Goal: Communication & Community: Answer question/provide support

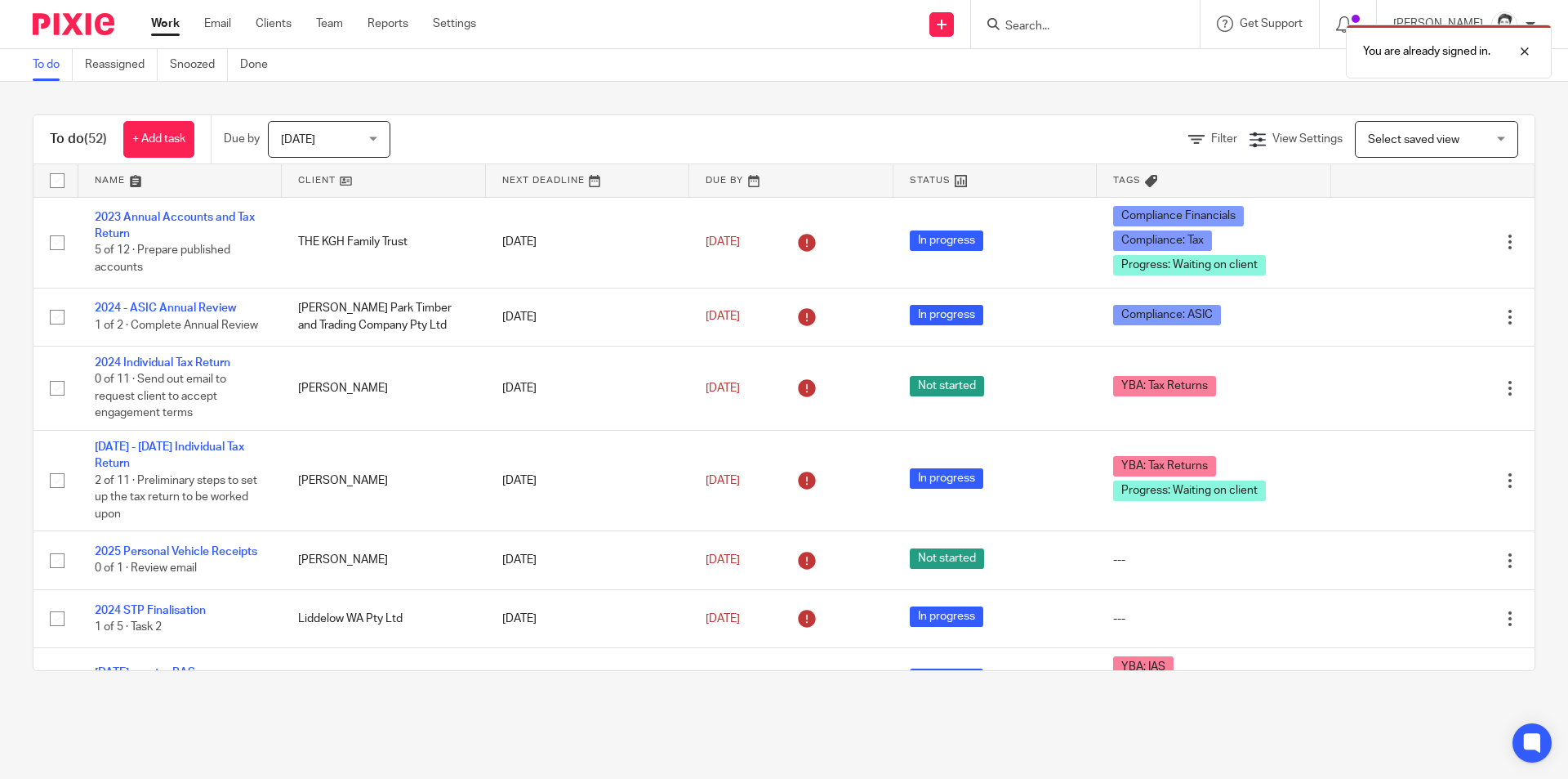
click at [1059, 28] on div "You are already signed in." at bounding box center [1168, 48] width 768 height 62
click at [1054, 20] on div "You are already signed in." at bounding box center [1168, 48] width 768 height 62
click at [1050, 25] on div "You are already signed in." at bounding box center [1168, 48] width 768 height 62
click at [1052, 25] on div "You are already signed in." at bounding box center [1168, 48] width 768 height 62
click at [1032, 33] on div "You are already signed in." at bounding box center [1168, 48] width 768 height 62
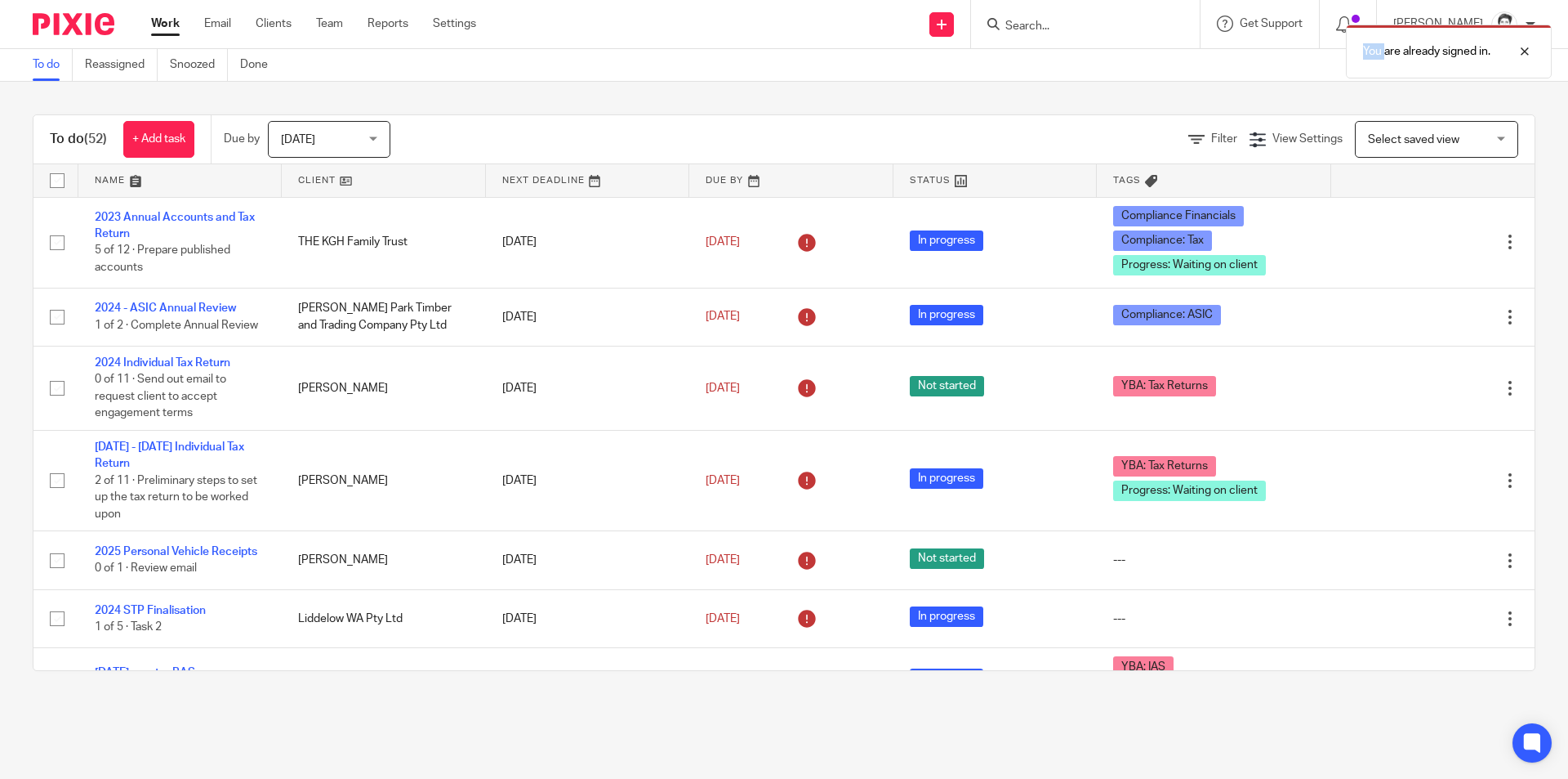
click at [1032, 33] on div "You are already signed in." at bounding box center [1168, 48] width 768 height 62
click at [1526, 55] on div at bounding box center [1512, 51] width 44 height 19
click at [1056, 27] on input "Search" at bounding box center [1077, 26] width 147 height 15
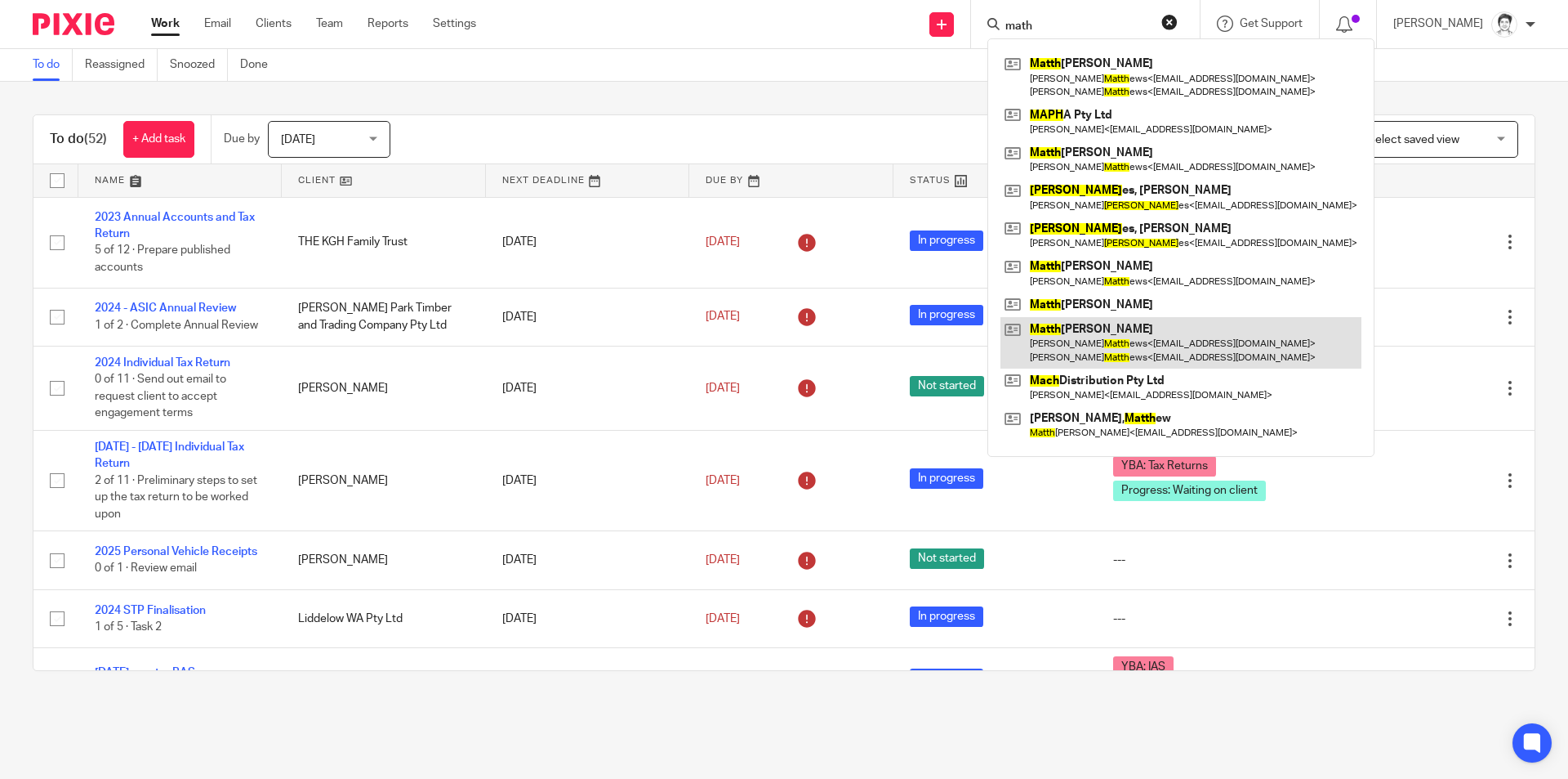
type input "math"
click at [1057, 349] on link at bounding box center [1181, 341] width 361 height 50
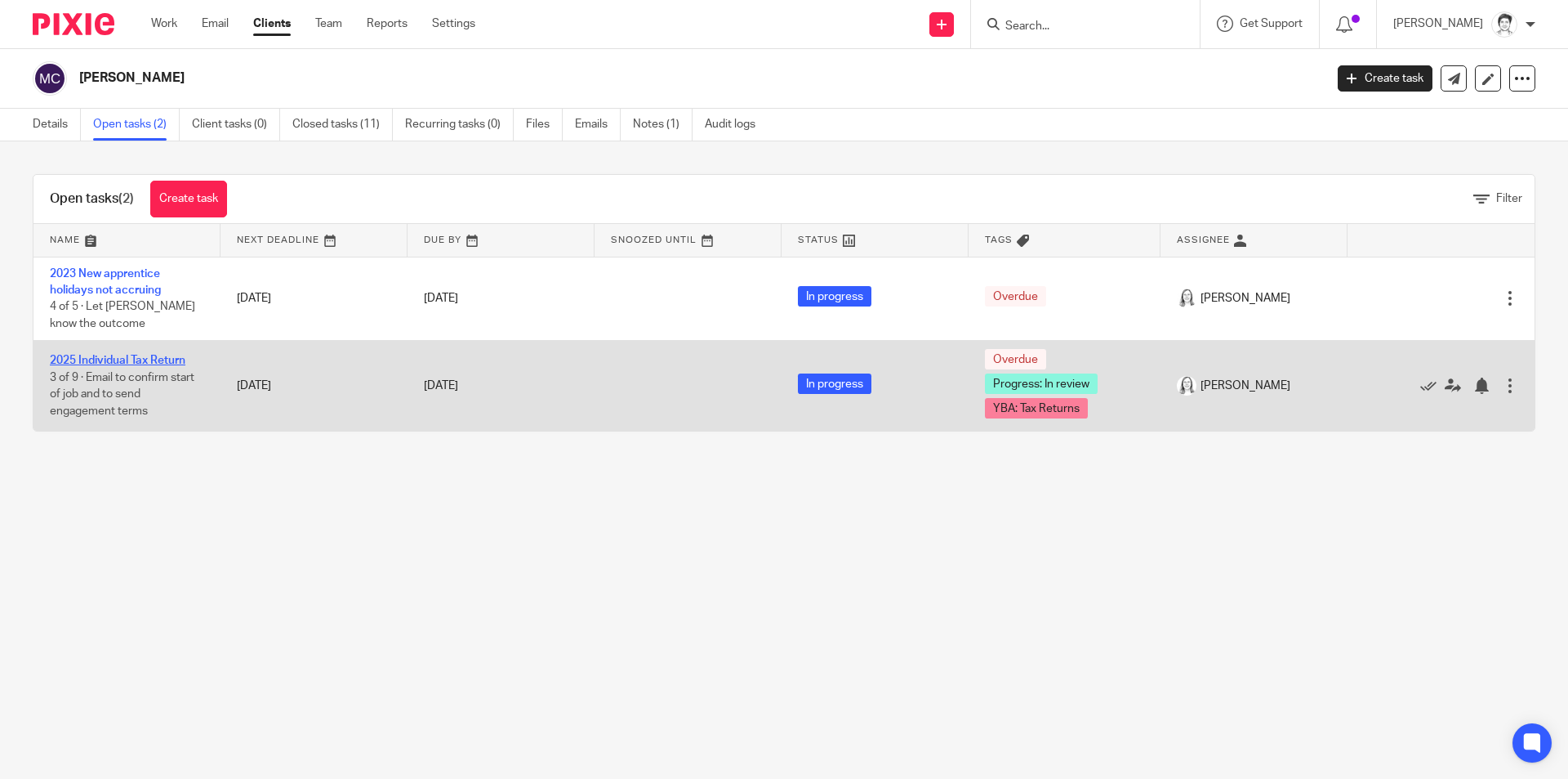
click at [130, 363] on link "2025 Individual Tax Return" at bounding box center [118, 360] width 136 height 11
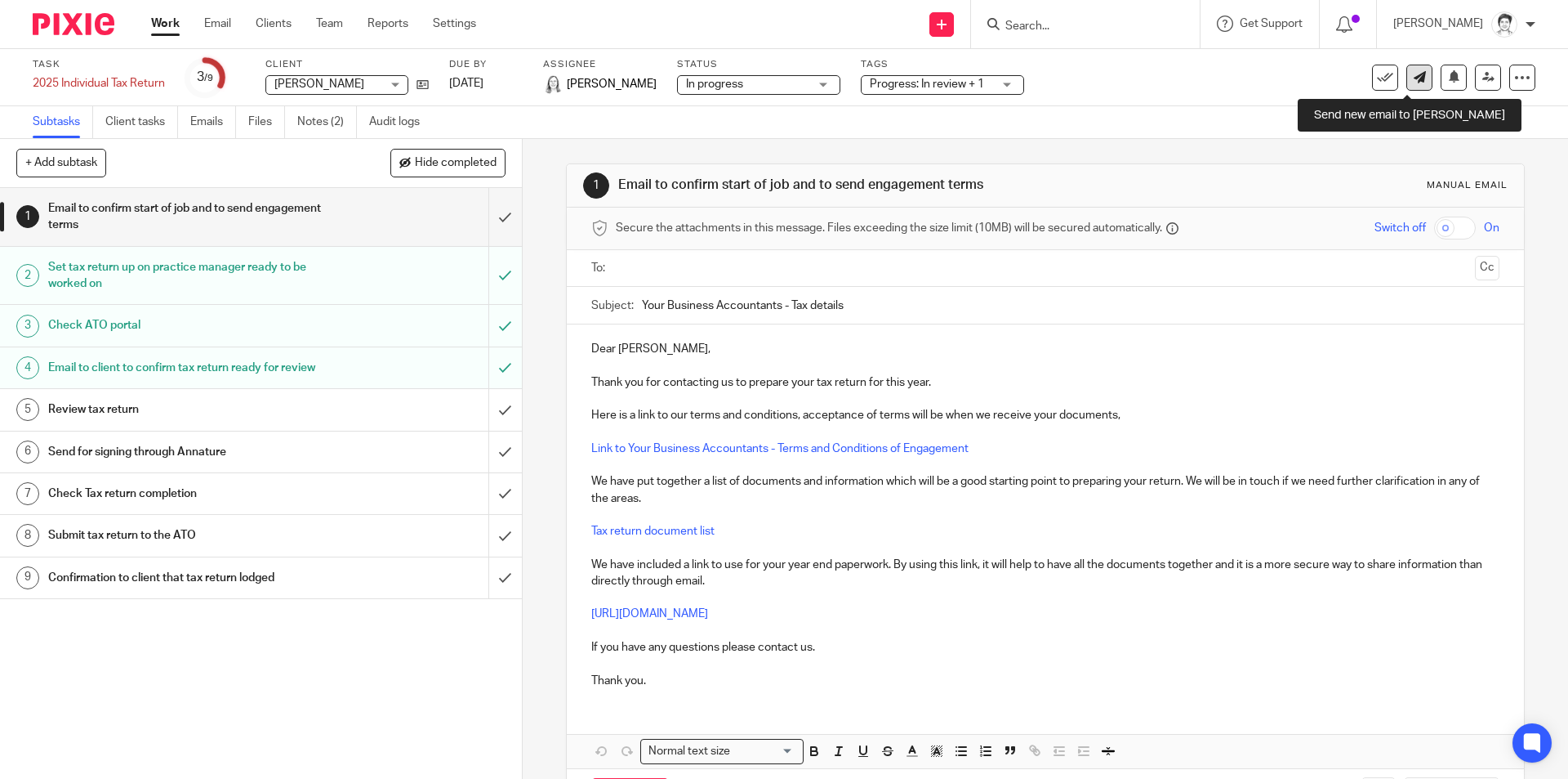
click at [1415, 89] on link at bounding box center [1420, 78] width 26 height 26
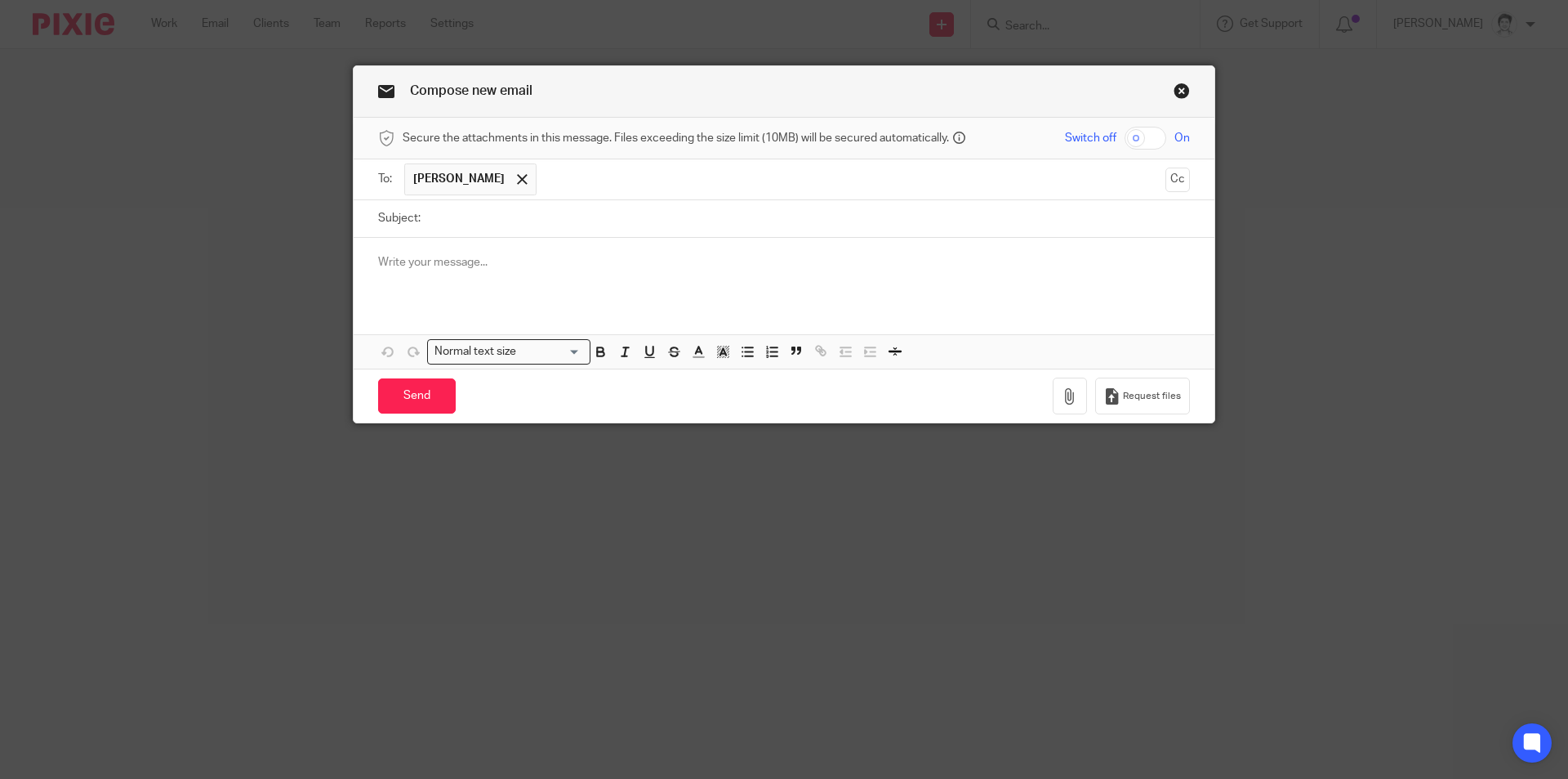
click at [545, 186] on input "text" at bounding box center [852, 179] width 614 height 32
click at [513, 176] on div at bounding box center [522, 180] width 19 height 25
click at [1183, 184] on button "Cc" at bounding box center [1178, 180] width 25 height 25
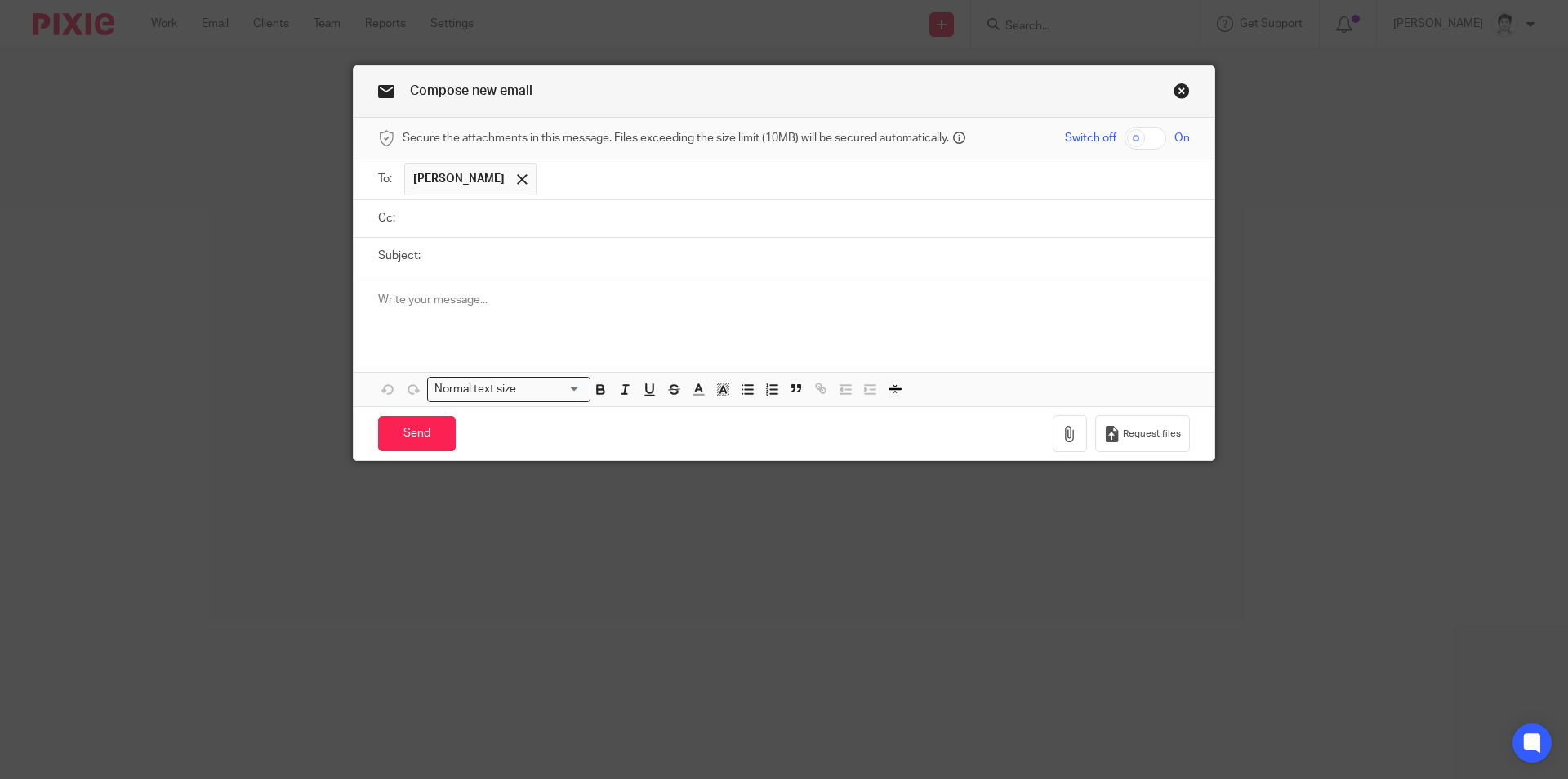
click at [432, 236] on div at bounding box center [797, 219] width 786 height 37
click at [439, 214] on input "text" at bounding box center [795, 218] width 775 height 19
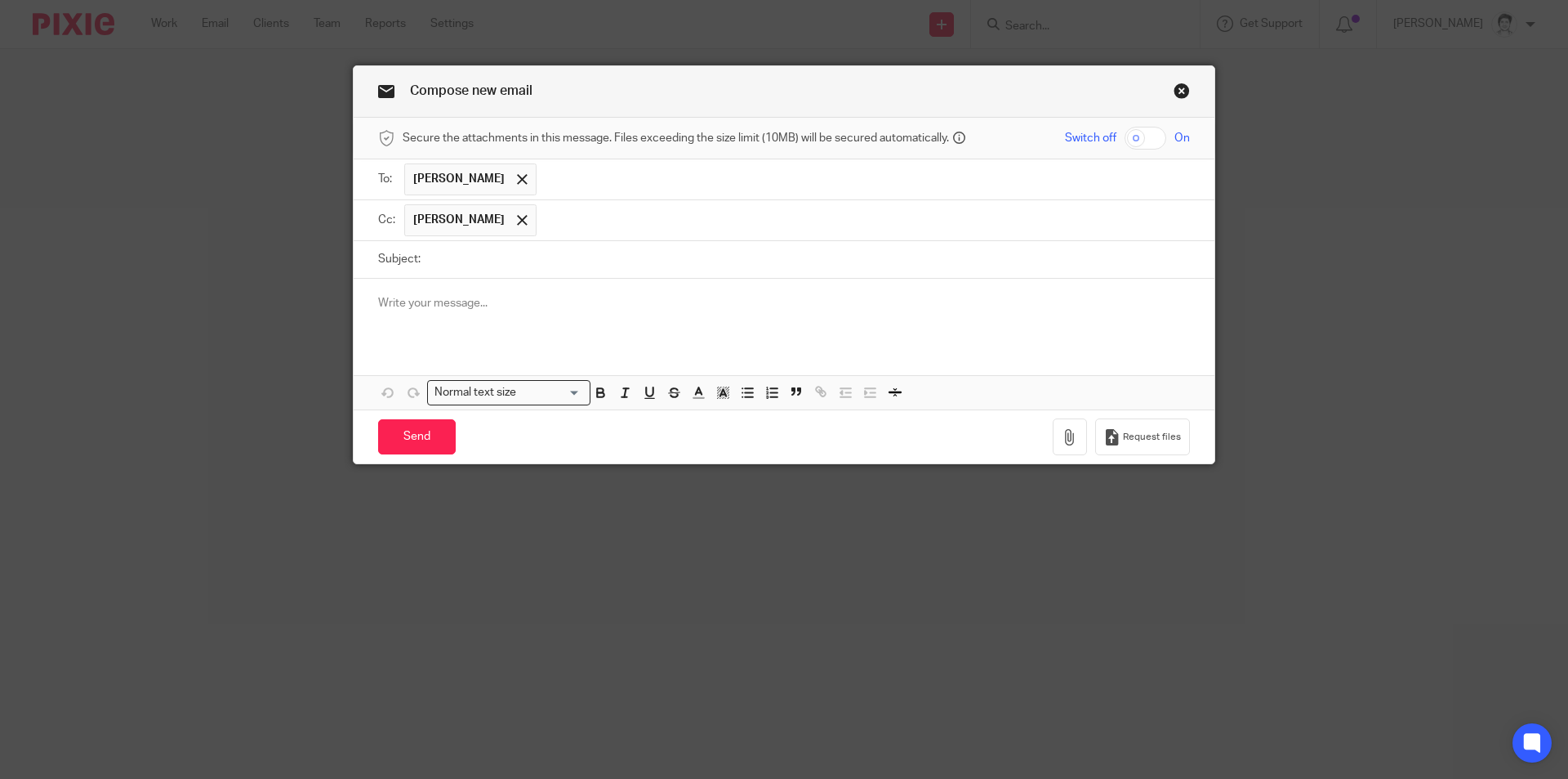
click at [466, 246] on input "Subject:" at bounding box center [809, 259] width 761 height 37
type input "re 2025 tax return"
click at [406, 304] on p at bounding box center [784, 303] width 812 height 17
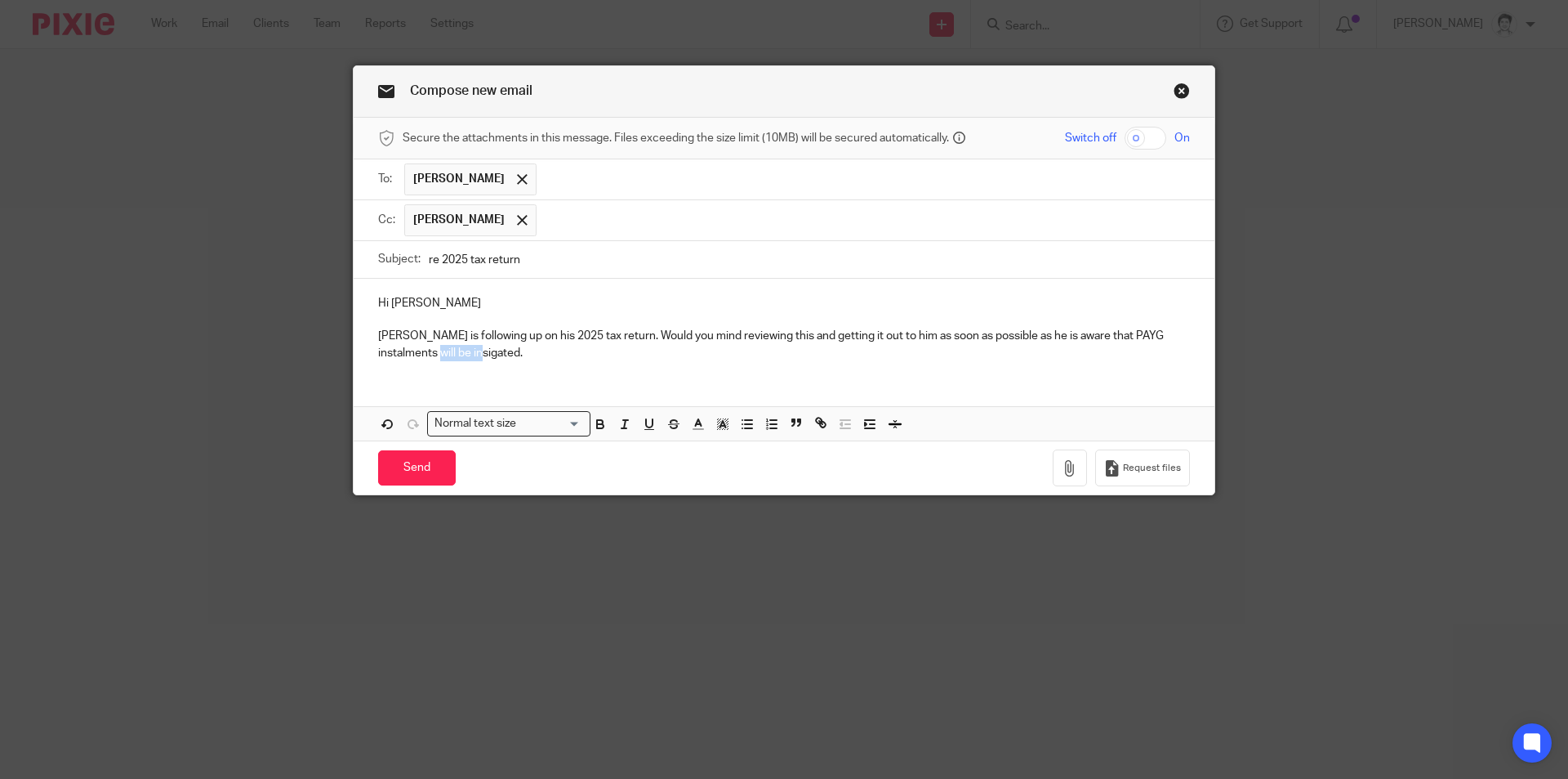
drag, startPoint x: 407, startPoint y: 359, endPoint x: 486, endPoint y: 354, distance: 79.2
click at [486, 354] on p "Craig is following up on his 2025 tax return. Would you mind reviewing this and…" at bounding box center [784, 344] width 812 height 34
click at [1075, 339] on p "Craig is following up on his 2025 tax return. Would you mind reviewing this and…" at bounding box center [784, 344] width 812 height 34
click at [543, 361] on div "Hi Eleanor Craig is following up on his 2025 tax return. Would you mind reviewi…" at bounding box center [784, 326] width 861 height 94
drag, startPoint x: 471, startPoint y: 356, endPoint x: 578, endPoint y: 361, distance: 107.1
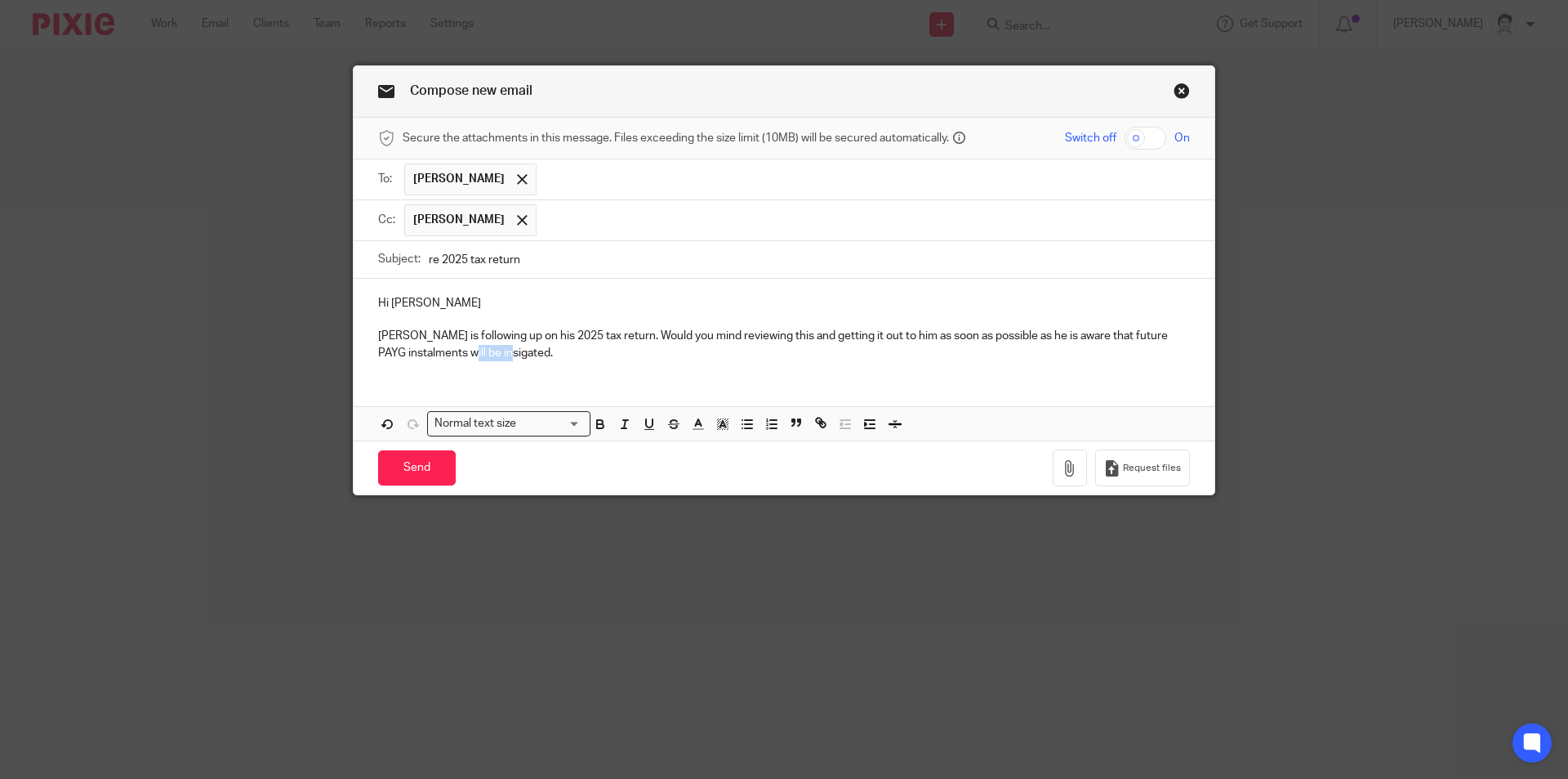
click at [578, 361] on div "Hi Eleanor Craig is following up on his 2025 tax return. Would you mind reviewi…" at bounding box center [784, 326] width 861 height 94
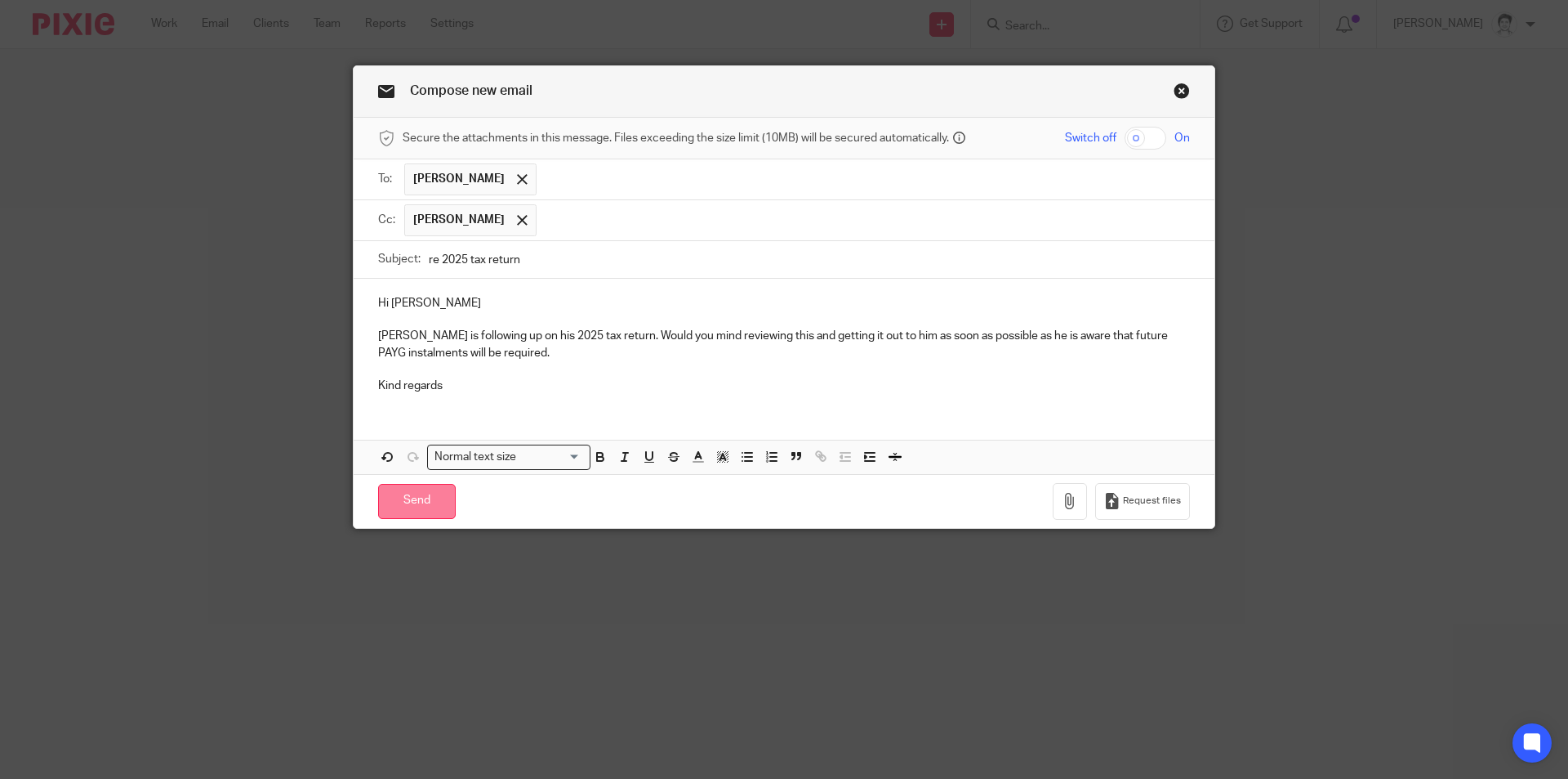
click at [405, 516] on input "Send" at bounding box center [417, 501] width 78 height 35
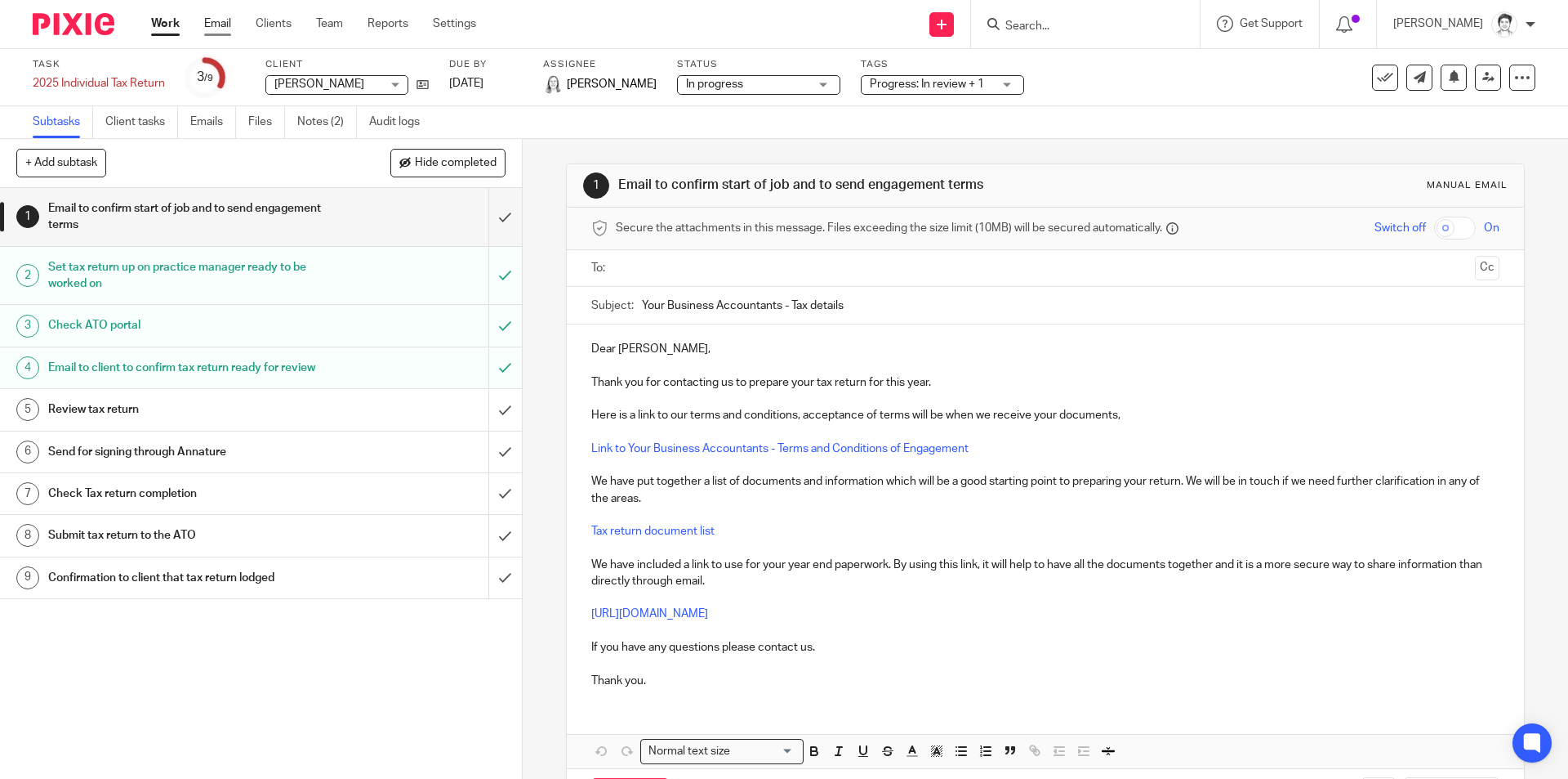
click at [216, 27] on link "Email" at bounding box center [218, 24] width 27 height 17
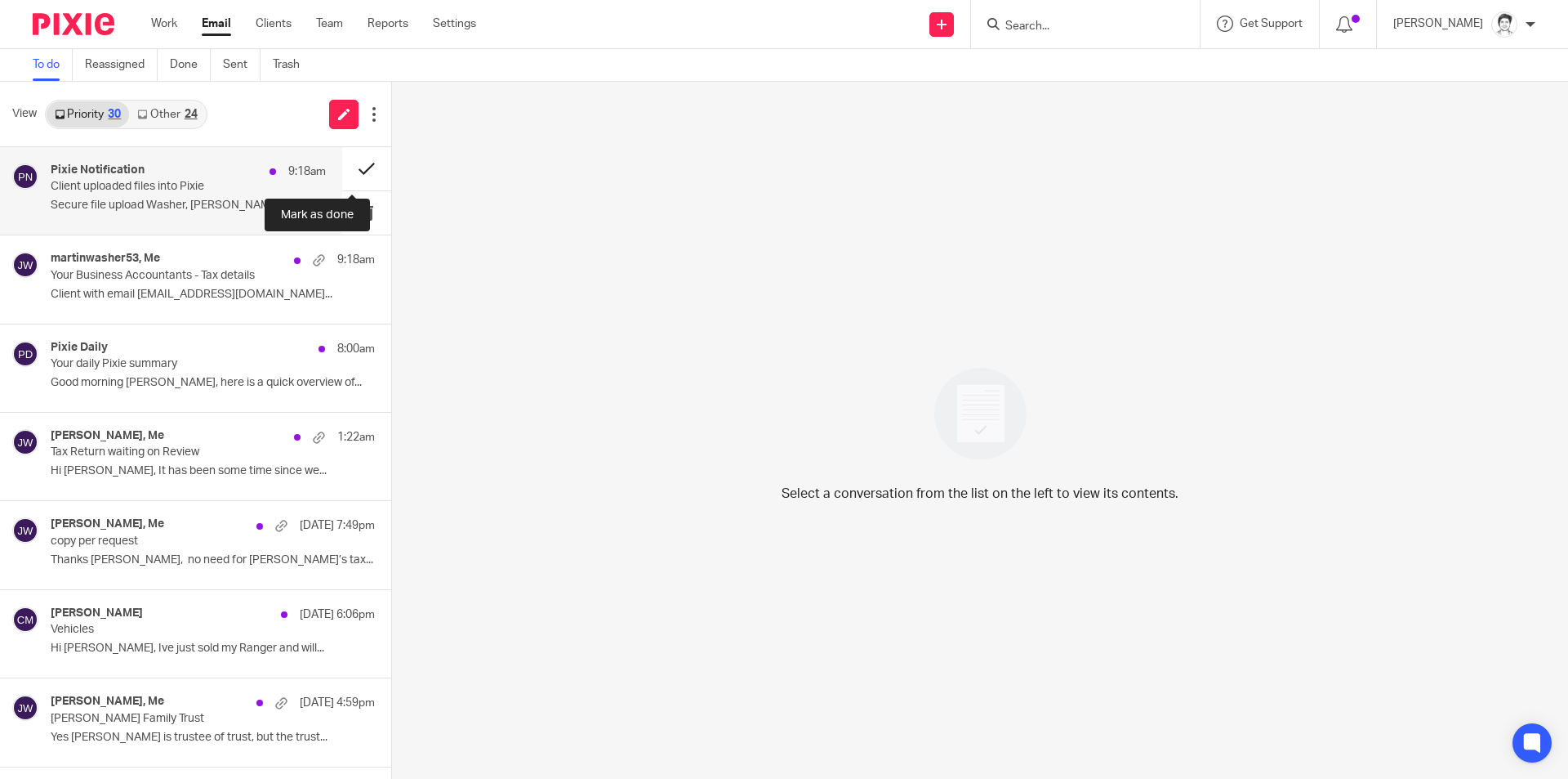
click at [353, 170] on button at bounding box center [367, 169] width 49 height 43
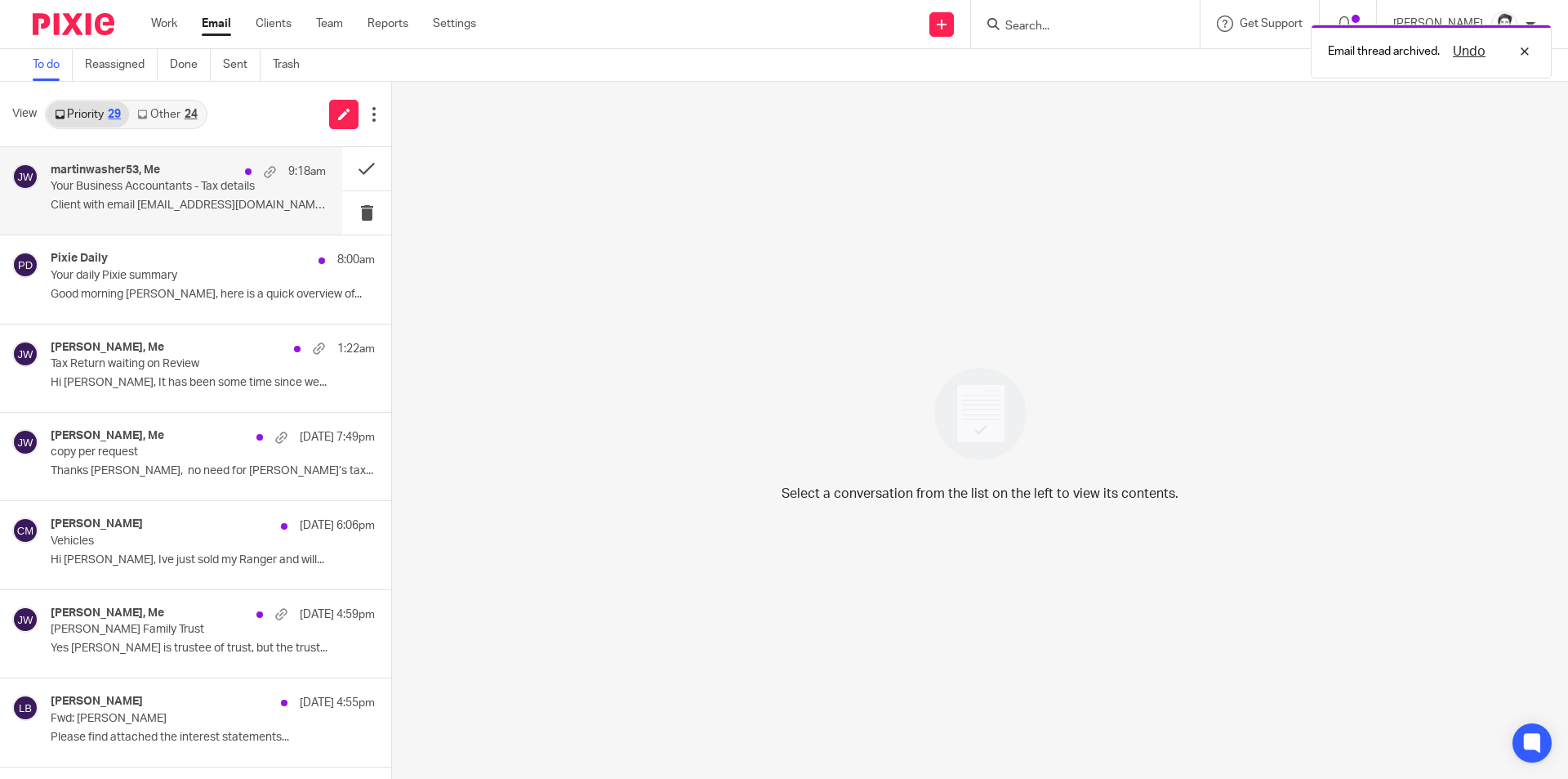
click at [140, 202] on p "Client with email [EMAIL_ADDRESS][DOMAIN_NAME]..." at bounding box center [188, 206] width 275 height 14
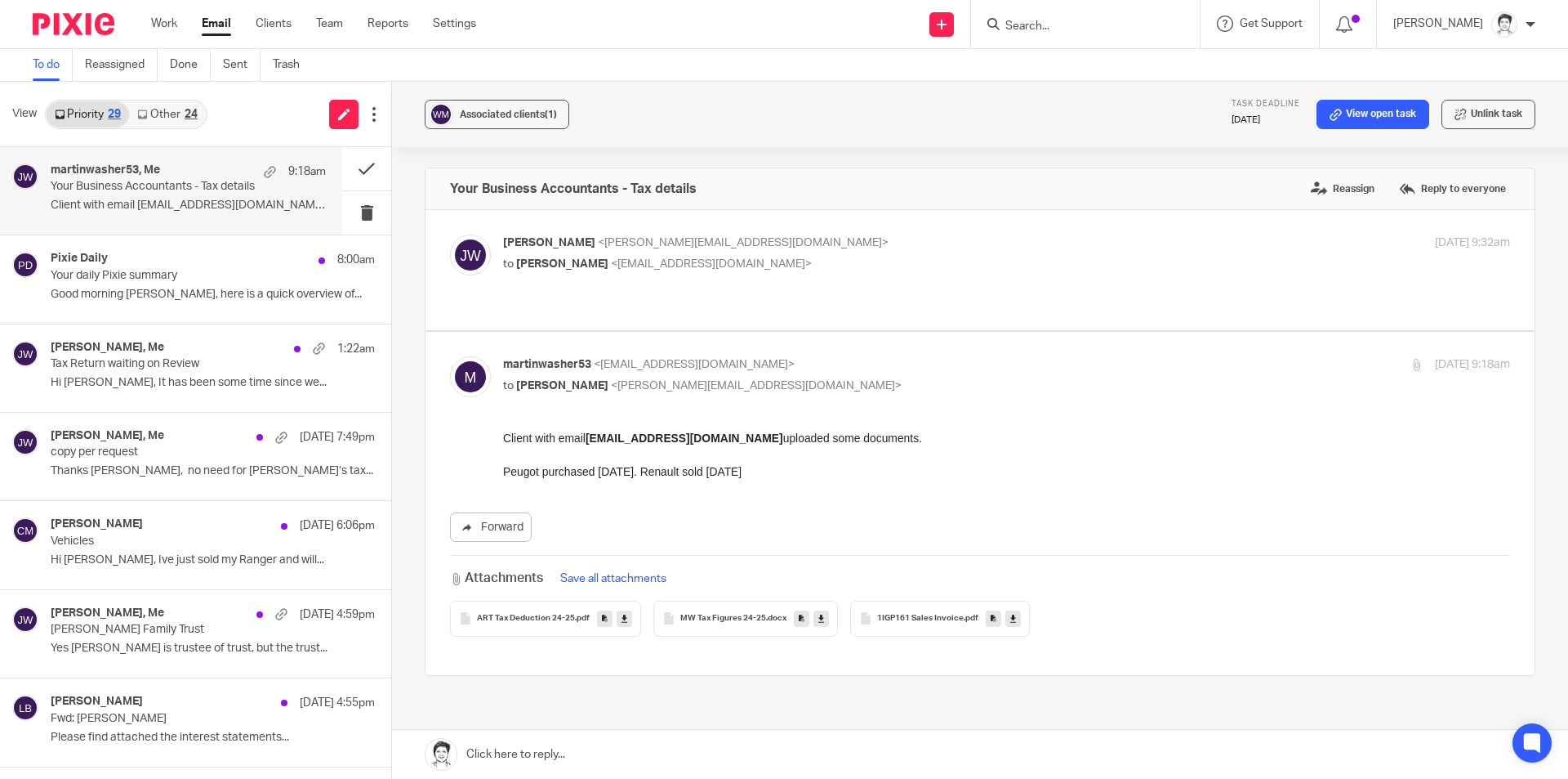
drag, startPoint x: 616, startPoint y: 242, endPoint x: 634, endPoint y: 237, distance: 18.7
click at [617, 243] on span "<[PERSON_NAME][EMAIL_ADDRESS][DOMAIN_NAME]>" at bounding box center [743, 243] width 291 height 11
checkbox input "true"
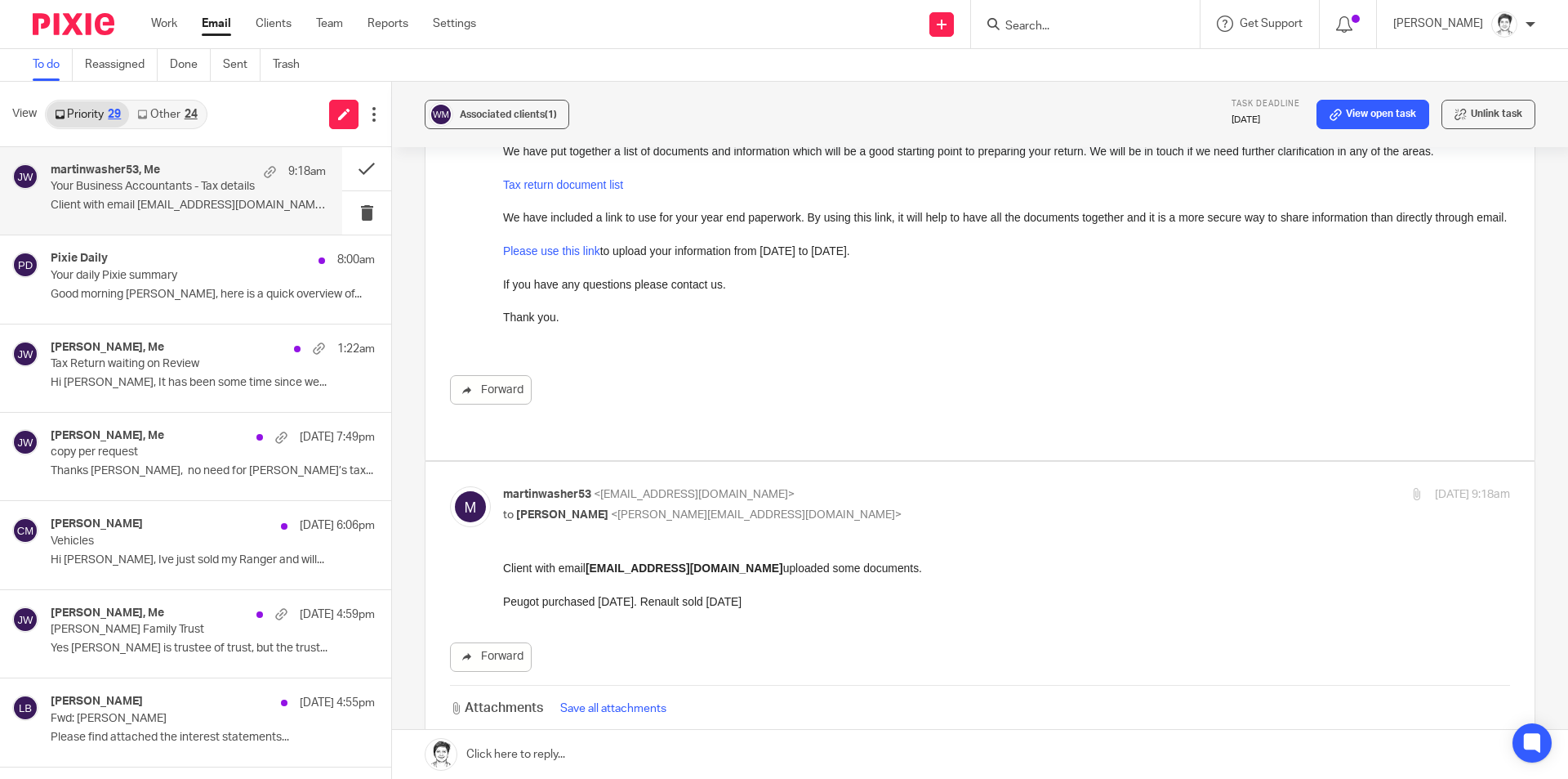
scroll to position [327, 0]
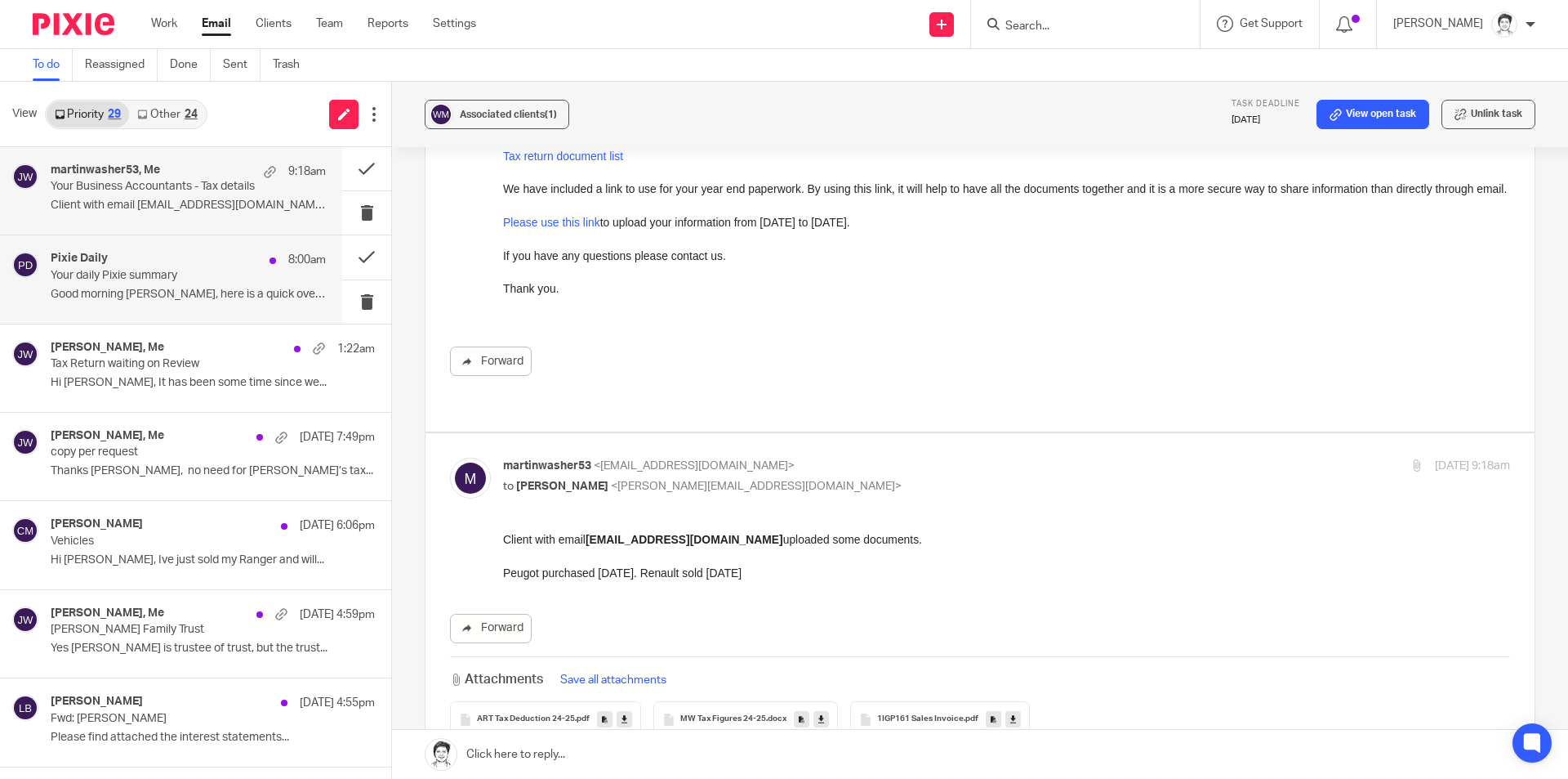
click at [101, 296] on p "Good morning Julie, here is a quick overview of..." at bounding box center [188, 295] width 275 height 14
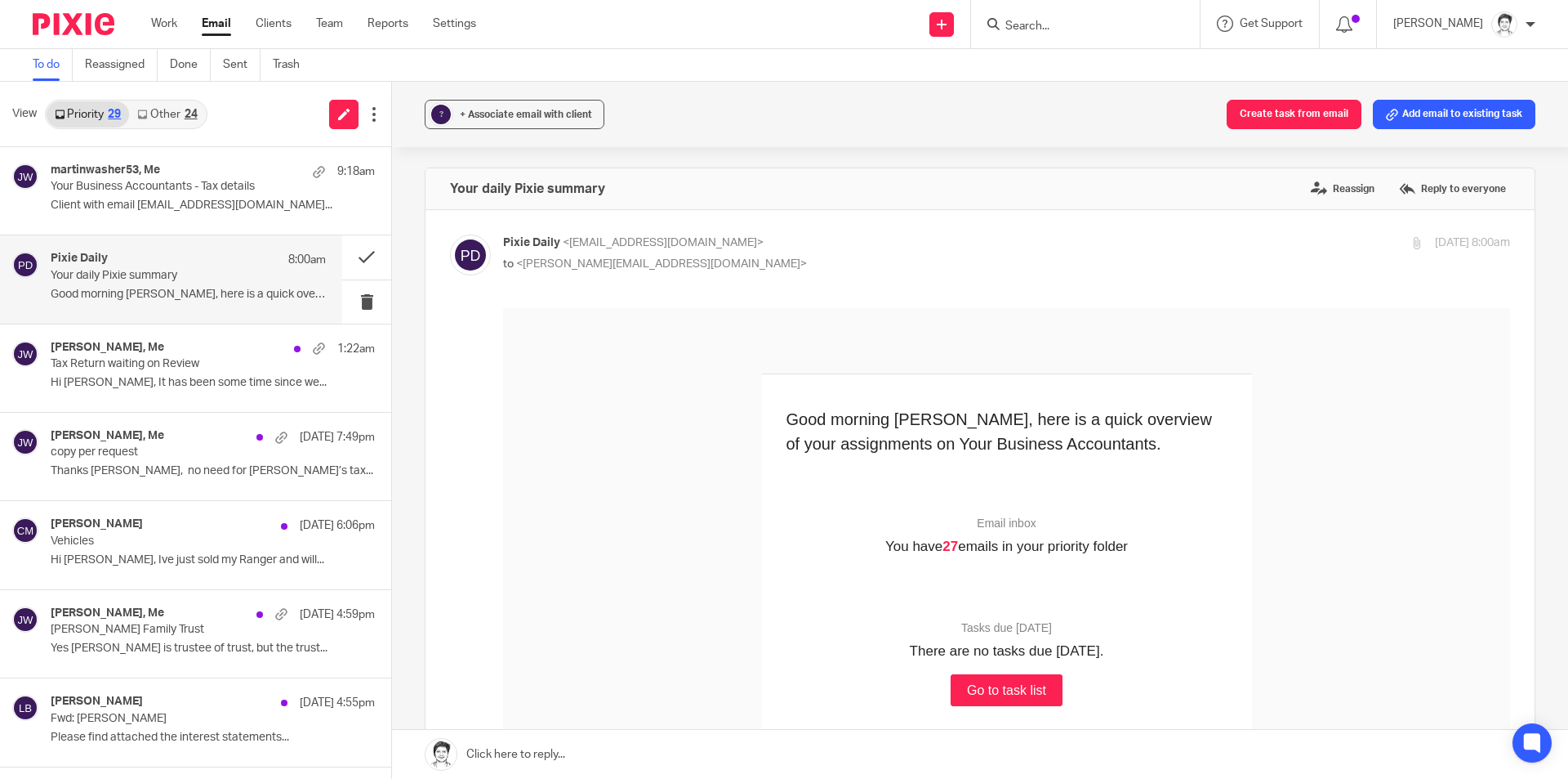
scroll to position [0, 0]
click at [347, 296] on button at bounding box center [367, 302] width 49 height 43
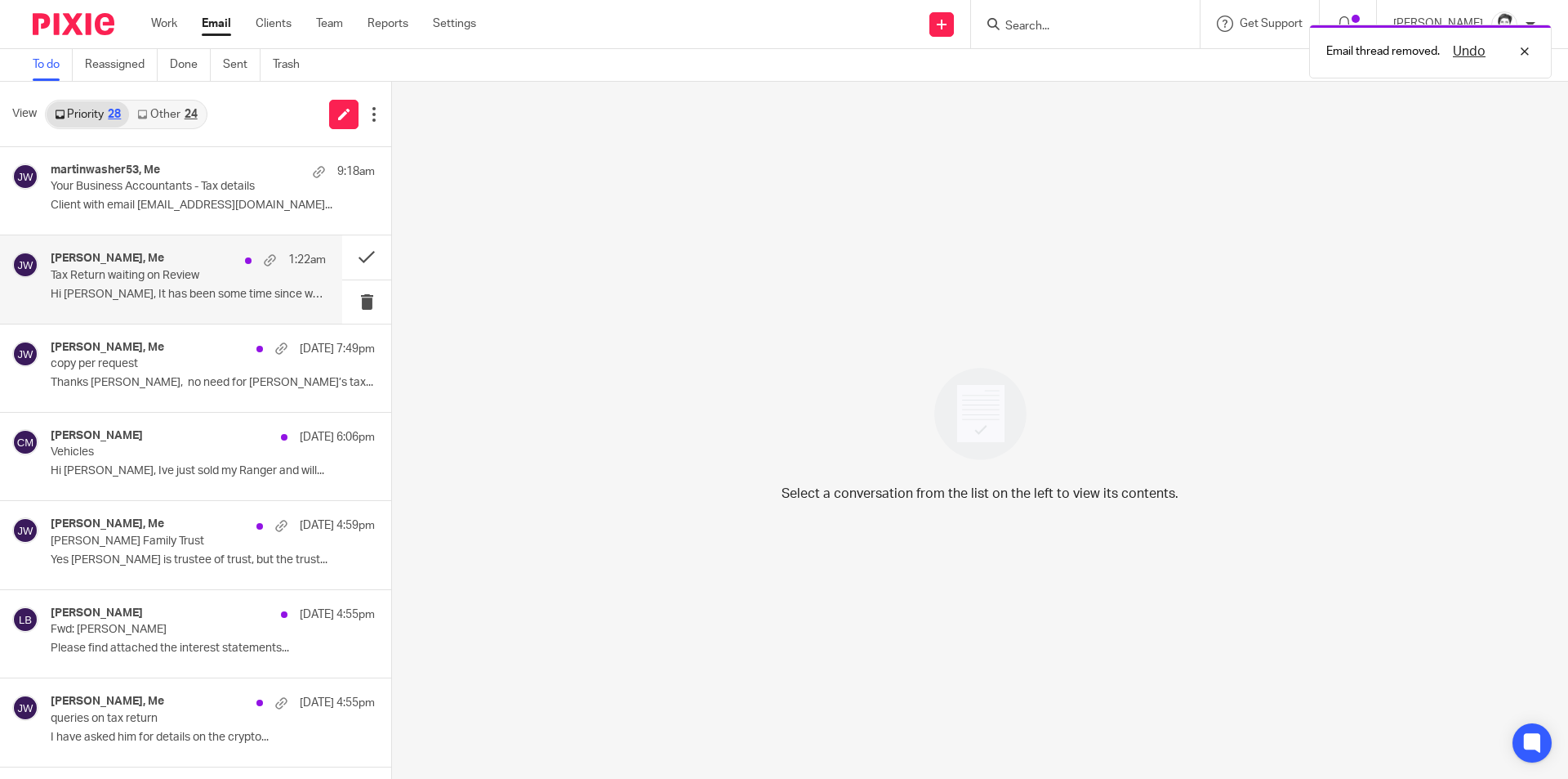
click at [108, 283] on div "Andrew Mongey, Me 1:22am Tax Return waiting on Review Hi Eleanor, It has been s…" at bounding box center [188, 279] width 275 height 55
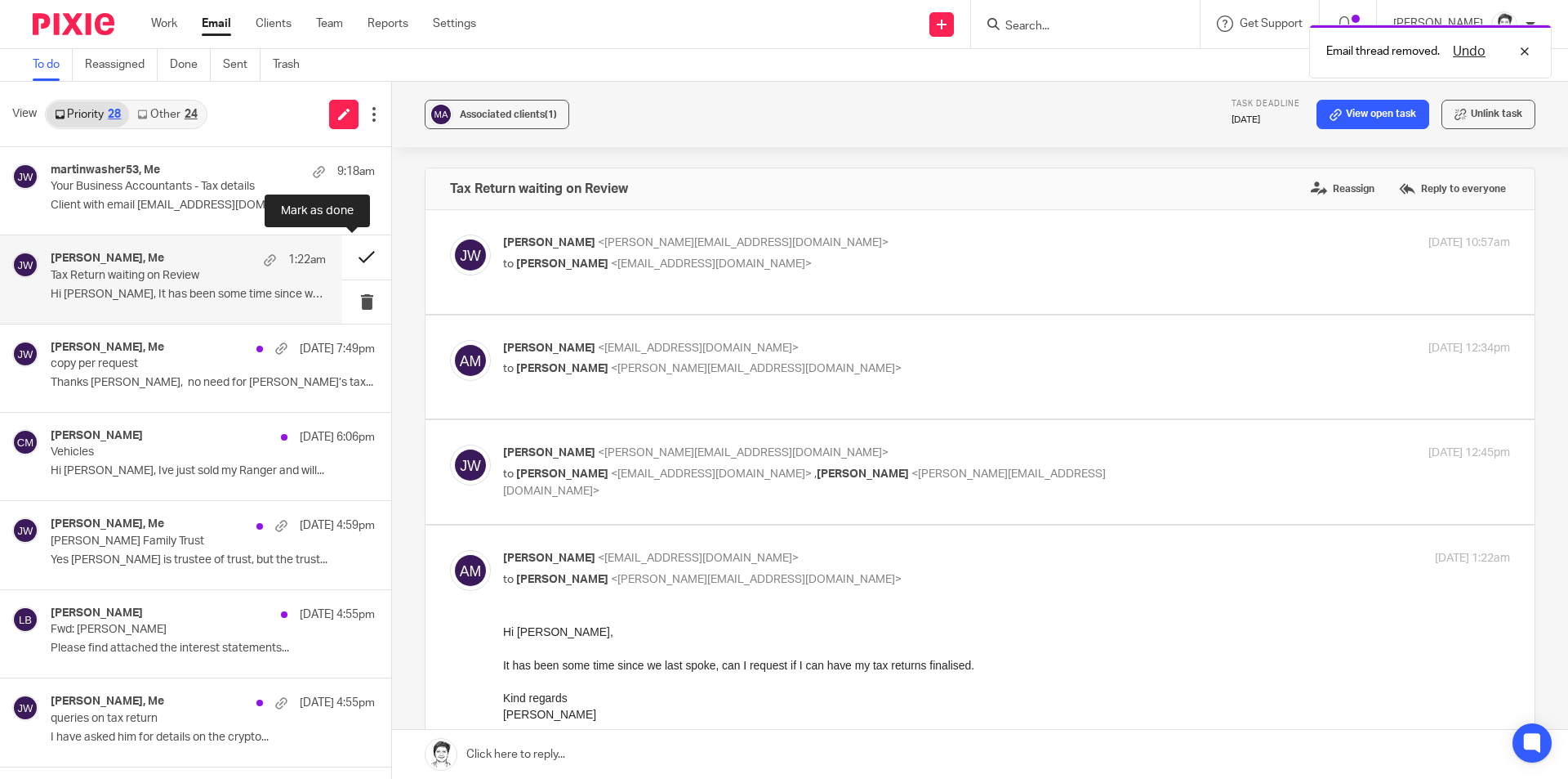
click at [348, 261] on button at bounding box center [367, 257] width 49 height 43
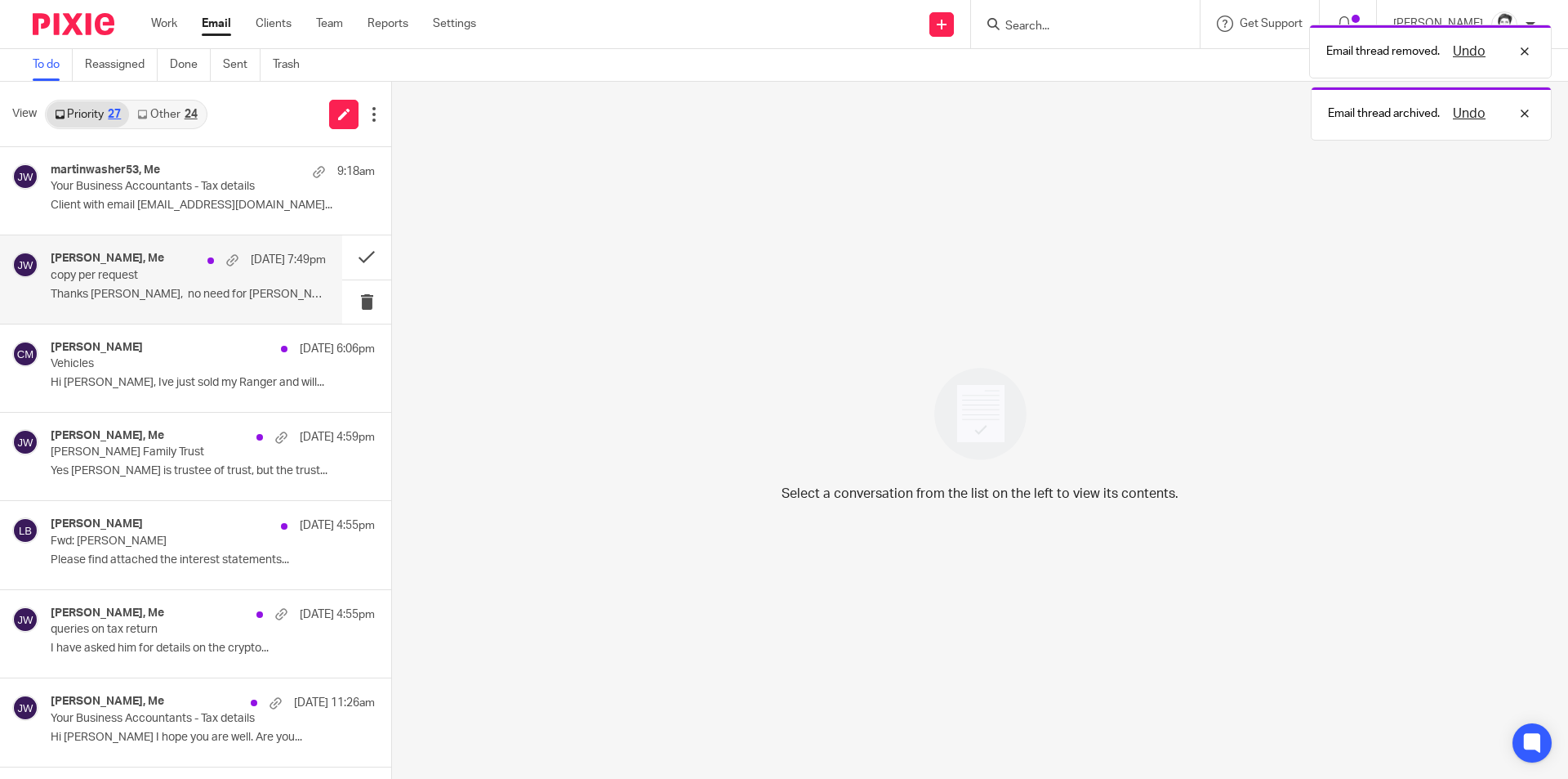
click at [97, 277] on p "copy per request" at bounding box center [161, 276] width 220 height 14
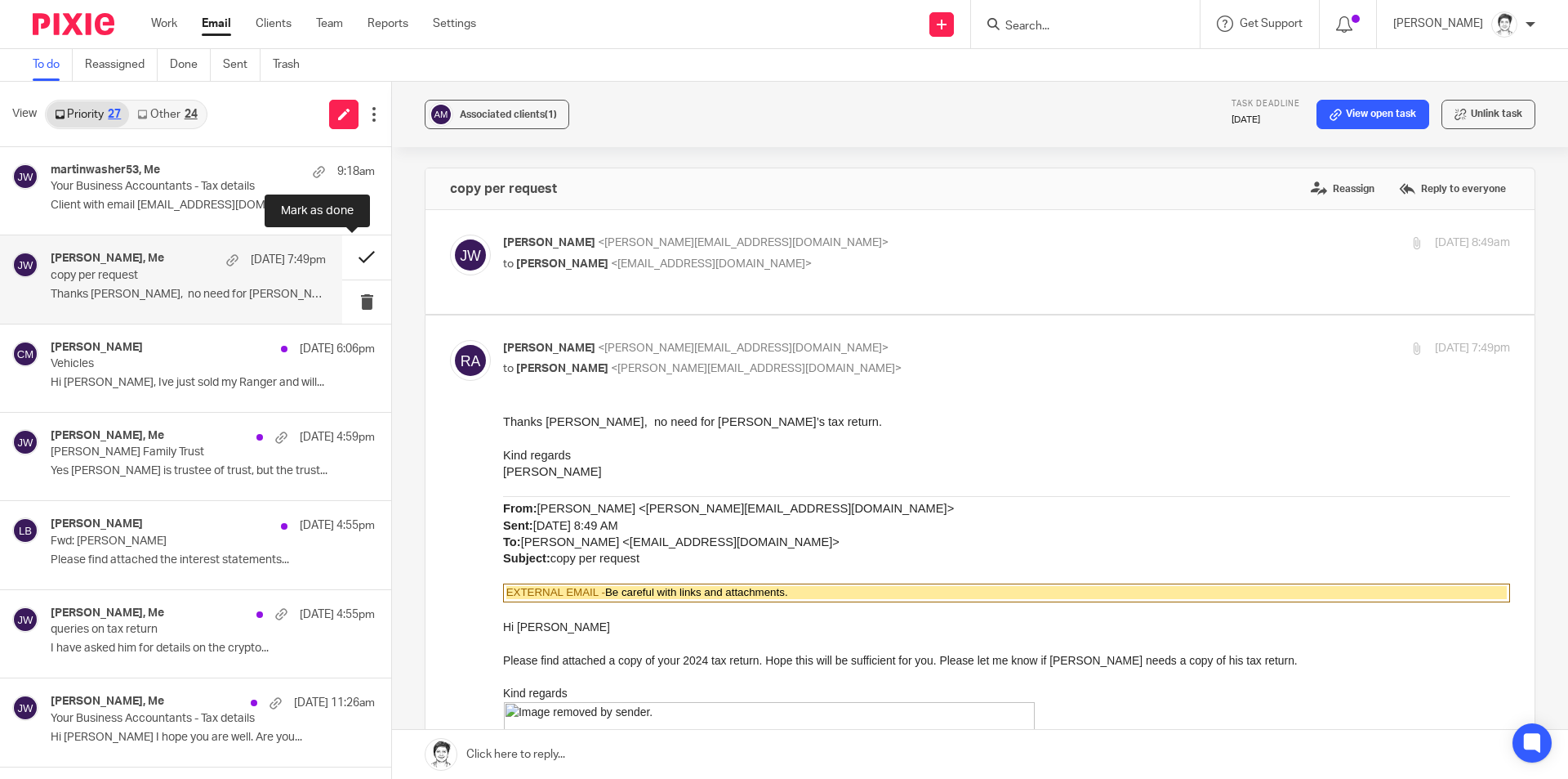
click at [351, 260] on button at bounding box center [367, 257] width 49 height 43
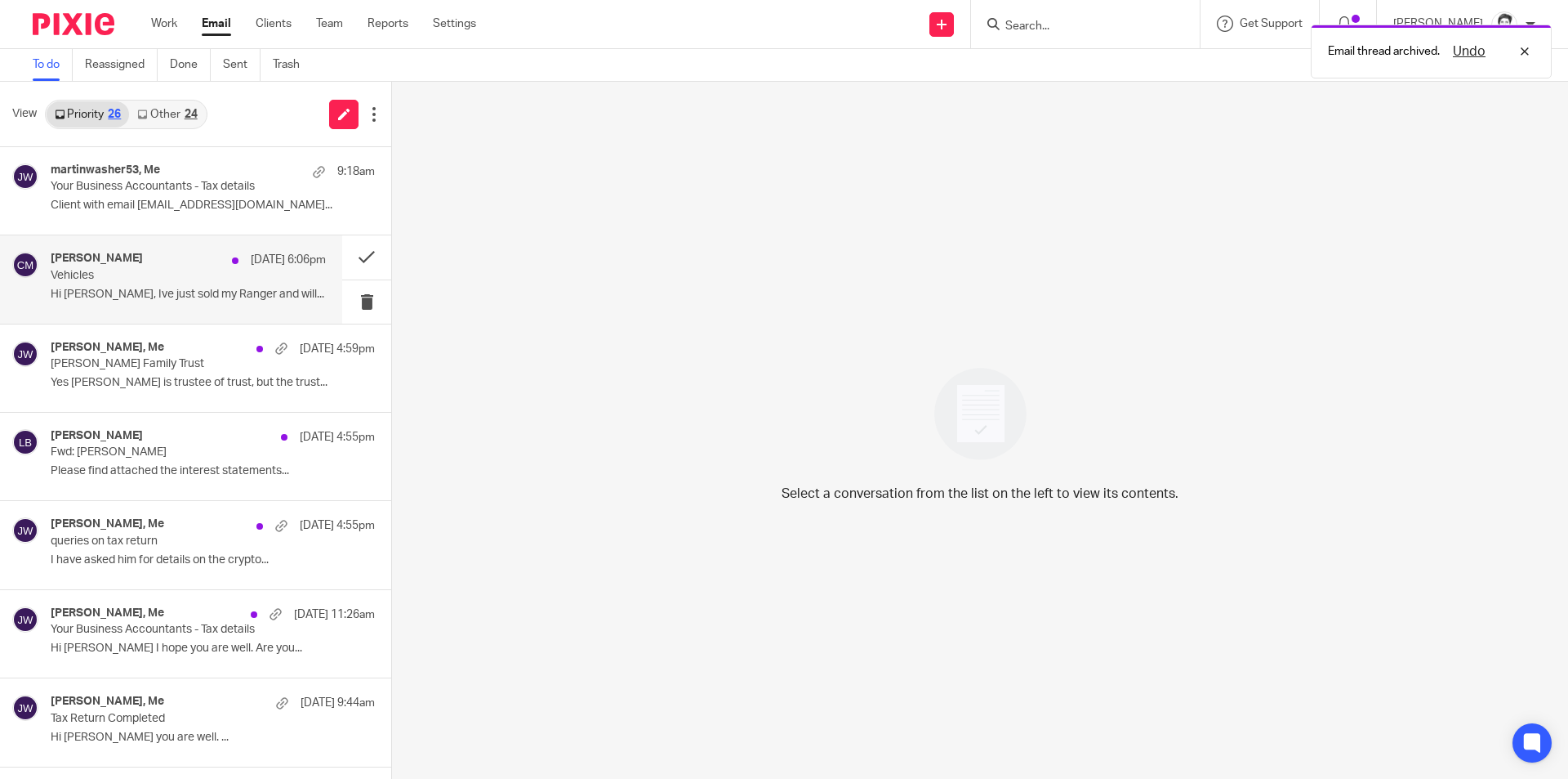
click at [81, 279] on p "Vehicles" at bounding box center [161, 276] width 220 height 14
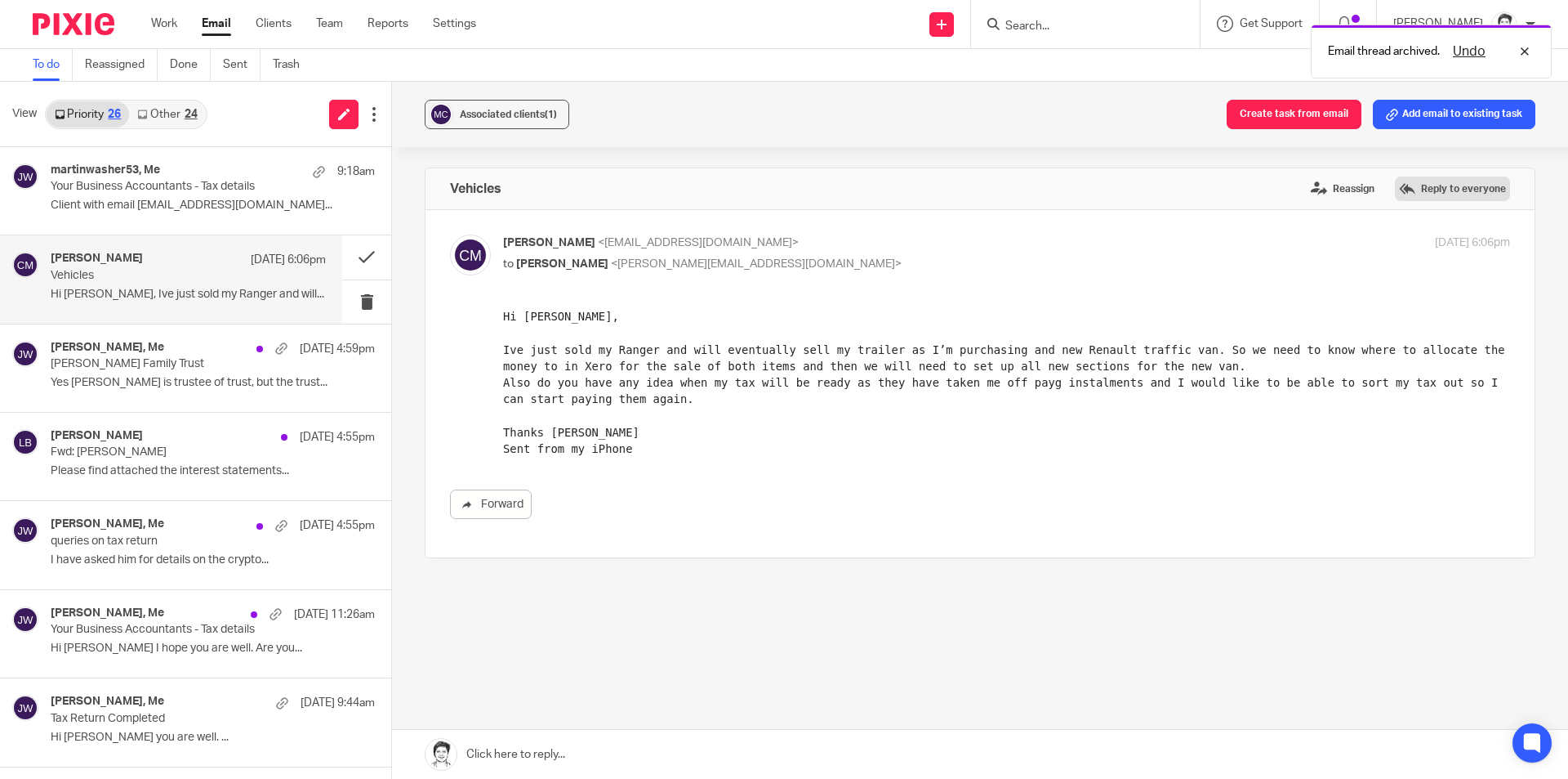
click at [1395, 186] on label "Reply to everyone" at bounding box center [1452, 189] width 116 height 25
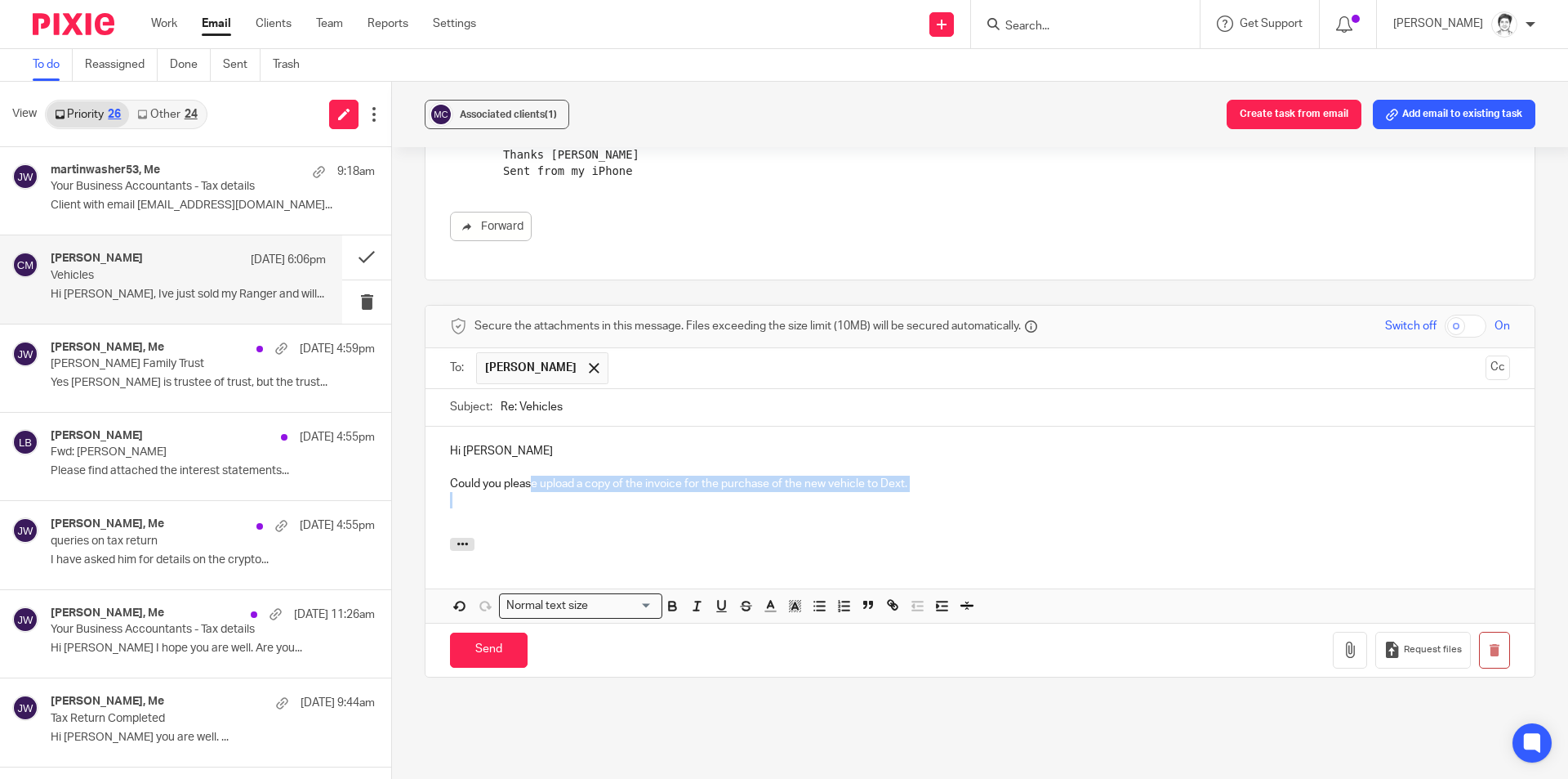
drag, startPoint x: 532, startPoint y: 485, endPoint x: 1003, endPoint y: 502, distance: 471.3
click at [1003, 502] on div "Hi Craig Could you please upload a copy of the invoice for the purchase of the …" at bounding box center [981, 483] width 1109 height 111
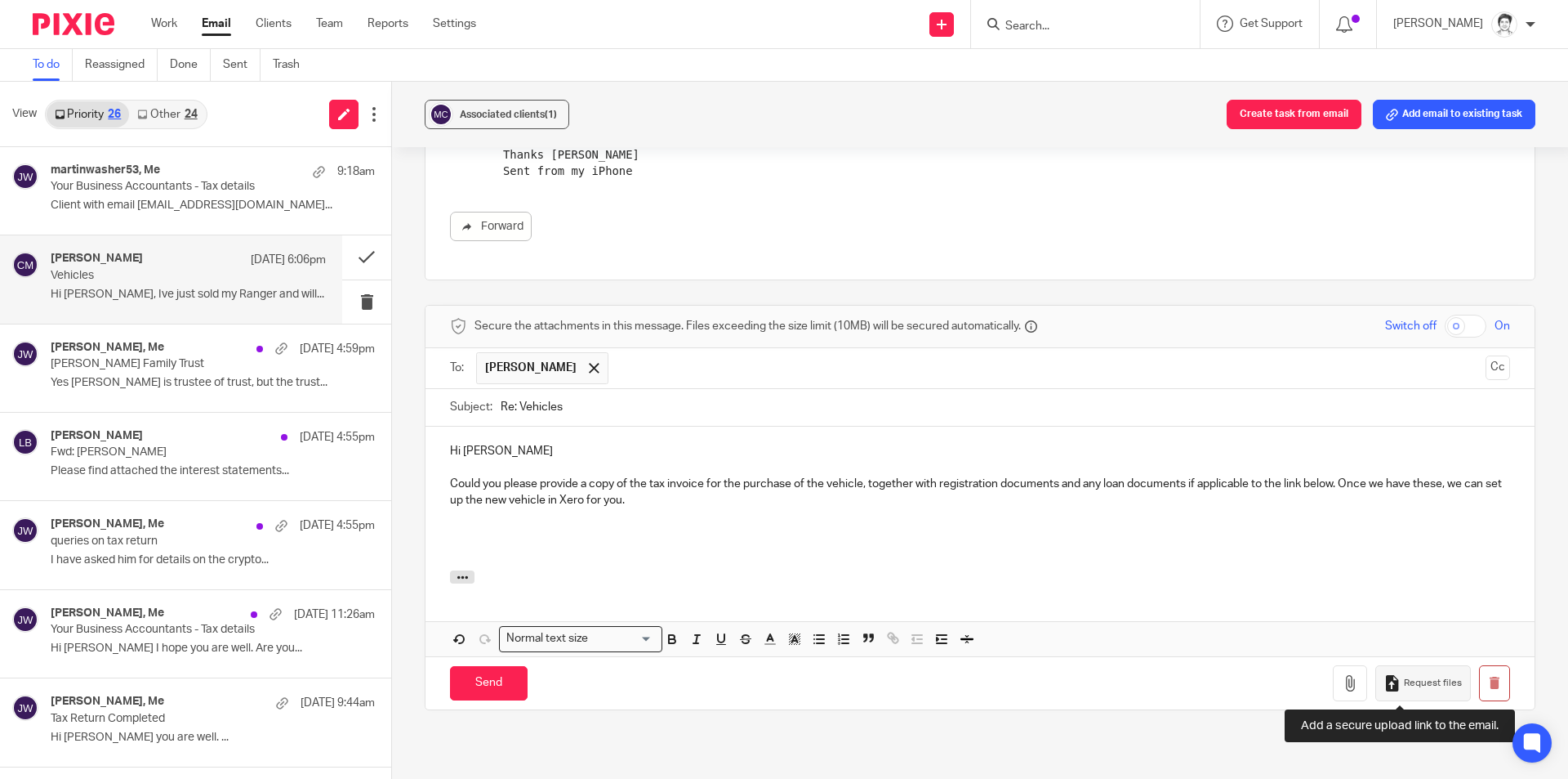
click at [1404, 689] on span "Request files" at bounding box center [1433, 683] width 58 height 13
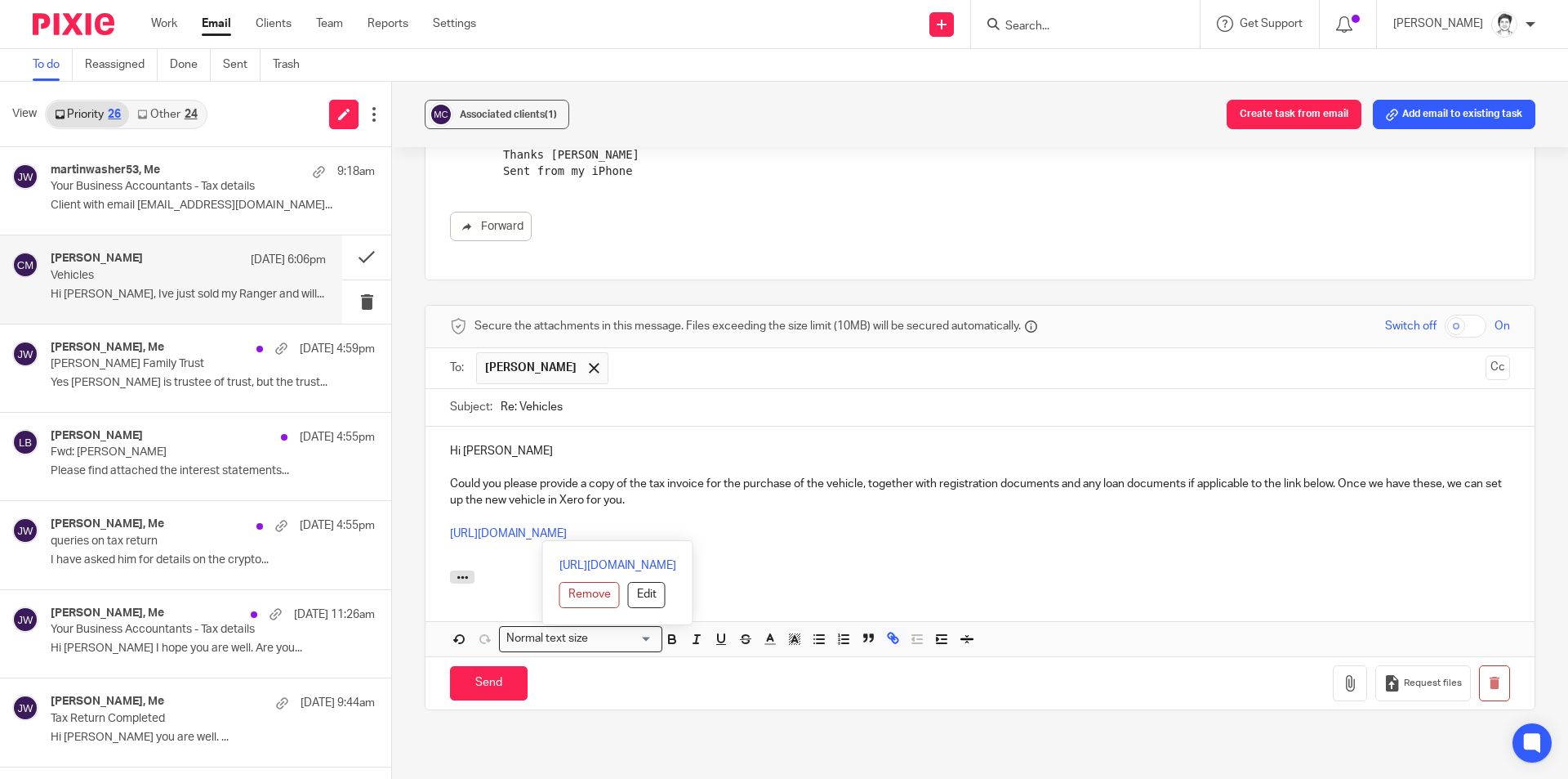
drag, startPoint x: 790, startPoint y: 539, endPoint x: 437, endPoint y: 533, distance: 353.1
click at [437, 533] on div "Hi Craig Could you please provide a copy of the tax invoice for the purchase of…" at bounding box center [981, 499] width 1109 height 145
click at [628, 598] on button "Edit" at bounding box center [646, 595] width 38 height 26
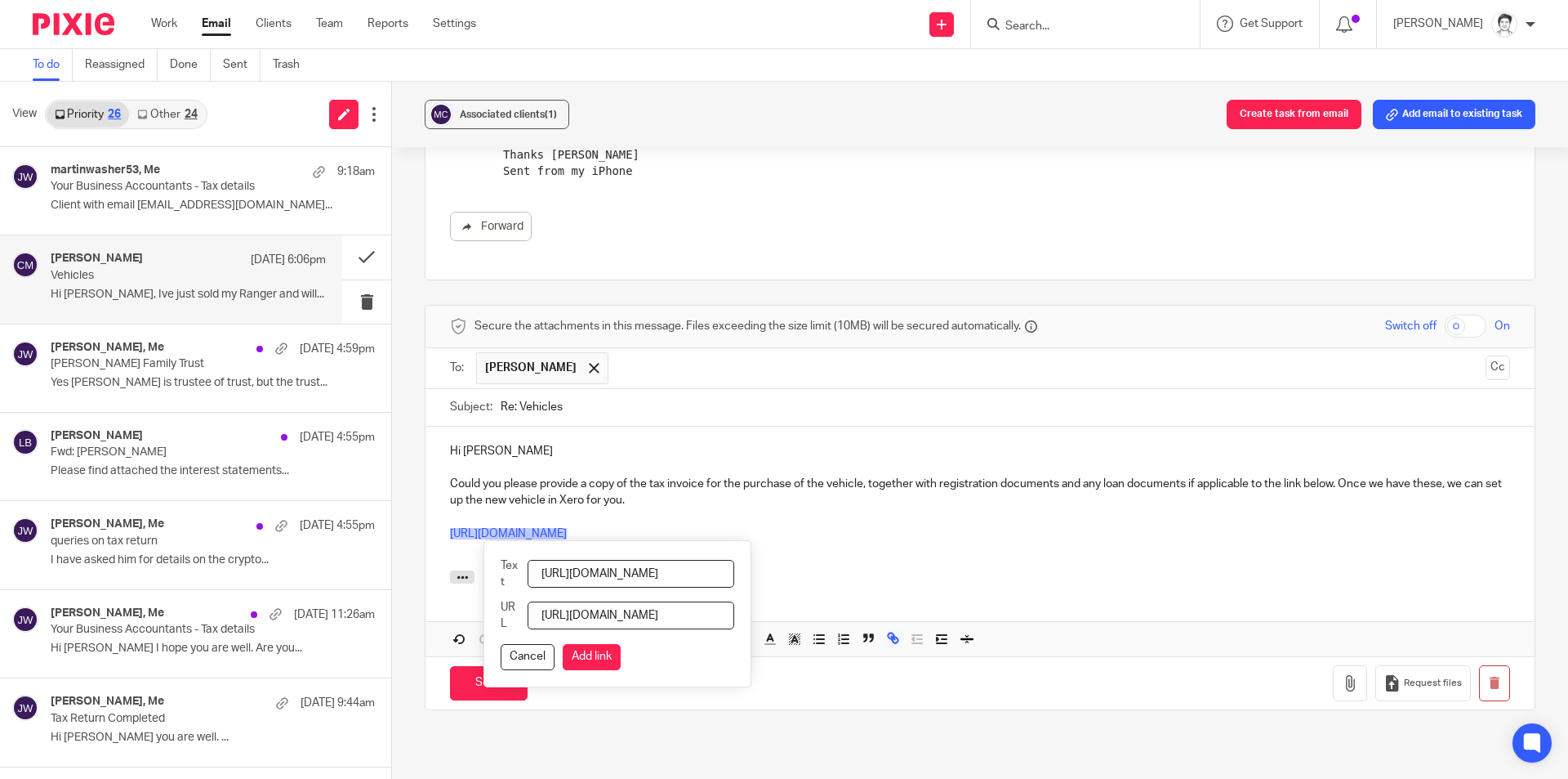
scroll to position [0, 191]
drag, startPoint x: 553, startPoint y: 575, endPoint x: 982, endPoint y: 571, distance: 429.0
click at [981, 601] on div "Hi Craig Could you please provide a copy of the tax invoice for the purchase of…" at bounding box center [981, 542] width 1109 height 229
type input "please use this link"
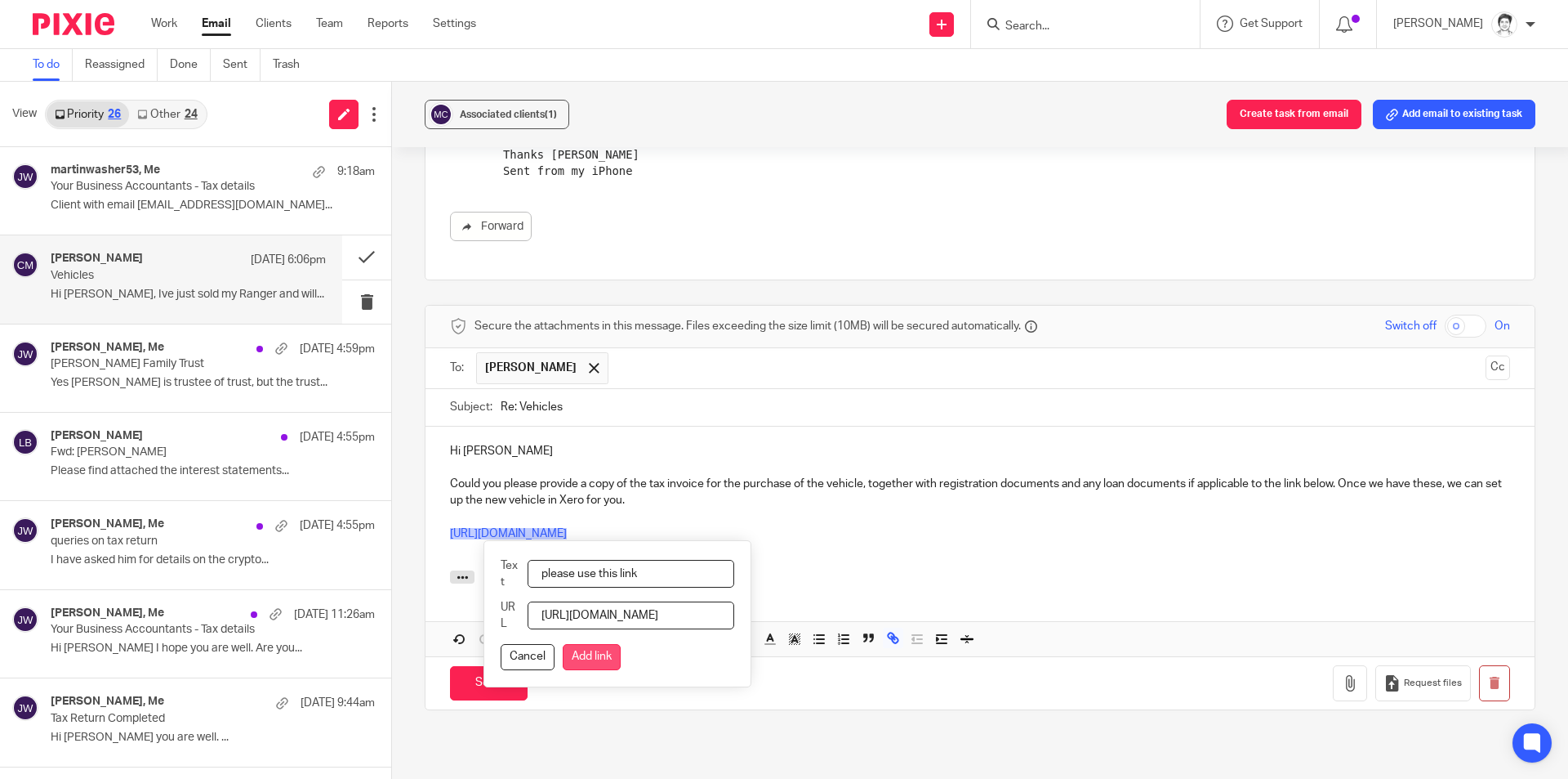
click at [621, 666] on button "Add link" at bounding box center [592, 657] width 58 height 26
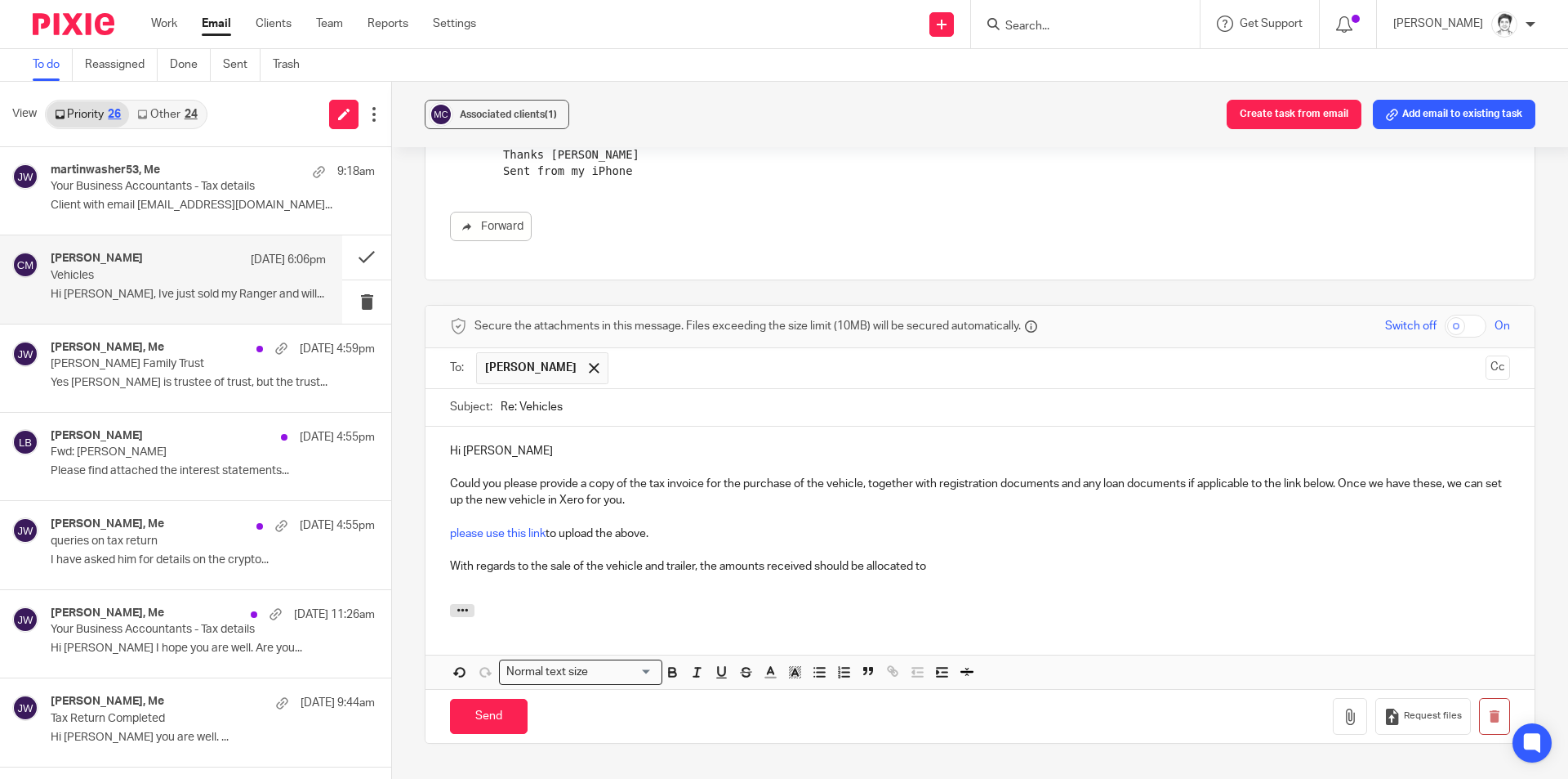
drag, startPoint x: 960, startPoint y: 575, endPoint x: 972, endPoint y: 568, distance: 13.9
click at [968, 573] on div "Hi Craig Could you please provide a copy of the tax invoice for the purchase of…" at bounding box center [981, 515] width 1109 height 177
click at [952, 573] on p "With regards to the sale of the vehicle and trailer, the amounts received shoul…" at bounding box center [980, 566] width 1060 height 17
click at [1055, 564] on p "With regards to the sale of the vehicle and trailer, the amounts received shoul…" at bounding box center [980, 566] width 1060 height 17
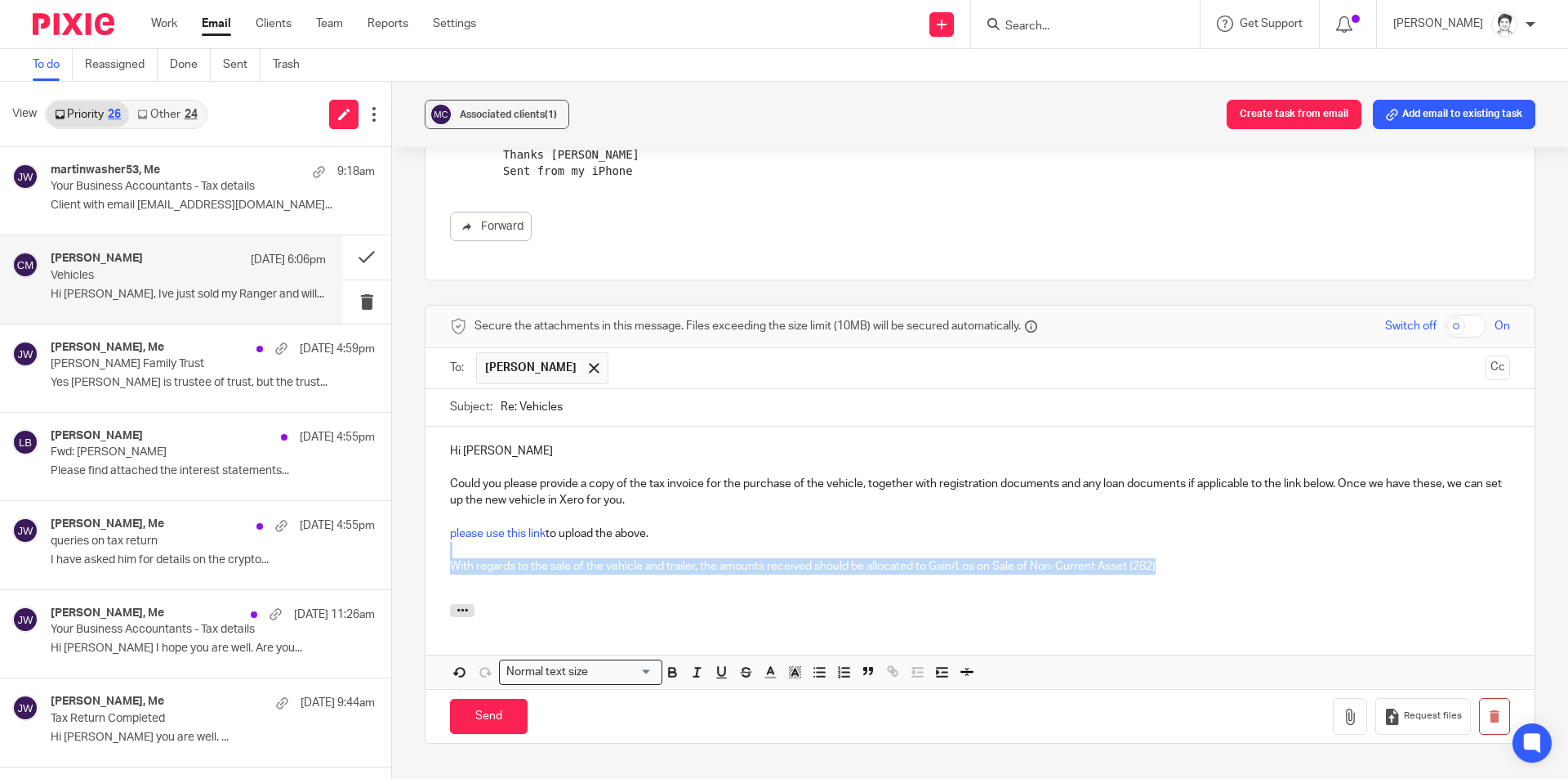
drag, startPoint x: 1161, startPoint y: 559, endPoint x: 1169, endPoint y: 555, distance: 8.9
click at [1167, 556] on div "Hi Craig Could you please provide a copy of the tax invoice for the purchase of…" at bounding box center [981, 515] width 1109 height 177
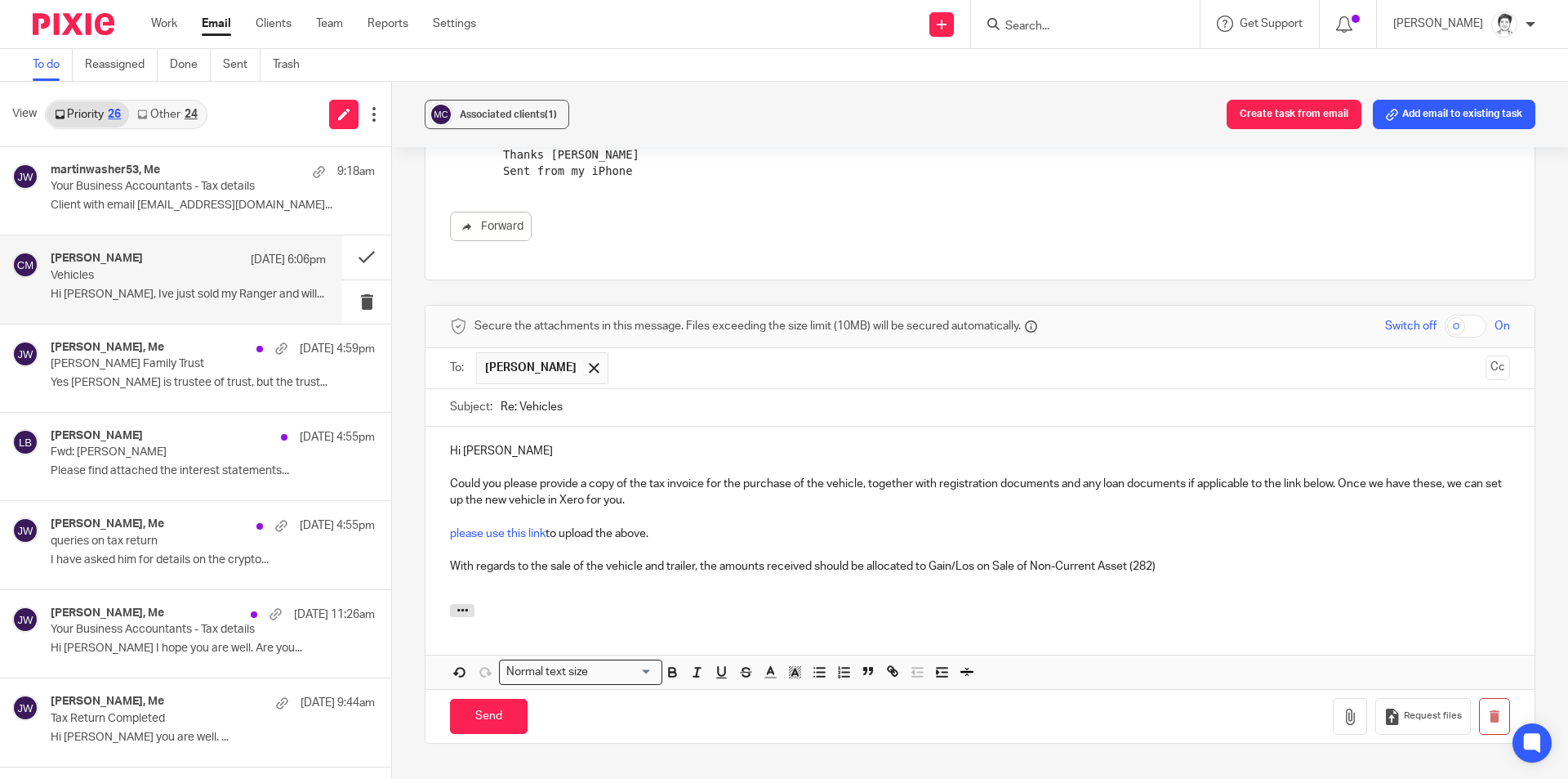
click at [1216, 616] on div at bounding box center [981, 613] width 1109 height 18
click at [1189, 576] on p at bounding box center [980, 583] width 1060 height 17
click at [1175, 563] on p "With regards to the sale of the vehicle and trailer, the amounts received shoul…" at bounding box center [980, 566] width 1060 height 17
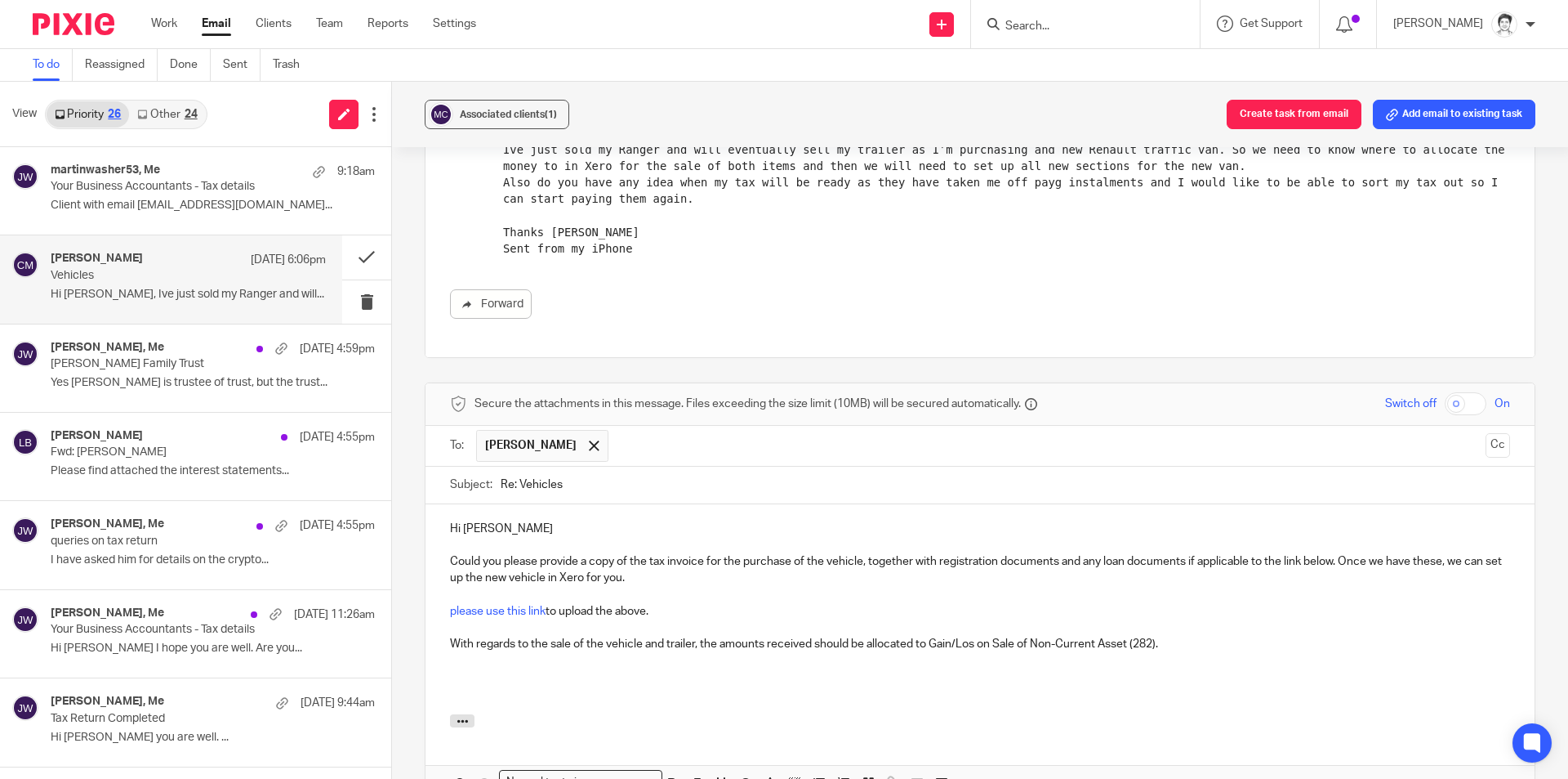
scroll to position [360, 0]
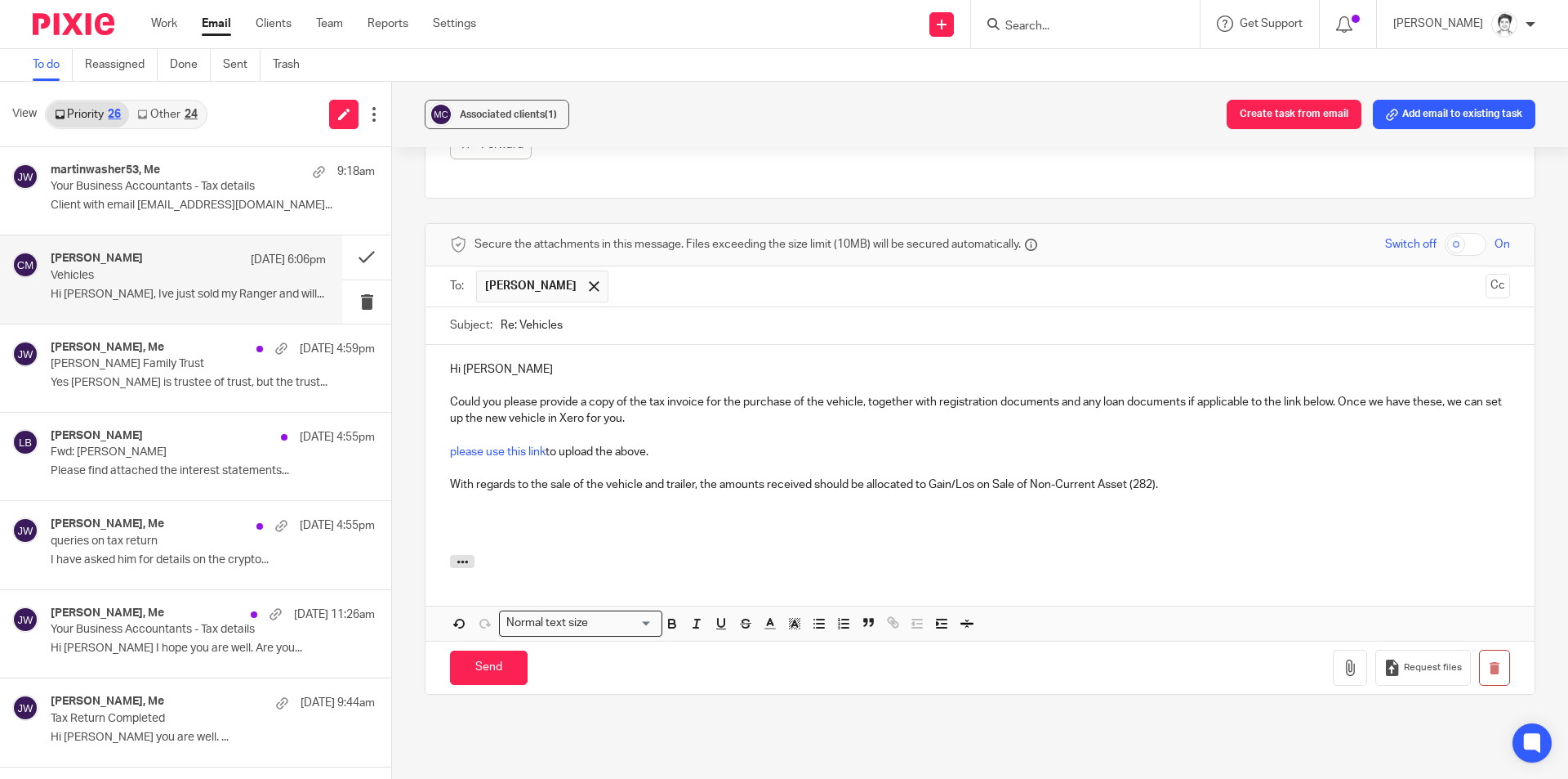
click at [564, 419] on p "Could you please provide a copy of the tax invoice for the purchase of the vehi…" at bounding box center [980, 410] width 1060 height 34
click at [482, 511] on p at bounding box center [980, 518] width 1060 height 17
click at [601, 518] on p "I notice that there is an order form for" at bounding box center [980, 518] width 1060 height 17
click at [602, 517] on p "I notice that there is an order form for" at bounding box center [980, 518] width 1060 height 17
click at [701, 514] on p "I notice that there is an order confirmation for" at bounding box center [980, 518] width 1060 height 17
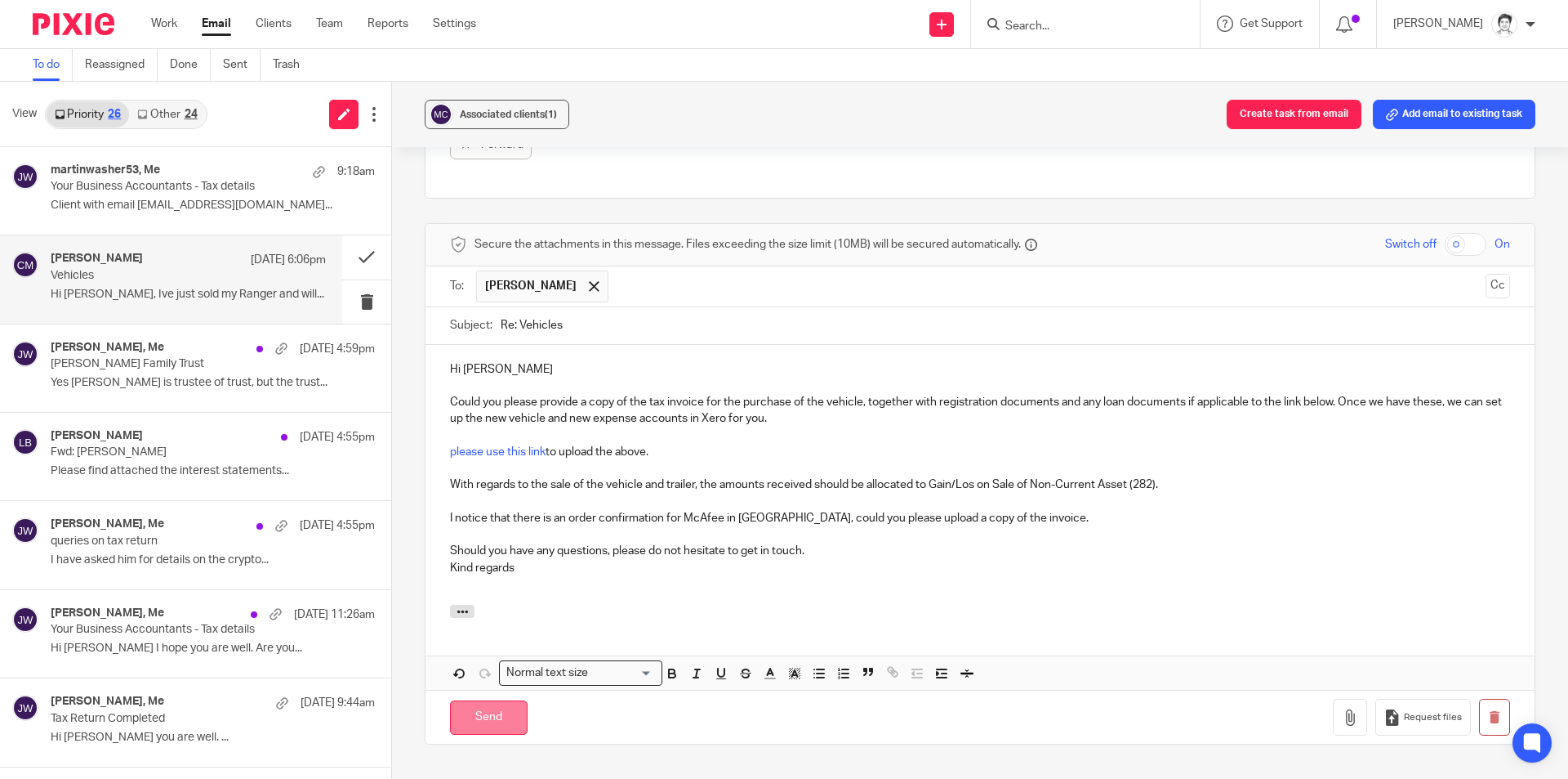
drag, startPoint x: 488, startPoint y: 723, endPoint x: 498, endPoint y: 717, distance: 11.7
click at [489, 724] on input "Send" at bounding box center [489, 718] width 78 height 35
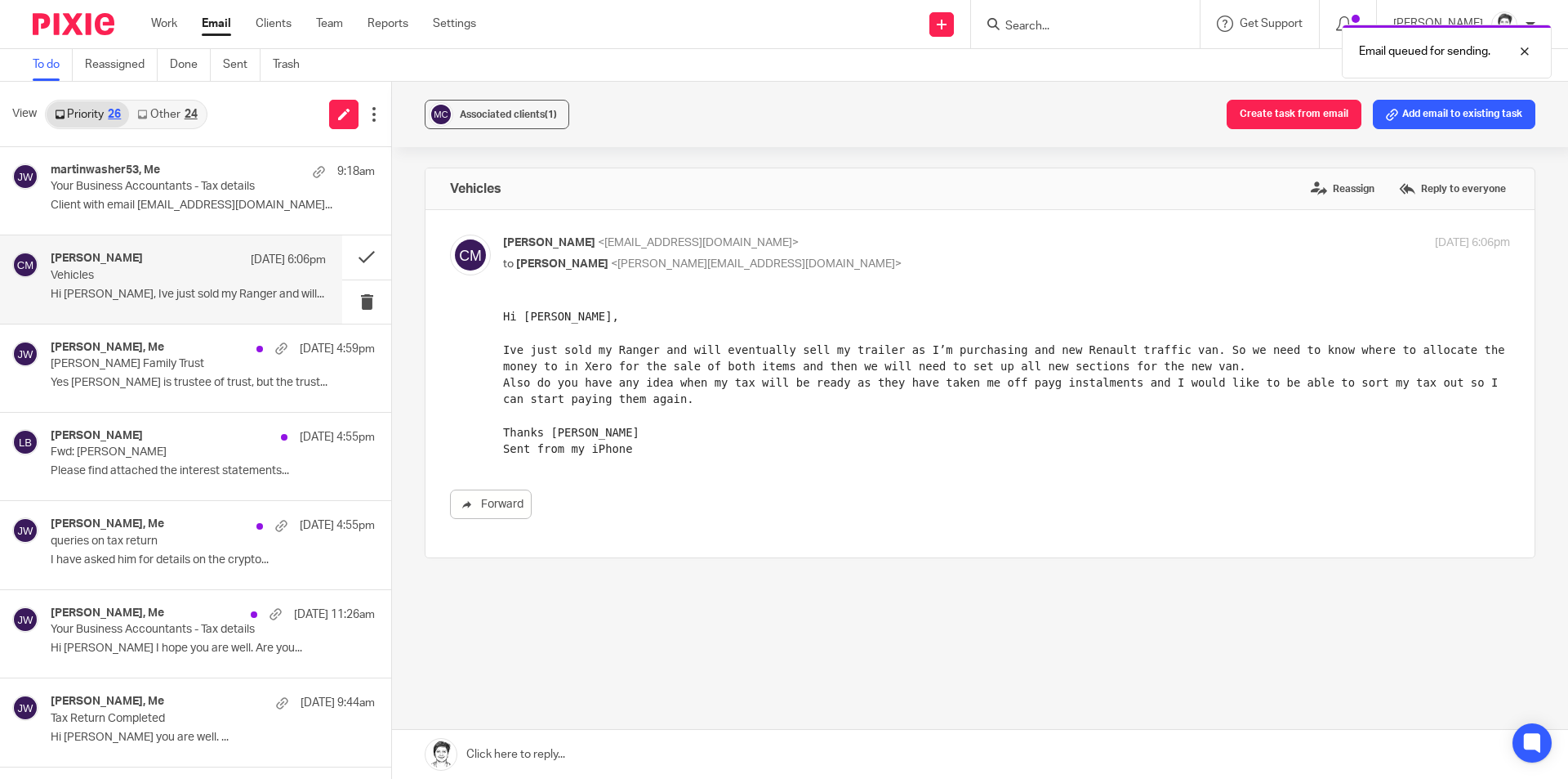
scroll to position [0, 0]
drag, startPoint x: 1451, startPoint y: 116, endPoint x: 1217, endPoint y: 244, distance: 266.7
click at [1451, 116] on button "Add email to existing task" at bounding box center [1454, 114] width 162 height 29
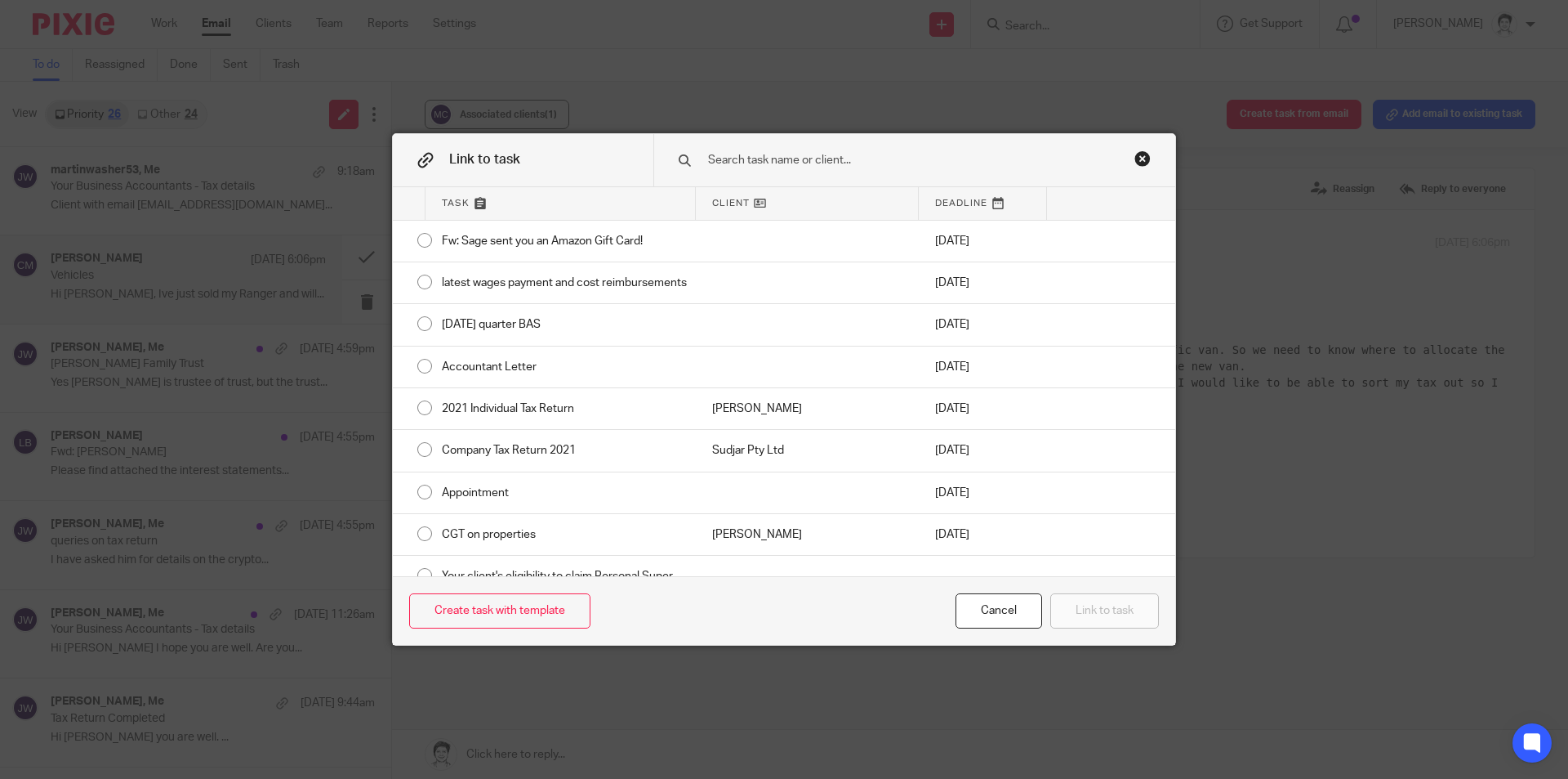
click at [961, 617] on div "Cancel" at bounding box center [999, 610] width 86 height 35
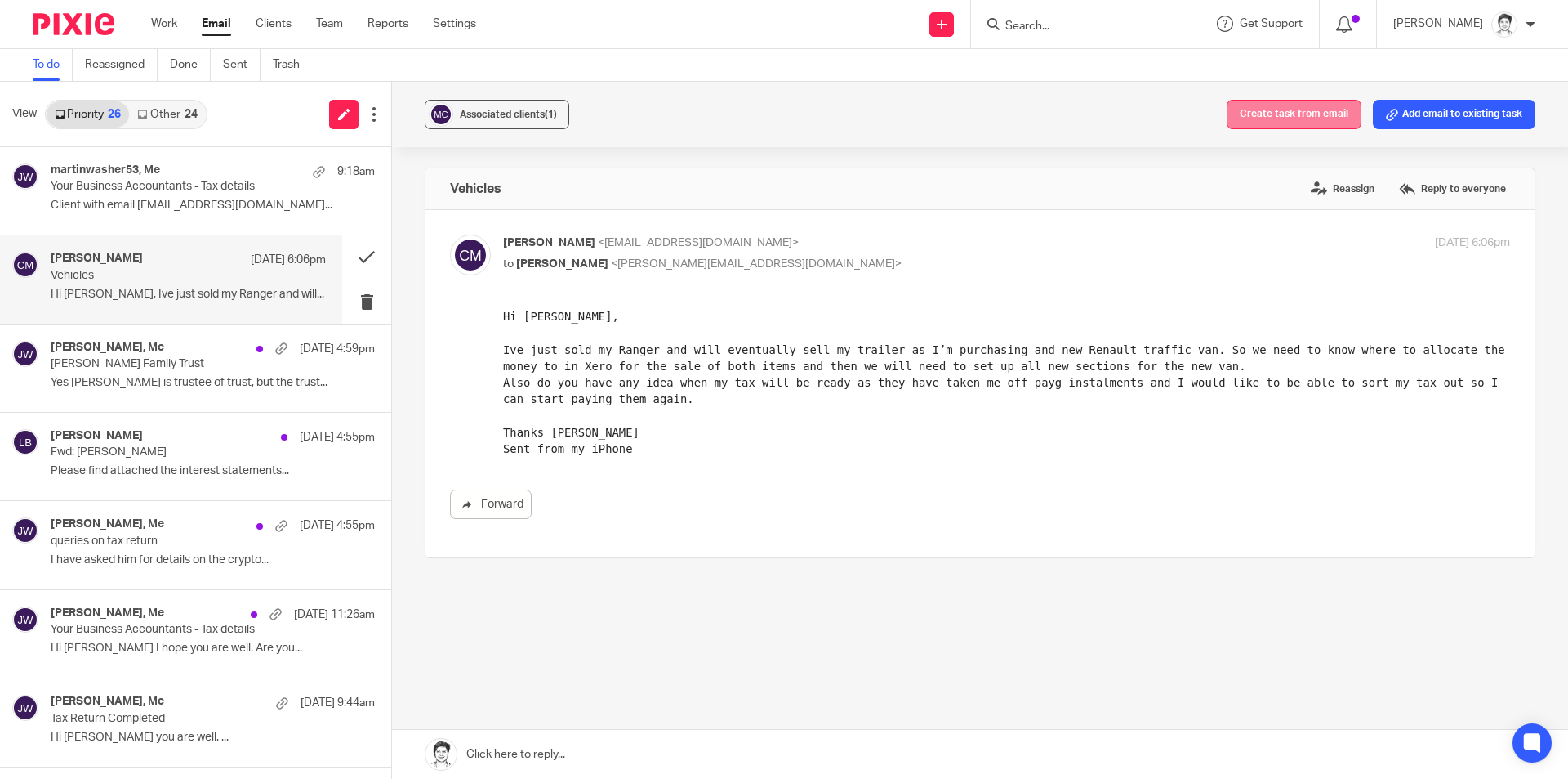
click at [1300, 115] on button "Create task from email" at bounding box center [1294, 114] width 135 height 29
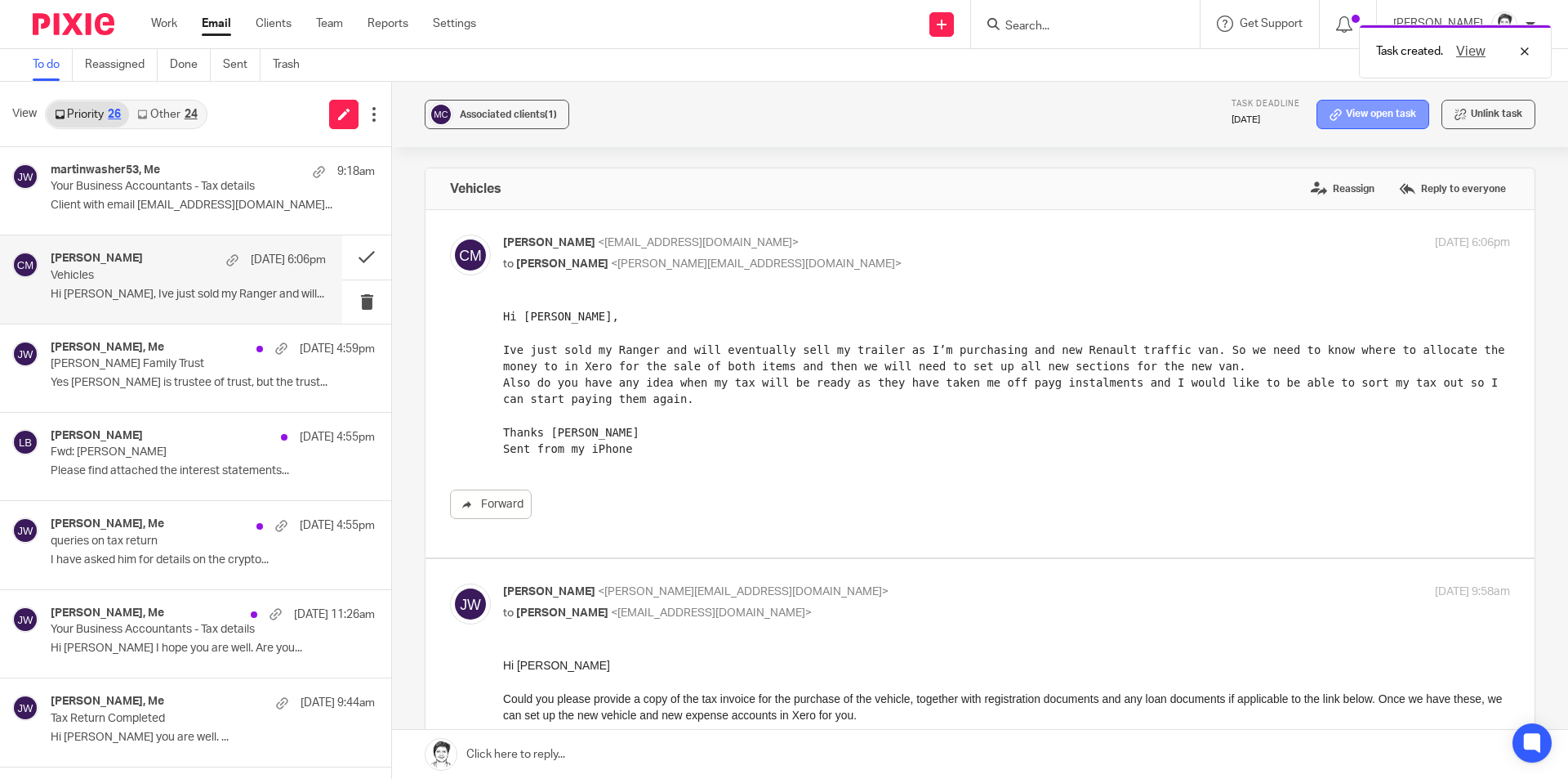
click at [1343, 111] on link "View open task" at bounding box center [1373, 114] width 113 height 29
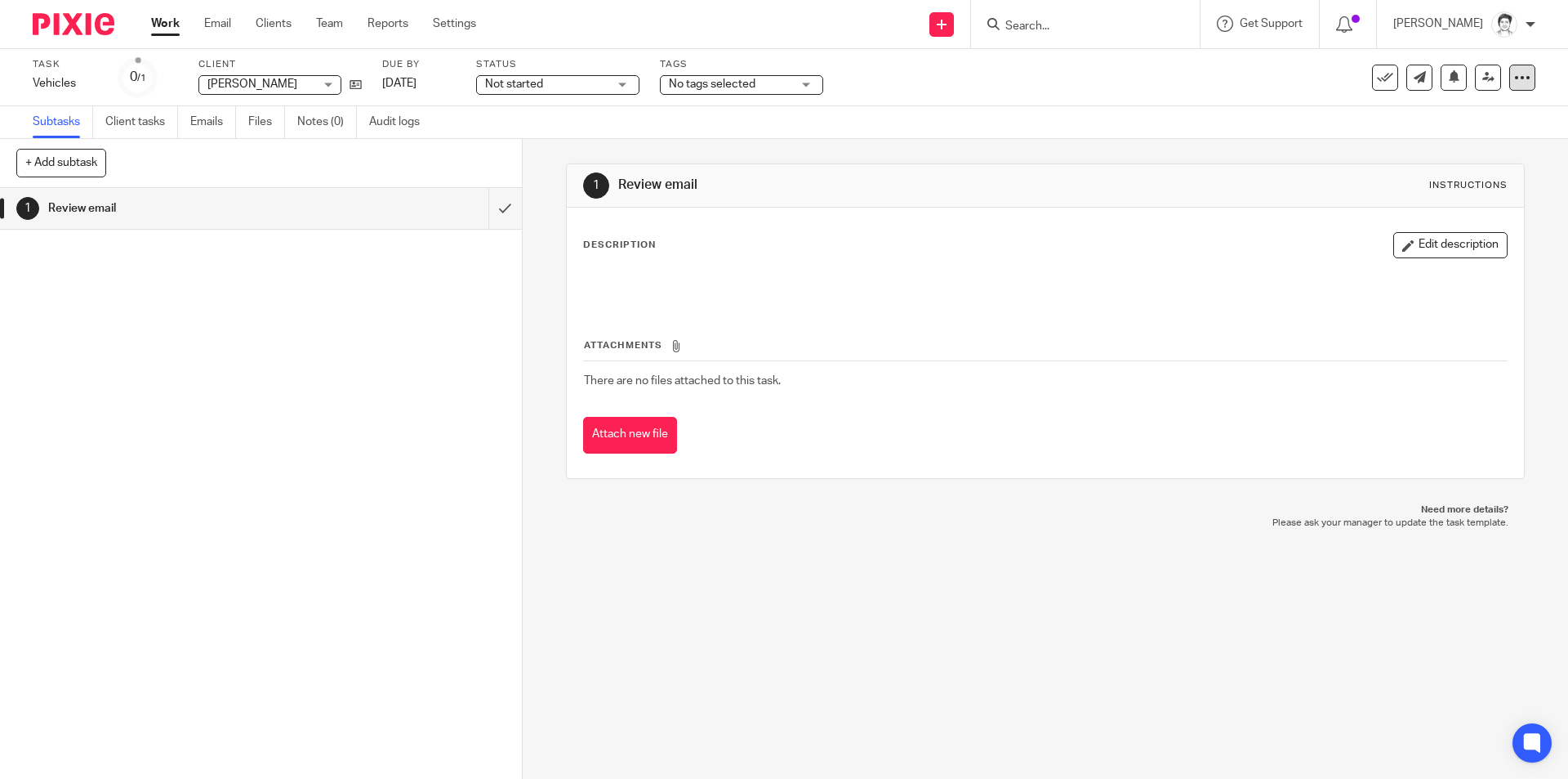
click at [1514, 74] on icon at bounding box center [1522, 78] width 17 height 17
click at [1407, 167] on link "Advanced task editor" at bounding box center [1449, 166] width 108 height 11
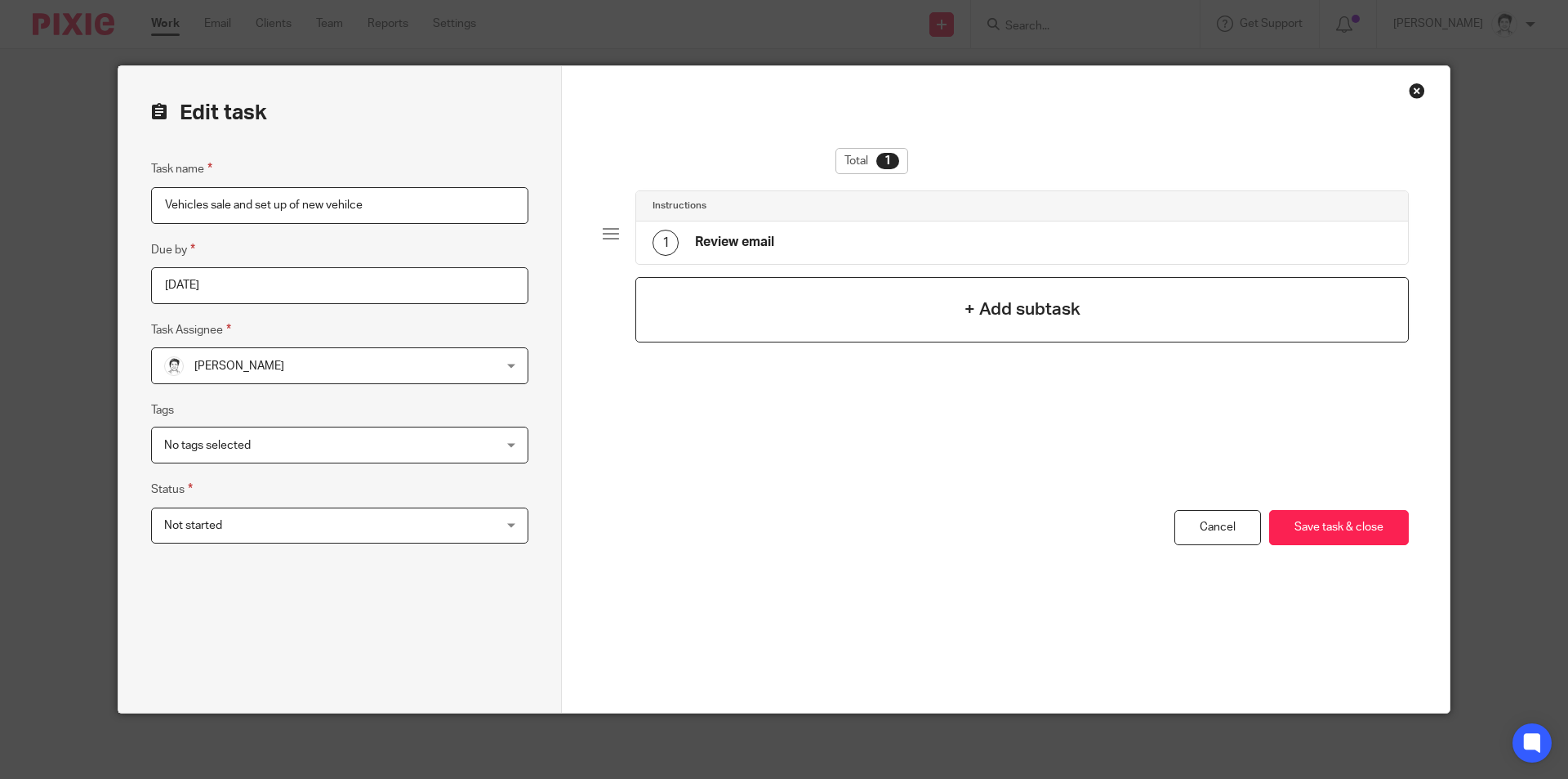
type input "Vehicles sale and set up of new vehilce"
click at [971, 330] on div "+ Add subtask" at bounding box center [1022, 310] width 773 height 65
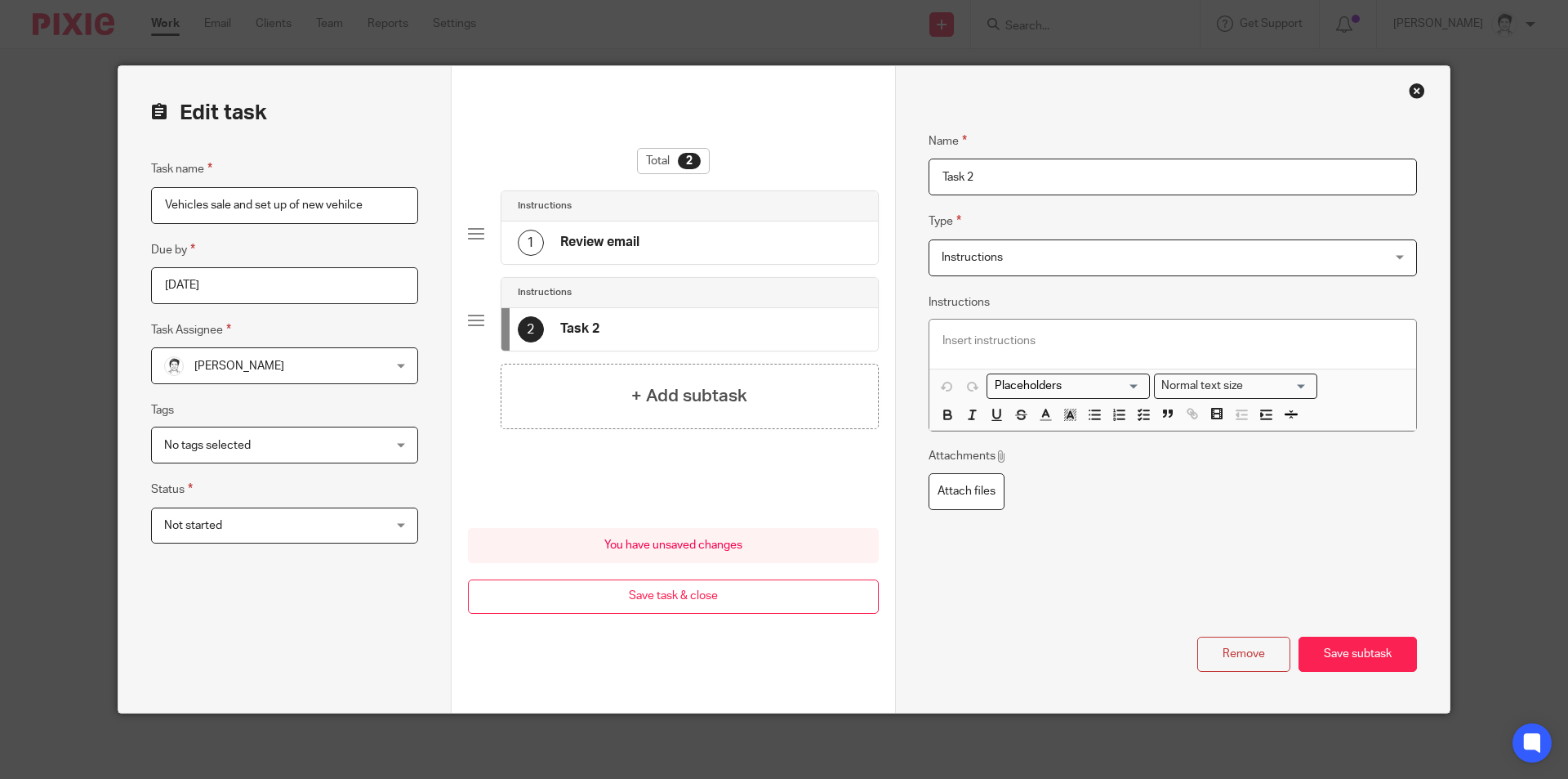
drag, startPoint x: 1005, startPoint y: 172, endPoint x: 840, endPoint y: 180, distance: 165.2
click at [840, 180] on form "Edit task Task name Vehicles sale and set up of new vehilce Due by 2025-10-14 T…" at bounding box center [784, 389] width 1332 height 647
type input "Request info"
click at [1367, 662] on button "Save subtask" at bounding box center [1358, 655] width 118 height 35
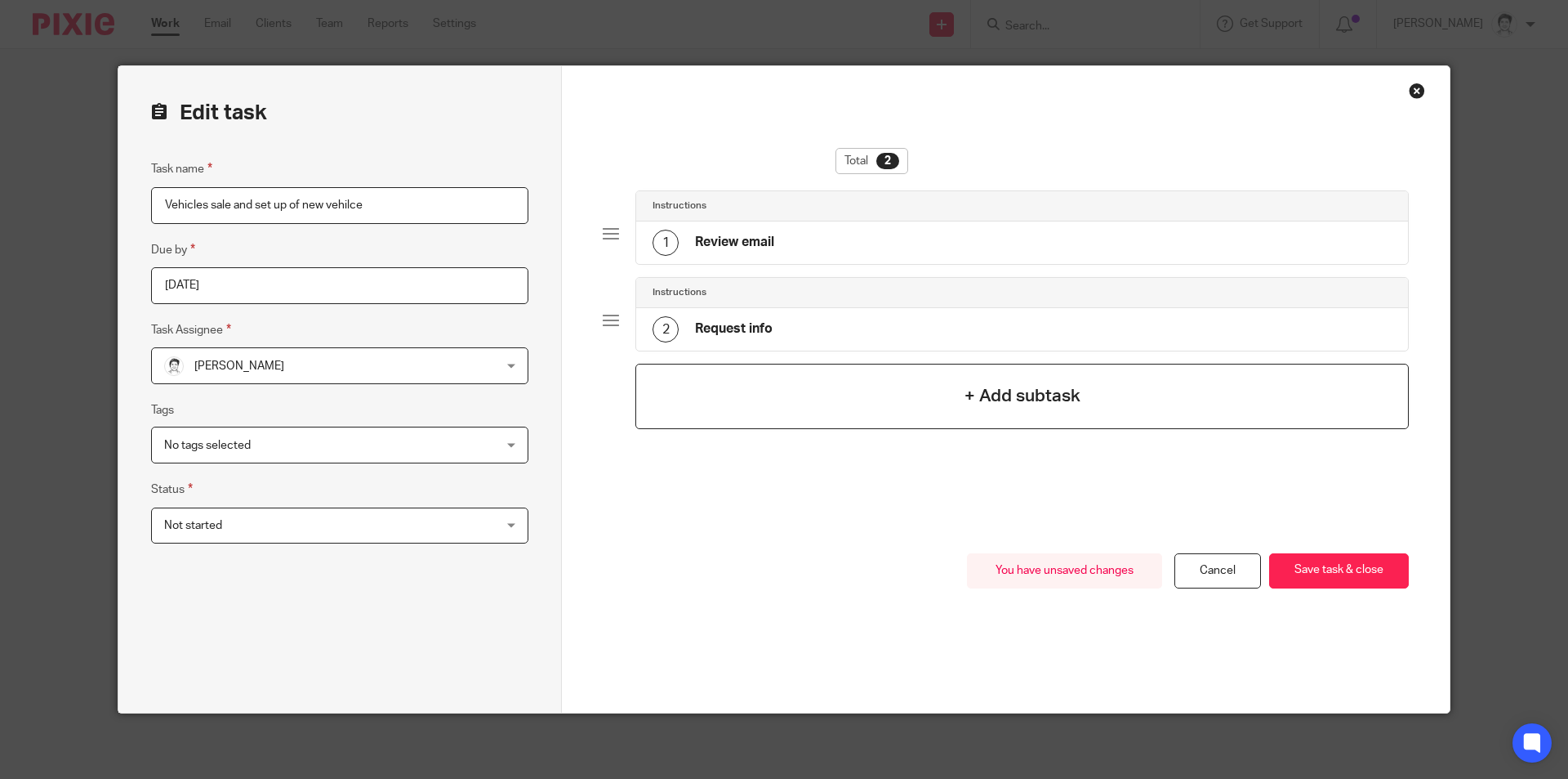
click at [993, 409] on div "+ Add subtask" at bounding box center [1022, 396] width 773 height 65
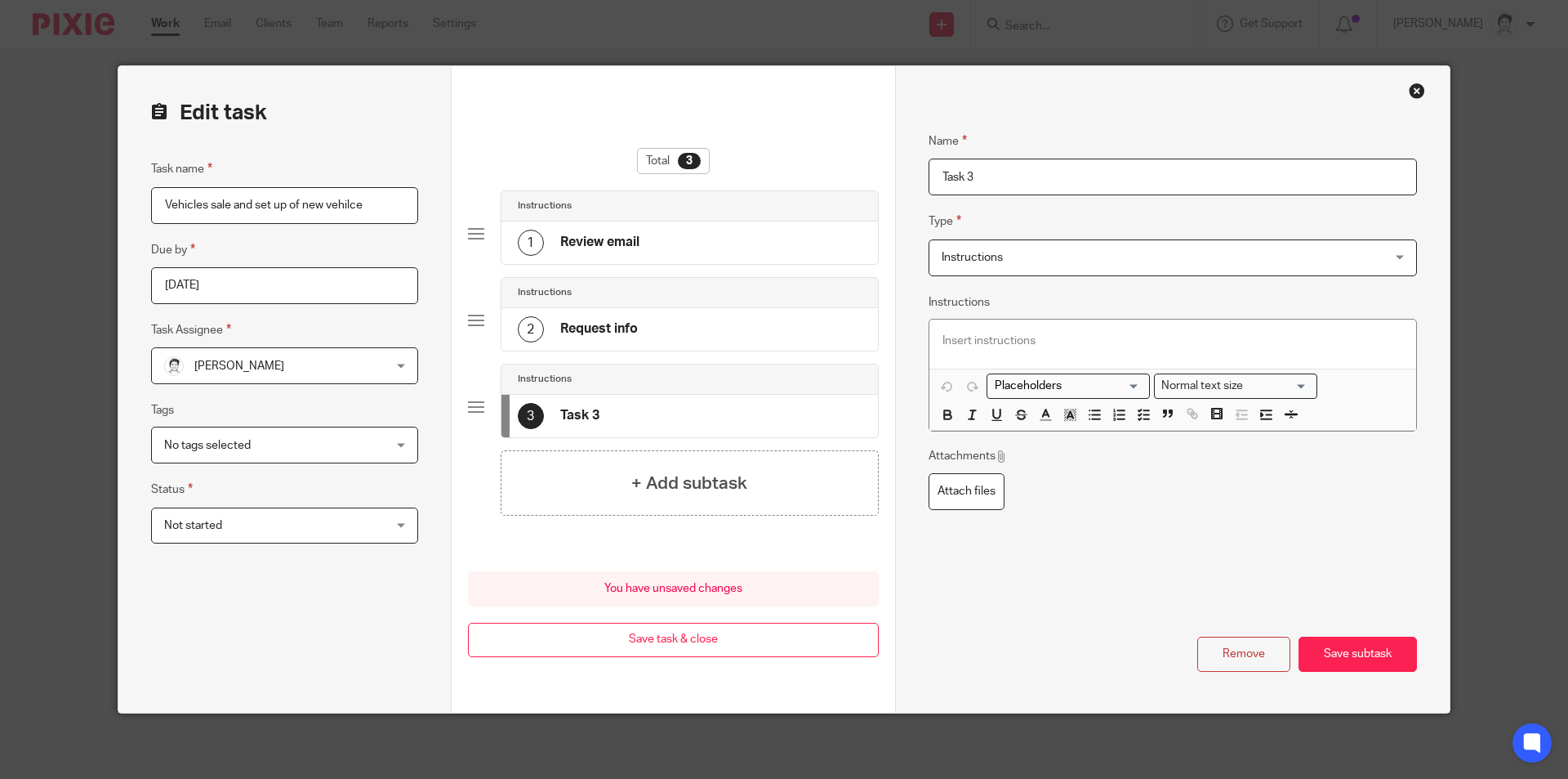
drag, startPoint x: 1003, startPoint y: 172, endPoint x: 887, endPoint y: 171, distance: 116.0
click at [887, 171] on form "Edit task Task name Vehicles sale and set up of new vehilce Due by 2025-10-14 T…" at bounding box center [784, 389] width 1332 height 647
type input "Set up on Xero"
click at [1333, 651] on button "Save subtask" at bounding box center [1358, 655] width 118 height 35
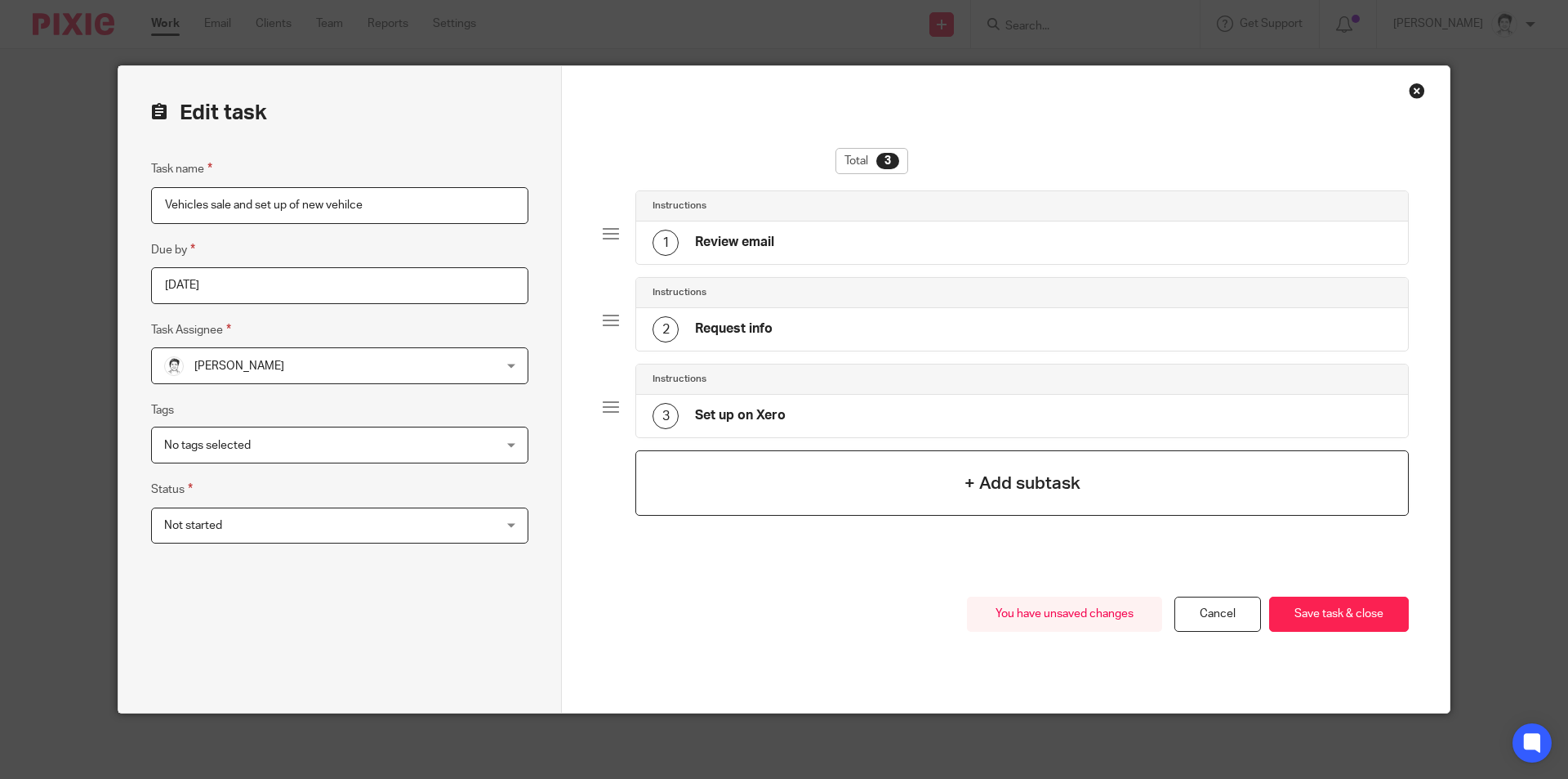
click at [1048, 479] on h4 "+ Add subtask" at bounding box center [1023, 483] width 116 height 26
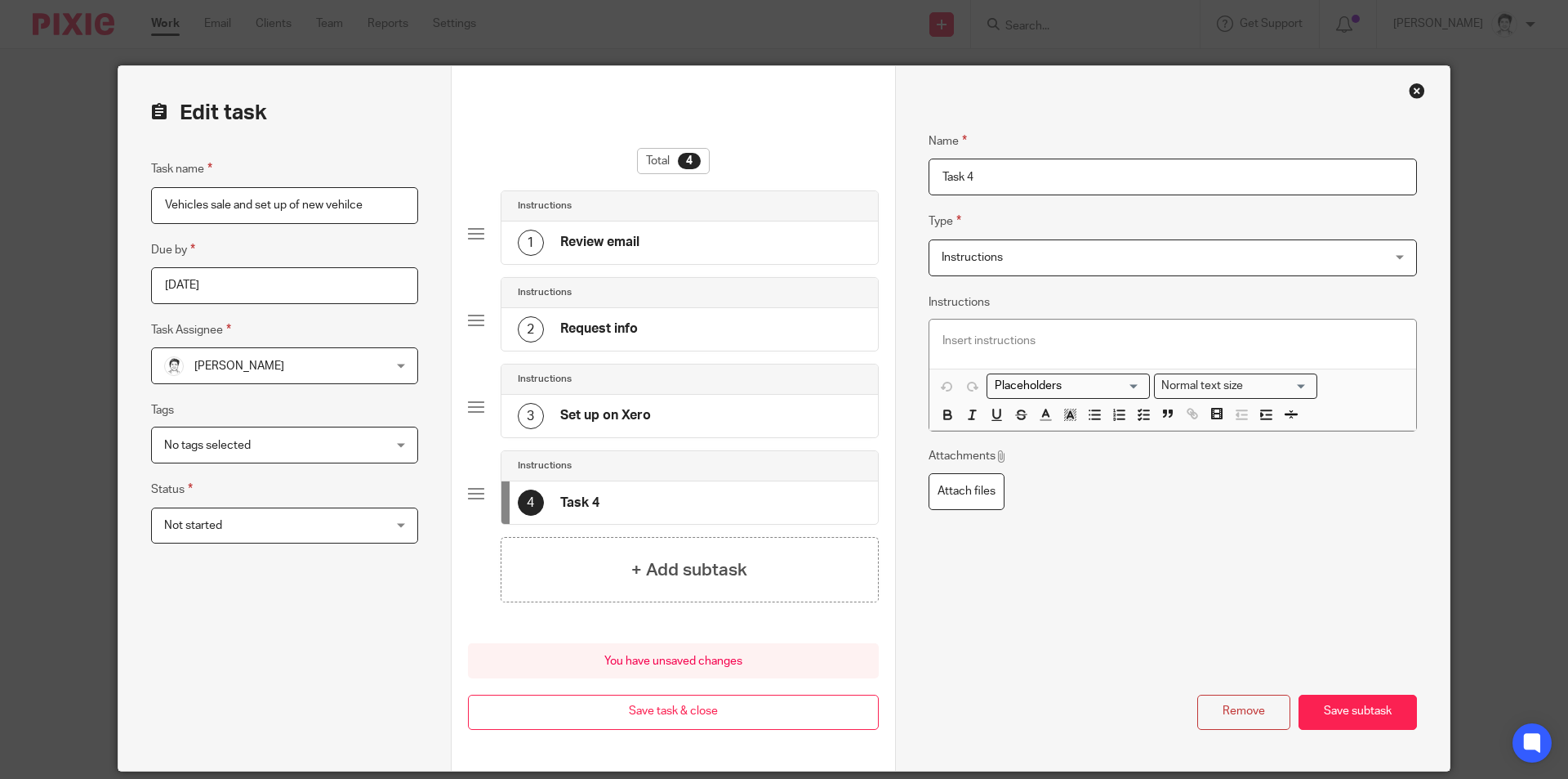
drag, startPoint x: 1009, startPoint y: 187, endPoint x: 892, endPoint y: 201, distance: 117.8
click at [896, 198] on div "Name Review email Type Instructions Instructions Instructions Send automated em…" at bounding box center [1172, 418] width 555 height 704
type input "E"
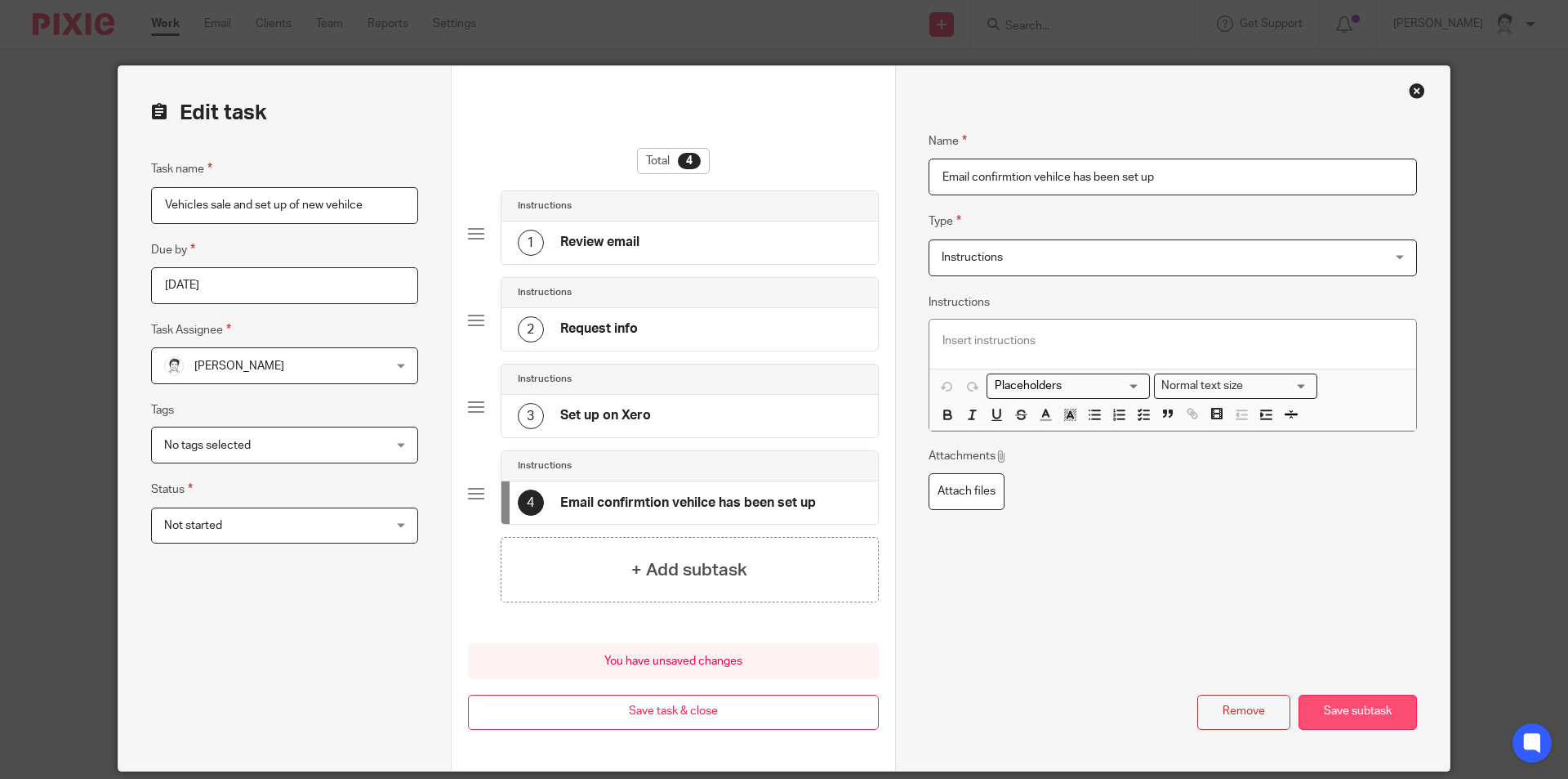
type input "Email confirmtion vehilce has been set up"
click at [1369, 713] on button "Save subtask" at bounding box center [1358, 712] width 118 height 35
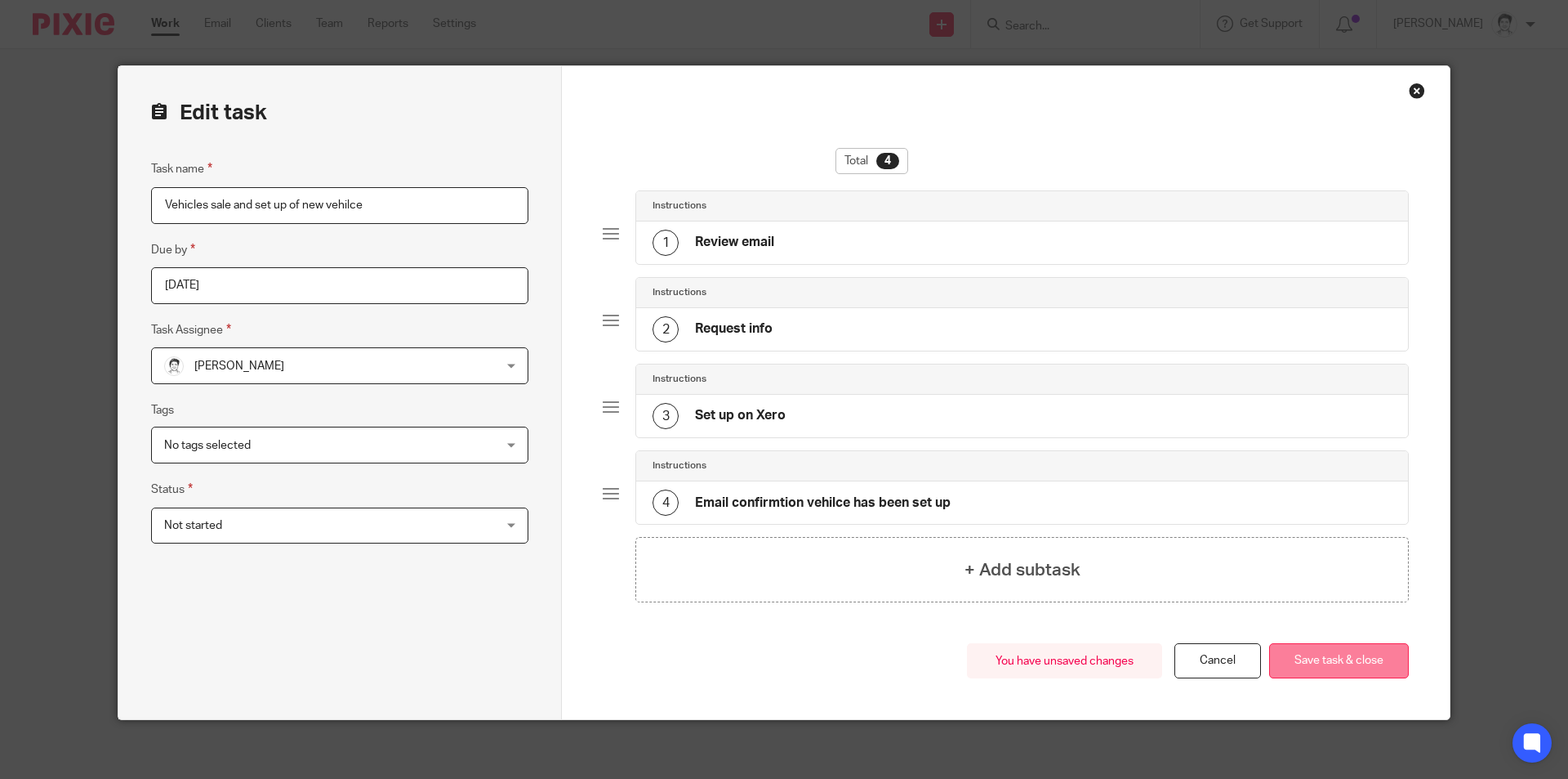
click at [1354, 663] on button "Save task & close" at bounding box center [1339, 661] width 139 height 35
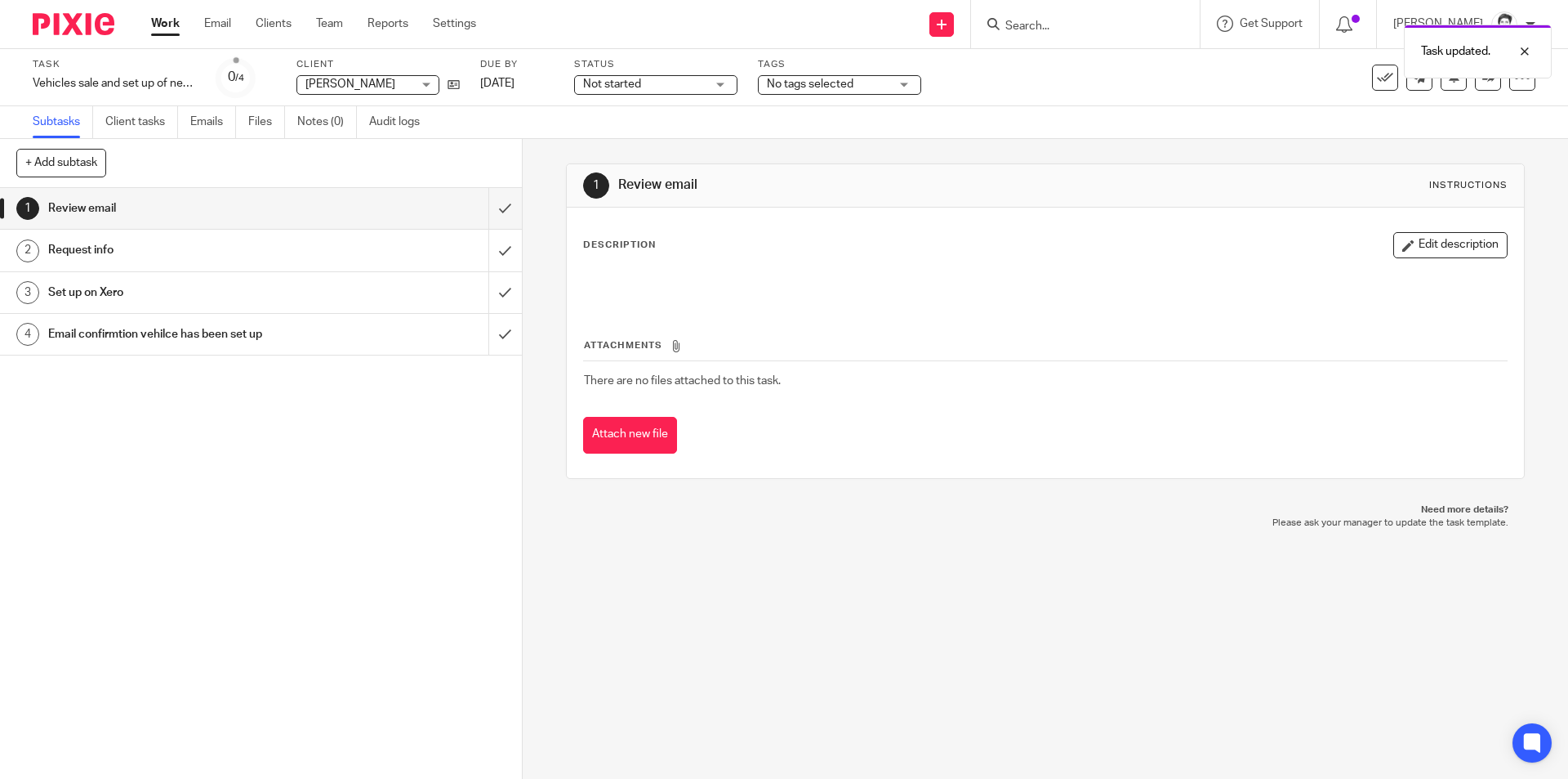
click at [718, 94] on div "Not started Not started" at bounding box center [655, 85] width 163 height 19
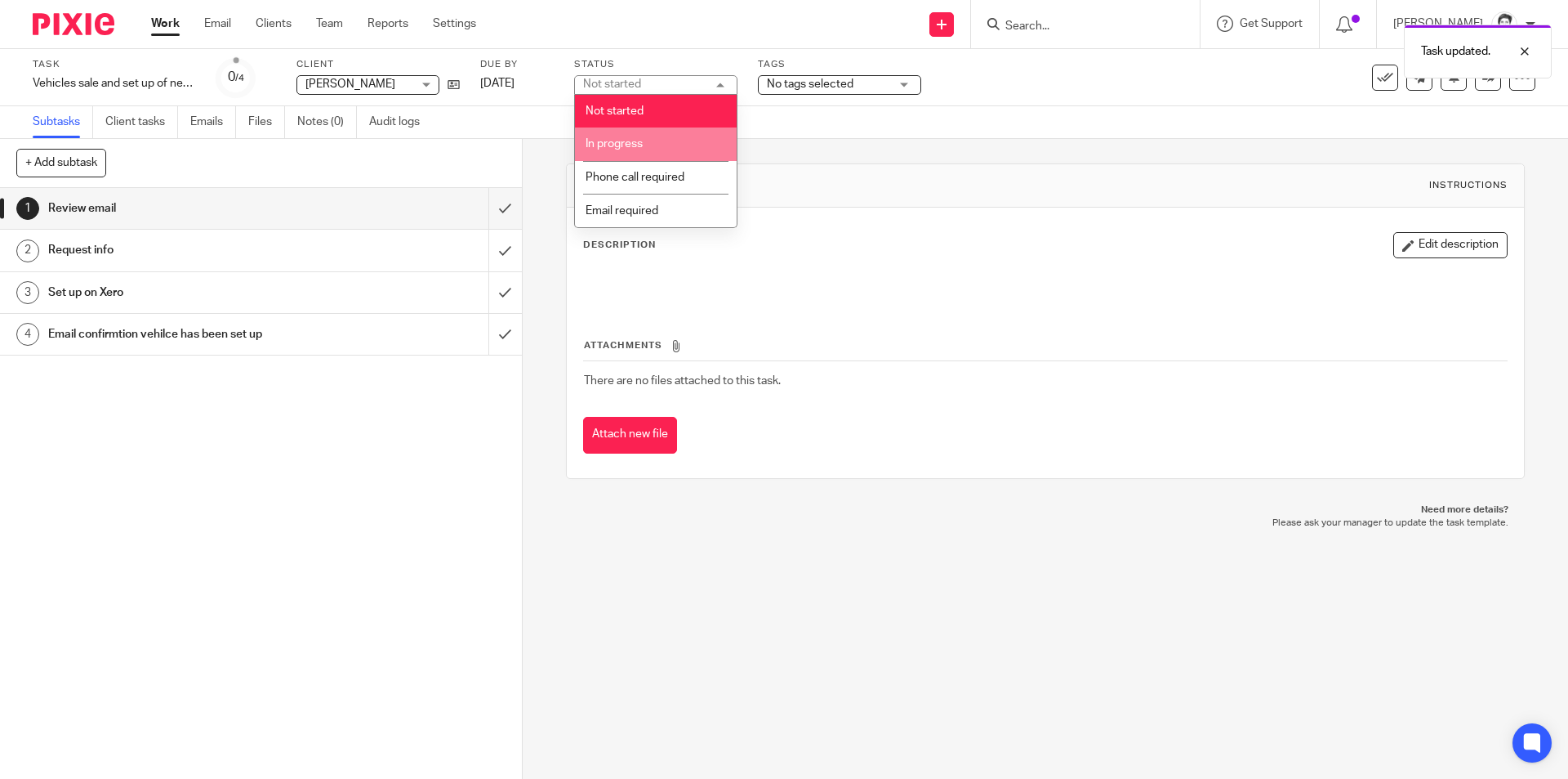
drag, startPoint x: 659, startPoint y: 150, endPoint x: 674, endPoint y: 142, distance: 17.0
click at [666, 148] on li "In progress" at bounding box center [655, 145] width 161 height 34
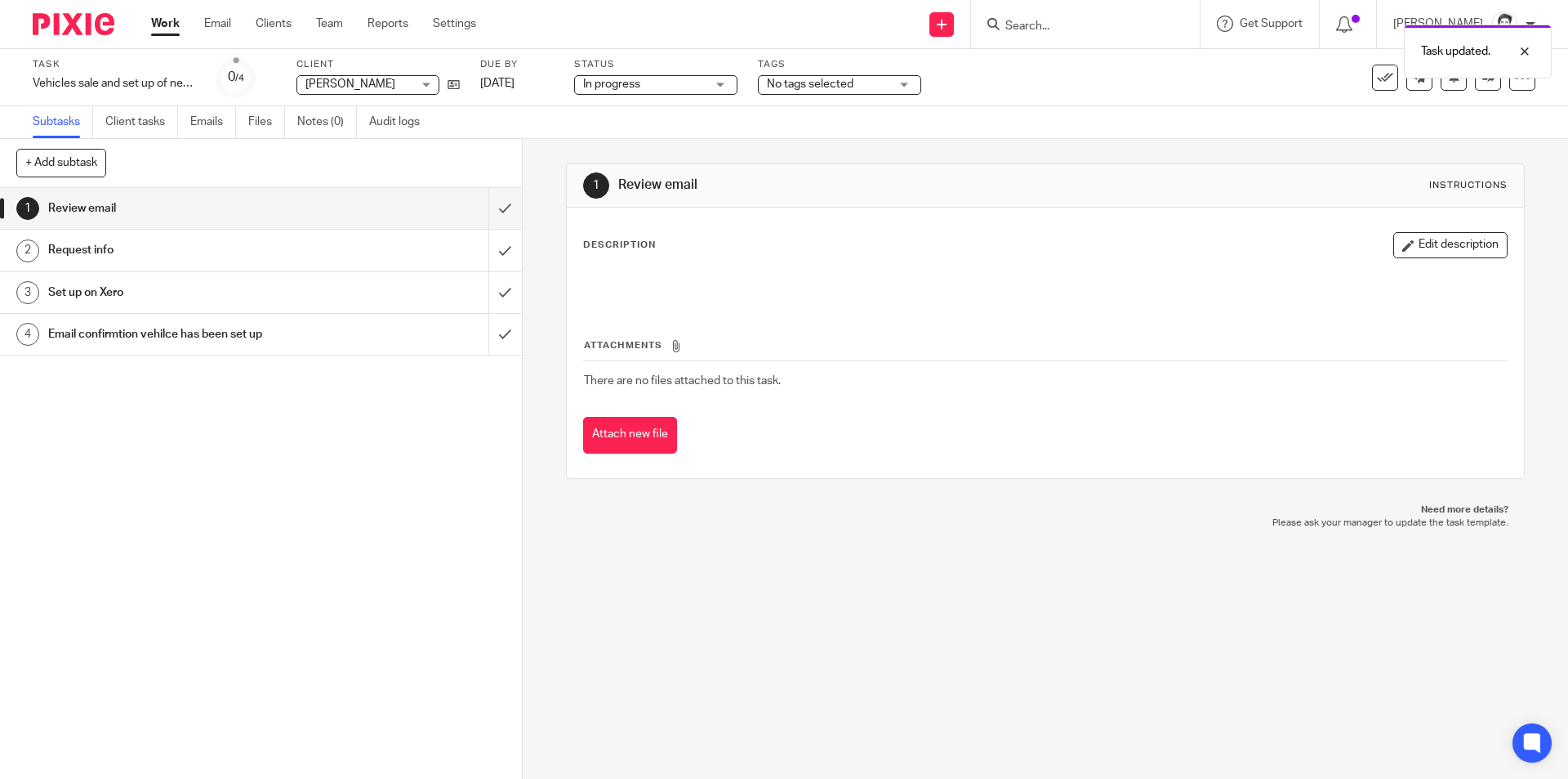
click at [884, 89] on span "No tags selected" at bounding box center [828, 84] width 123 height 17
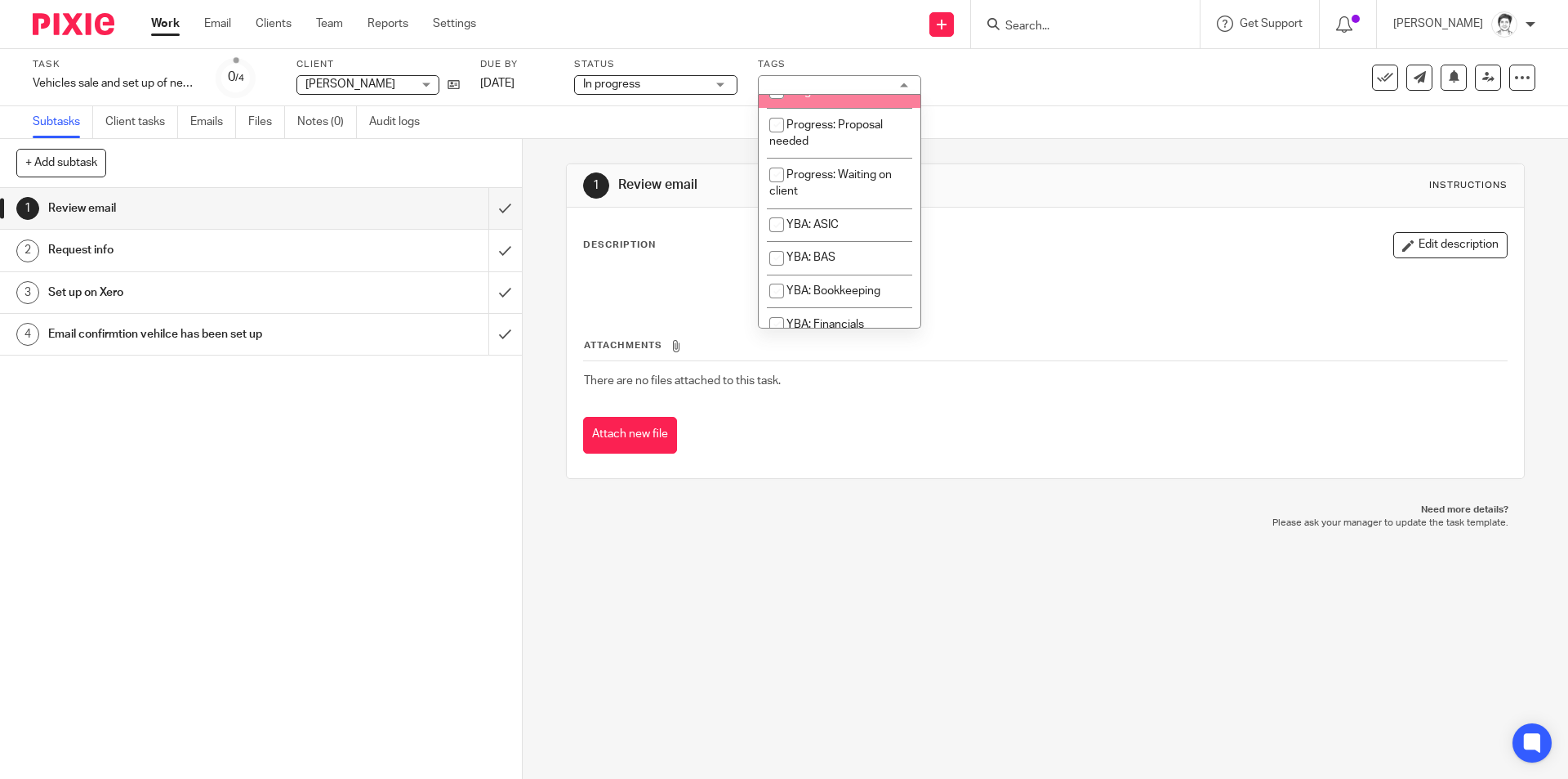
scroll to position [327, 0]
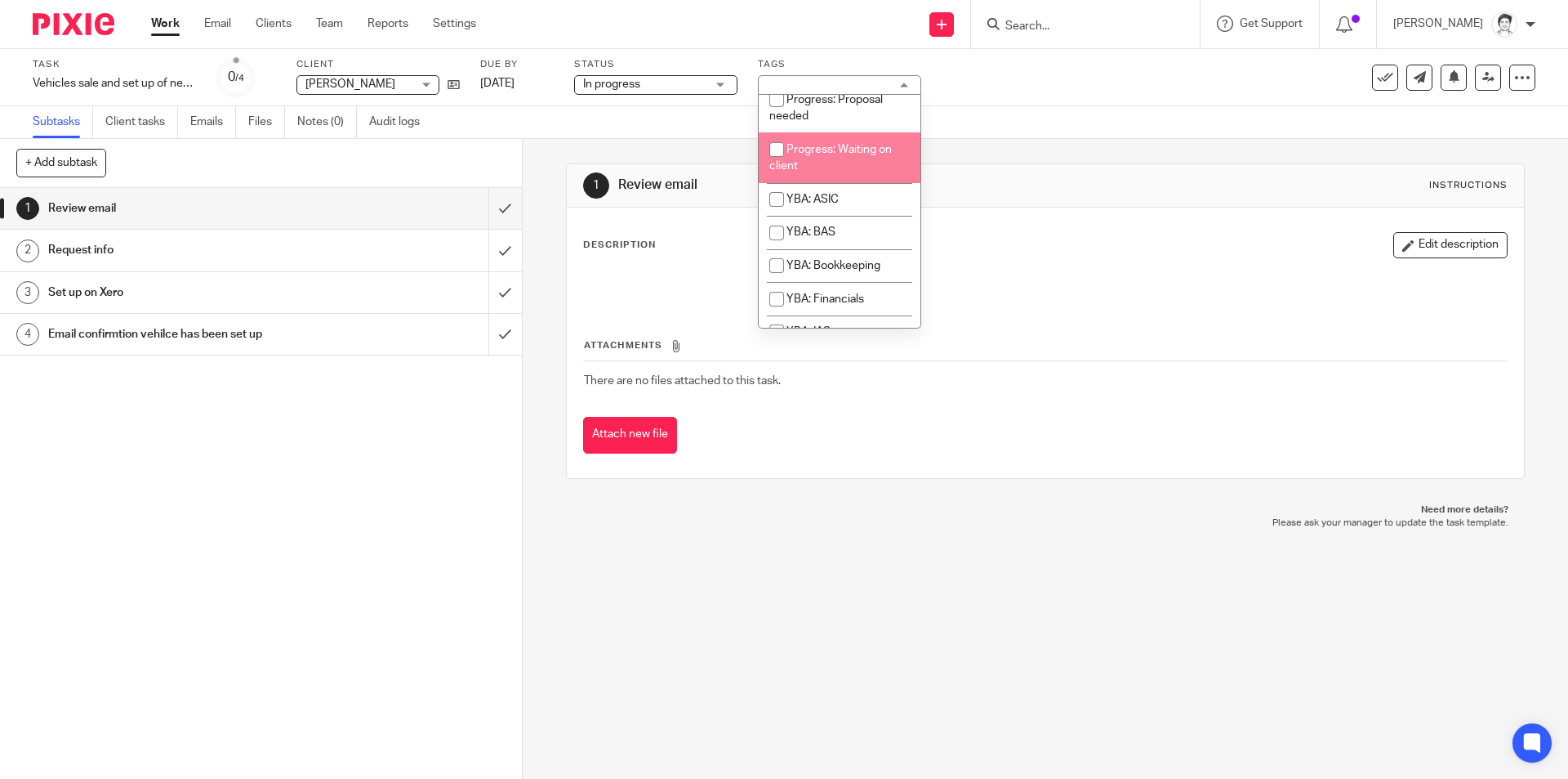
click at [820, 172] on span "Progress: Waiting on client" at bounding box center [831, 158] width 123 height 28
checkbox input "true"
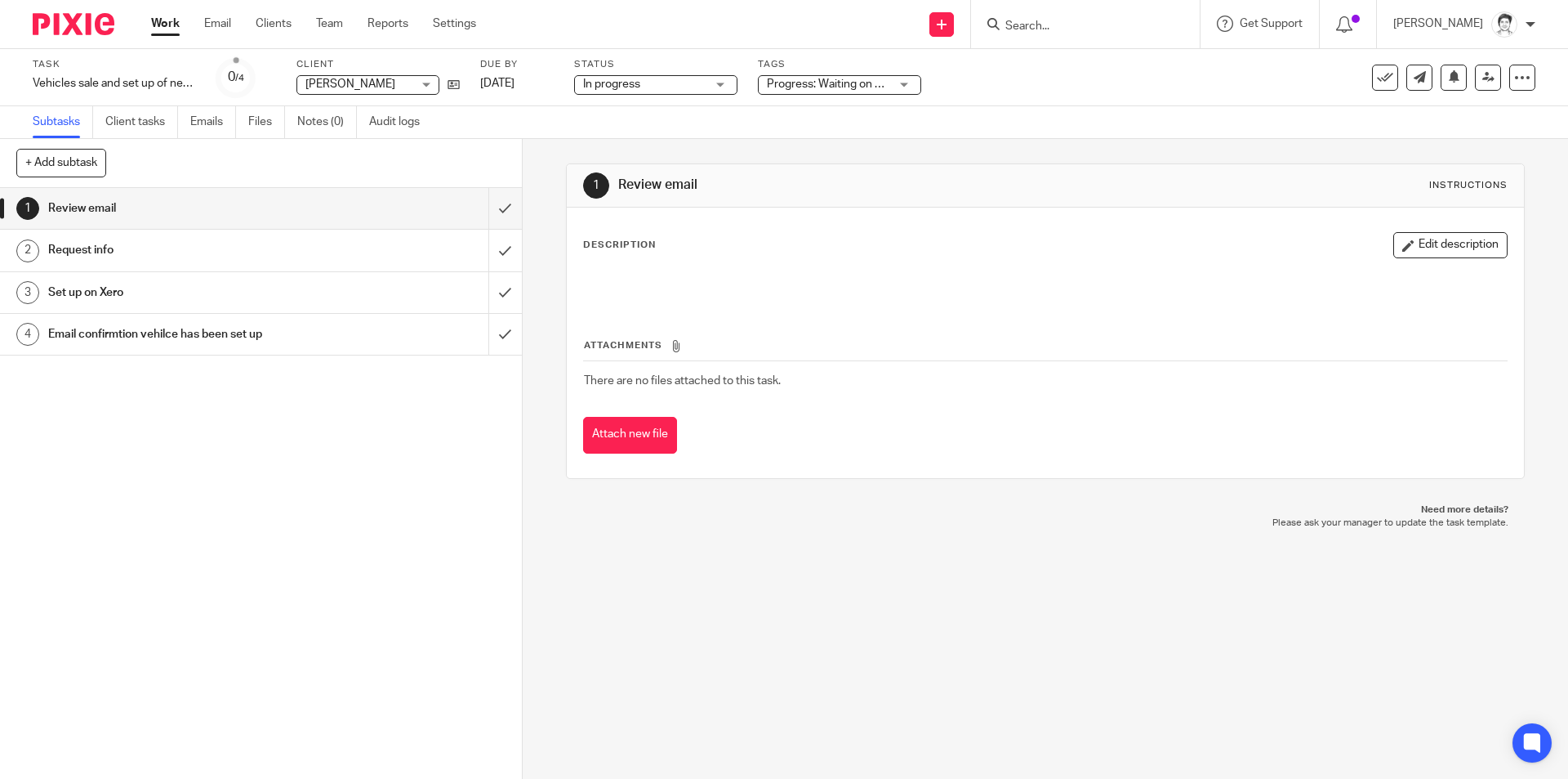
click at [1042, 341] on th "Attachments" at bounding box center [1045, 349] width 924 height 24
click at [1049, 20] on input "Search" at bounding box center [1077, 26] width 147 height 15
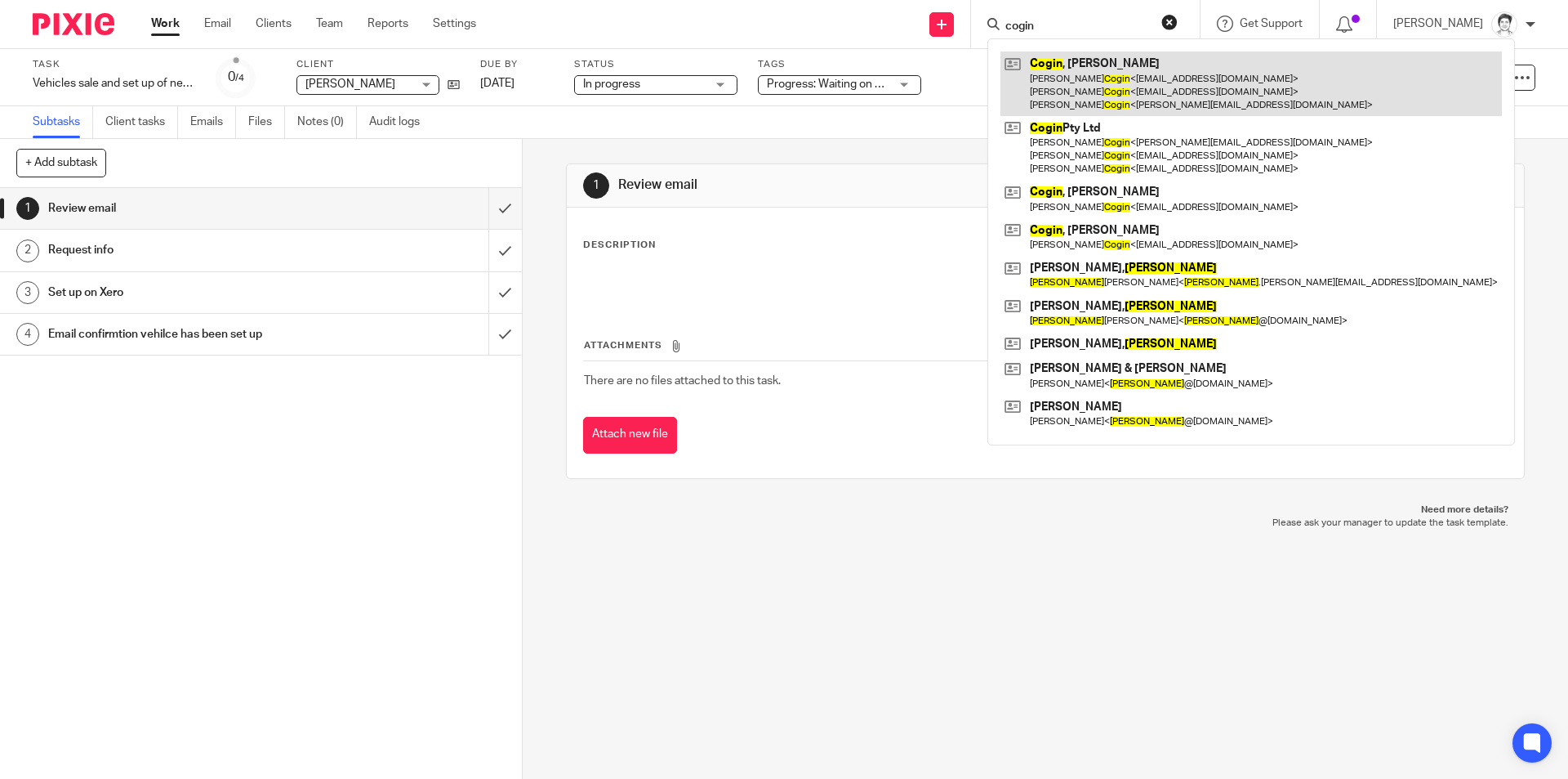
type input "cogin"
click at [1090, 83] on link at bounding box center [1251, 83] width 502 height 64
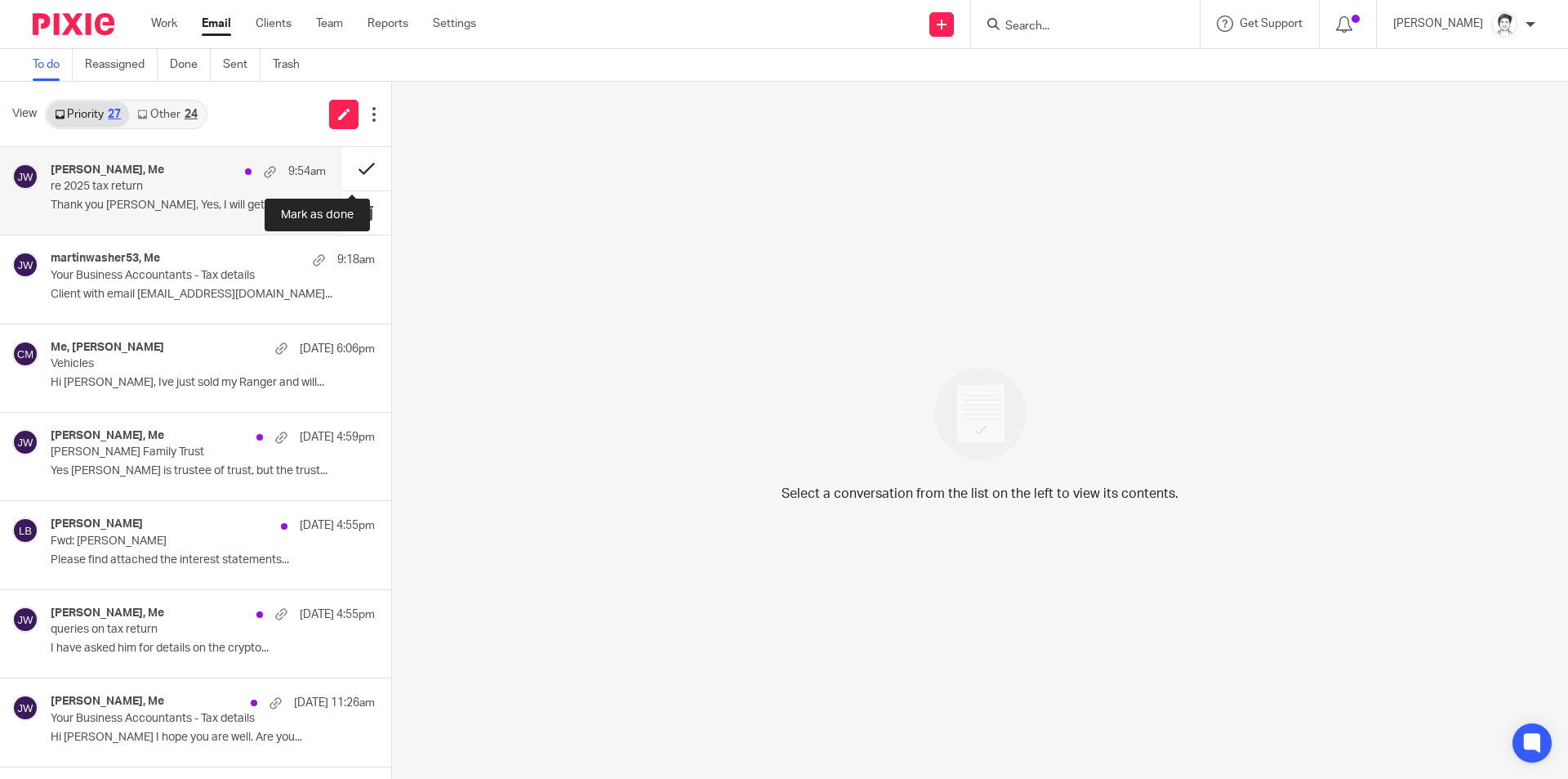
click at [349, 171] on button at bounding box center [367, 169] width 49 height 43
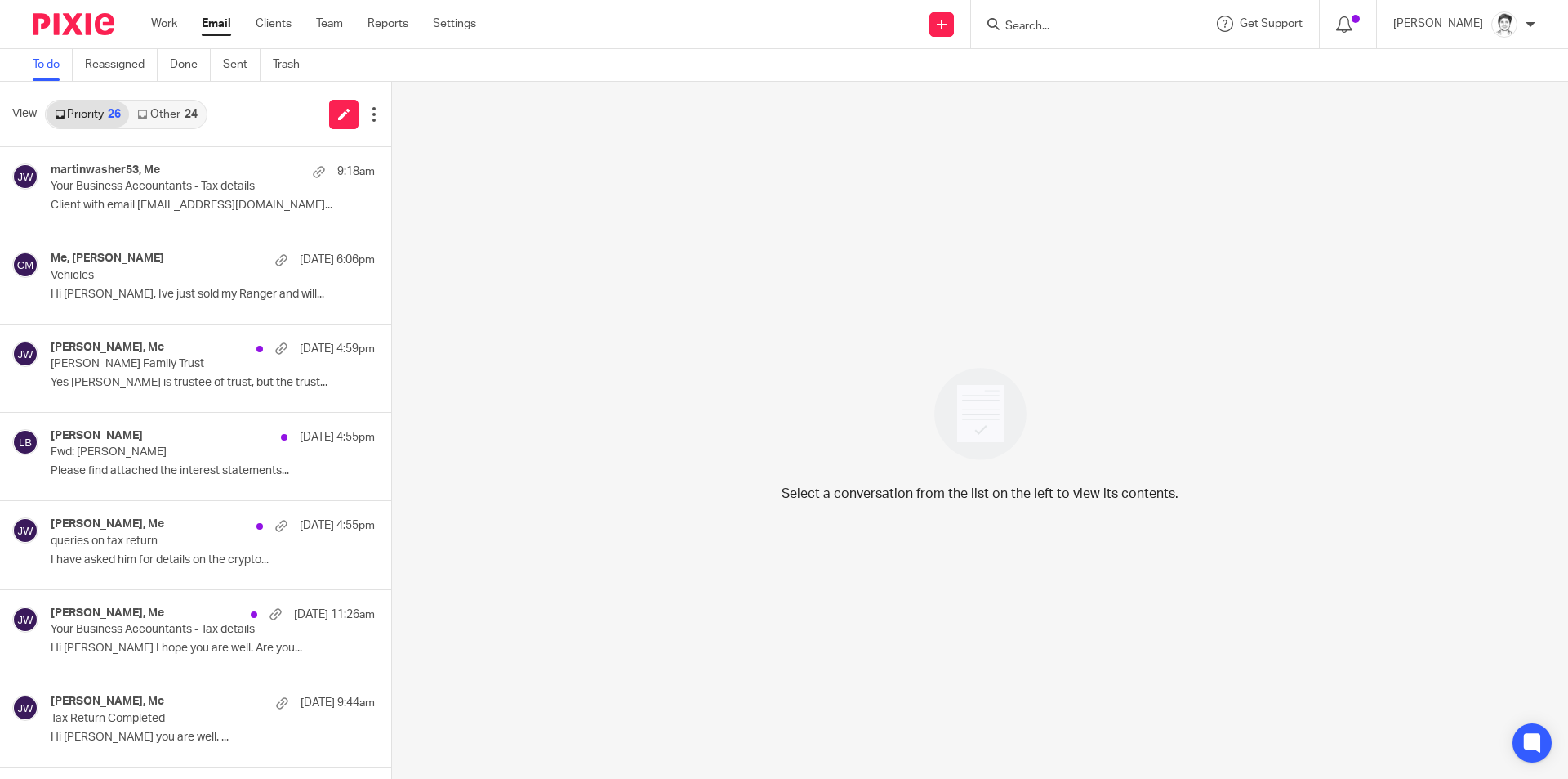
click at [169, 113] on link "Other 24" at bounding box center [167, 115] width 76 height 26
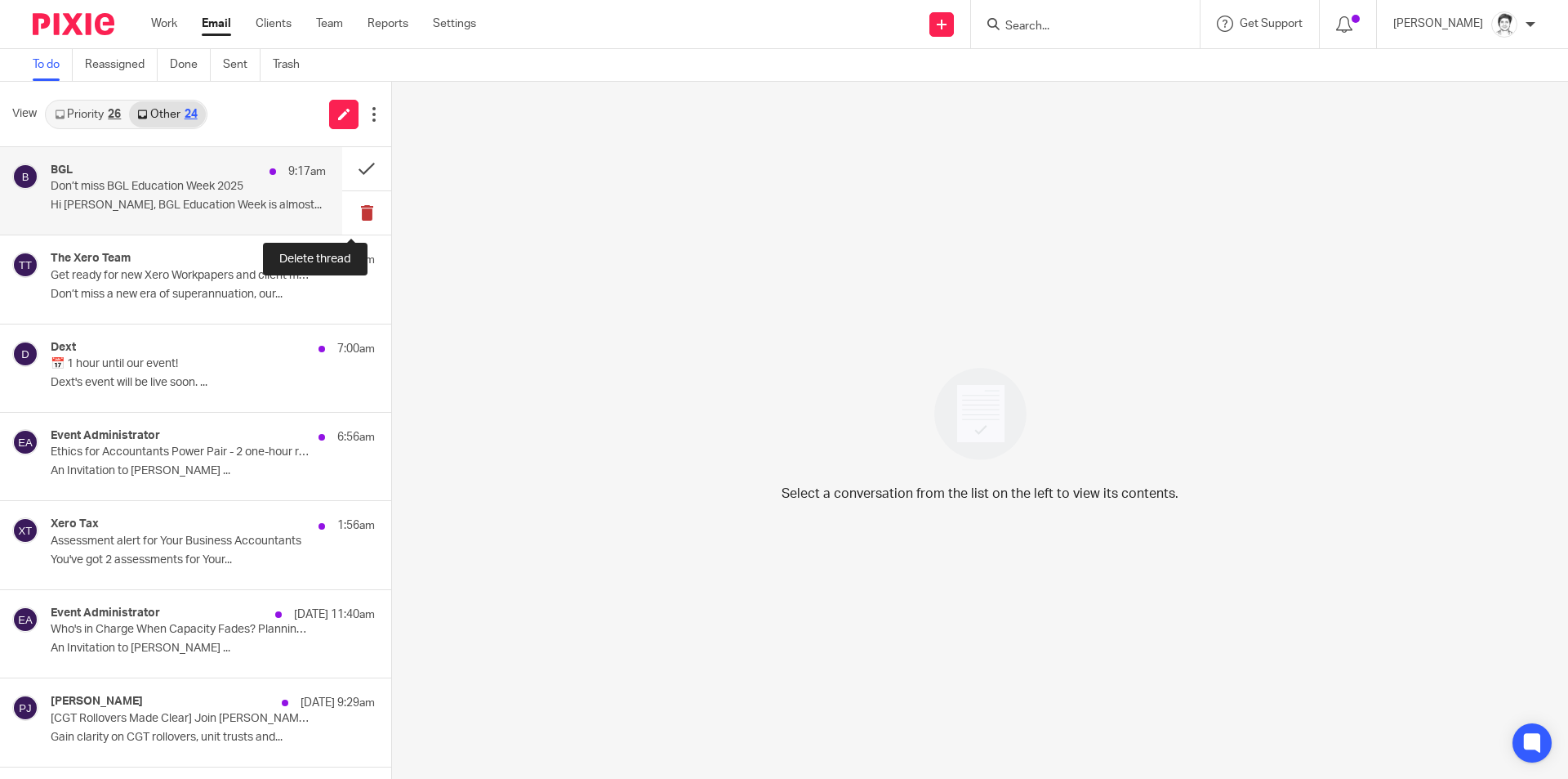
click at [360, 213] on button at bounding box center [367, 213] width 49 height 43
click at [355, 213] on button at bounding box center [367, 213] width 49 height 43
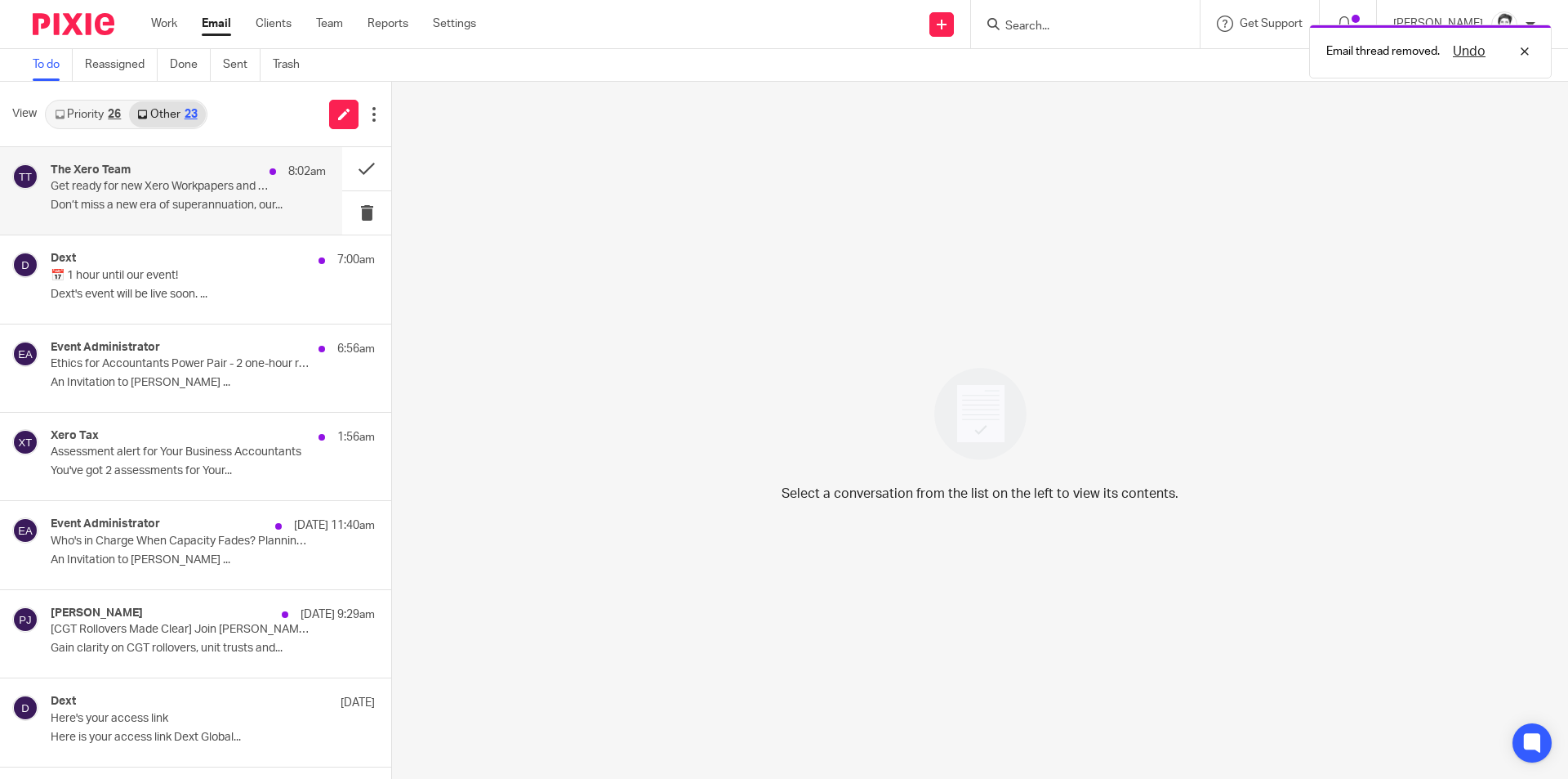
click at [265, 208] on p "Don’t miss a new era of superannuation, our..." at bounding box center [188, 206] width 275 height 14
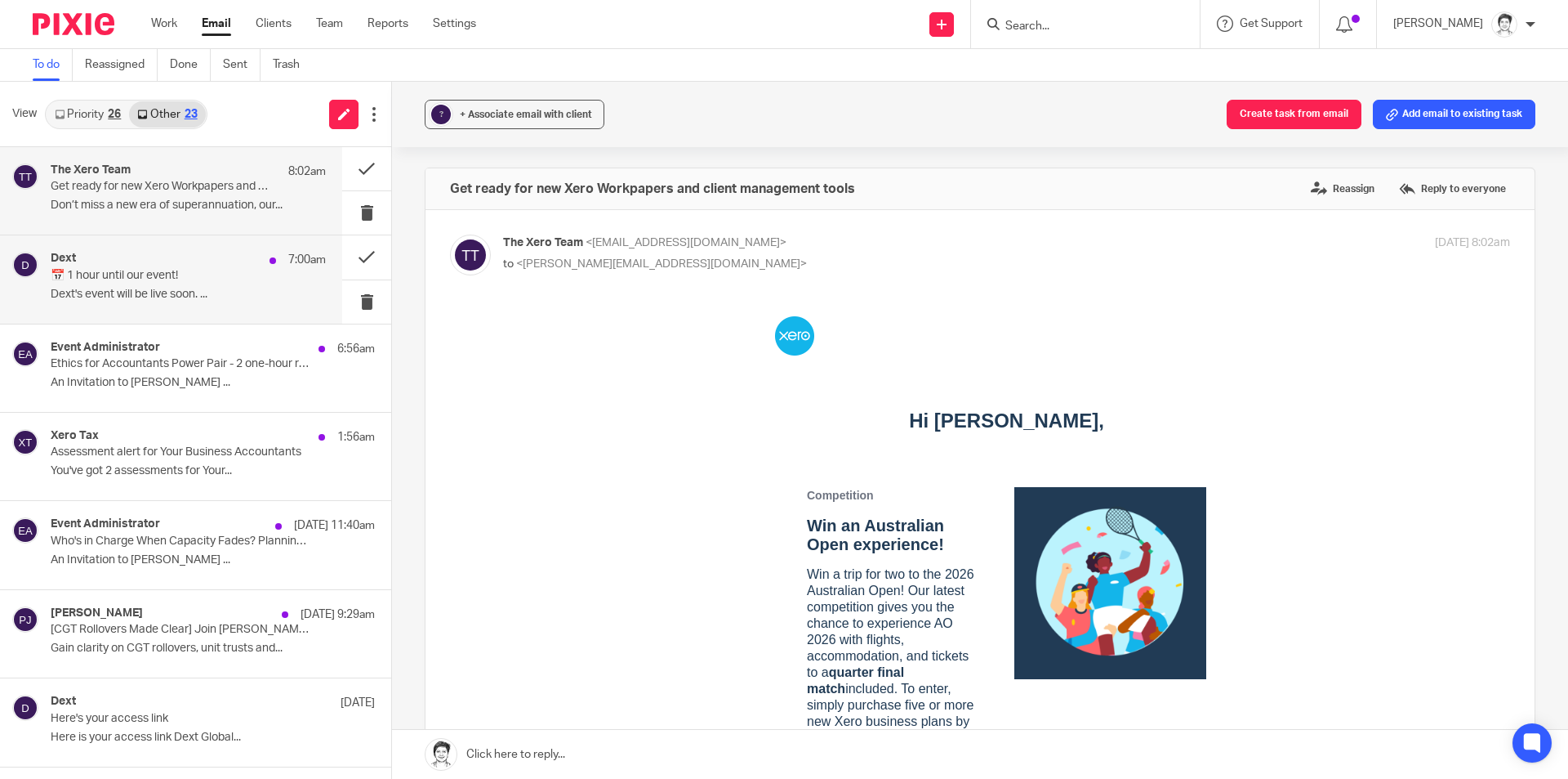
click at [168, 288] on p "Dext's event will be live soon. ..." at bounding box center [188, 295] width 275 height 14
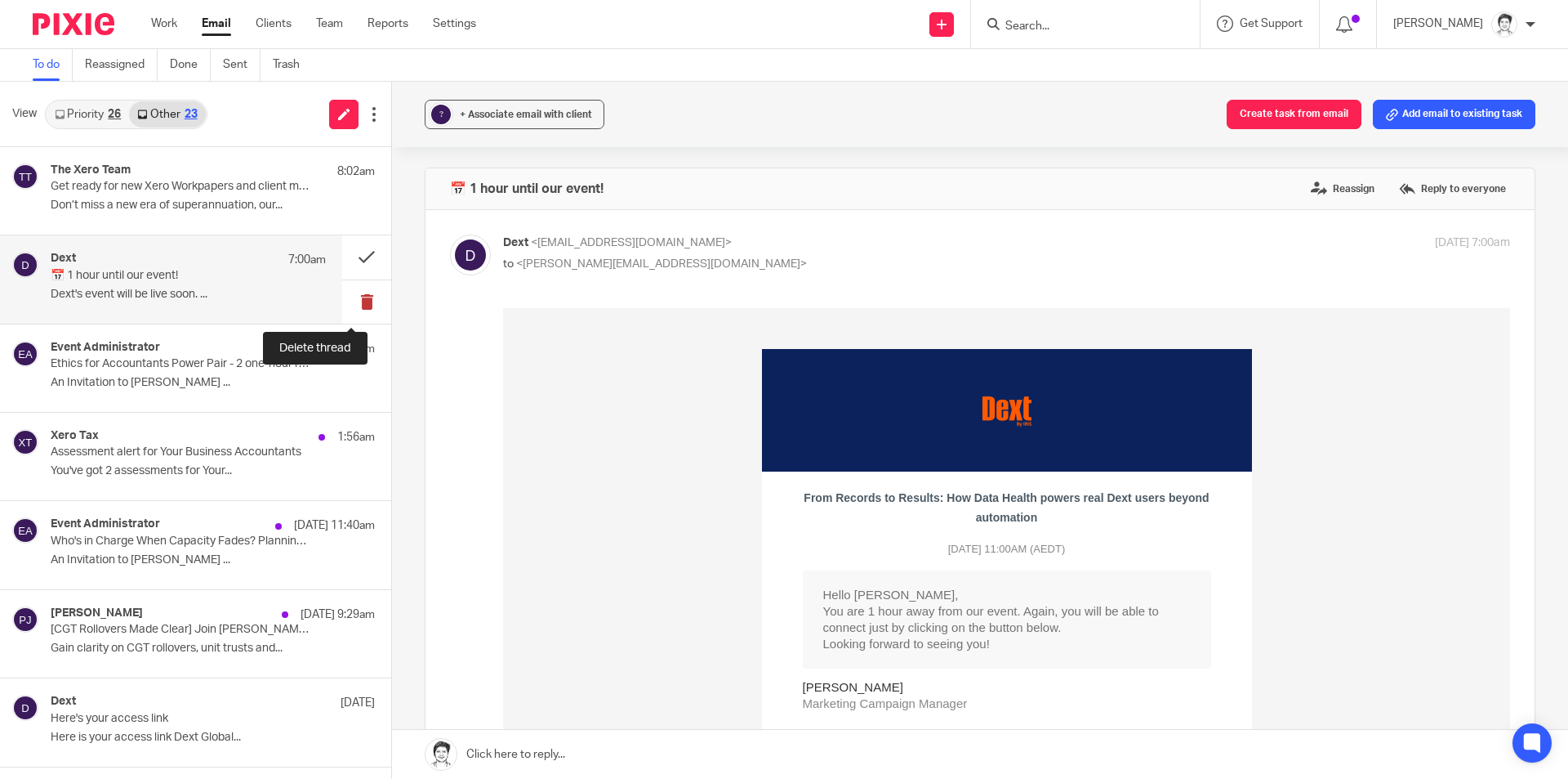
click at [349, 302] on button at bounding box center [367, 302] width 49 height 43
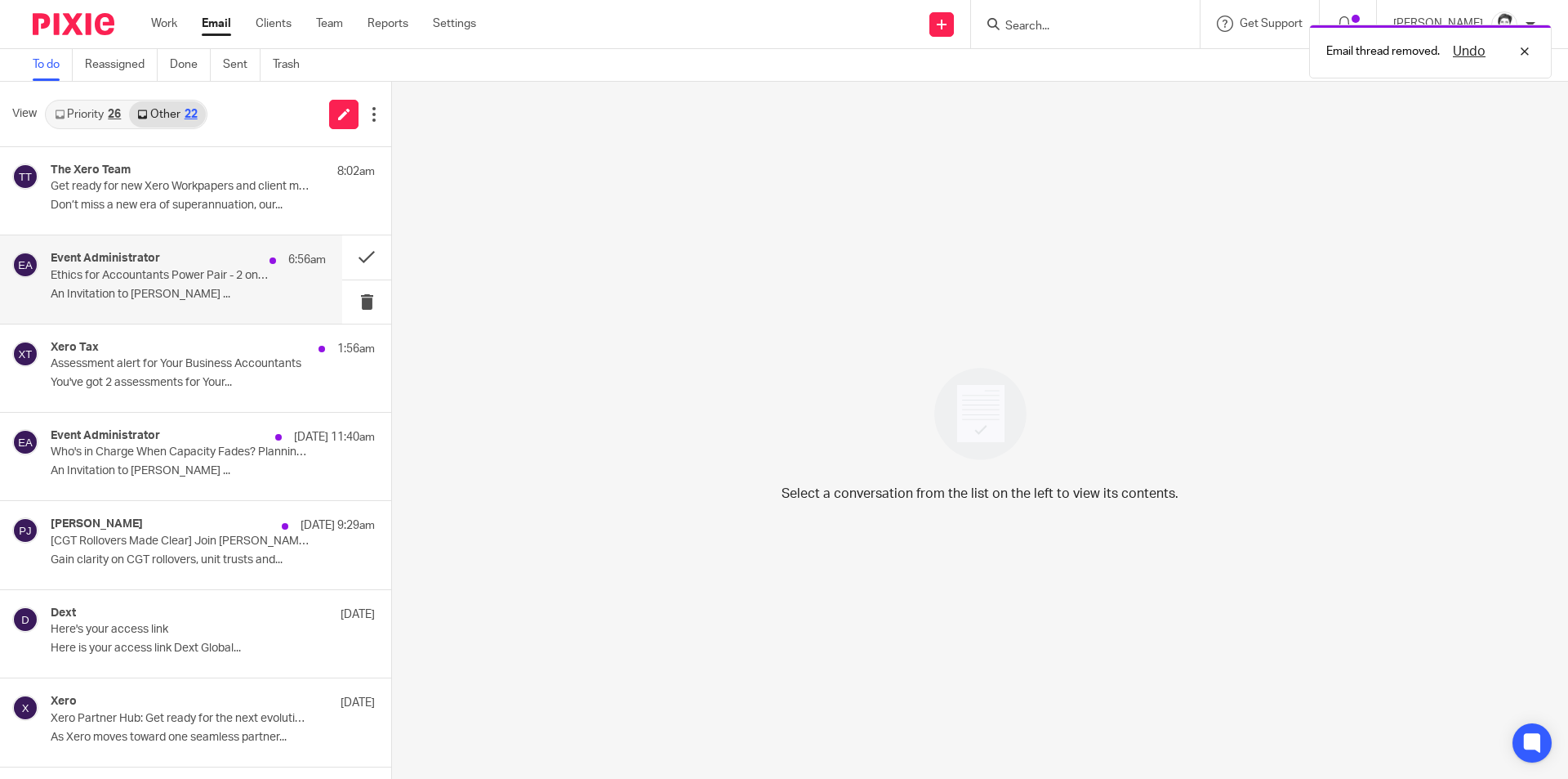
click at [150, 278] on p "Ethics for Accountants Power Pair - 2 one-hour recorded webinars- special purch…" at bounding box center [161, 276] width 220 height 14
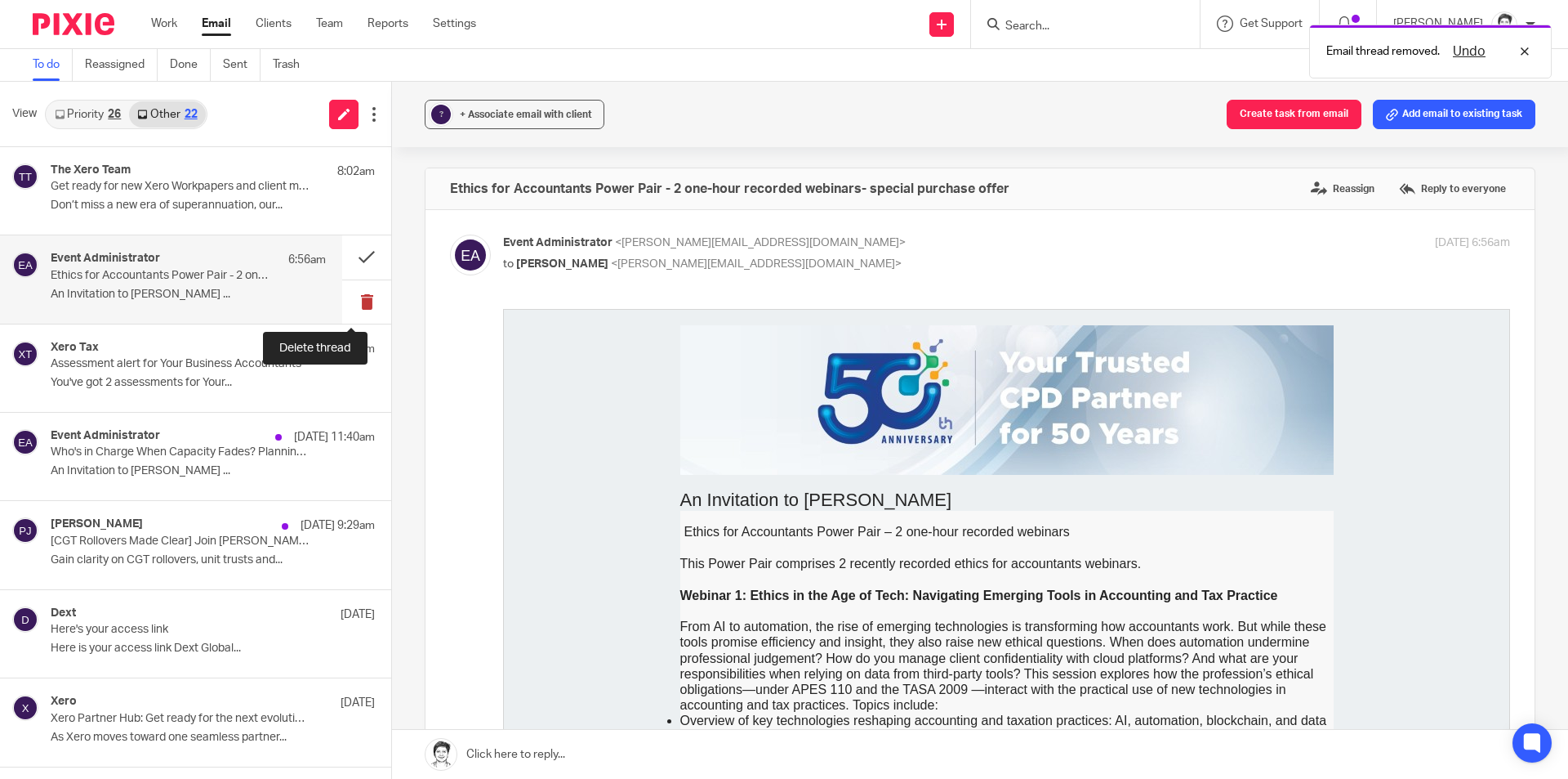
click at [356, 302] on button at bounding box center [367, 302] width 49 height 43
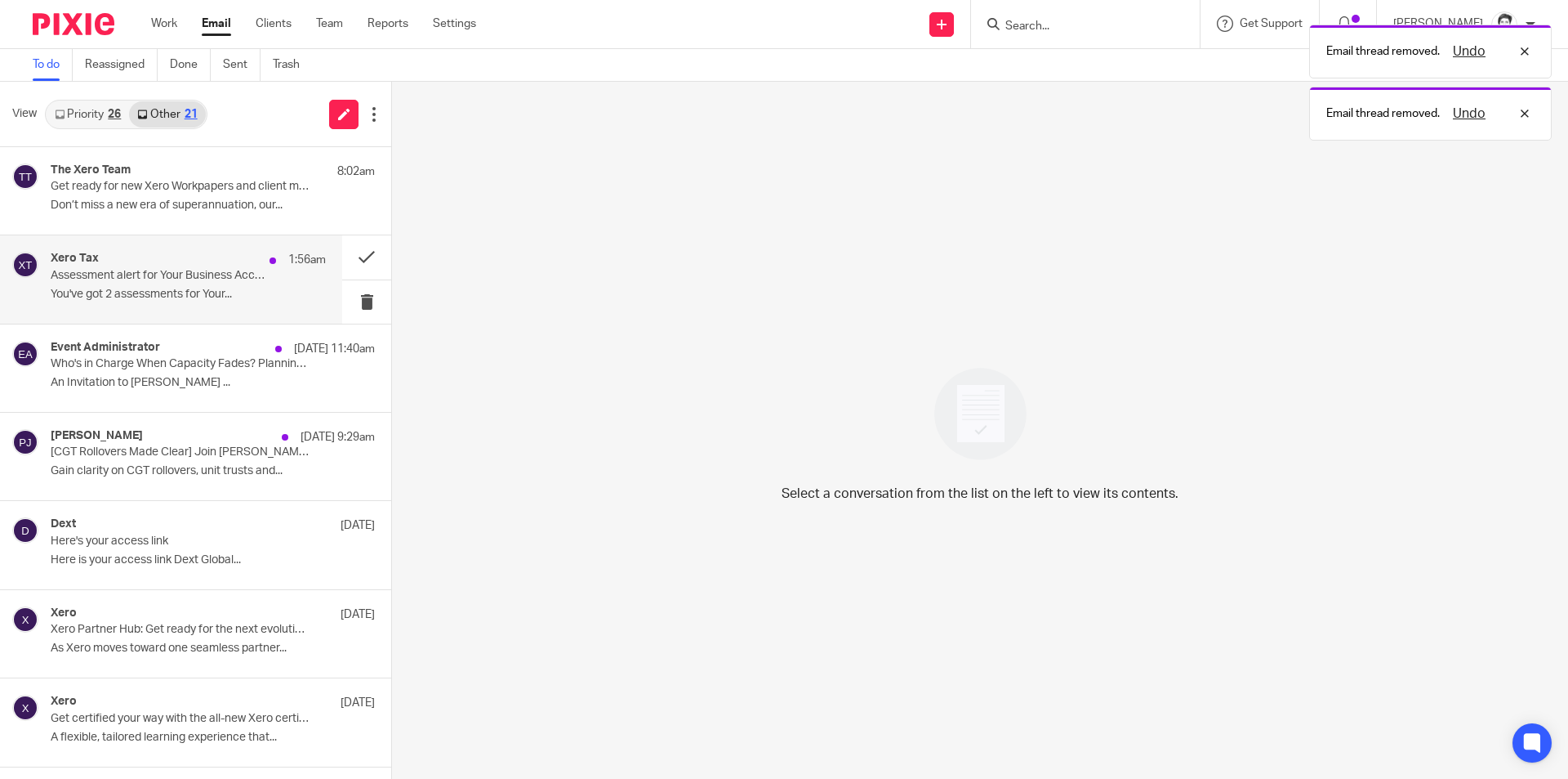
click at [129, 280] on p "Assessment alert for Your Business Accountants" at bounding box center [161, 276] width 220 height 14
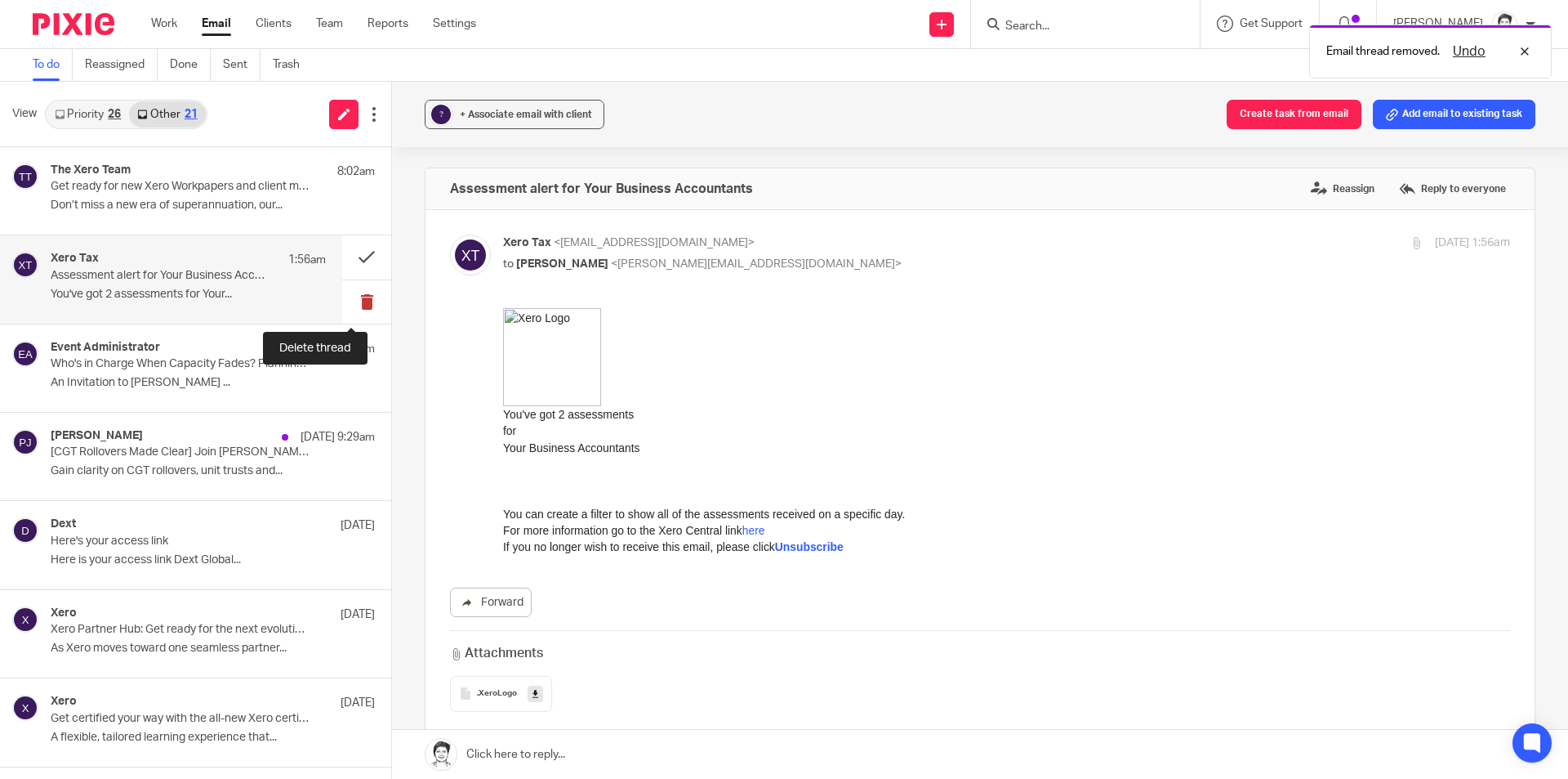
click at [353, 305] on button at bounding box center [367, 302] width 49 height 43
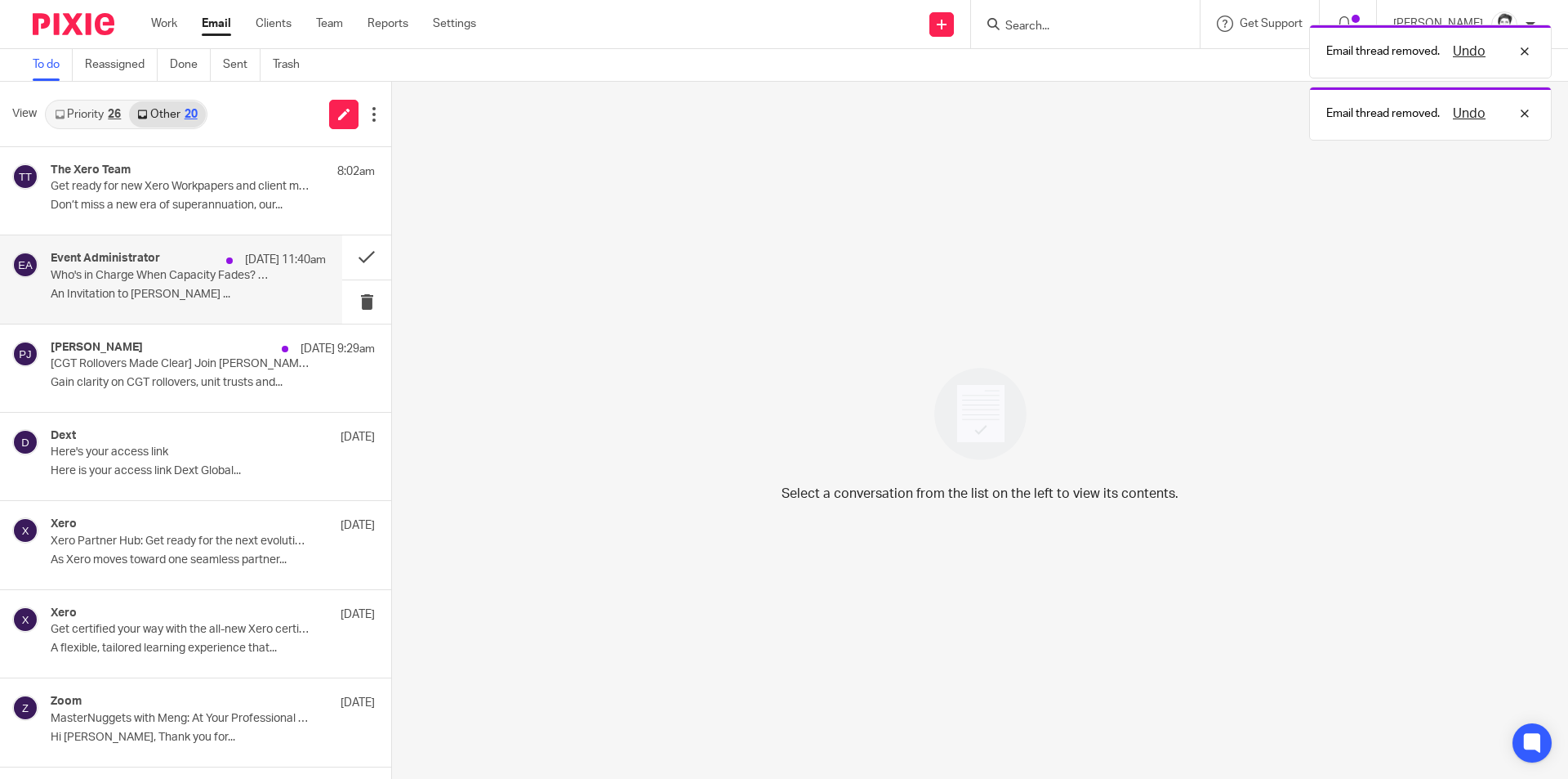
click at [129, 292] on p "An Invitation to Julie Wainwright ..." at bounding box center [188, 295] width 275 height 14
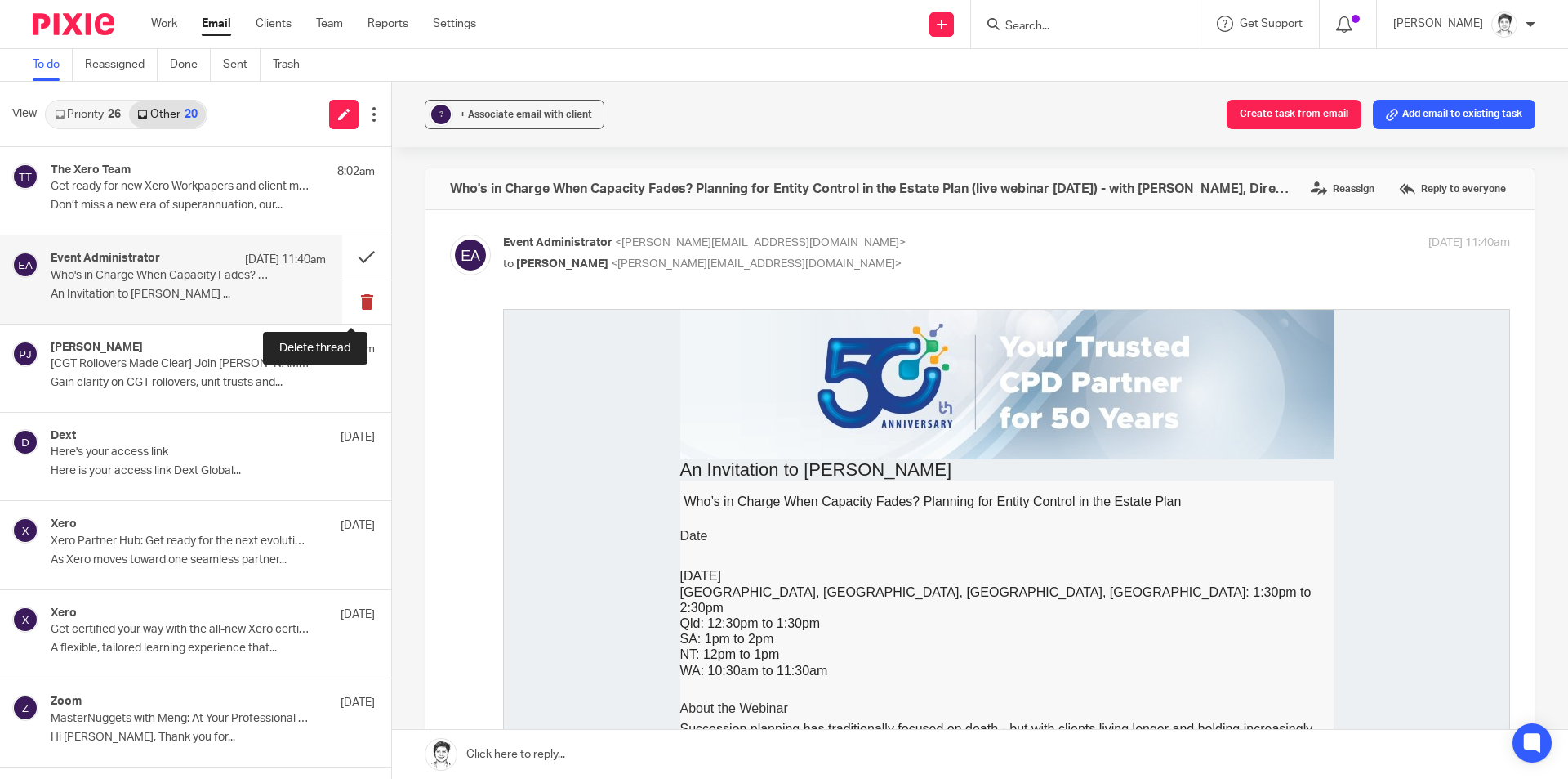
click at [354, 302] on button at bounding box center [367, 302] width 49 height 43
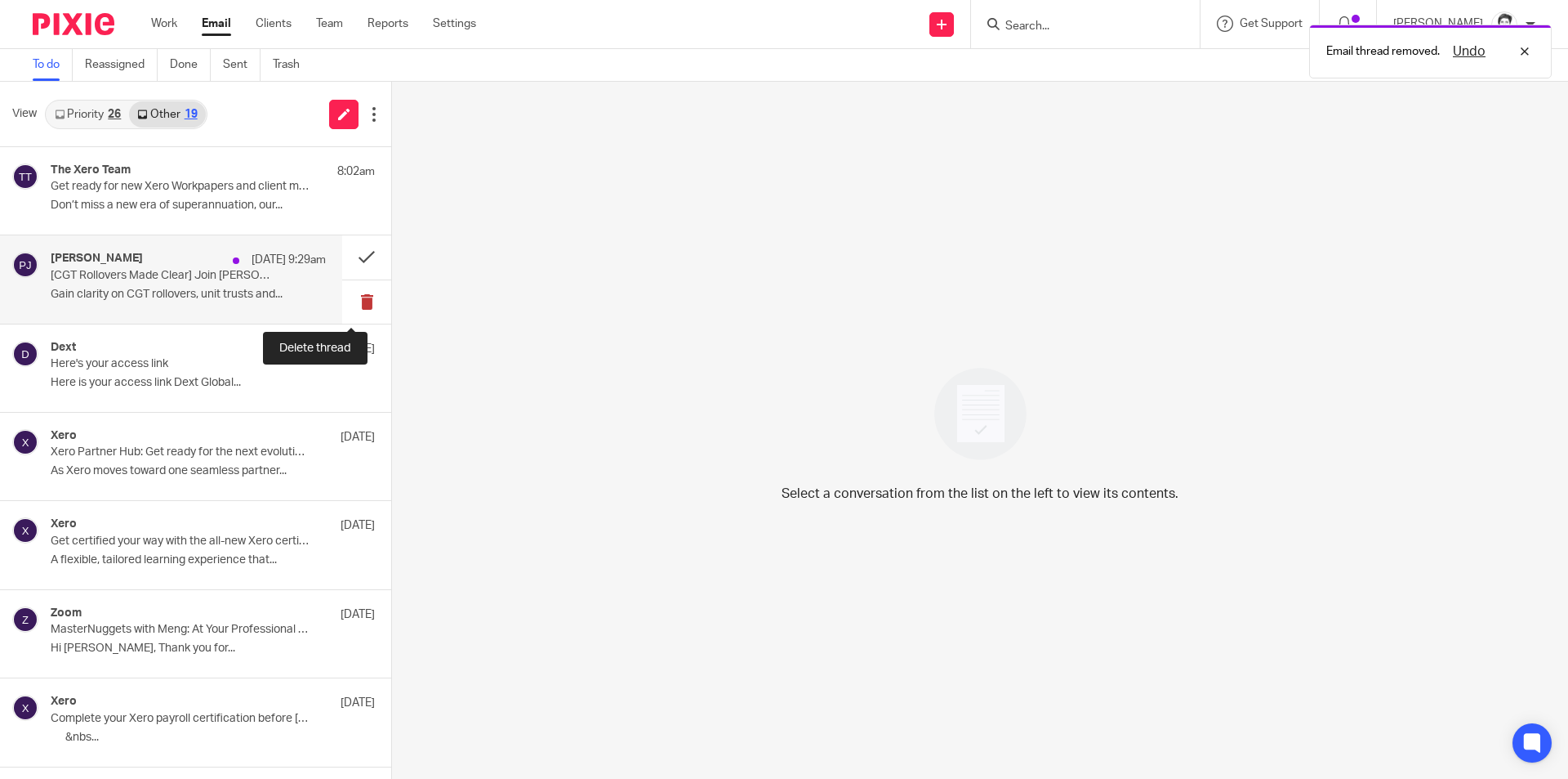
click at [347, 301] on button at bounding box center [367, 302] width 49 height 43
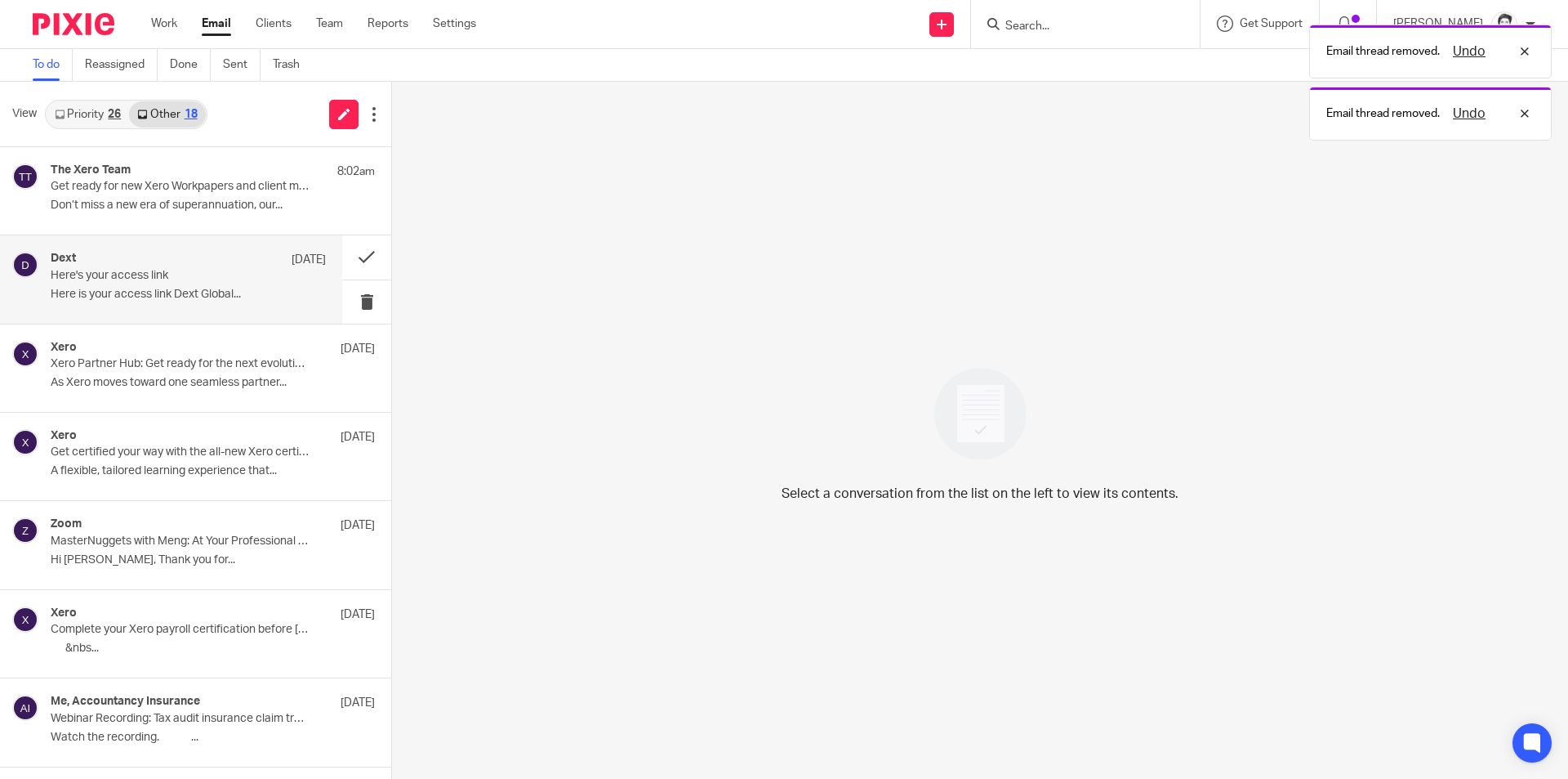
click at [143, 284] on div "Dext 9 Oct Here's your access link Here is your access link Dext Global..." at bounding box center [188, 279] width 275 height 55
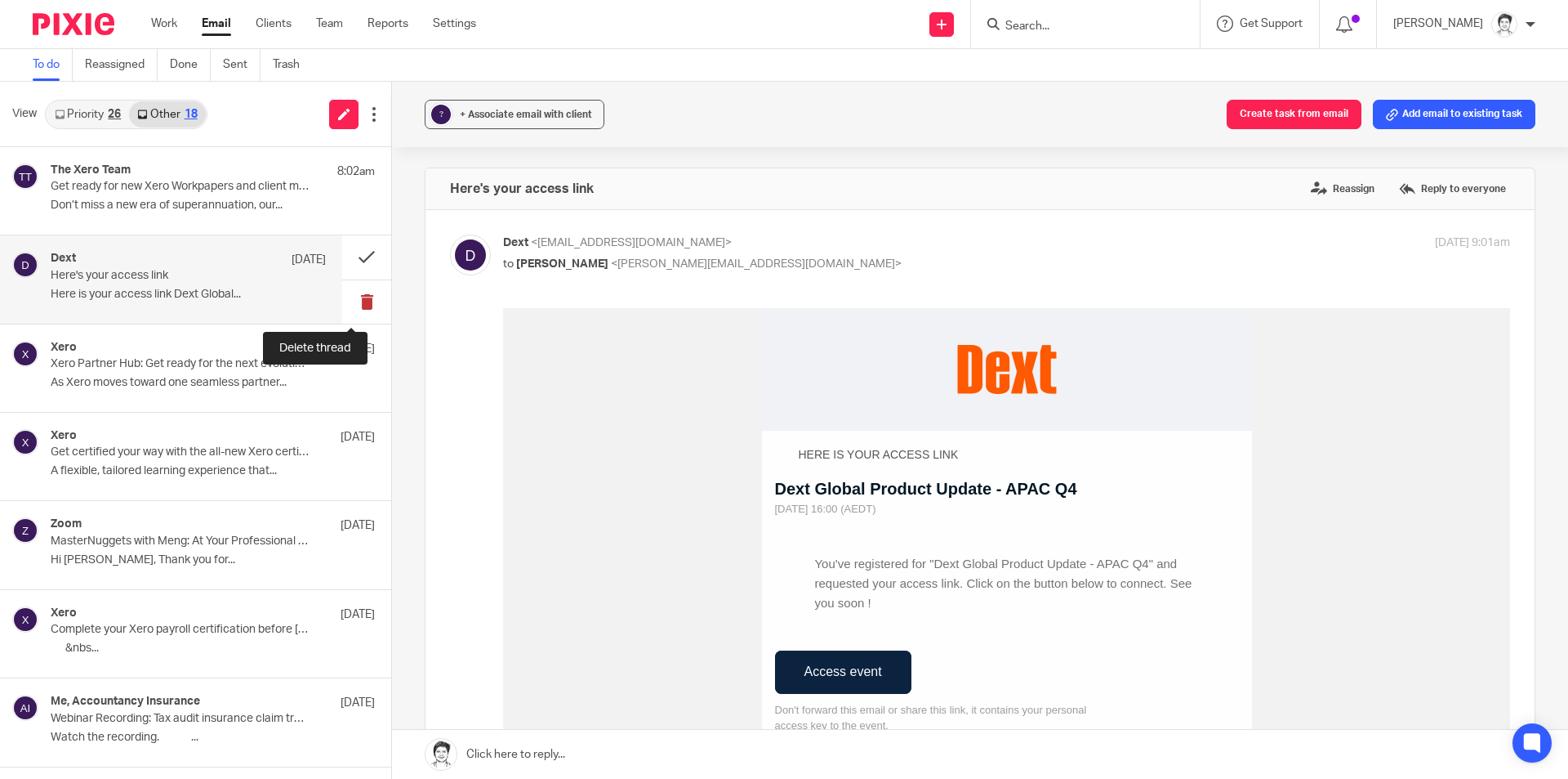
click at [349, 305] on button at bounding box center [367, 302] width 49 height 43
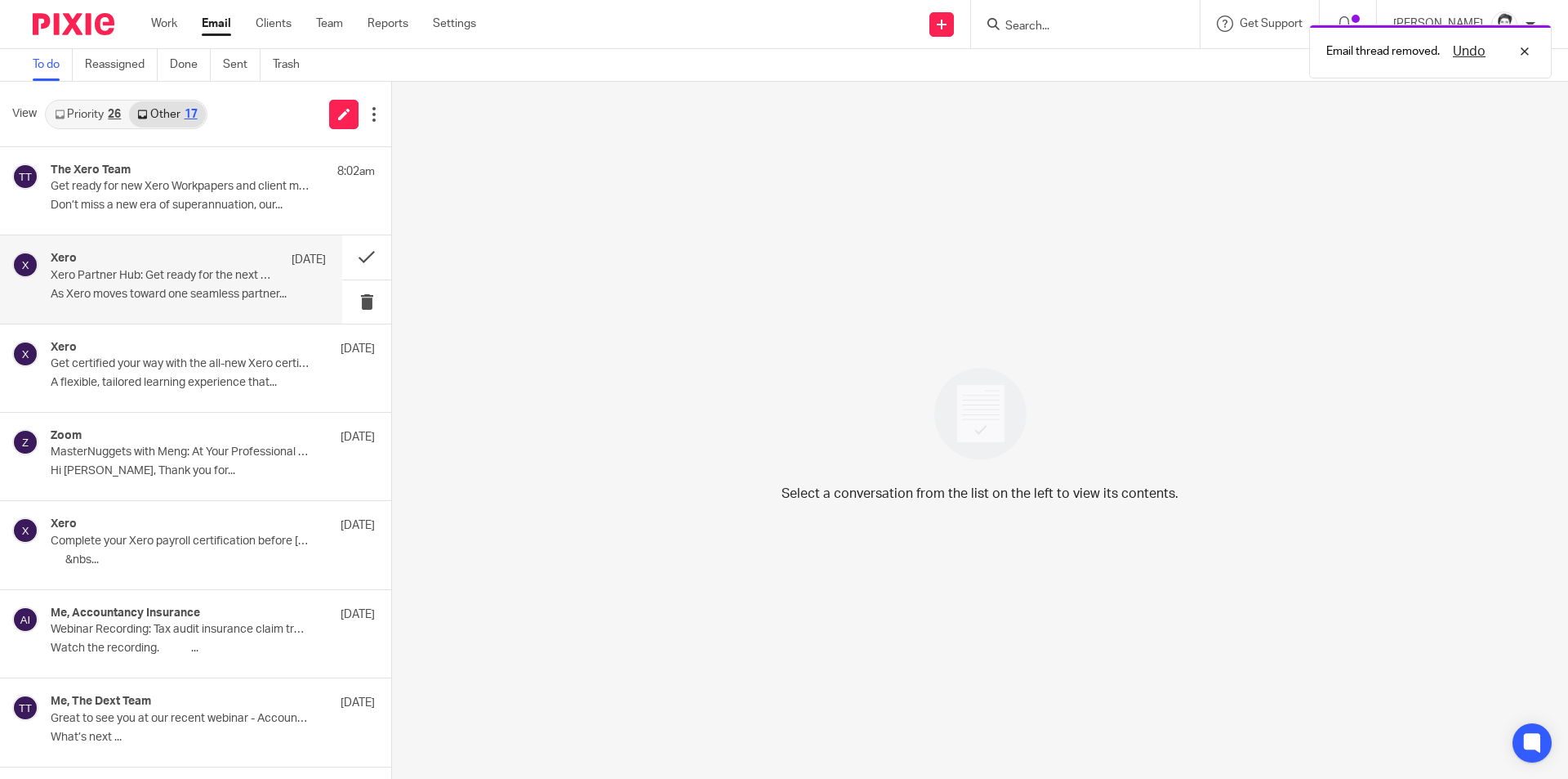
click at [84, 283] on div "Xero 24 Sep Xero Partner Hub: Get ready for the next evolution of Xero’s practi…" at bounding box center [188, 279] width 275 height 55
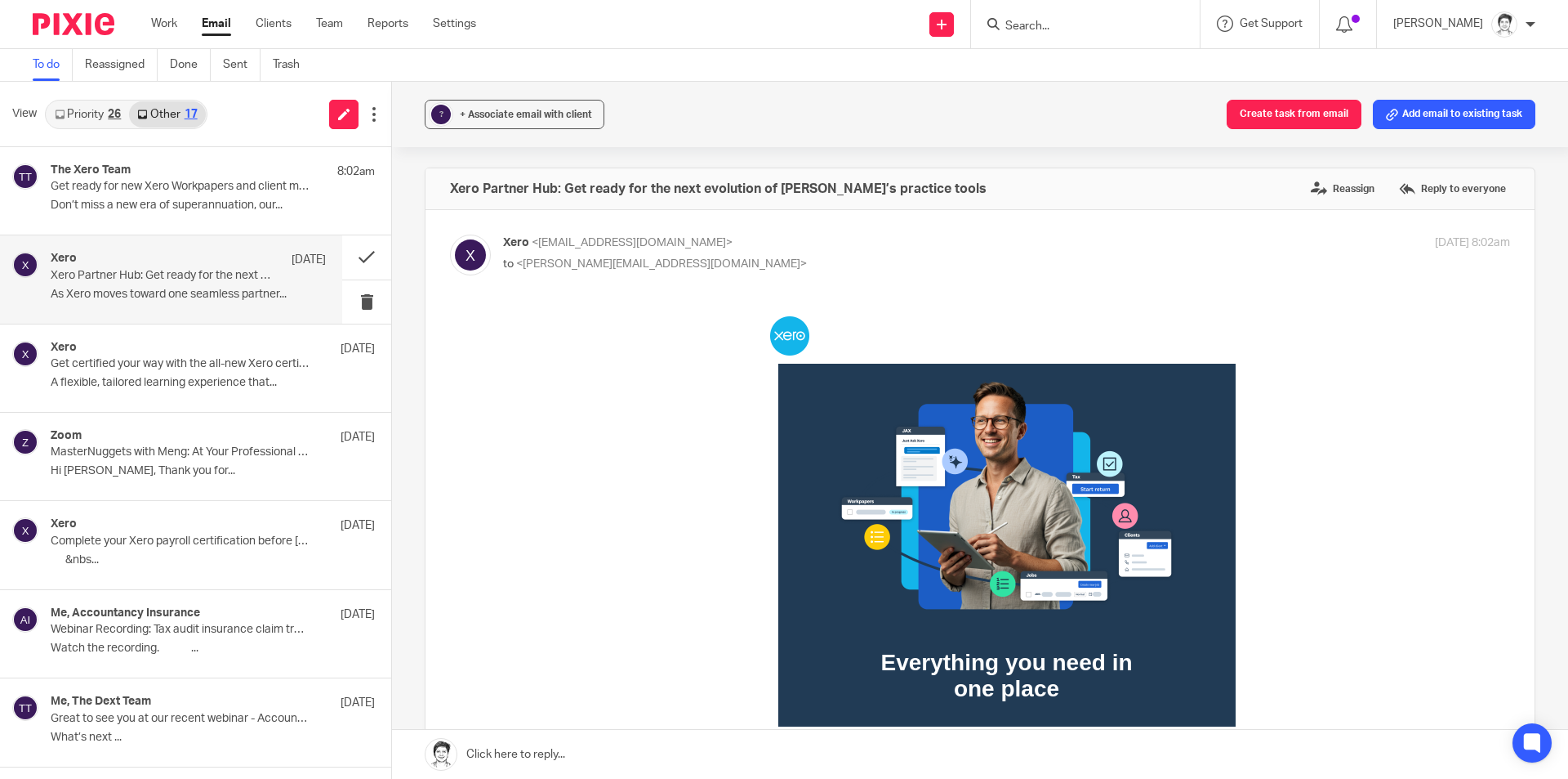
click at [91, 109] on link "Priority 26" at bounding box center [88, 115] width 83 height 26
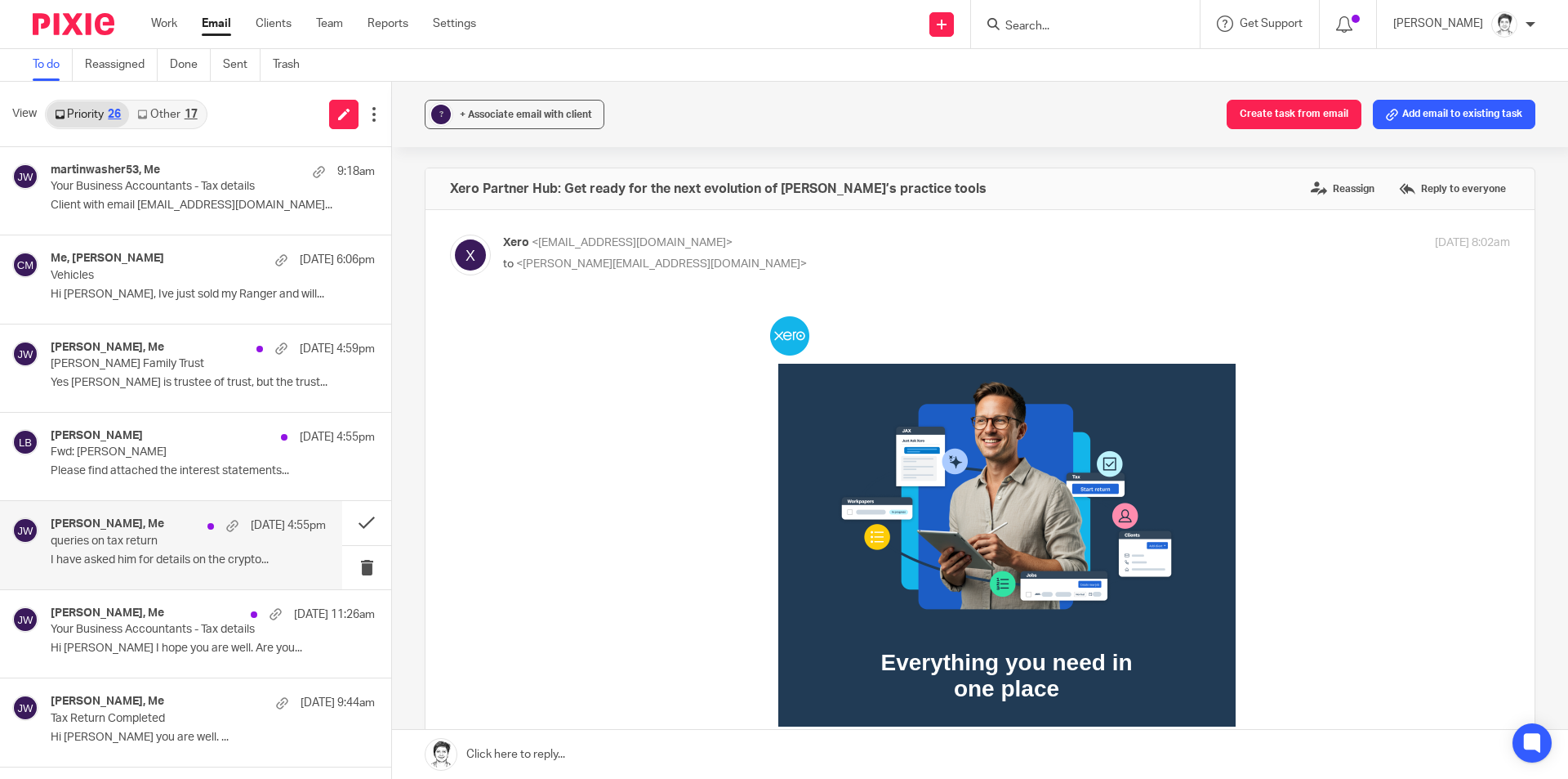
click at [102, 558] on p "I have asked him for details on the crypto..." at bounding box center [188, 560] width 275 height 14
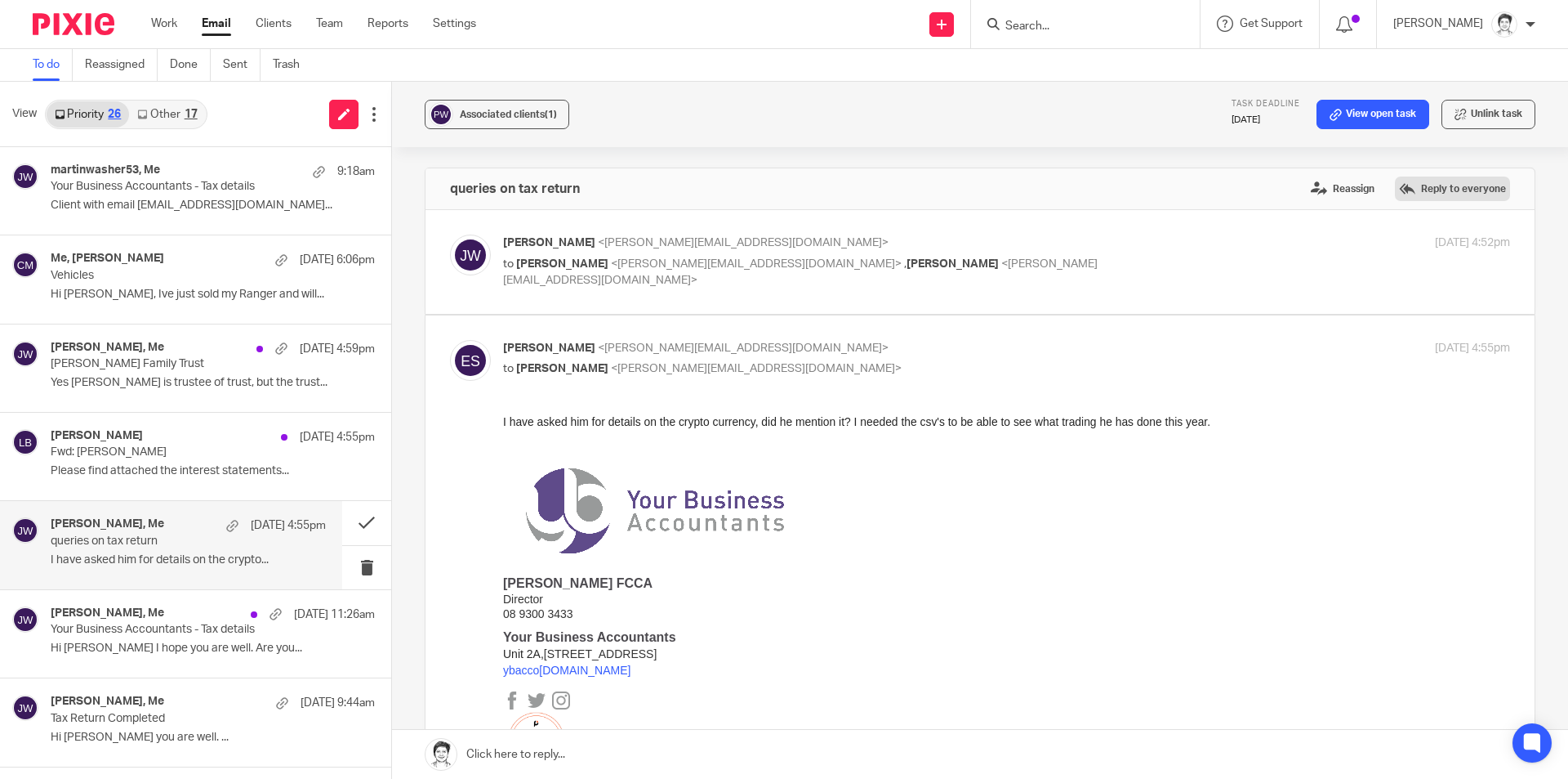
click at [1395, 189] on label "Reply to everyone" at bounding box center [1452, 189] width 116 height 25
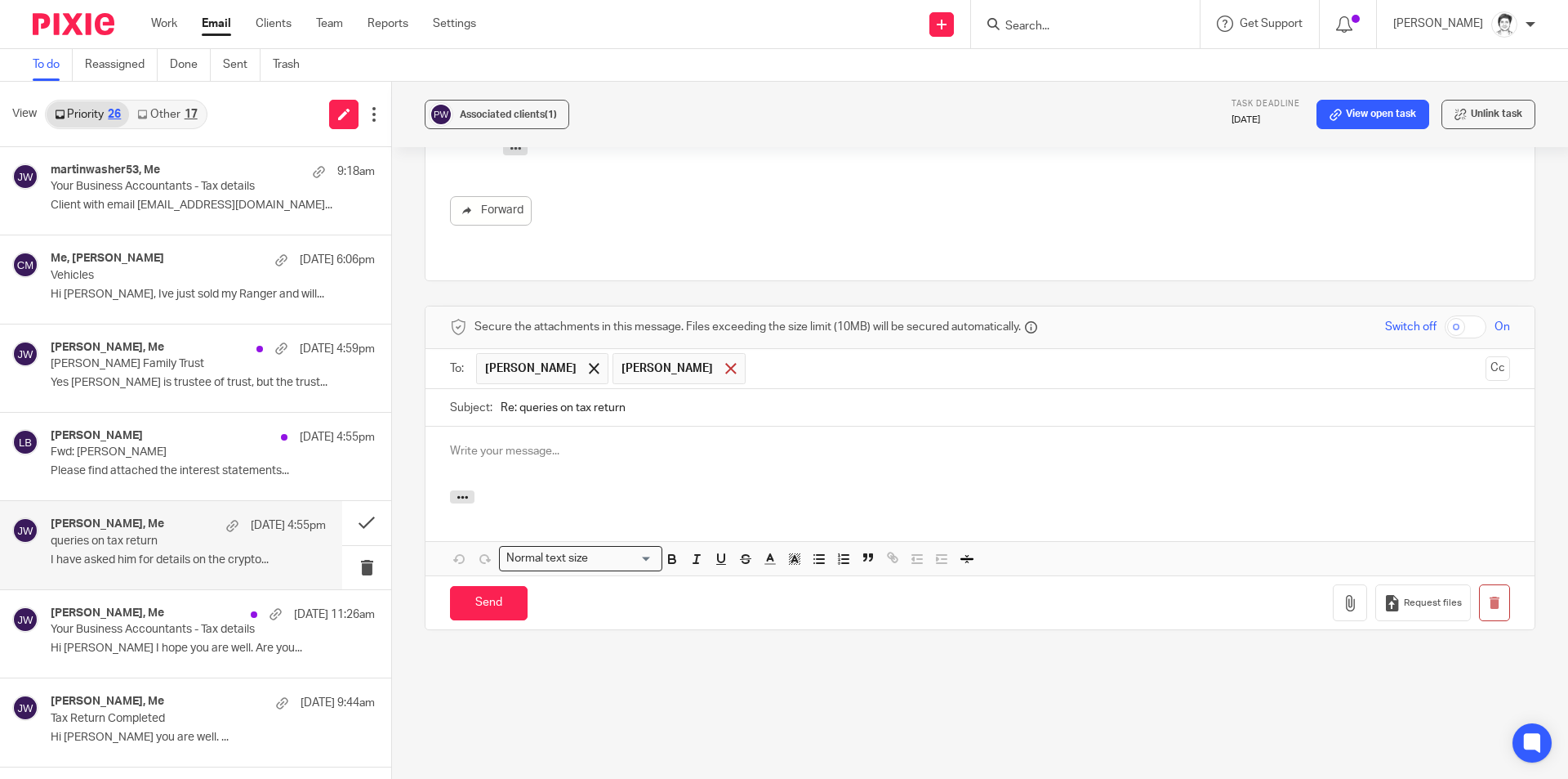
click at [726, 368] on span at bounding box center [731, 368] width 11 height 11
click at [574, 453] on p at bounding box center [980, 451] width 1060 height 17
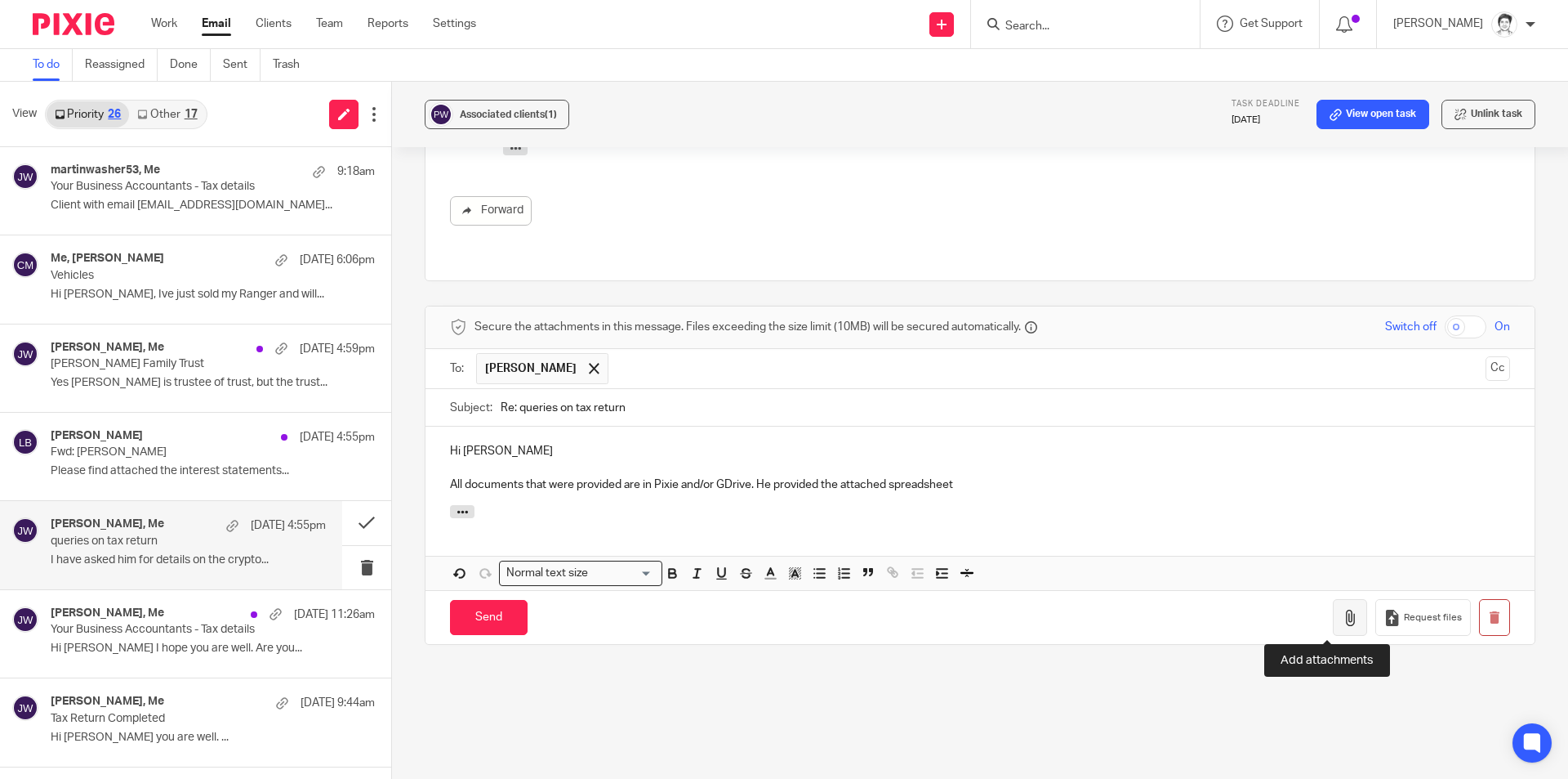
click at [1342, 625] on icon "button" at bounding box center [1350, 618] width 17 height 17
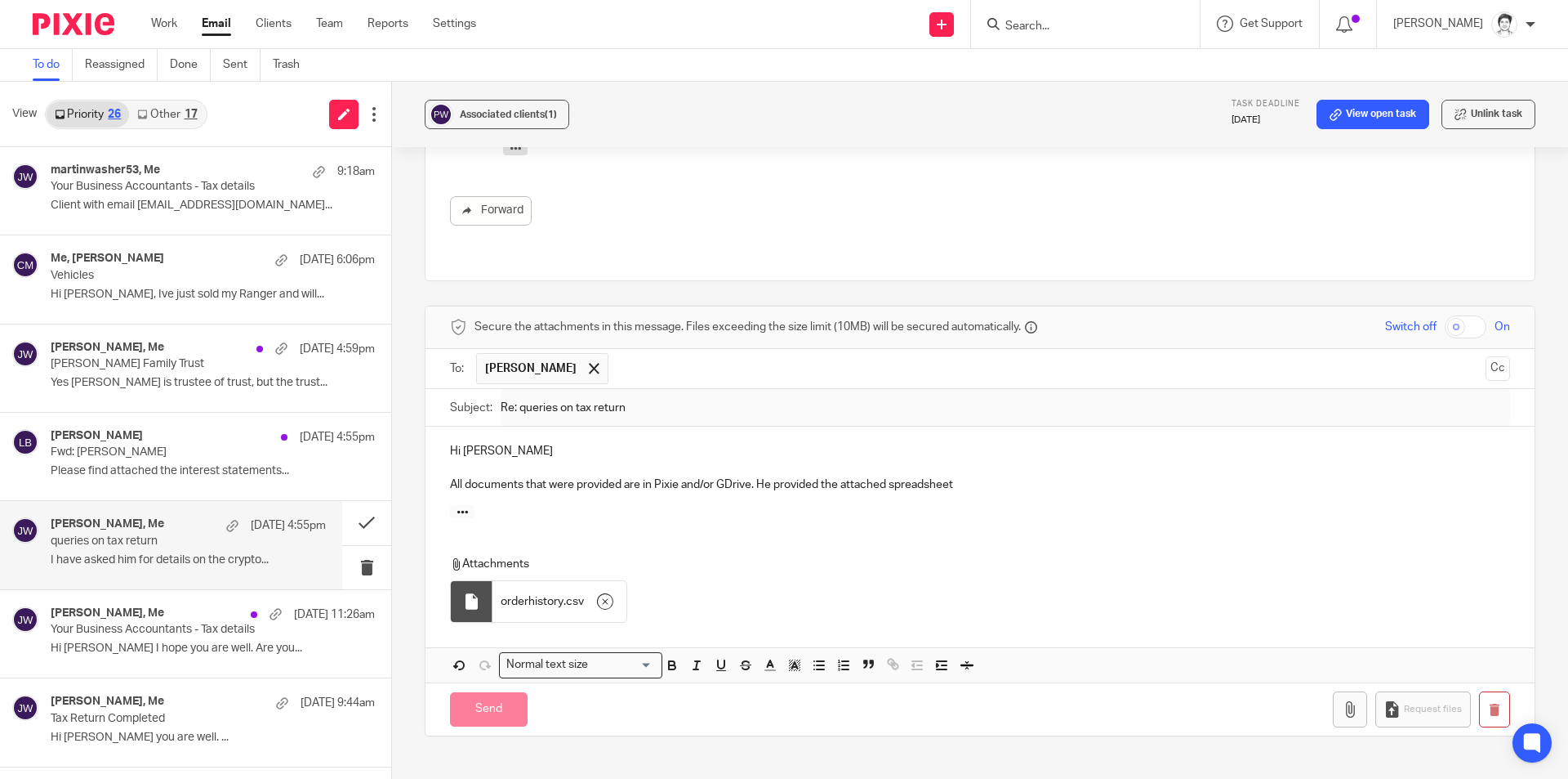
click at [1008, 471] on p at bounding box center [980, 468] width 1060 height 17
click at [962, 485] on p "All documents that were provided are in Pixie and/or GDrive. He provided the at…" at bounding box center [980, 484] width 1060 height 17
click at [1348, 491] on p "All documents that were provided are in Pixie and/or GDrive. He provided the at…" at bounding box center [980, 484] width 1060 height 17
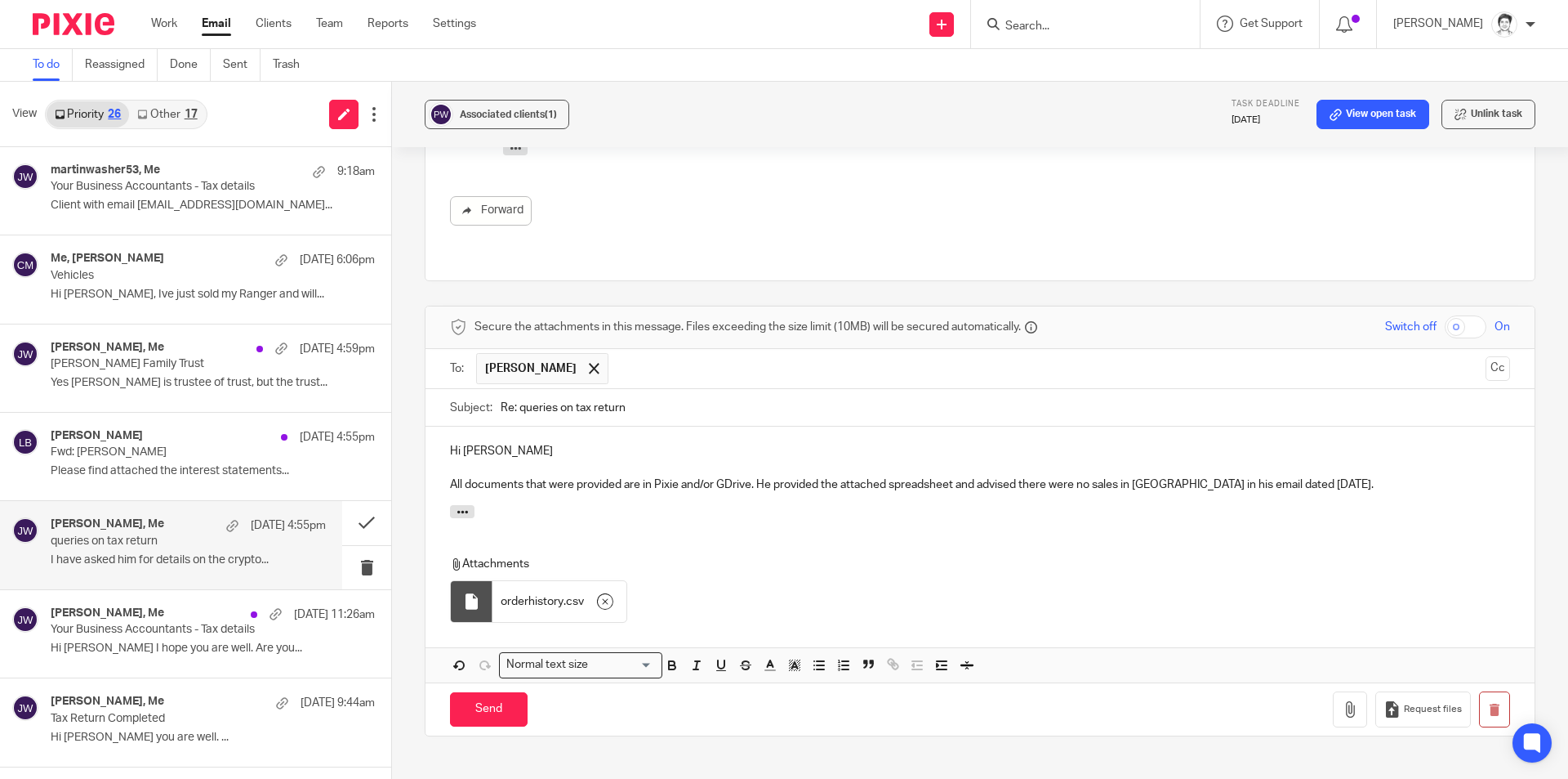
click at [645, 408] on input "Re: queries on tax return" at bounding box center [1005, 408] width 1010 height 37
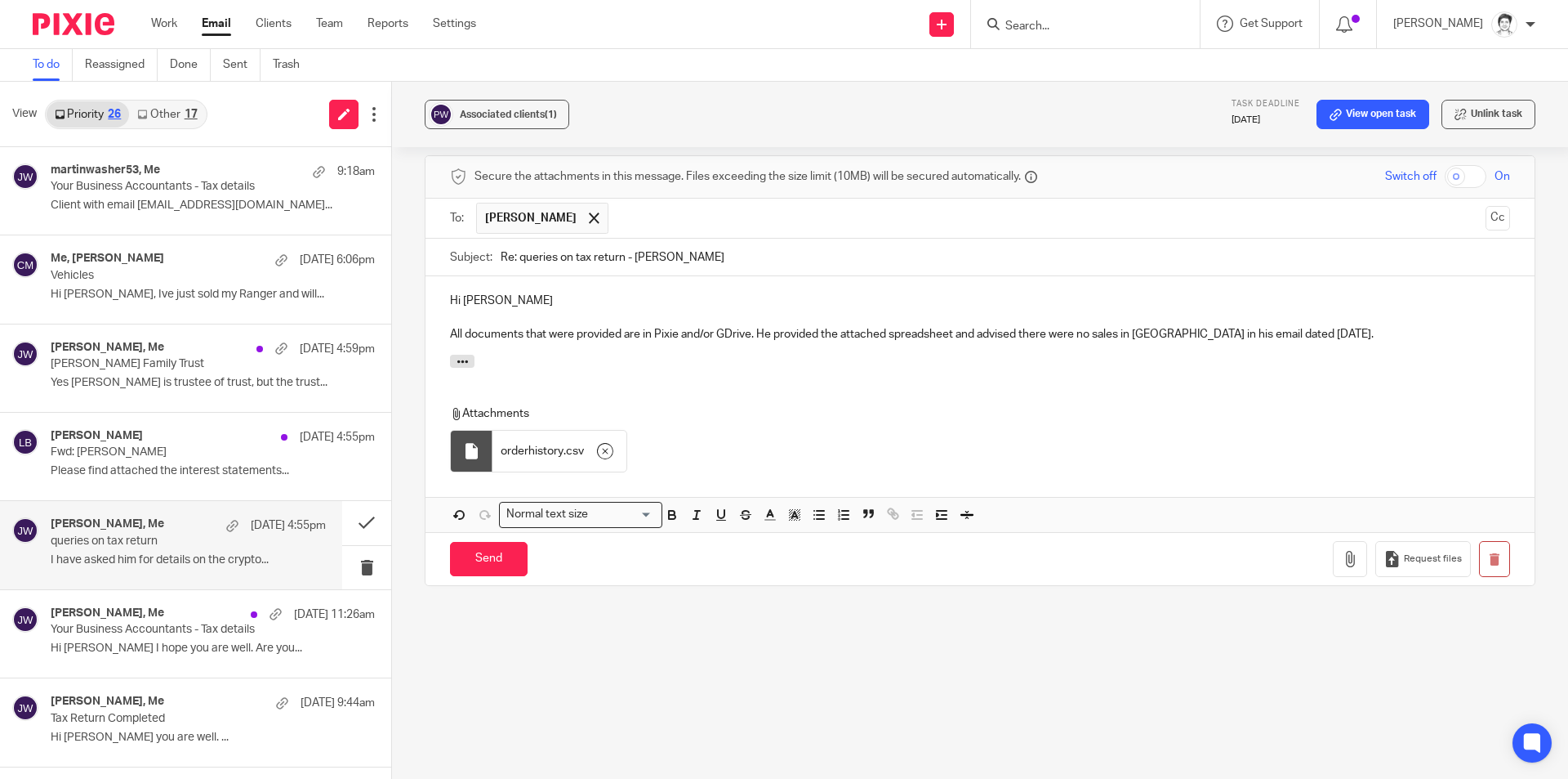
scroll to position [843, 0]
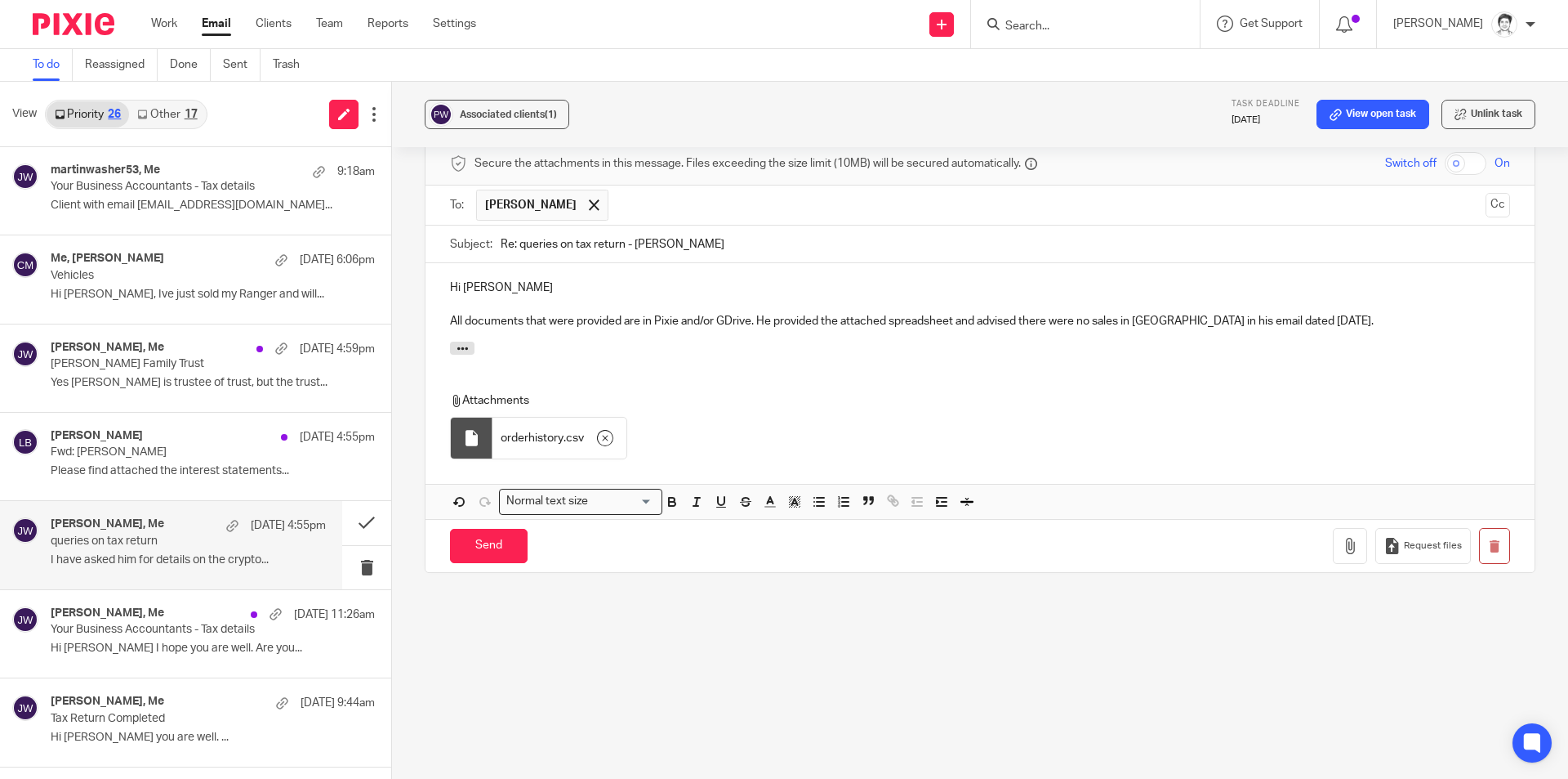
type input "Re: queries on tax return - Wayne Png"
click at [1384, 316] on p "All documents that were provided are in Pixie and/or GDrive. He provided the at…" at bounding box center [980, 321] width 1060 height 17
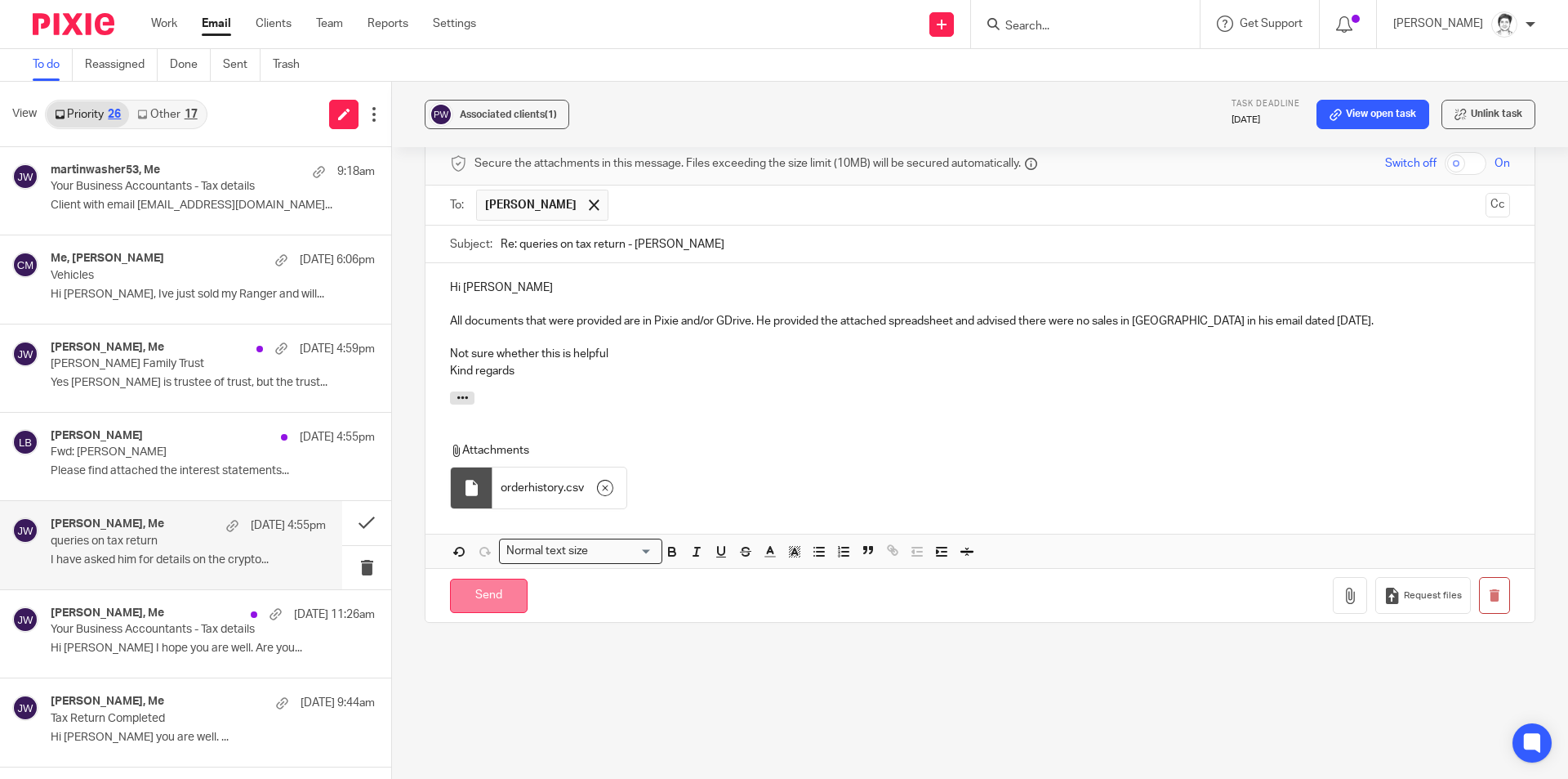
drag, startPoint x: 494, startPoint y: 602, endPoint x: 564, endPoint y: 625, distance: 73.7
click at [495, 603] on input "Send" at bounding box center [489, 596] width 78 height 35
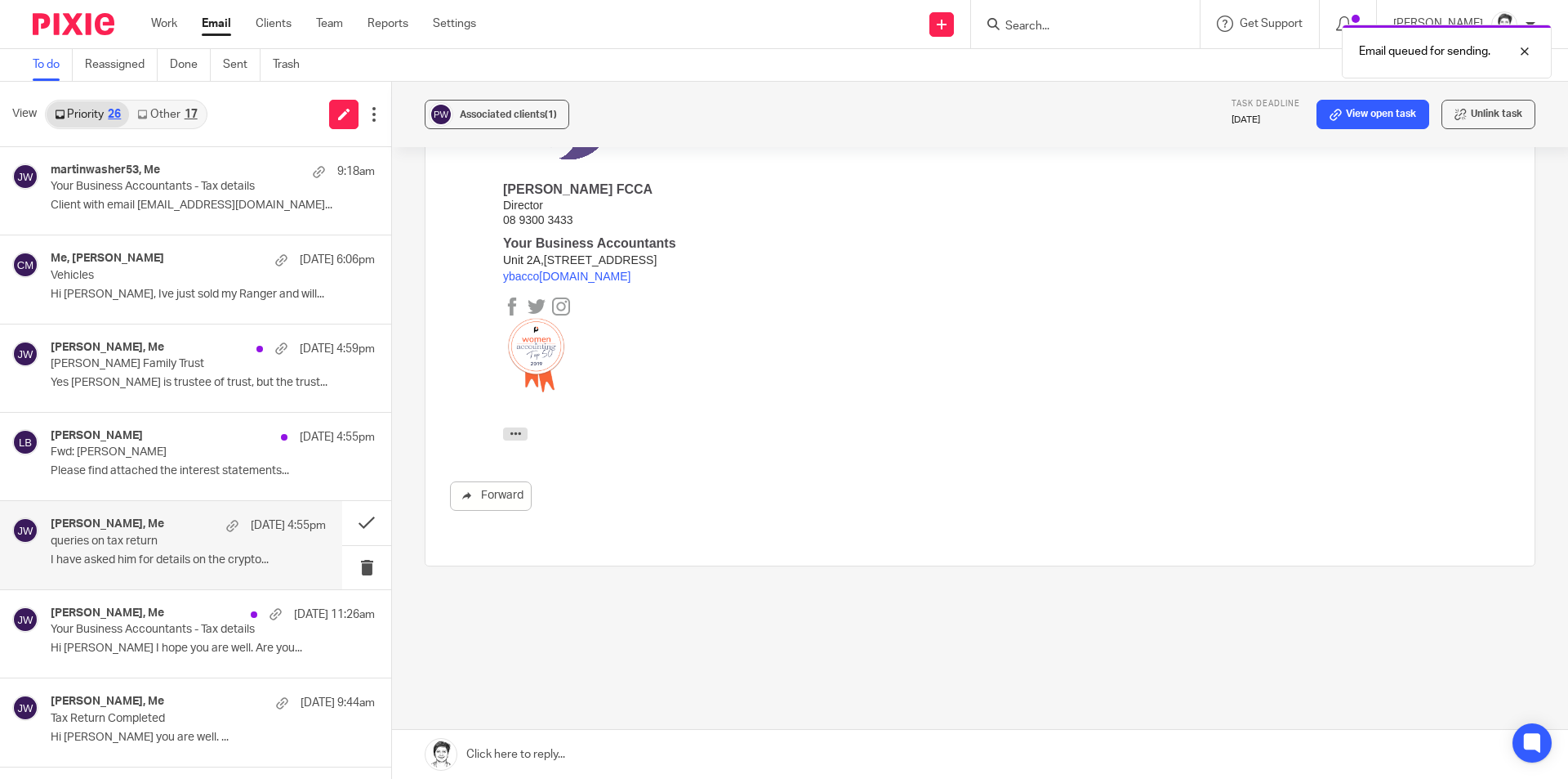
scroll to position [393, 0]
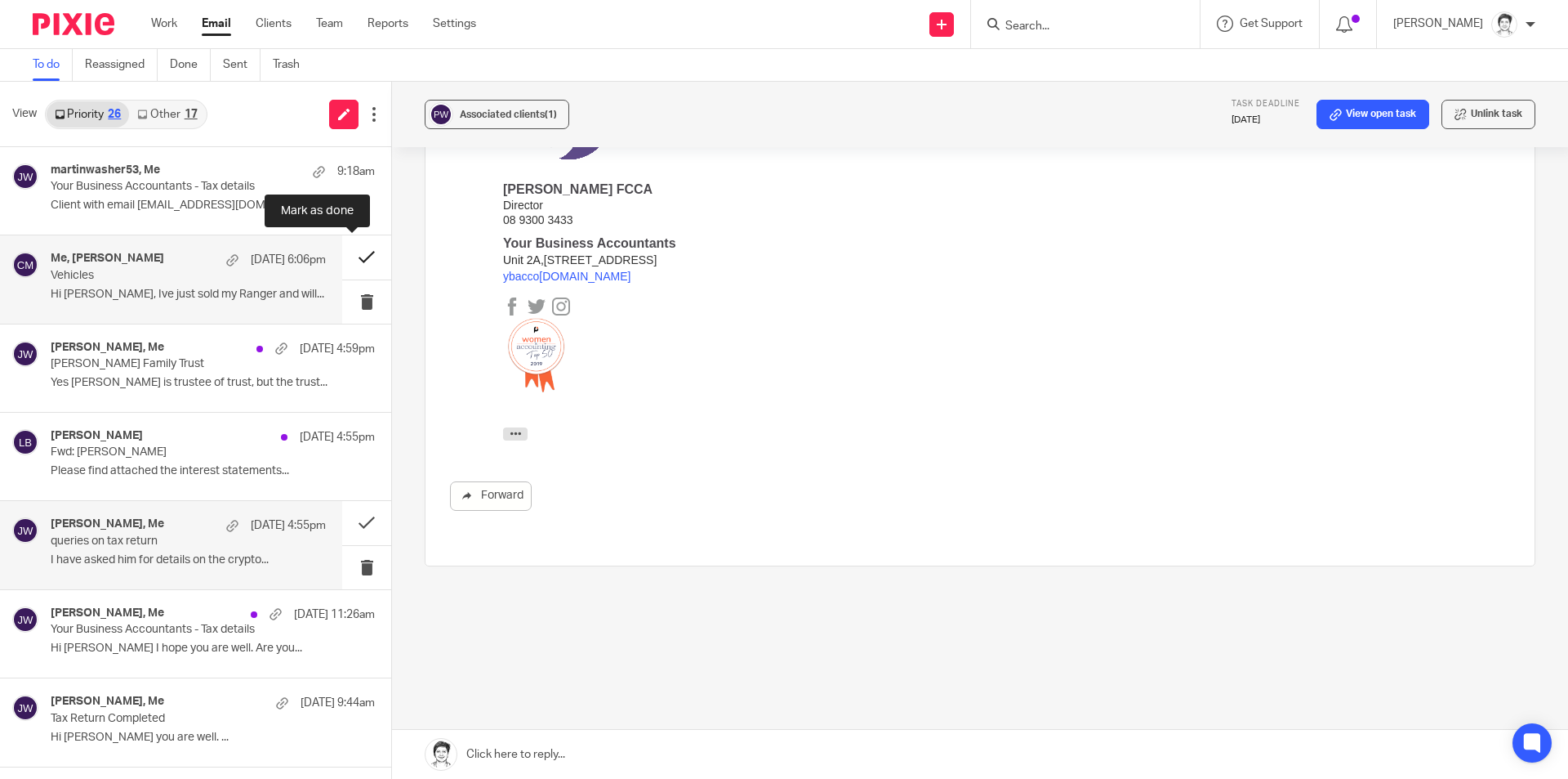
click at [354, 267] on button at bounding box center [367, 257] width 49 height 43
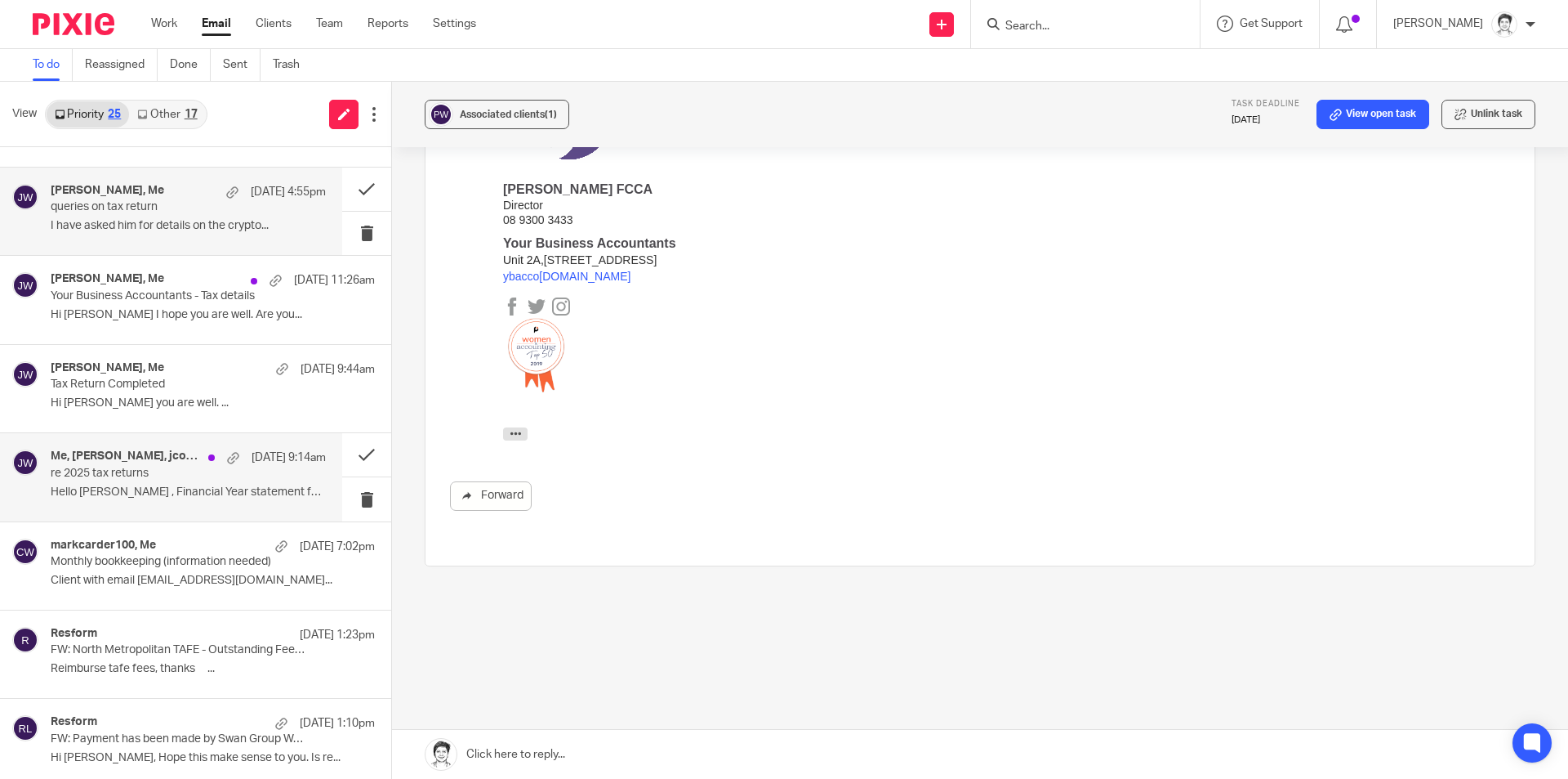
scroll to position [327, 0]
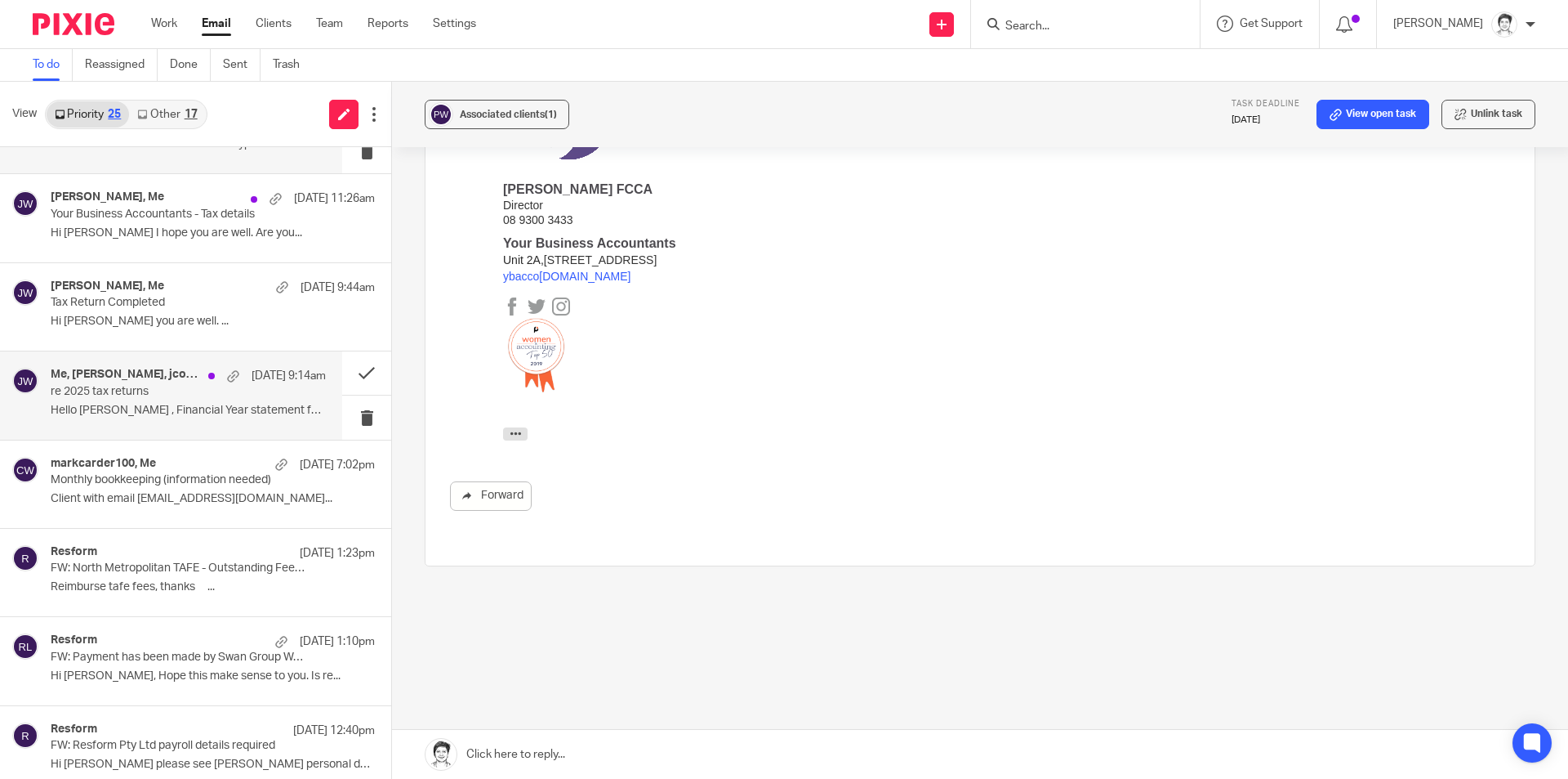
click at [101, 405] on p "Hello Julie , Financial Year statement for..." at bounding box center [188, 411] width 275 height 14
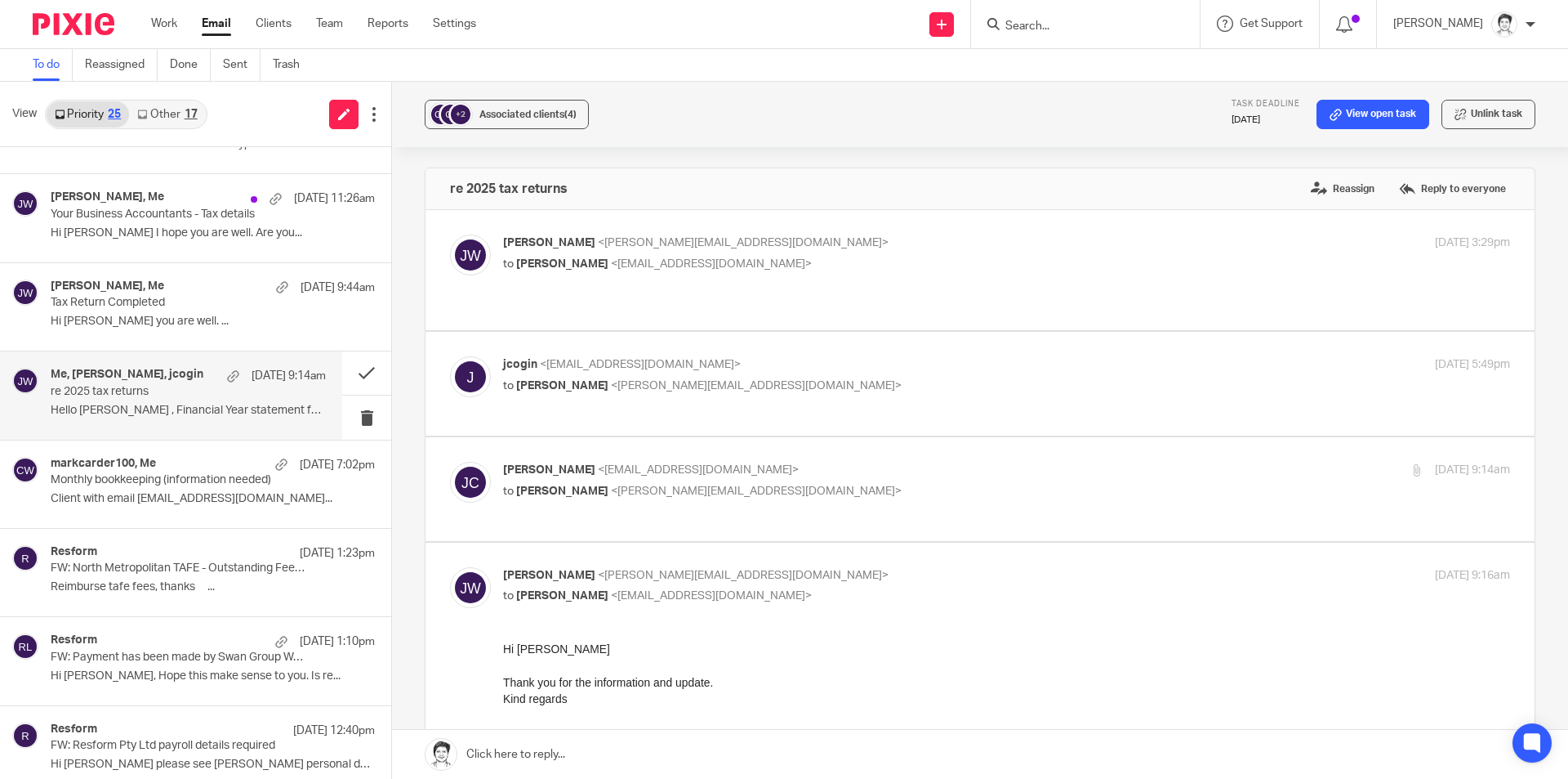
scroll to position [0, 0]
click at [495, 116] on span "Associated clients (4)" at bounding box center [528, 114] width 97 height 10
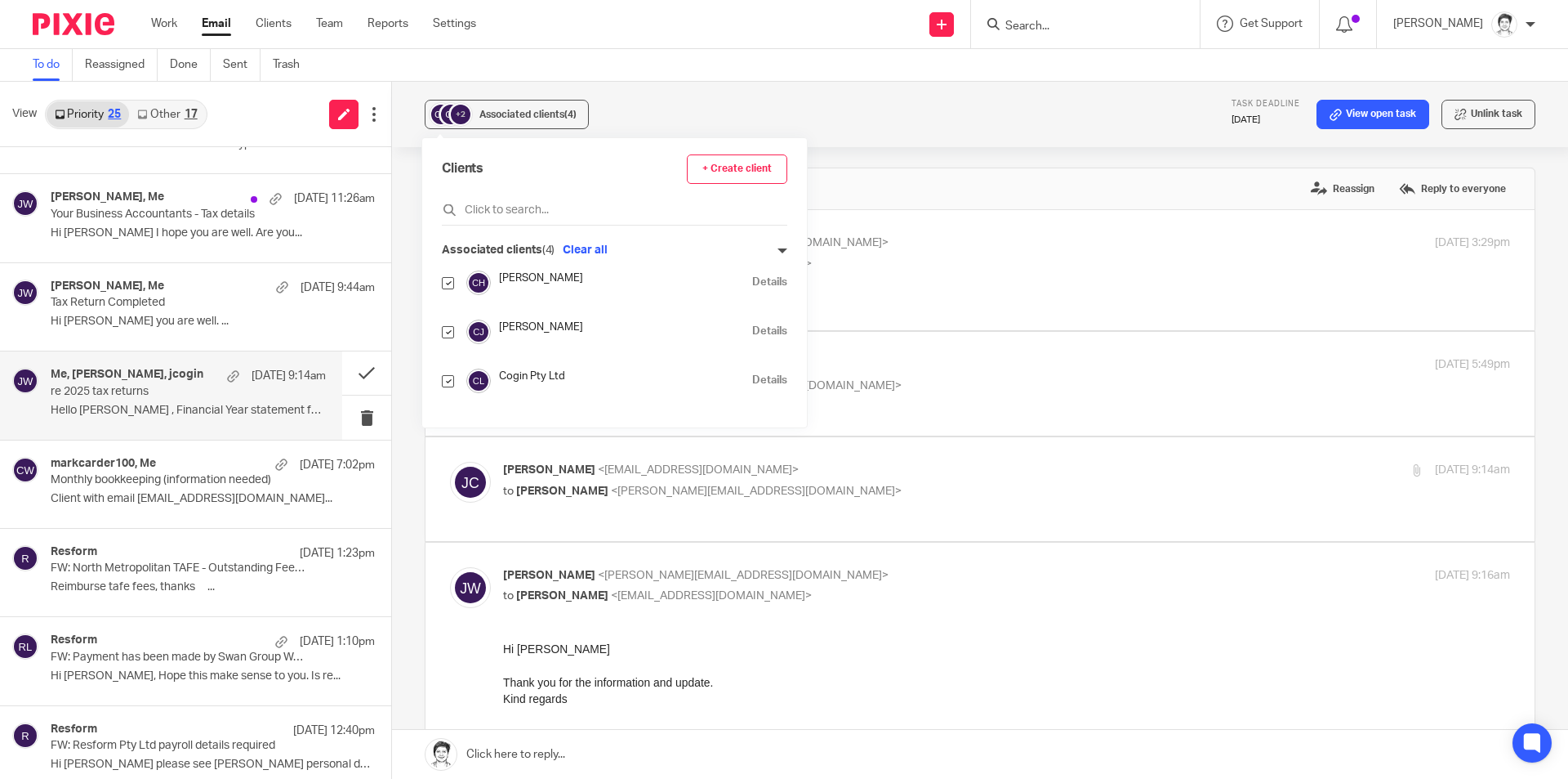
click at [449, 284] on input "checkbox" at bounding box center [448, 283] width 12 height 12
checkbox input "false"
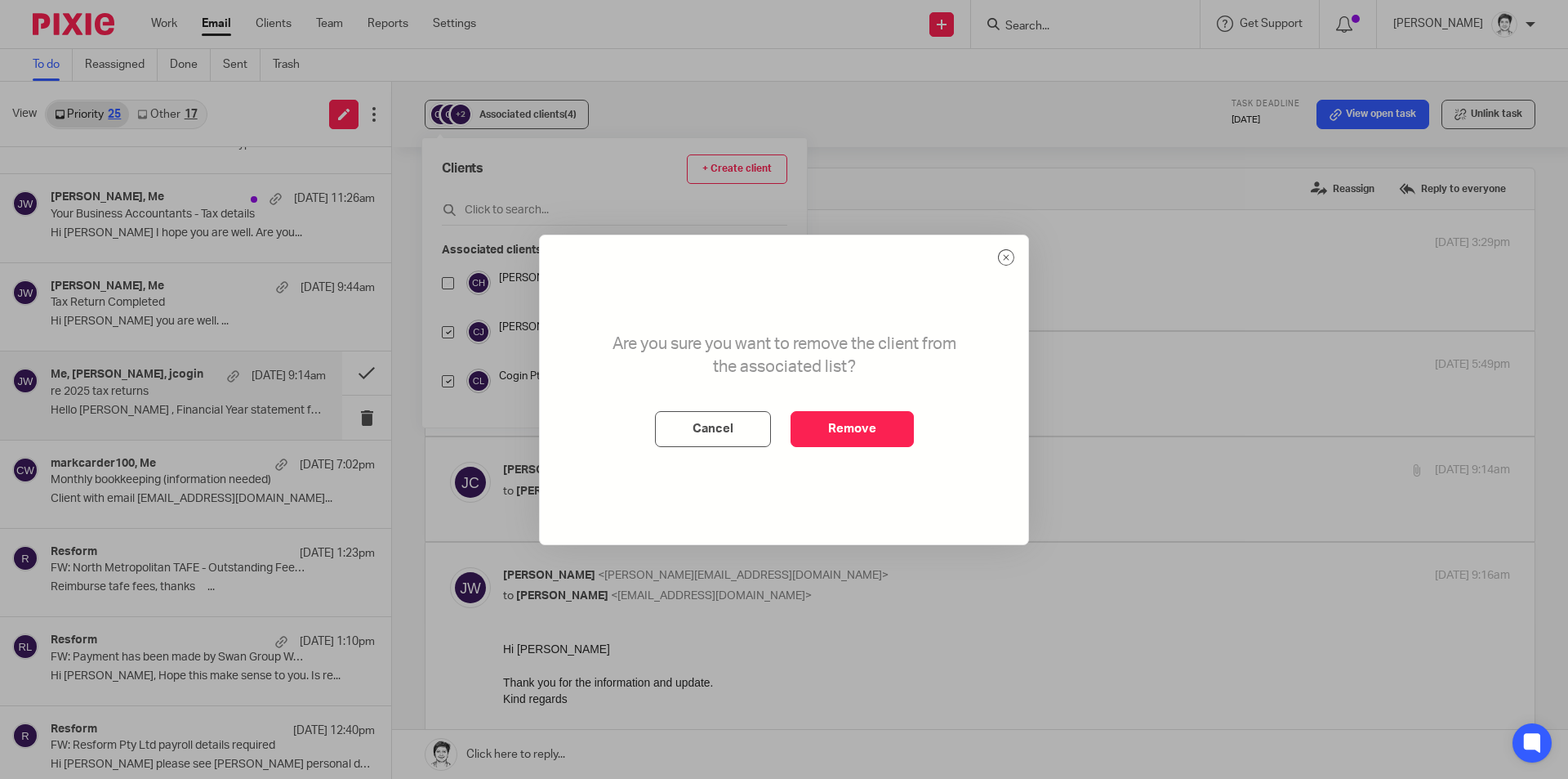
click at [857, 421] on button "Remove" at bounding box center [853, 429] width 123 height 36
click at [504, 114] on div "Are you sure you want to remove the client from the associated list? Cancel Rem…" at bounding box center [784, 389] width 1568 height 779
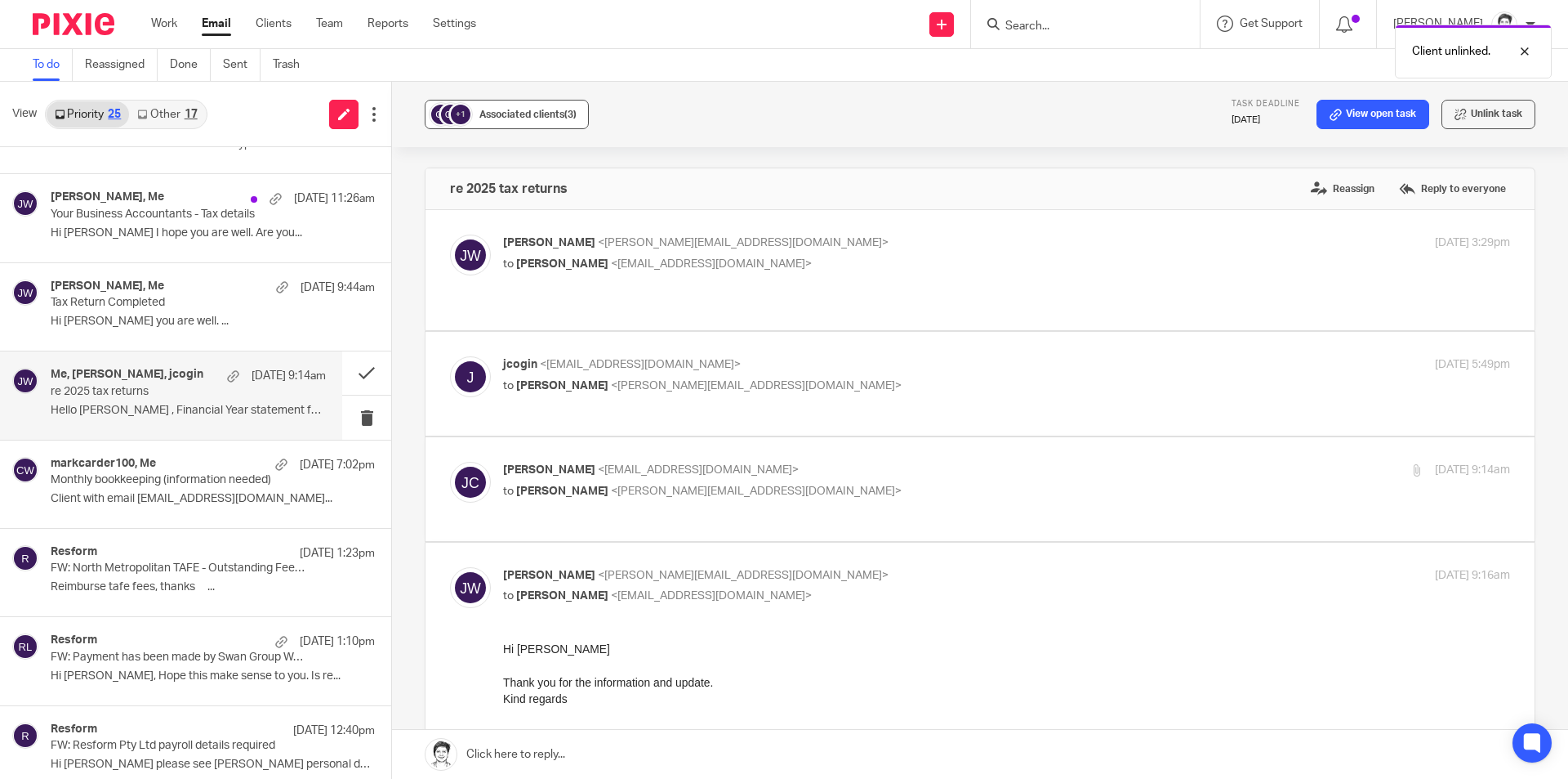
click at [496, 128] on button "+1 Associated clients (3)" at bounding box center [507, 114] width 164 height 29
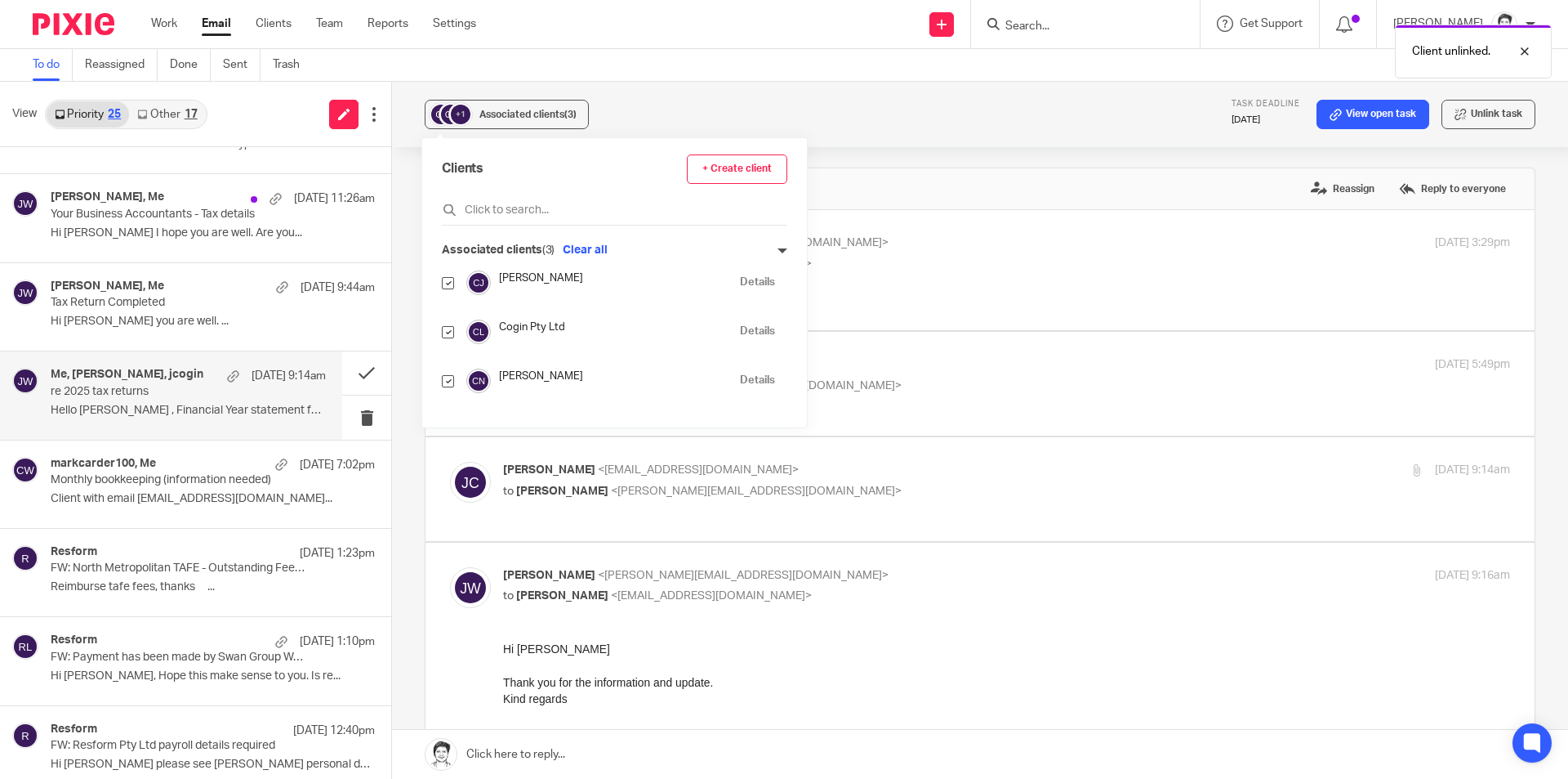
click at [449, 286] on input "checkbox" at bounding box center [448, 283] width 12 height 12
checkbox input "false"
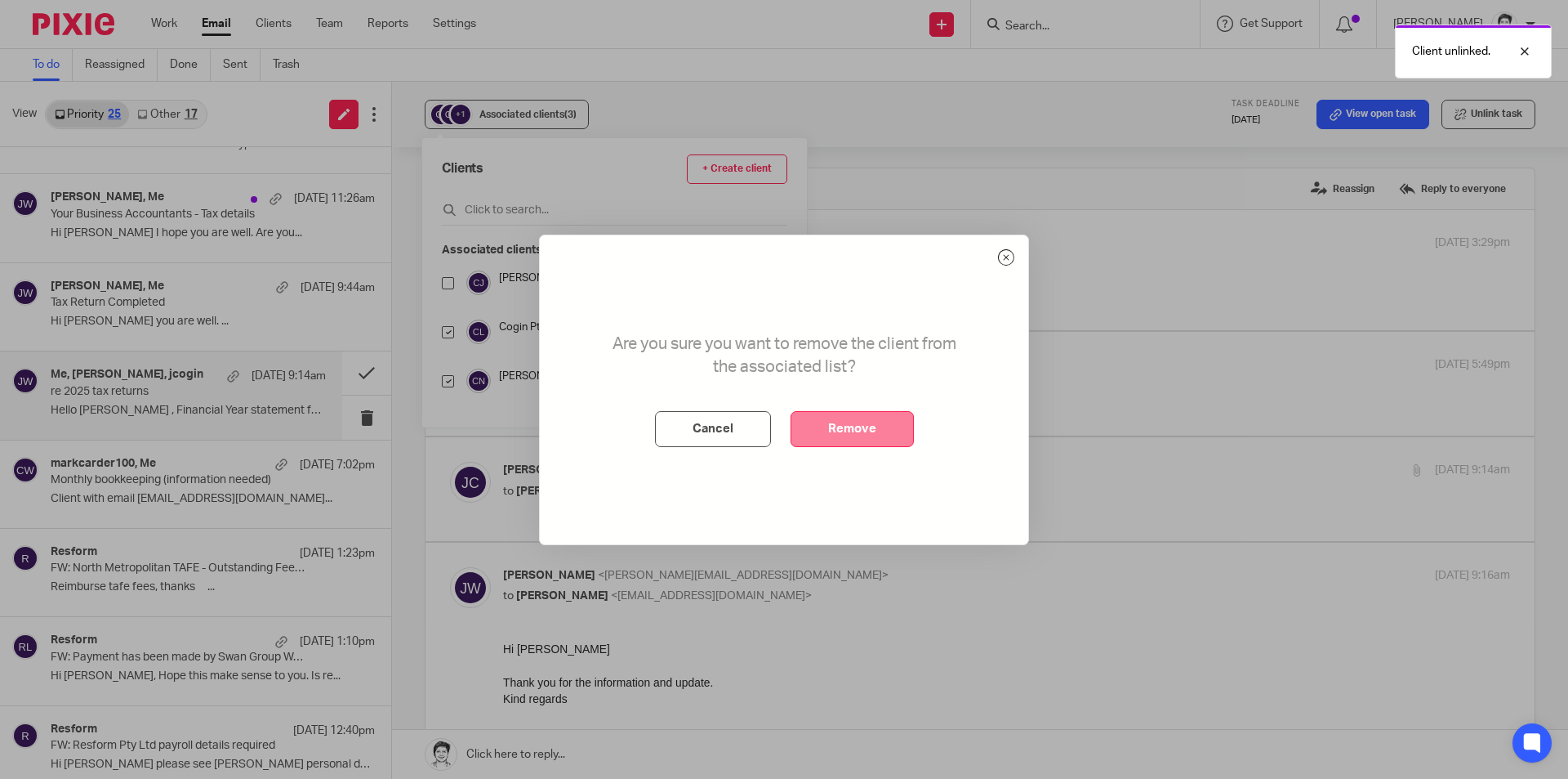
click at [884, 431] on button "Remove" at bounding box center [853, 429] width 123 height 36
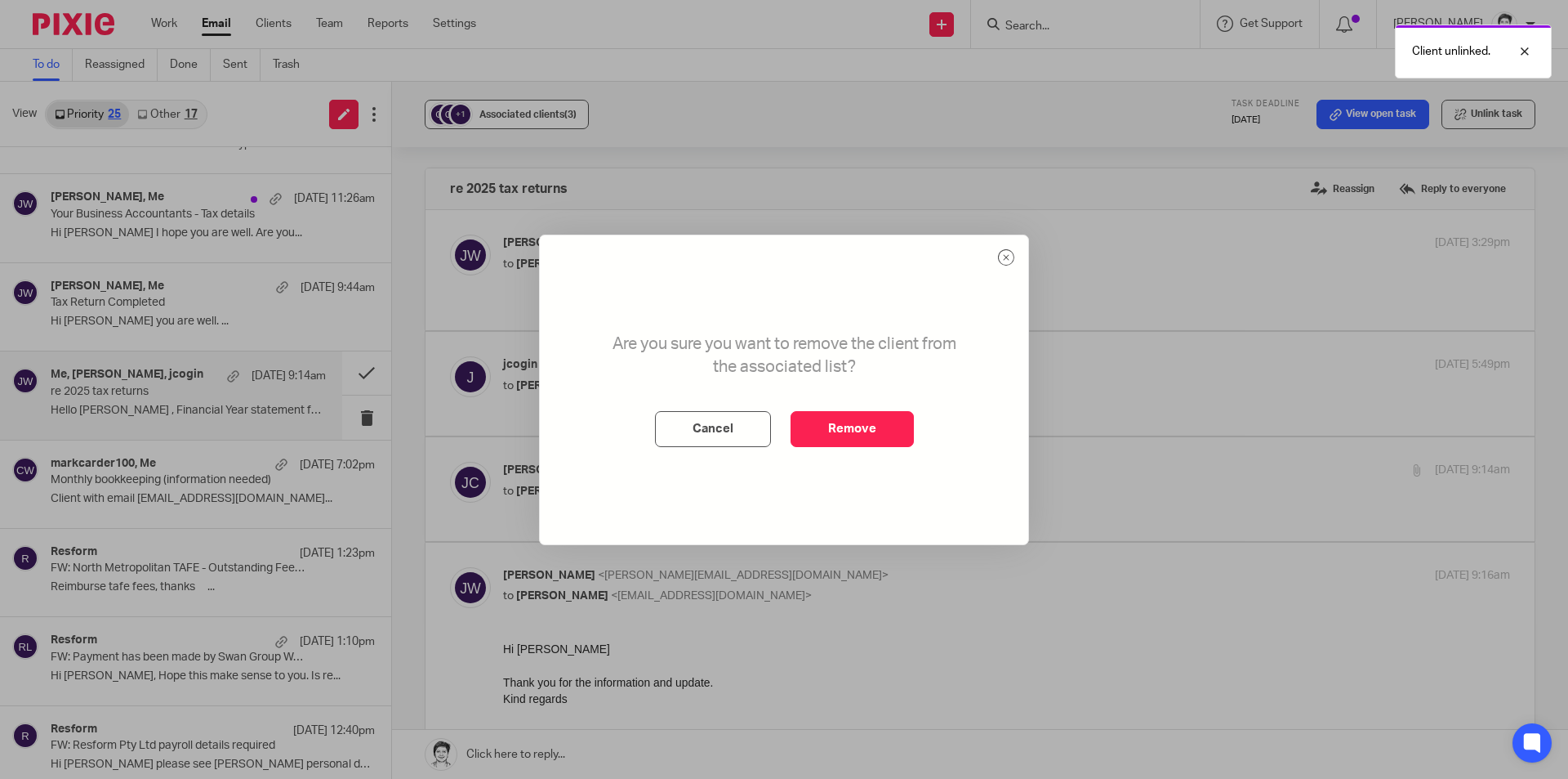
click at [549, 109] on div "Associated clients (3)" at bounding box center [528, 114] width 97 height 17
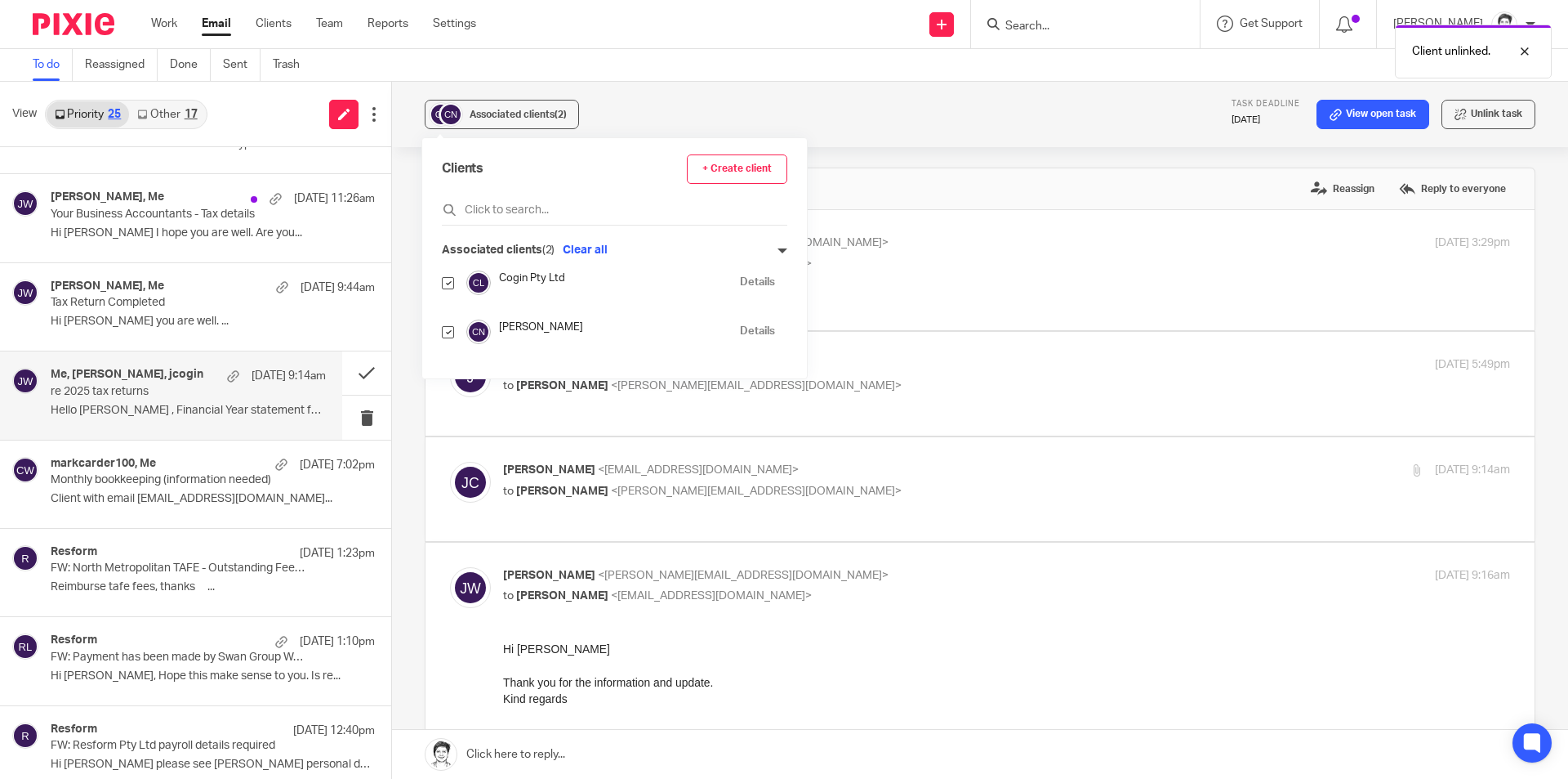
click at [446, 286] on input "checkbox" at bounding box center [448, 283] width 12 height 12
checkbox input "false"
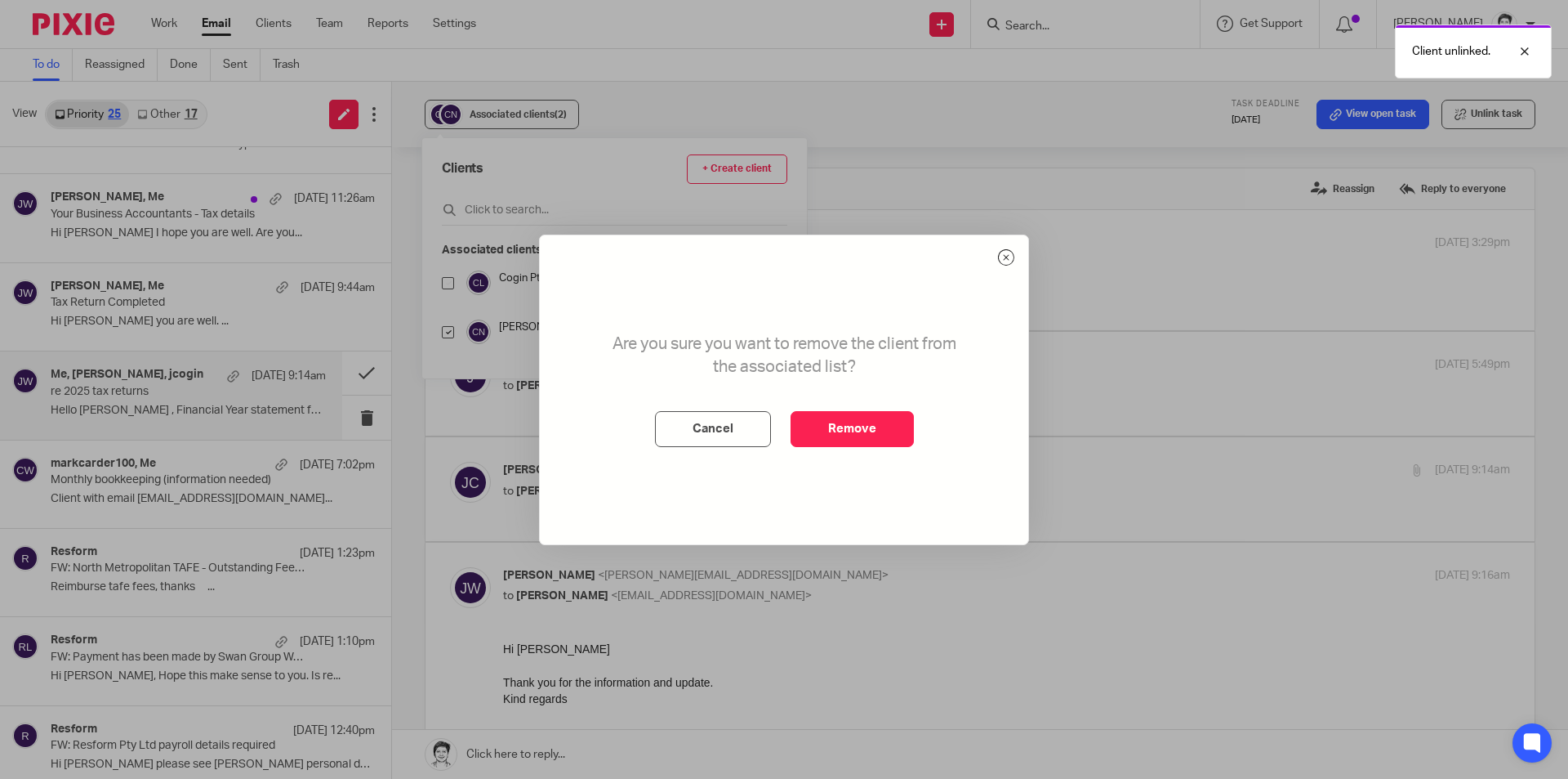
click at [845, 427] on button "Remove" at bounding box center [853, 429] width 123 height 36
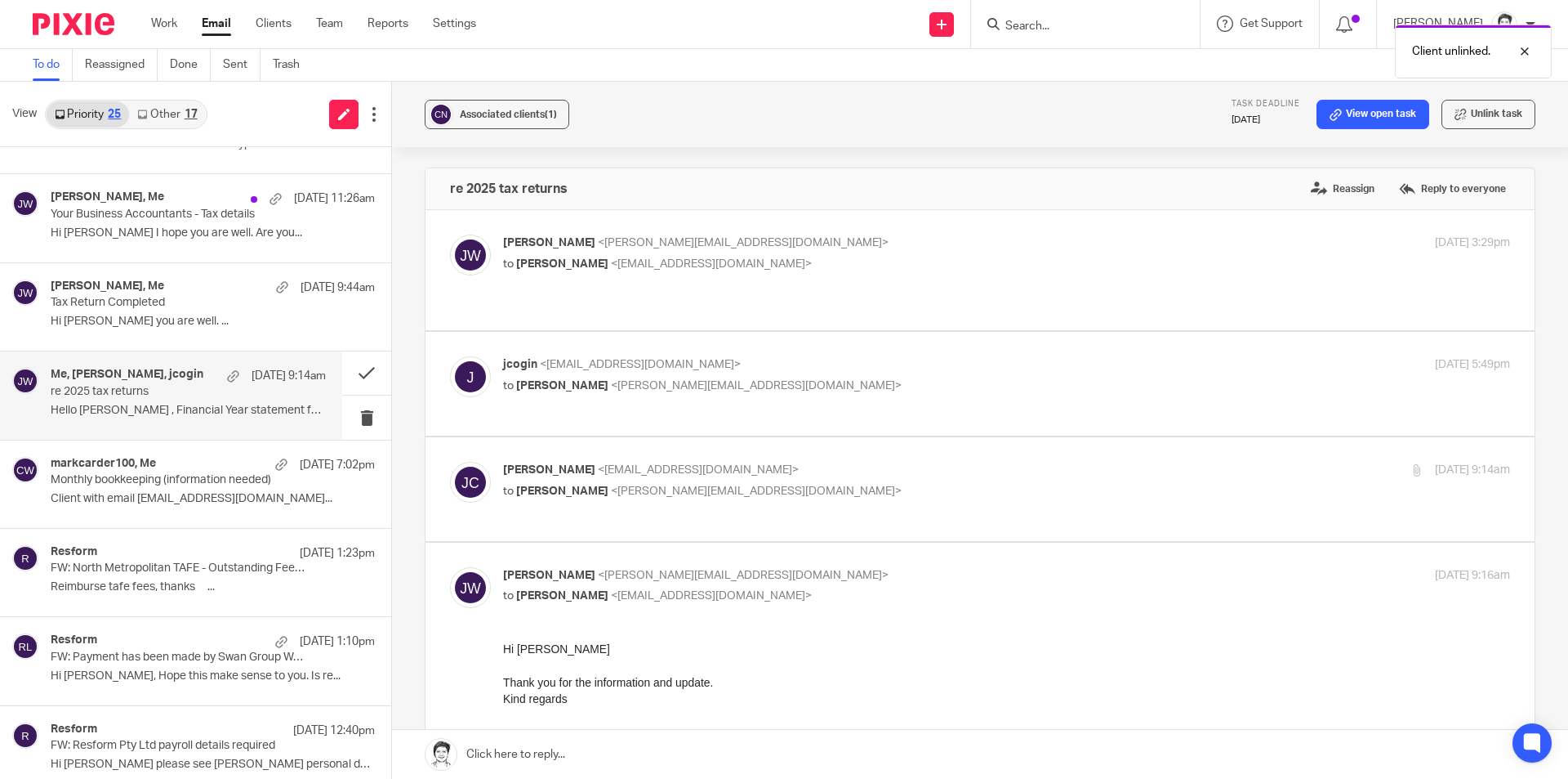
click at [623, 487] on div "Jenny Cogin <jcogin@bigpond.net.au> to Julie Wainwright <julie@ybaccountants.co…" at bounding box center [980, 489] width 1060 height 55
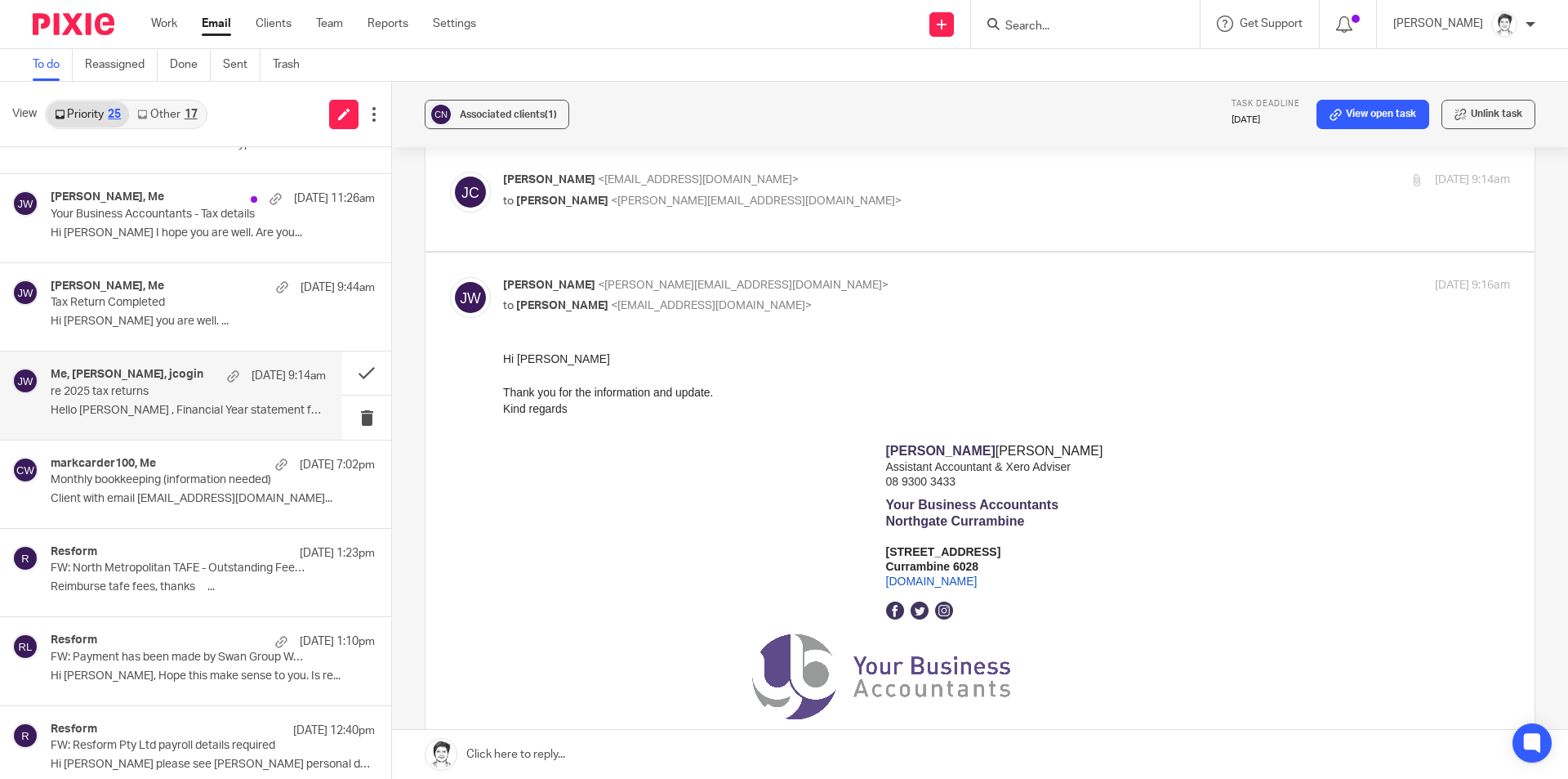
scroll to position [82, 0]
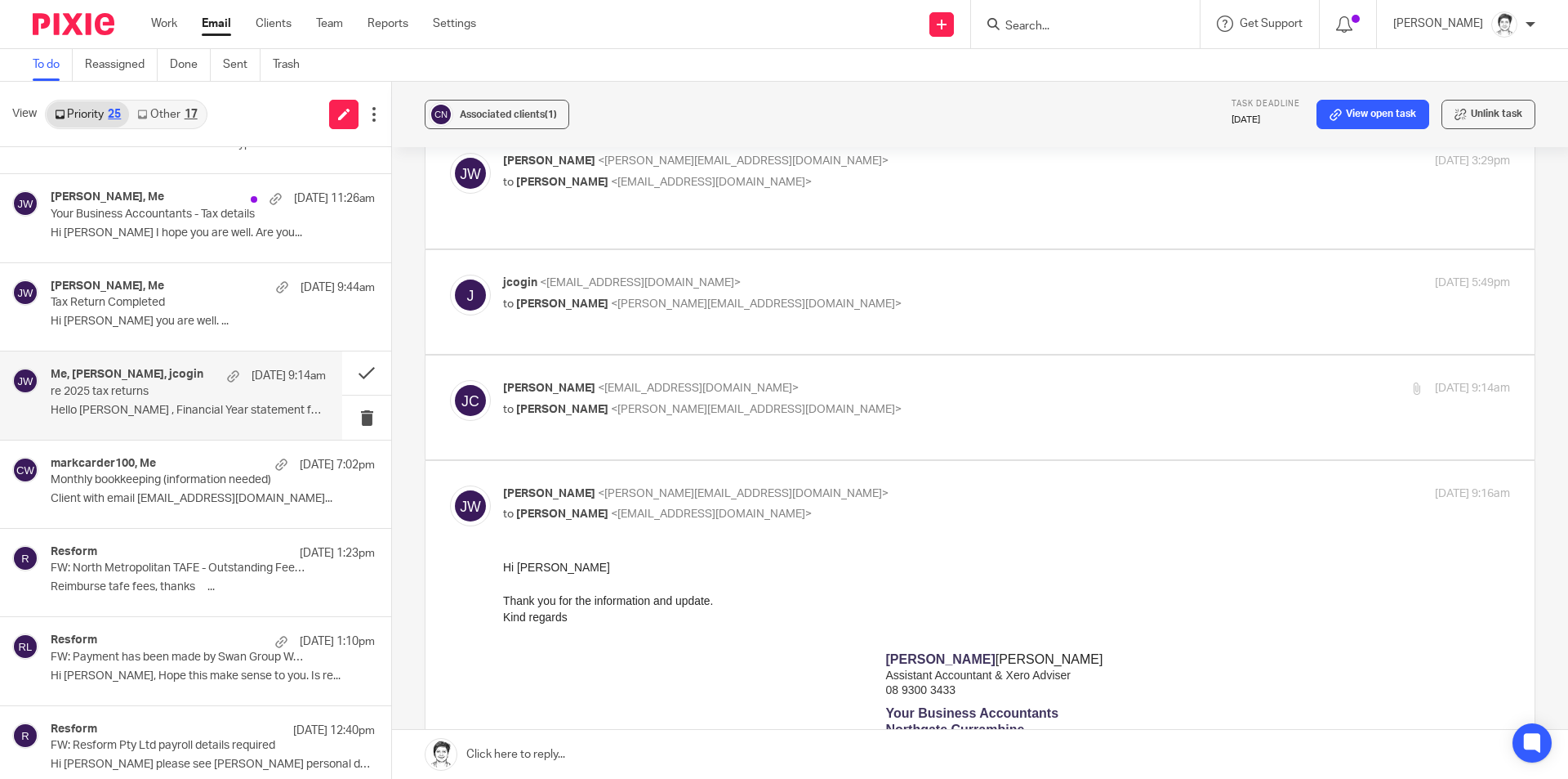
click at [719, 404] on span "<julie@ybaccountants.com.au>" at bounding box center [757, 409] width 291 height 11
checkbox input "true"
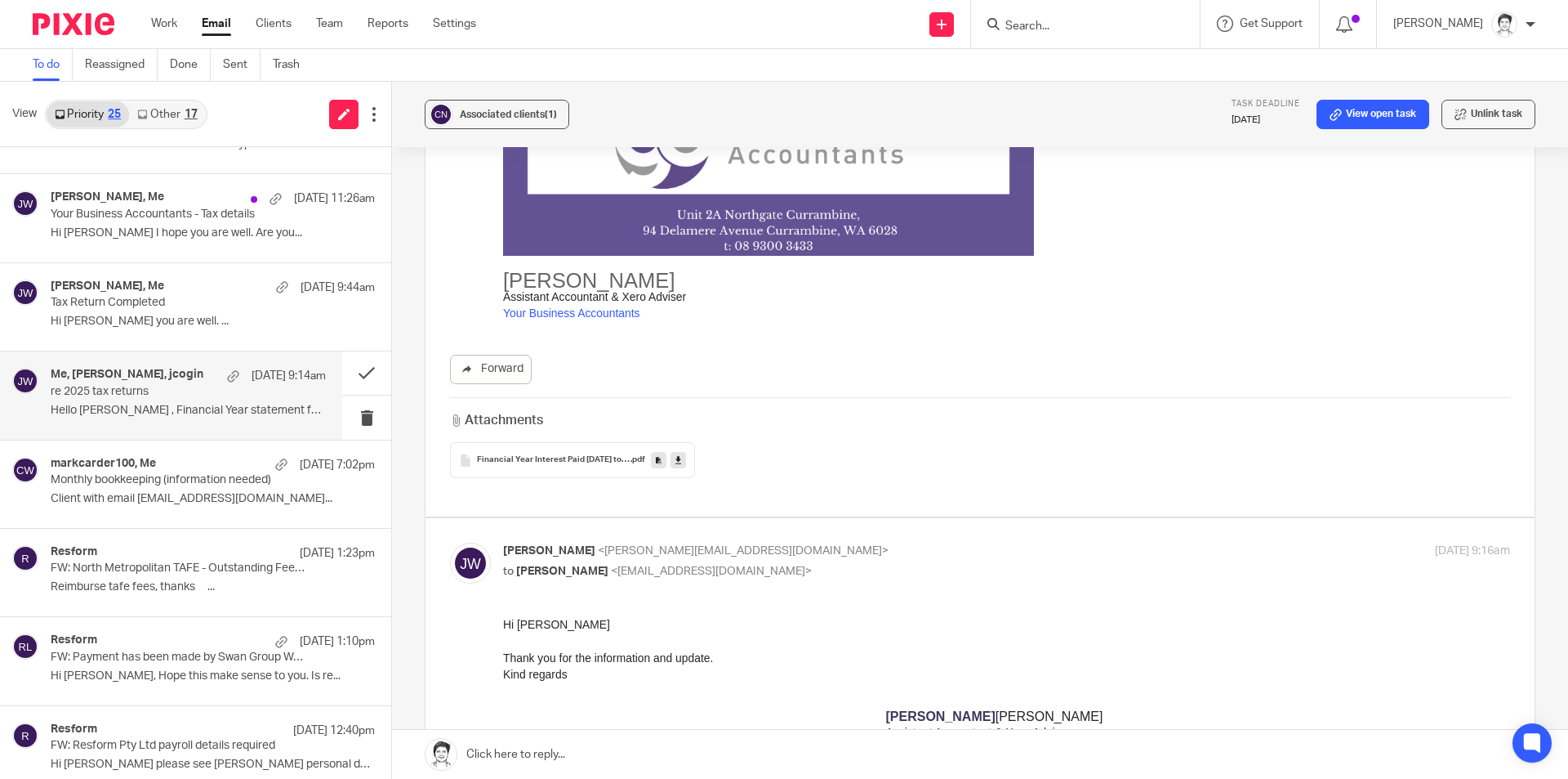
scroll to position [1144, 0]
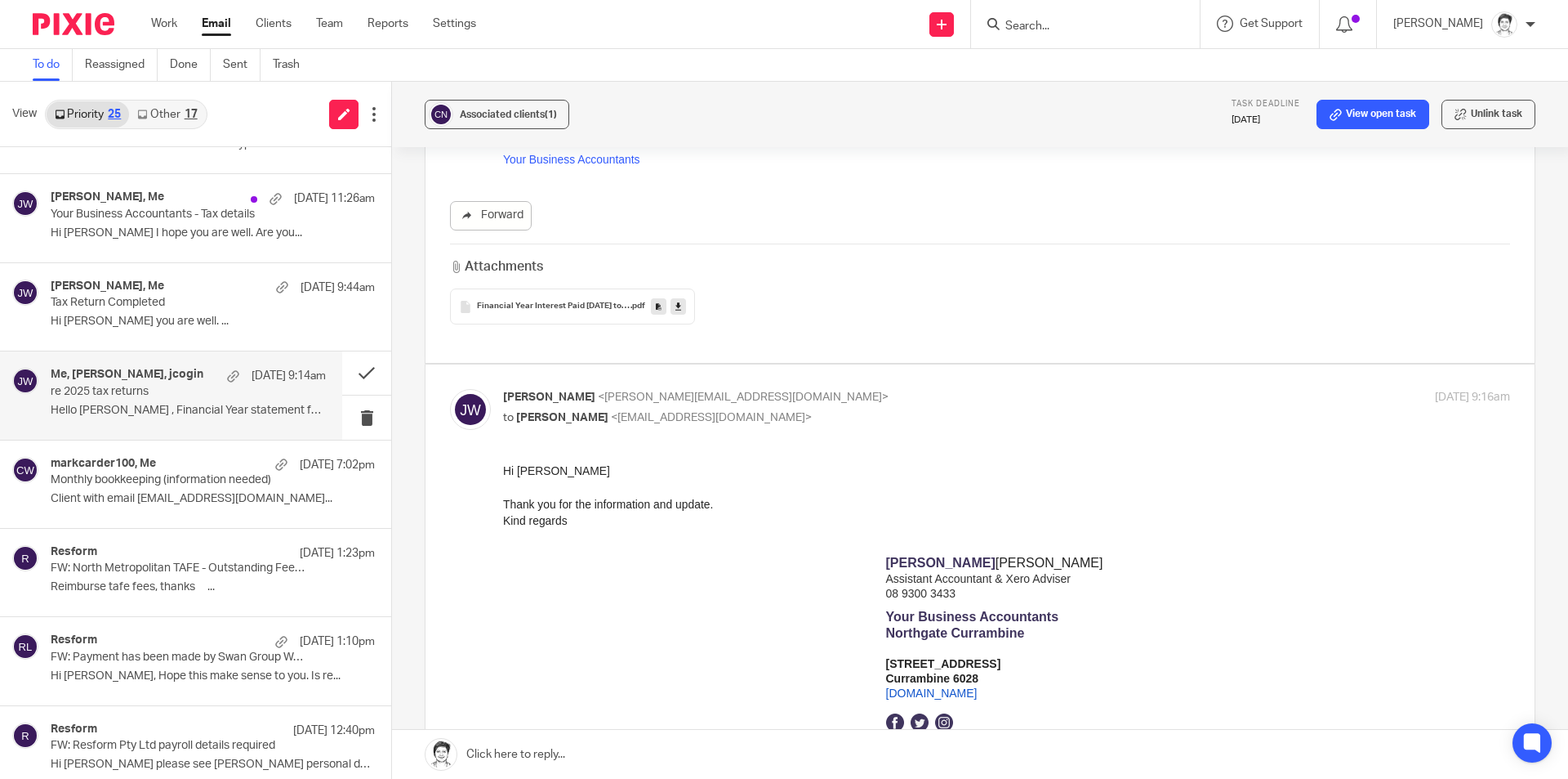
click at [564, 296] on div "Financial Year Interest Paid 2024 to 2025 .pdf" at bounding box center [572, 306] width 245 height 36
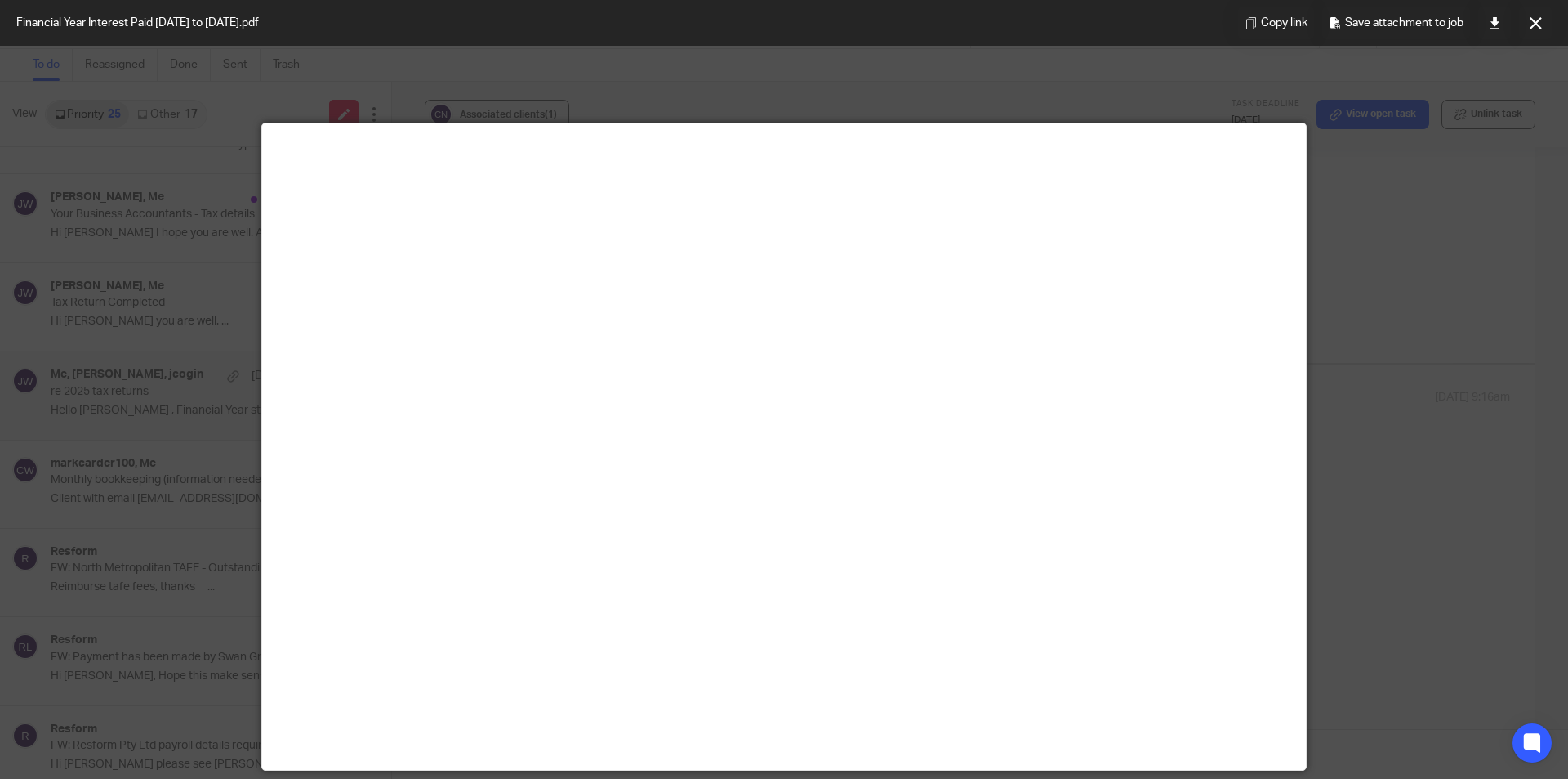
drag, startPoint x: 1537, startPoint y: 33, endPoint x: 1490, endPoint y: 86, distance: 70.8
click at [1537, 35] on button at bounding box center [1535, 22] width 33 height 33
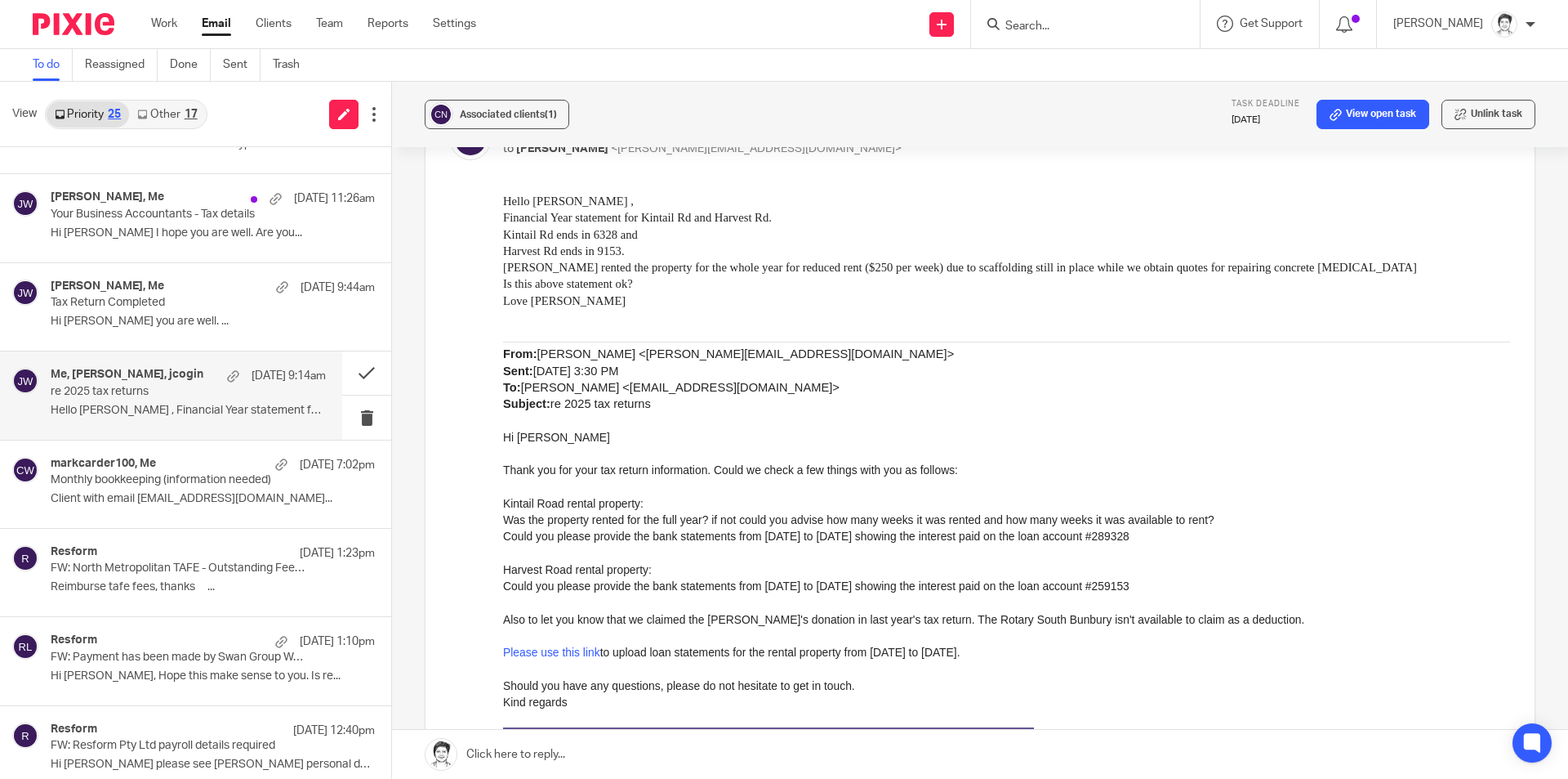
scroll to position [327, 0]
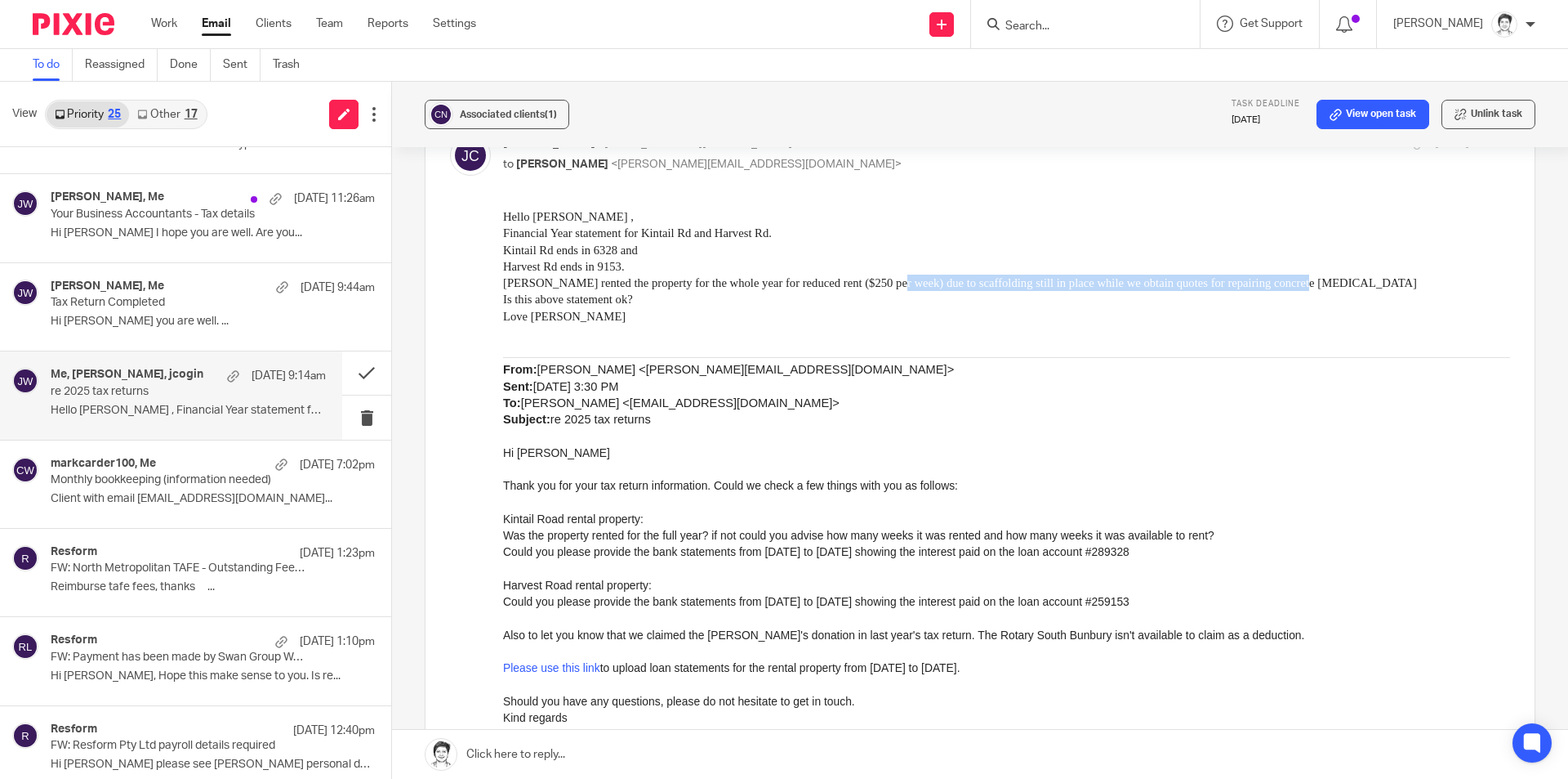
drag, startPoint x: 880, startPoint y: 283, endPoint x: 1282, endPoint y: 287, distance: 402.0
click at [1282, 287] on p "Harry rented the property for the whole year for reduced rent ($250 per week) d…" at bounding box center [1007, 282] width 1007 height 17
copy span "due to scaffolding still in place while we obtain quotes for repairing concrete…"
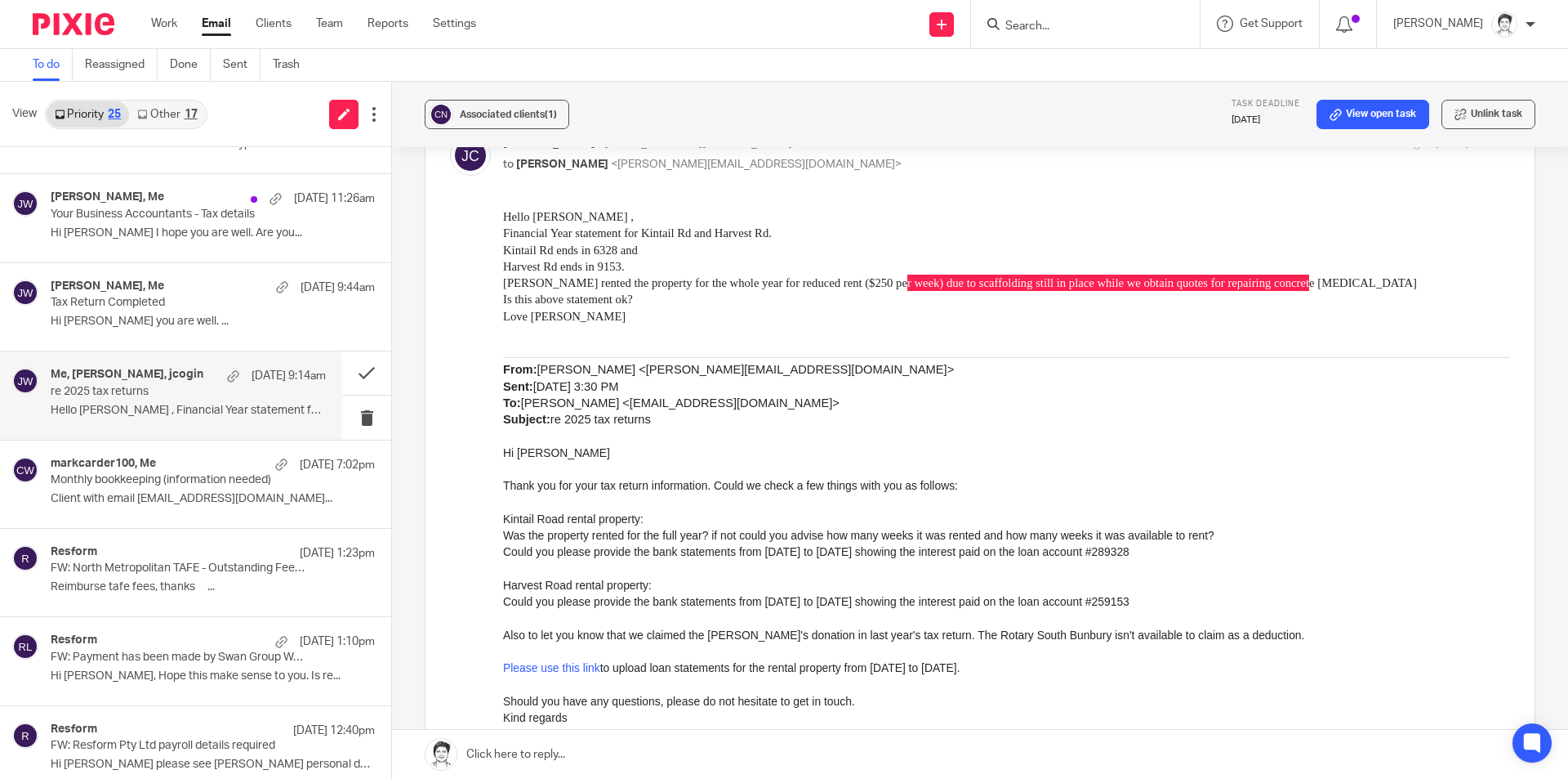
click at [1070, 19] on input "Search" at bounding box center [1077, 26] width 147 height 15
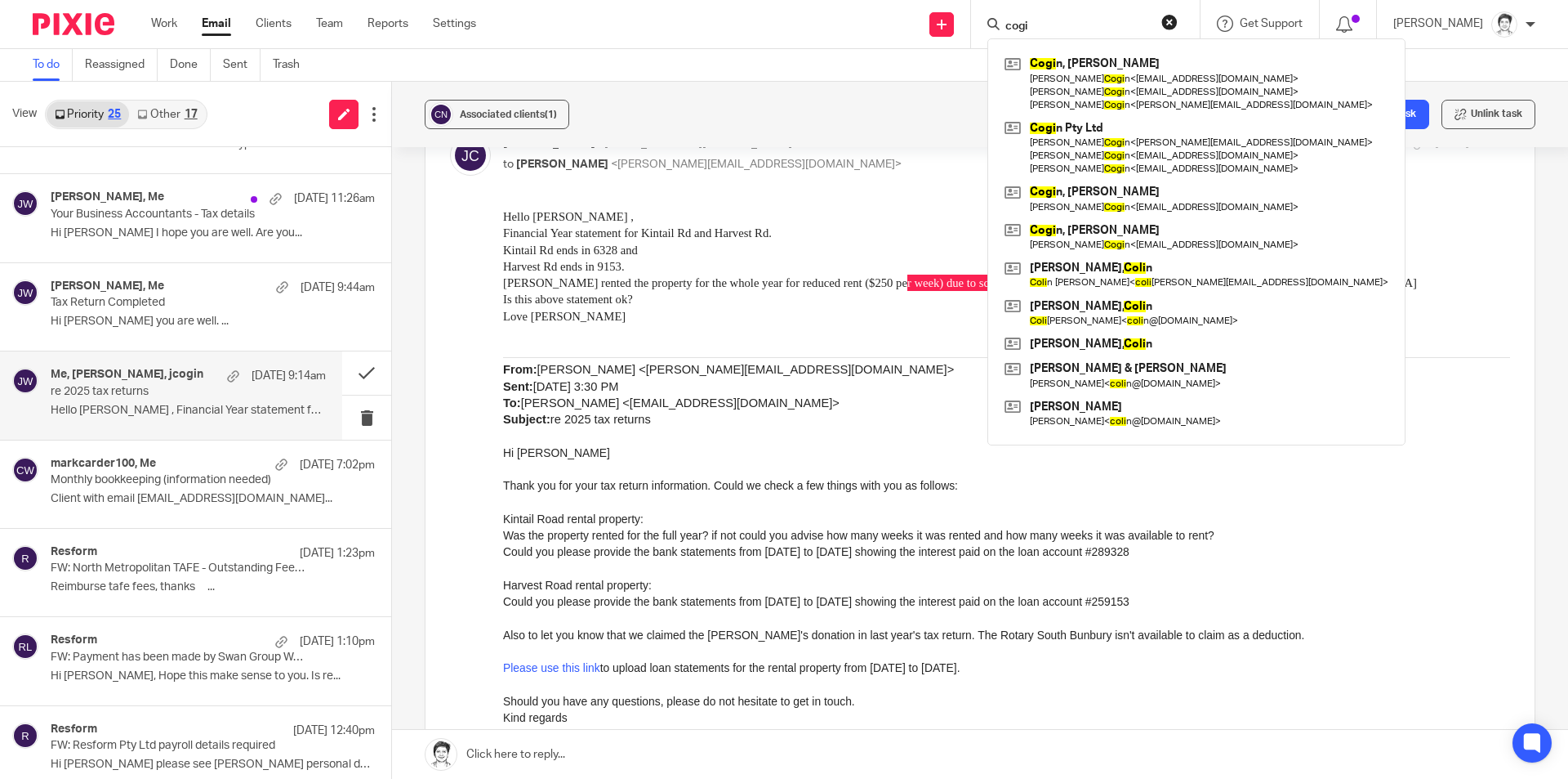
type input "cogi"
click at [350, 374] on button at bounding box center [367, 372] width 49 height 43
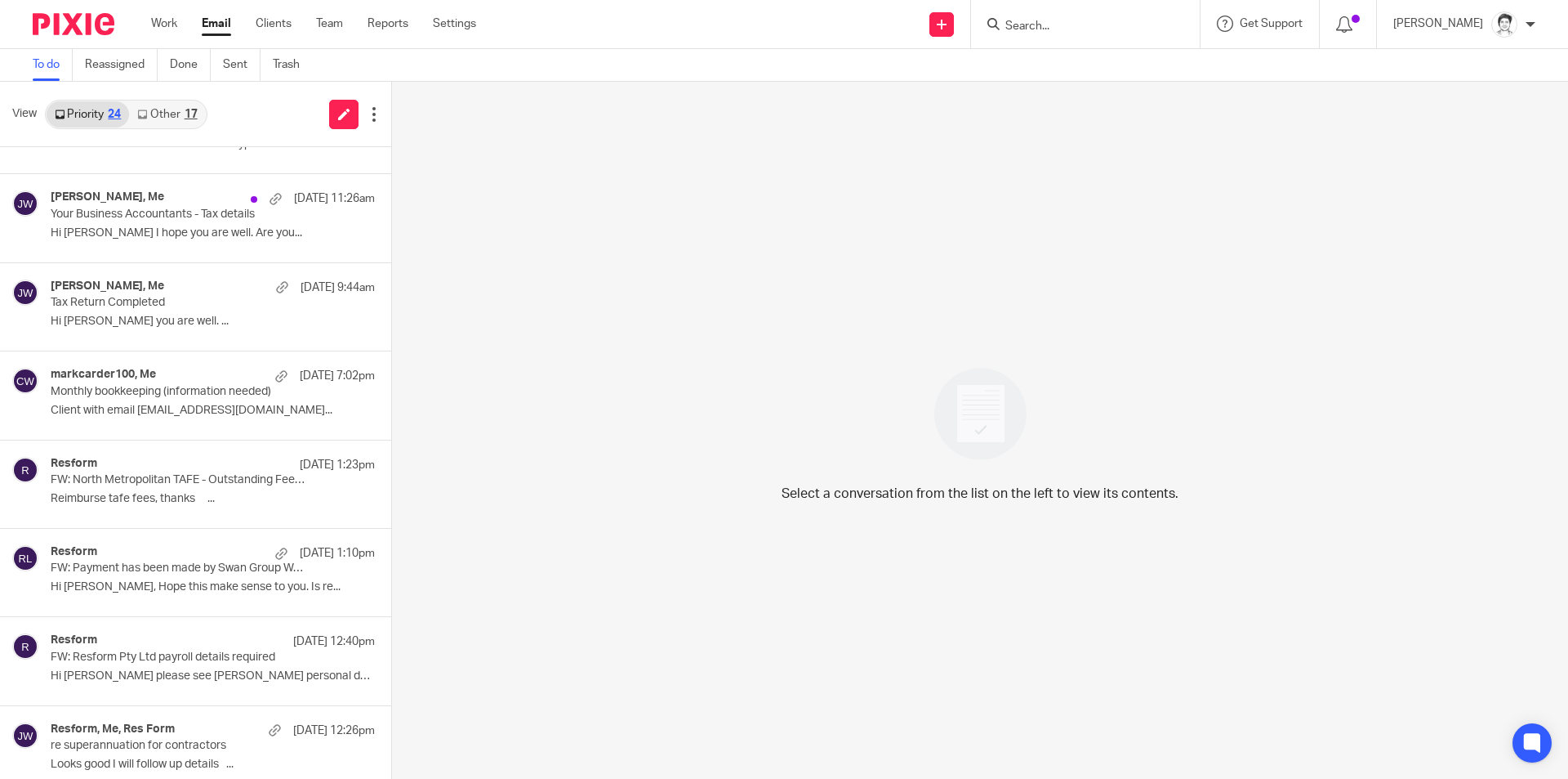
click at [1051, 34] on form at bounding box center [1090, 24] width 174 height 20
click at [1054, 27] on input "Search" at bounding box center [1077, 26] width 147 height 15
click at [1053, 29] on input "Search" at bounding box center [1077, 26] width 147 height 15
type input "png"
click button "submit" at bounding box center [0, 0] width 0 height 0
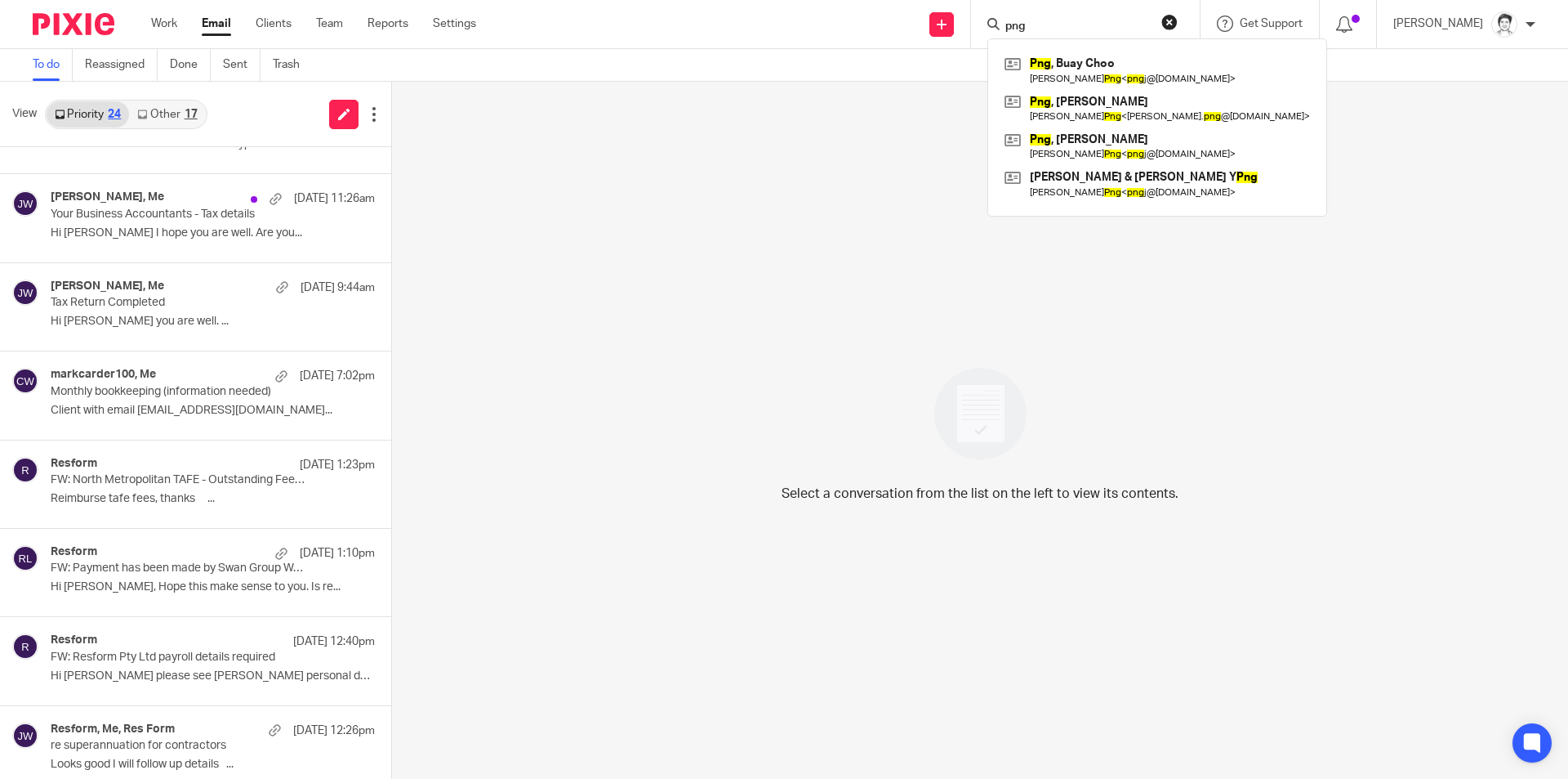
click at [693, 173] on div "Select a conversation from the list on the left to view its contents." at bounding box center [981, 431] width 1176 height 697
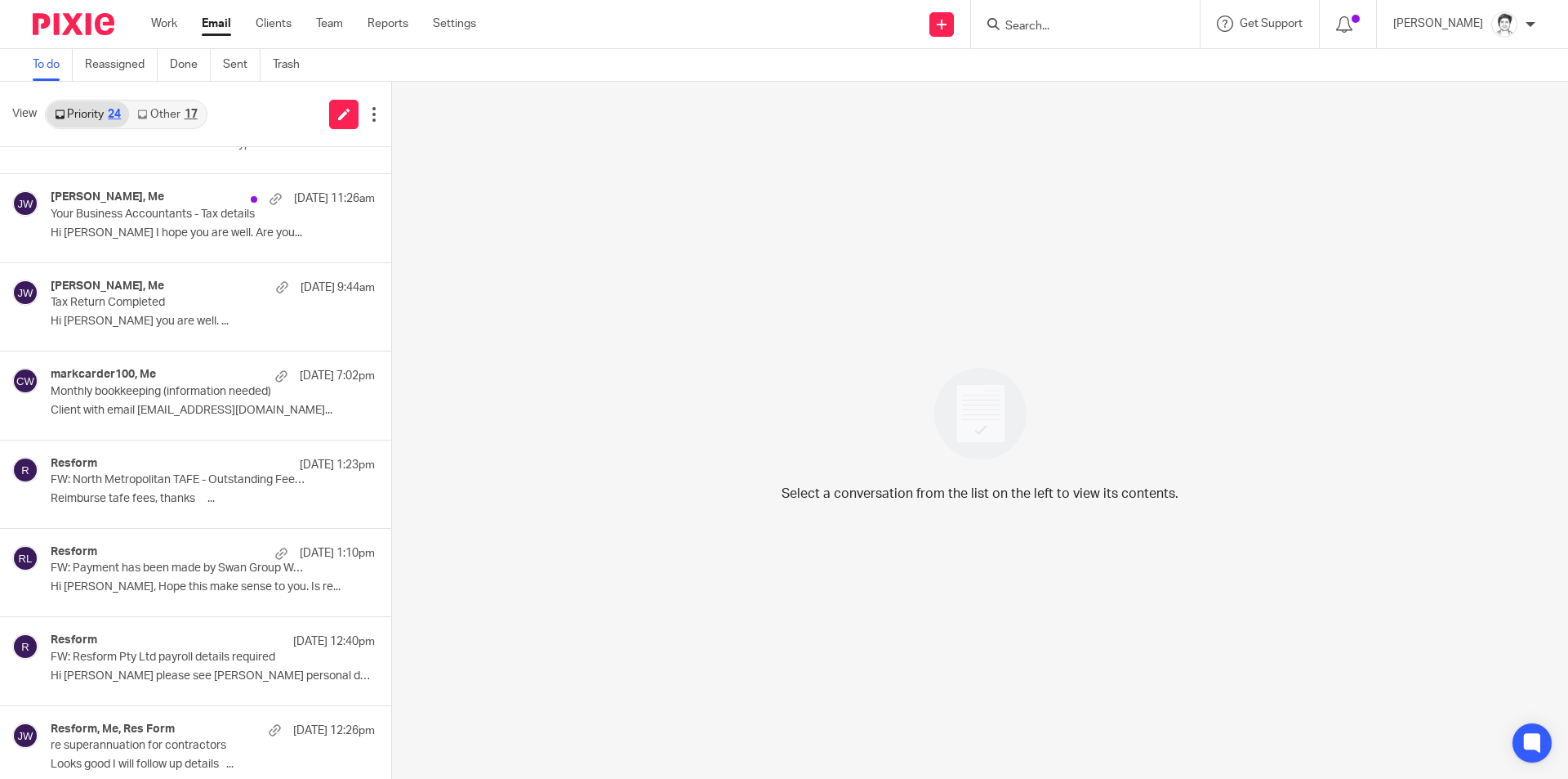
click at [691, 116] on div "Select a conversation from the list on the left to view its contents." at bounding box center [981, 431] width 1176 height 697
click at [174, 111] on link "Other 17" at bounding box center [167, 115] width 76 height 26
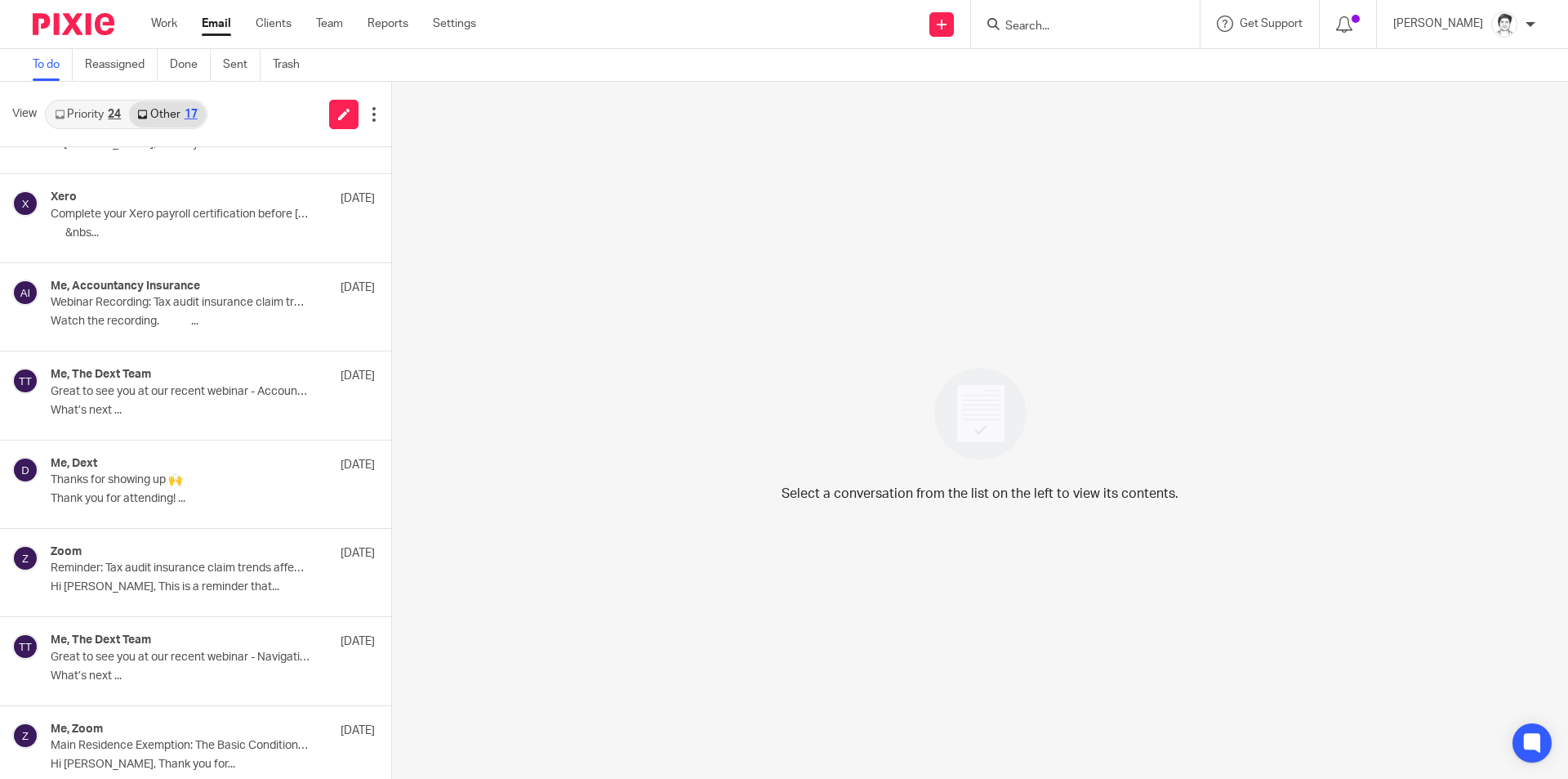
scroll to position [0, 0]
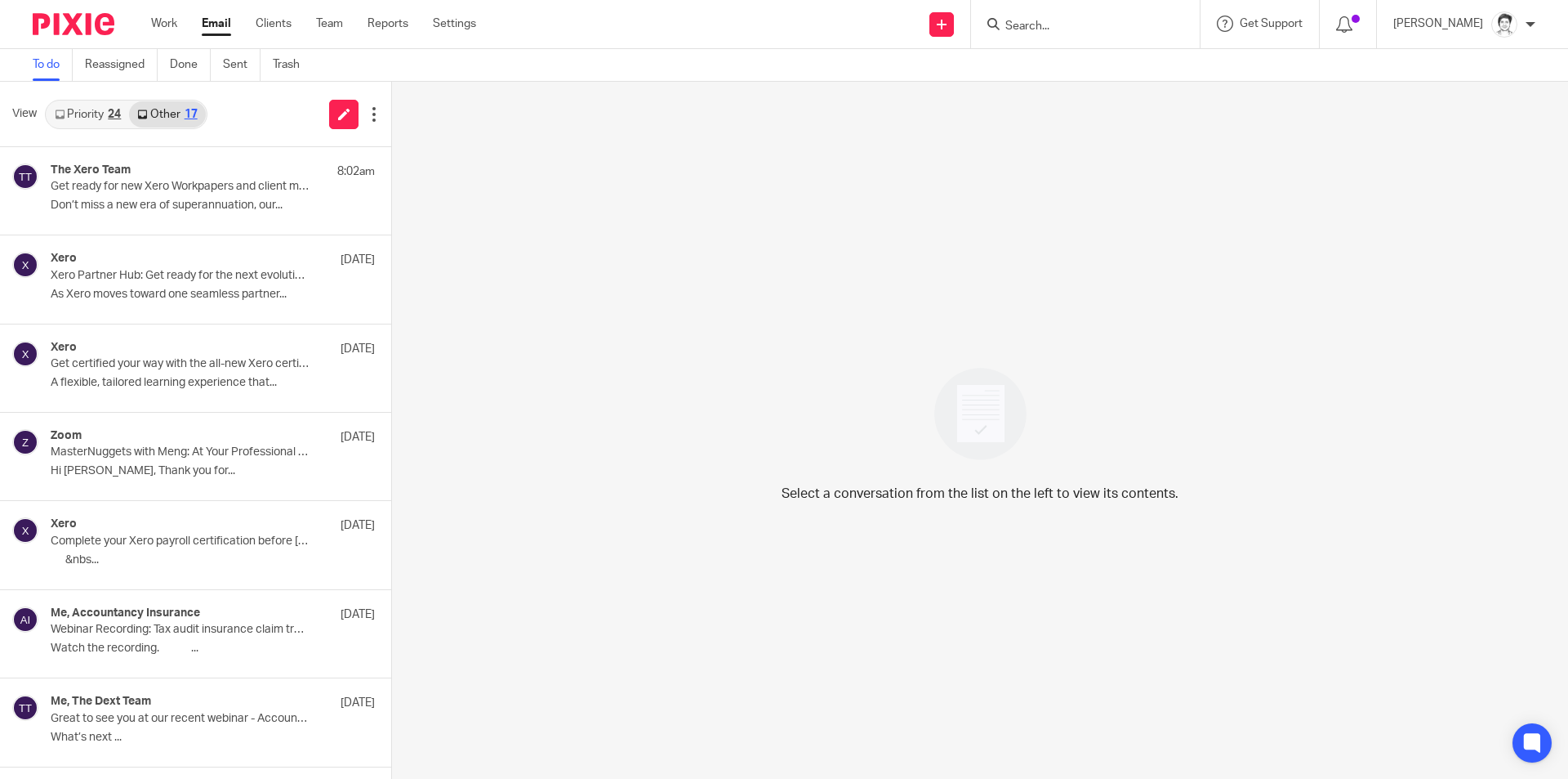
click at [706, 241] on div "Select a conversation from the list on the left to view its contents." at bounding box center [981, 431] width 1176 height 697
click at [1071, 24] on input "Search" at bounding box center [1077, 26] width 147 height 15
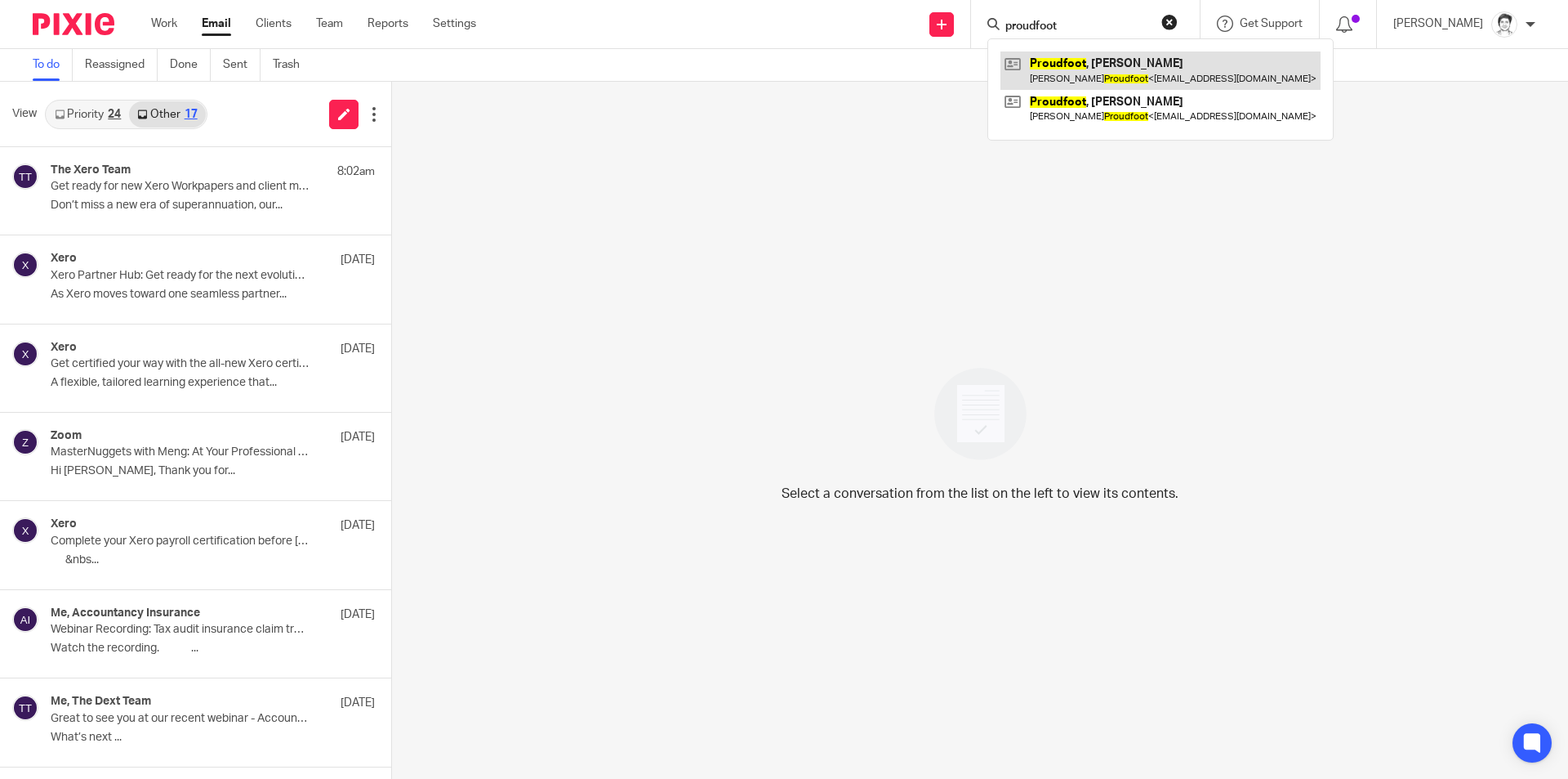
type input "proudfoot"
click at [1058, 61] on link at bounding box center [1161, 70] width 320 height 38
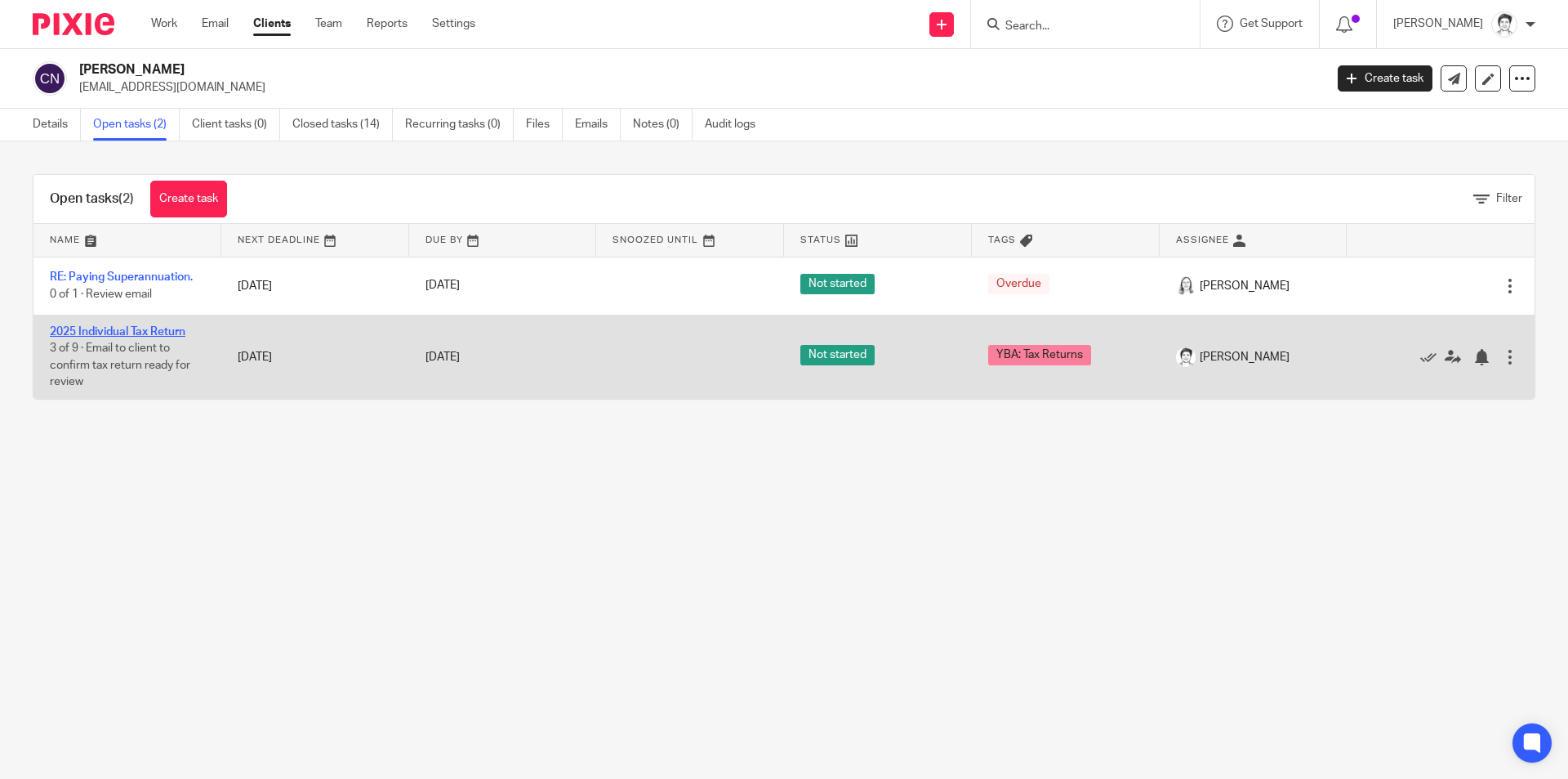
click at [146, 331] on link "2025 Individual Tax Return" at bounding box center [118, 332] width 136 height 11
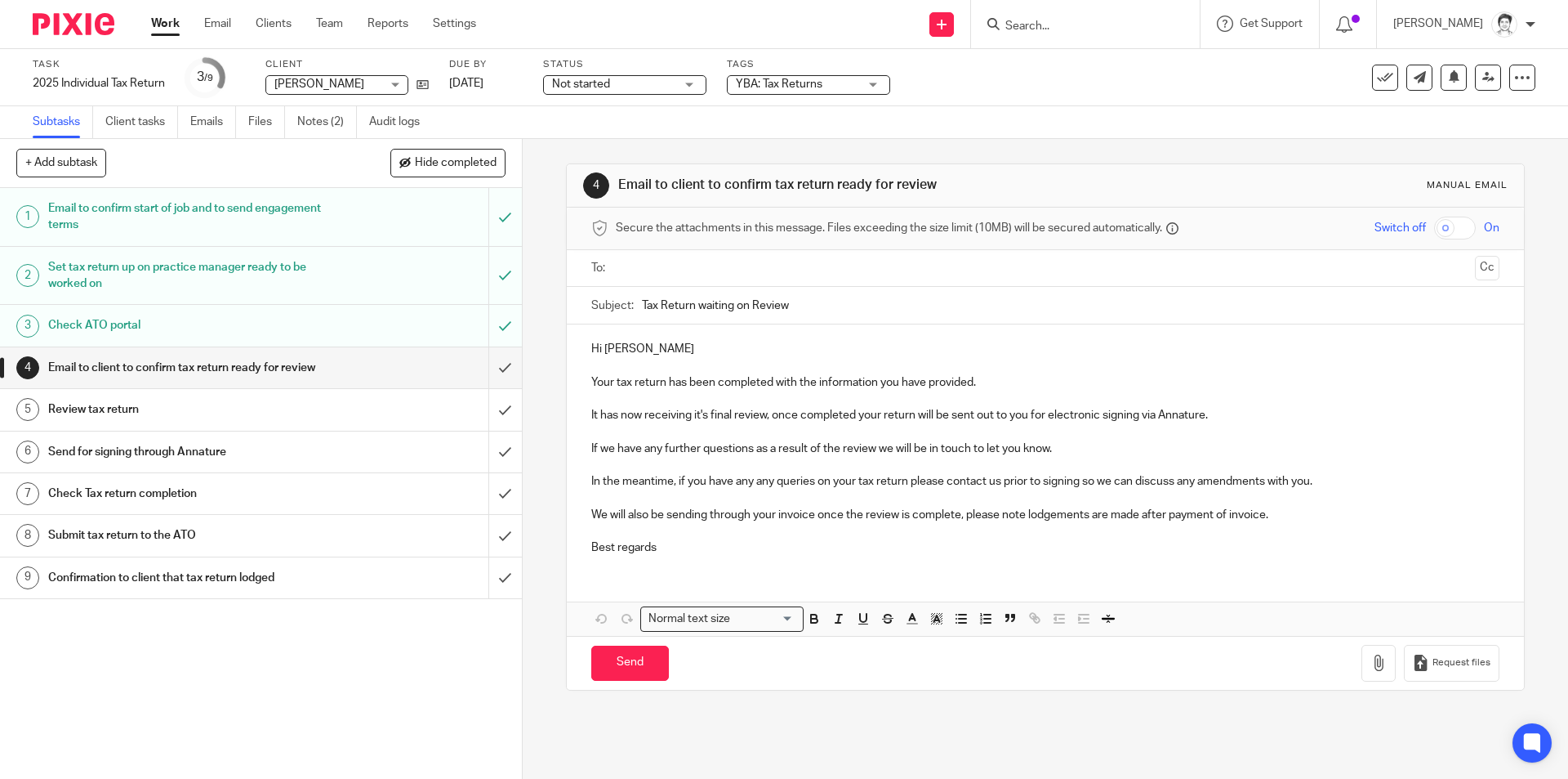
click at [323, 126] on link "Notes (2)" at bounding box center [327, 122] width 60 height 32
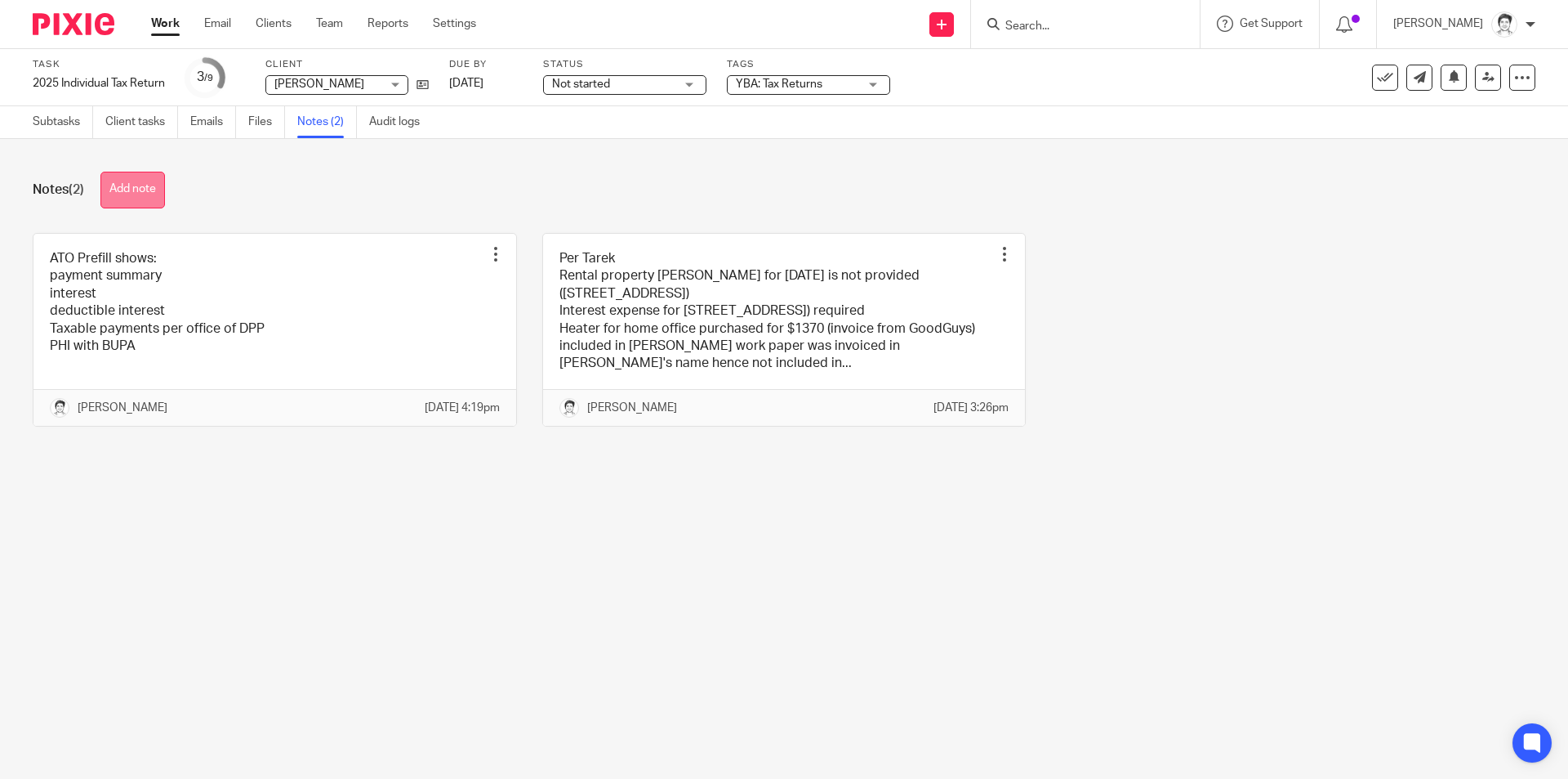
click at [146, 184] on button "Add note" at bounding box center [132, 191] width 64 height 37
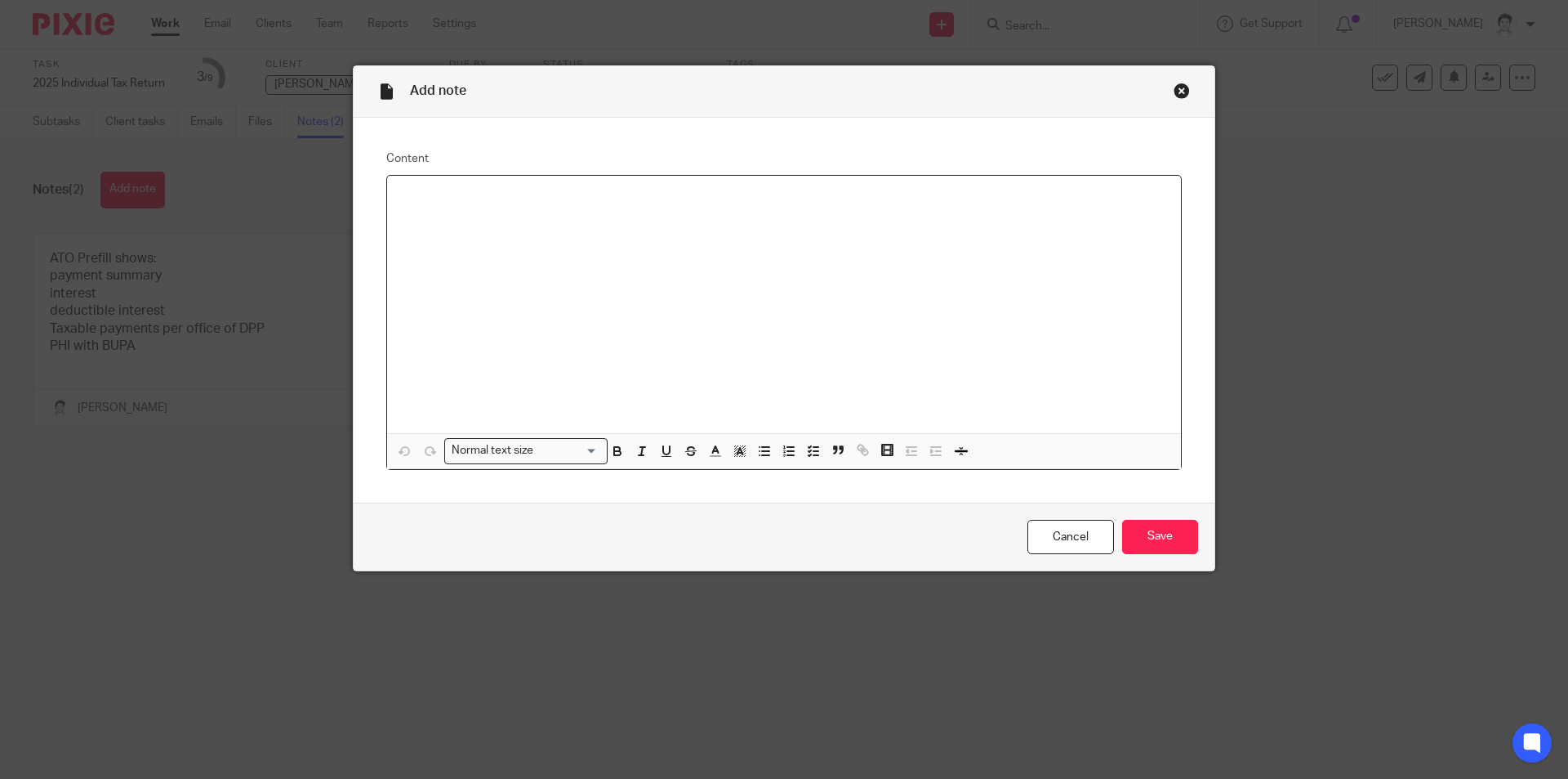
click at [427, 194] on p at bounding box center [784, 197] width 768 height 17
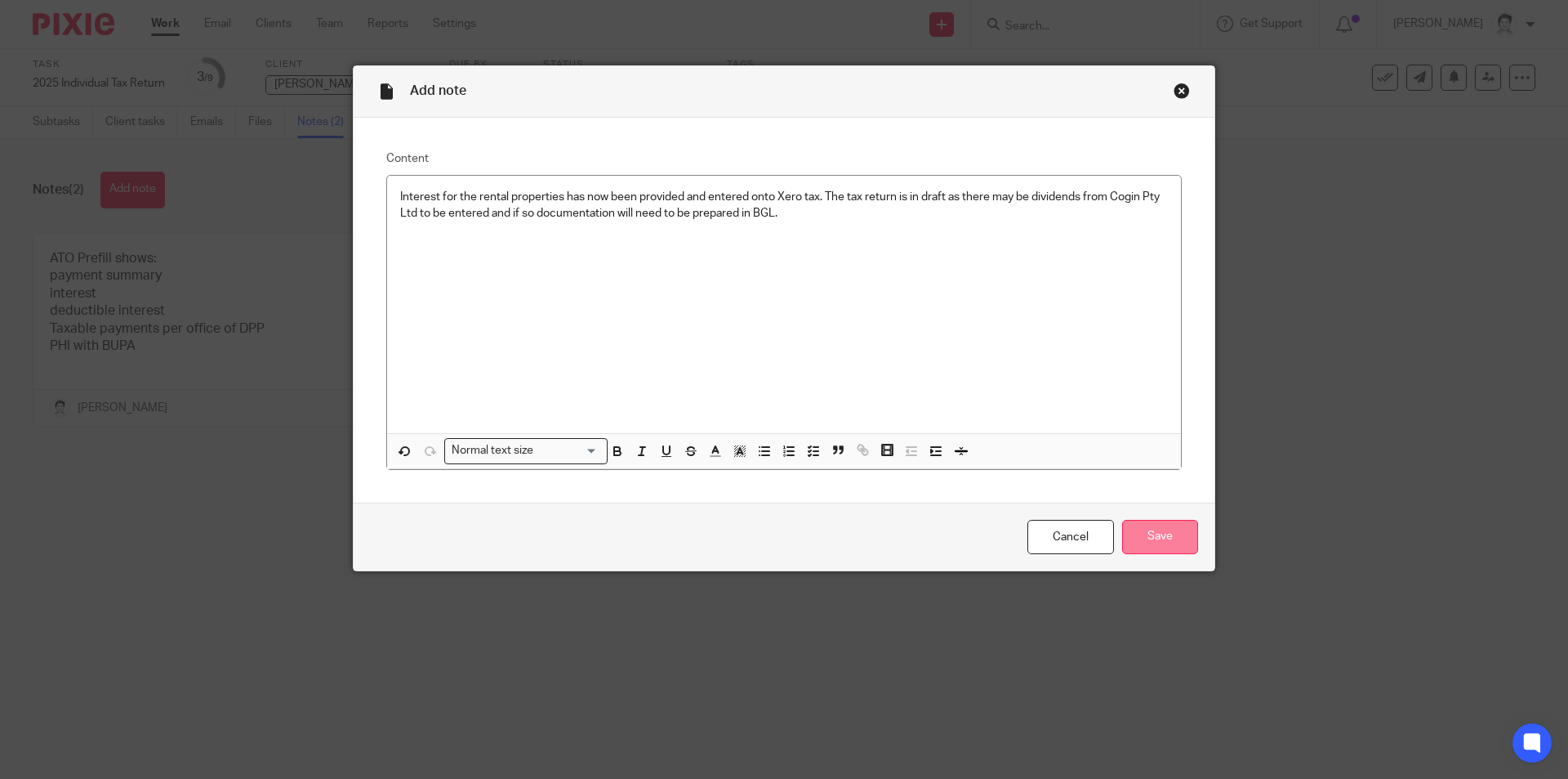
click at [1147, 536] on input "Save" at bounding box center [1161, 537] width 76 height 35
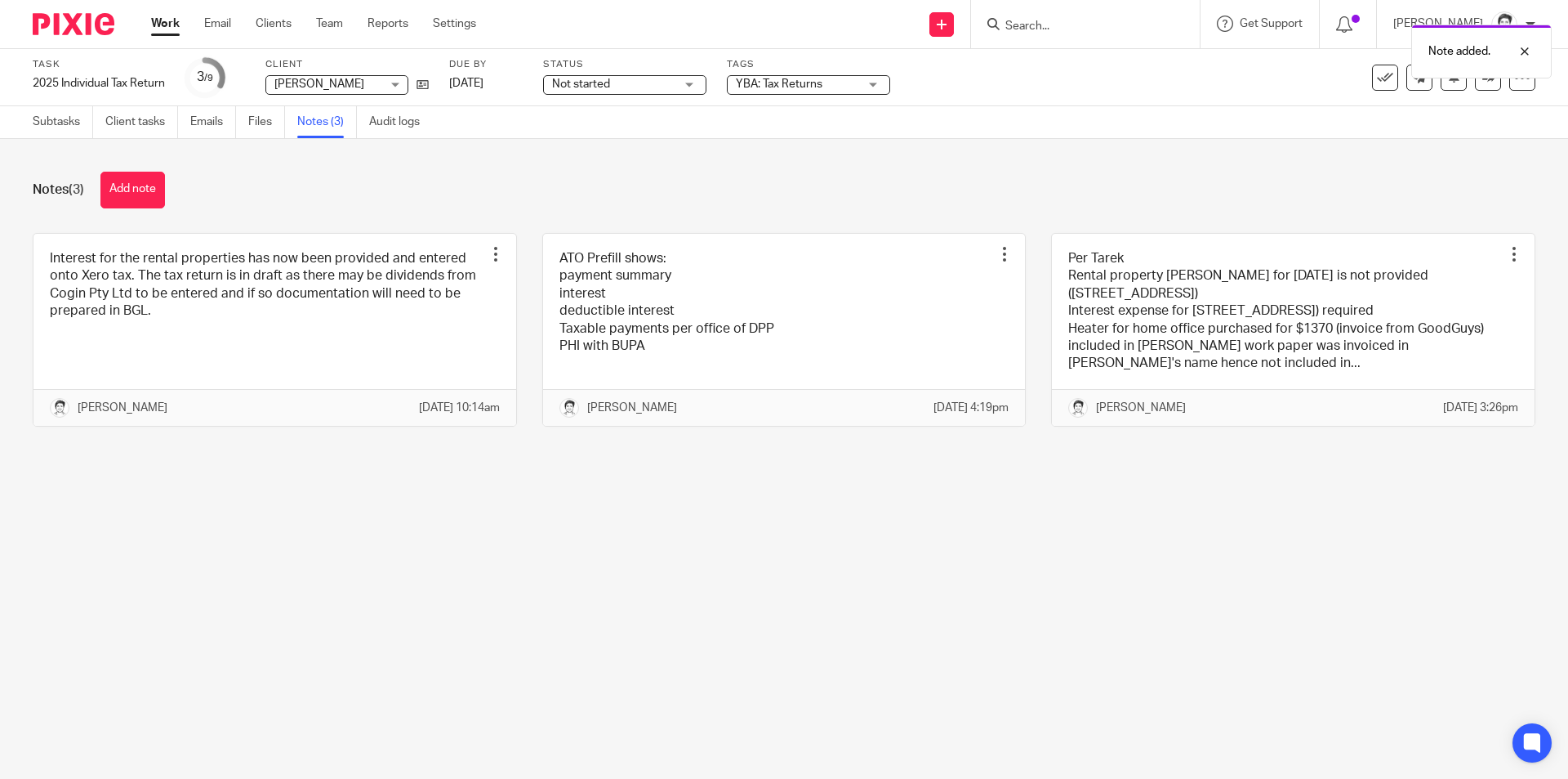
click at [670, 84] on span "Not started" at bounding box center [613, 84] width 123 height 17
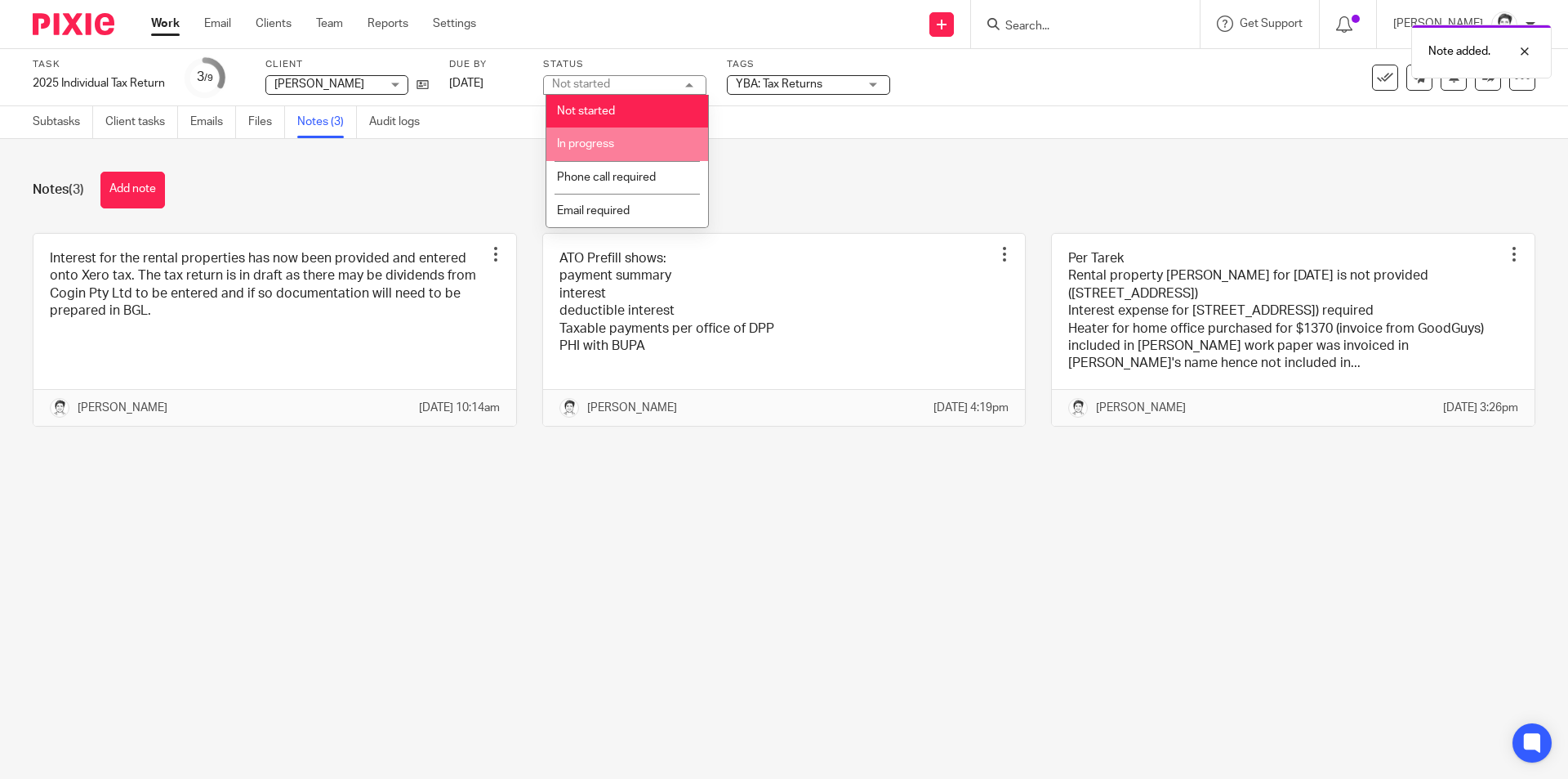
click at [631, 151] on li "In progress" at bounding box center [627, 145] width 161 height 34
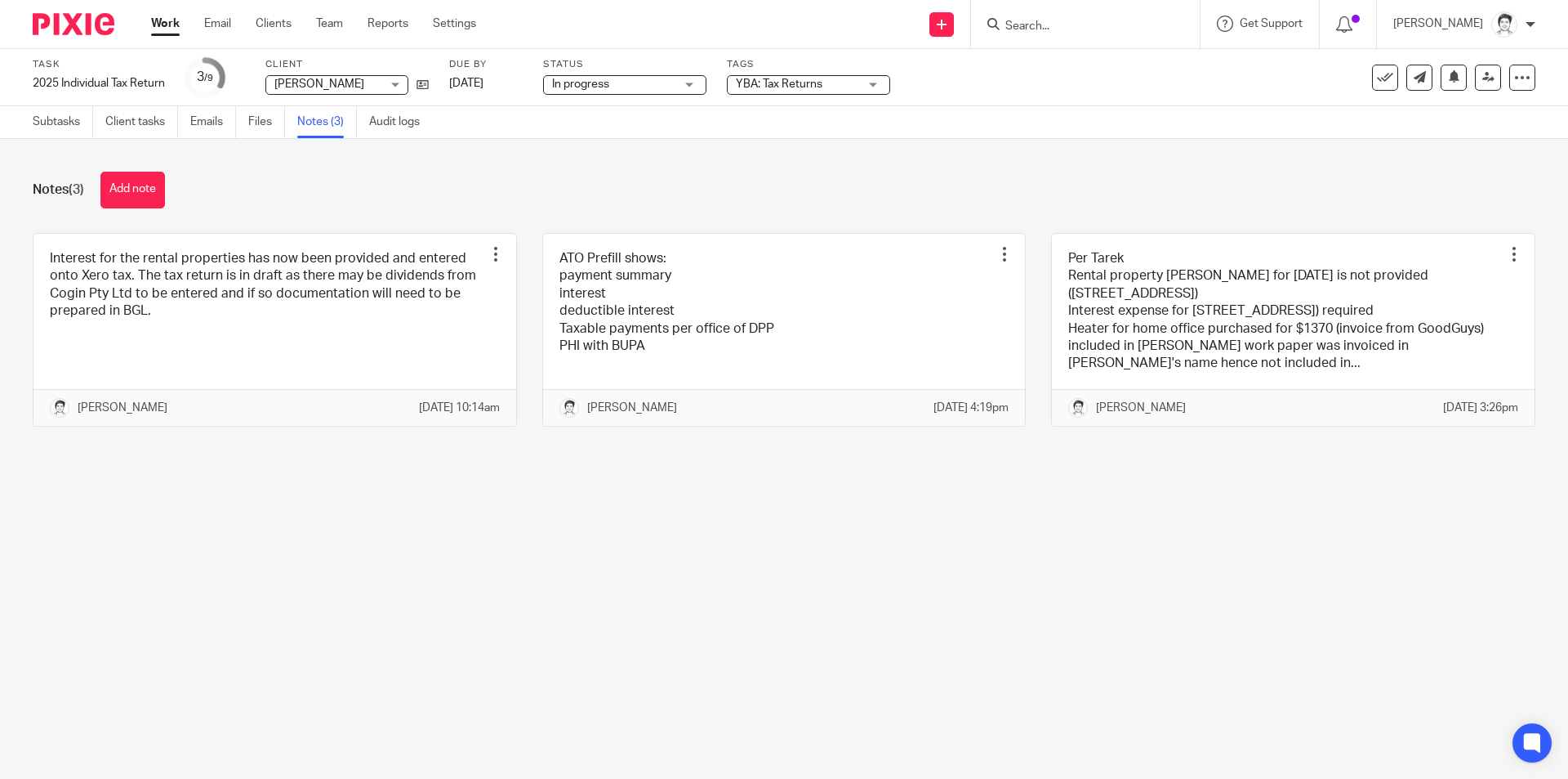
click at [800, 89] on span "YBA: Tax Returns" at bounding box center [780, 84] width 86 height 11
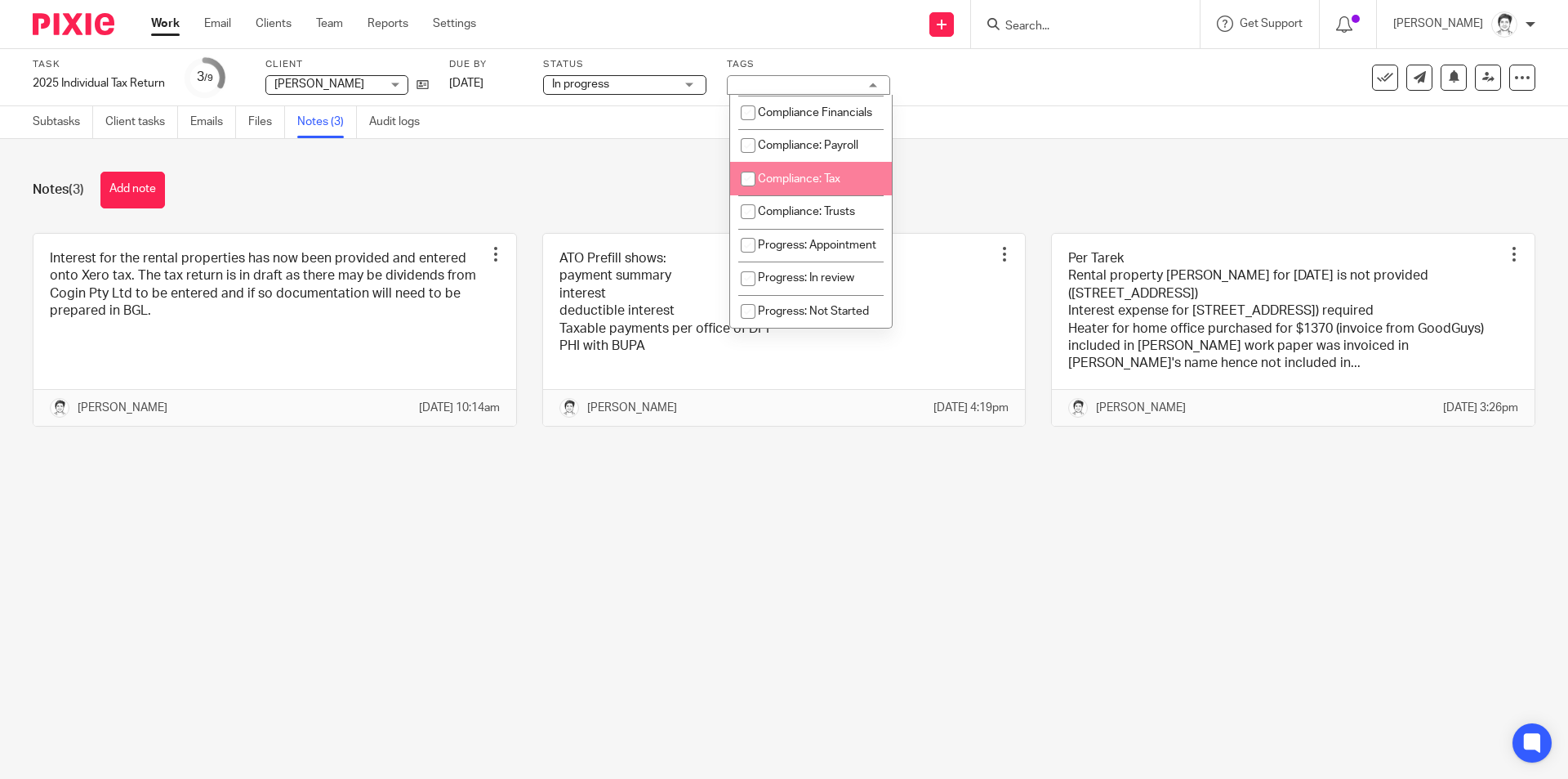
scroll to position [163, 0]
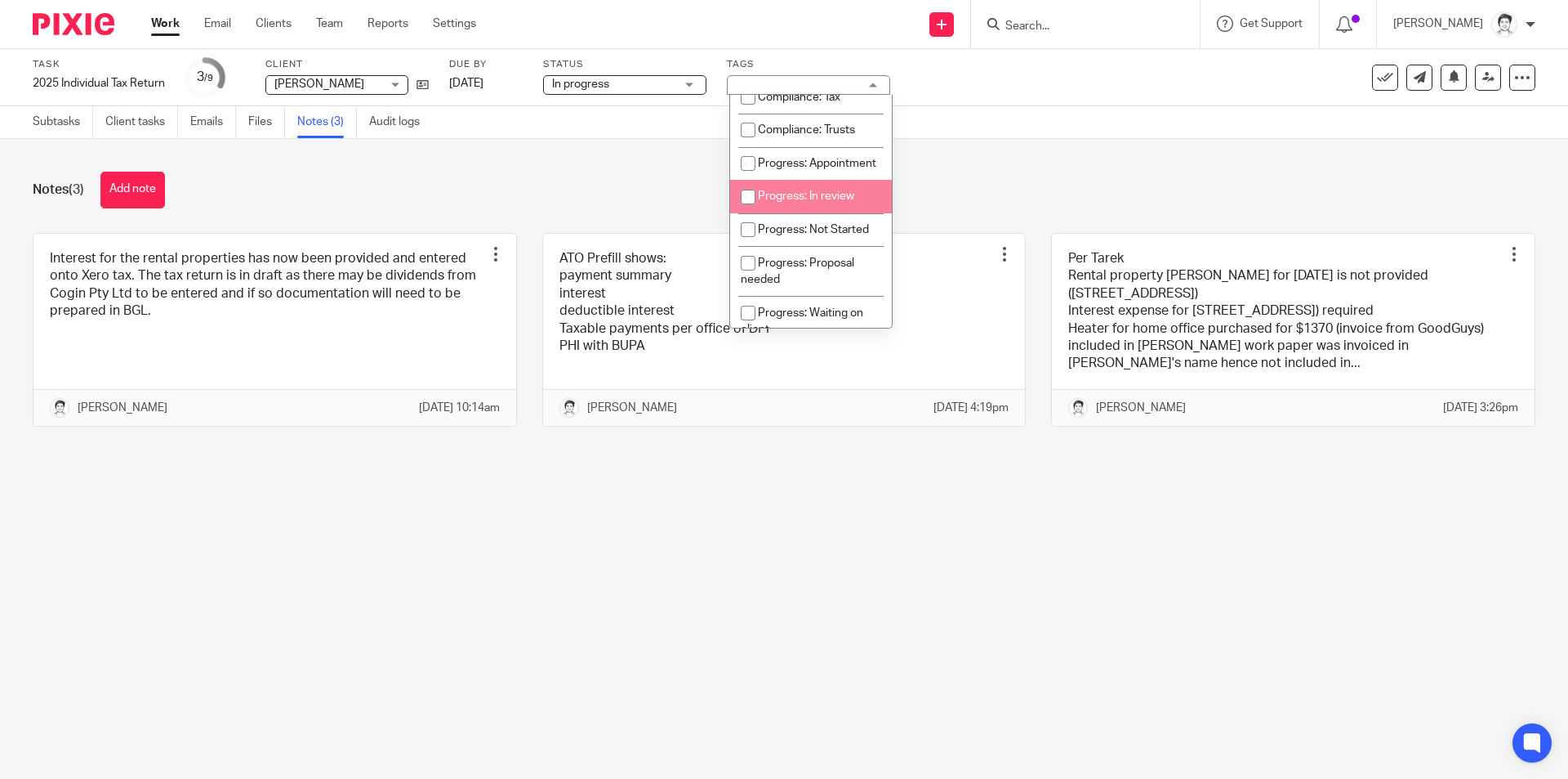
click at [801, 202] on span "Progress: In review" at bounding box center [806, 196] width 96 height 11
checkbox input "true"
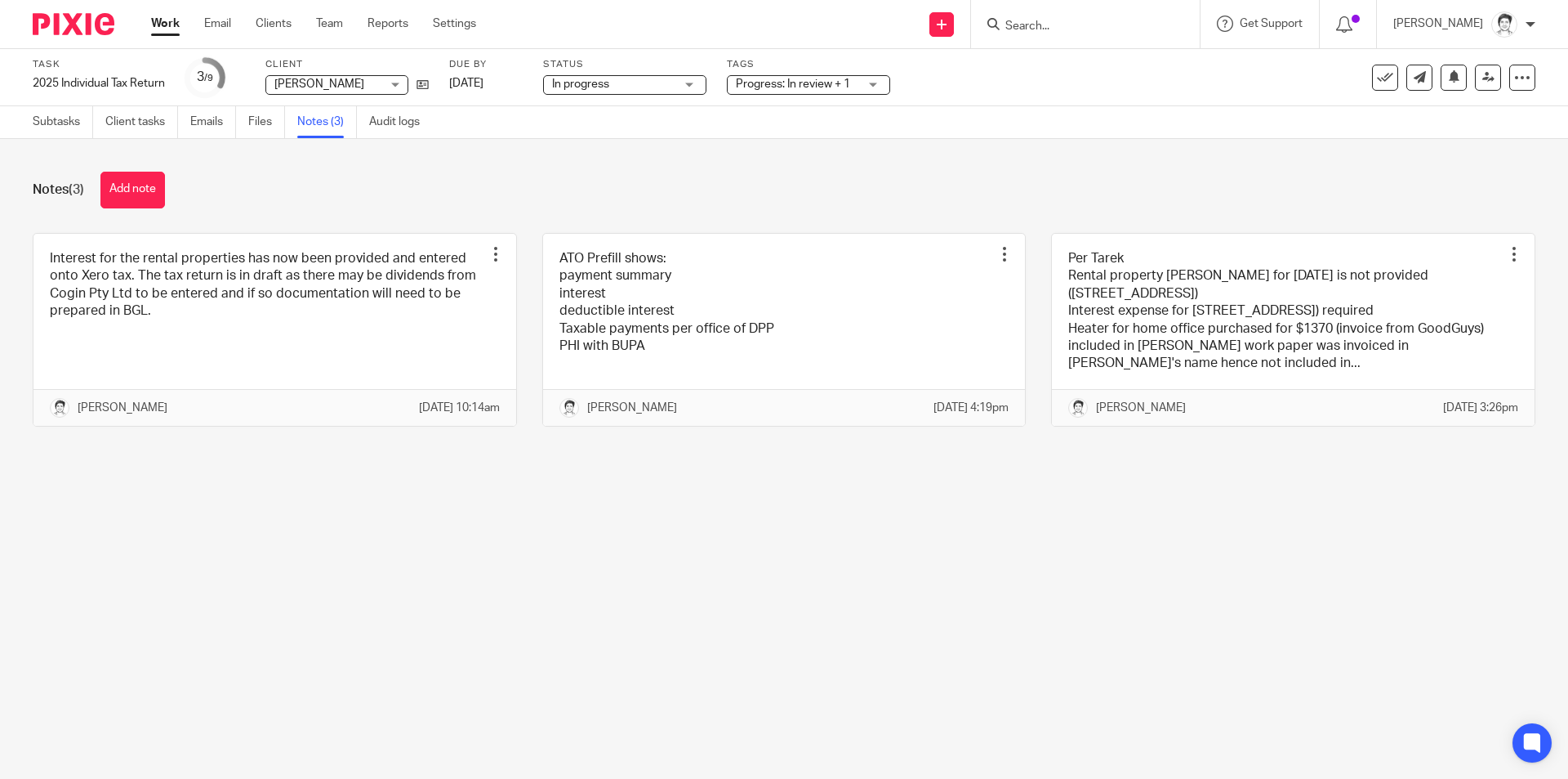
click at [636, 560] on main "Task 2025 Individual Tax Return Save 2025 Individual Tax Return 3 /9 Client Cog…" at bounding box center [784, 389] width 1568 height 779
click at [1415, 80] on link at bounding box center [1420, 78] width 26 height 26
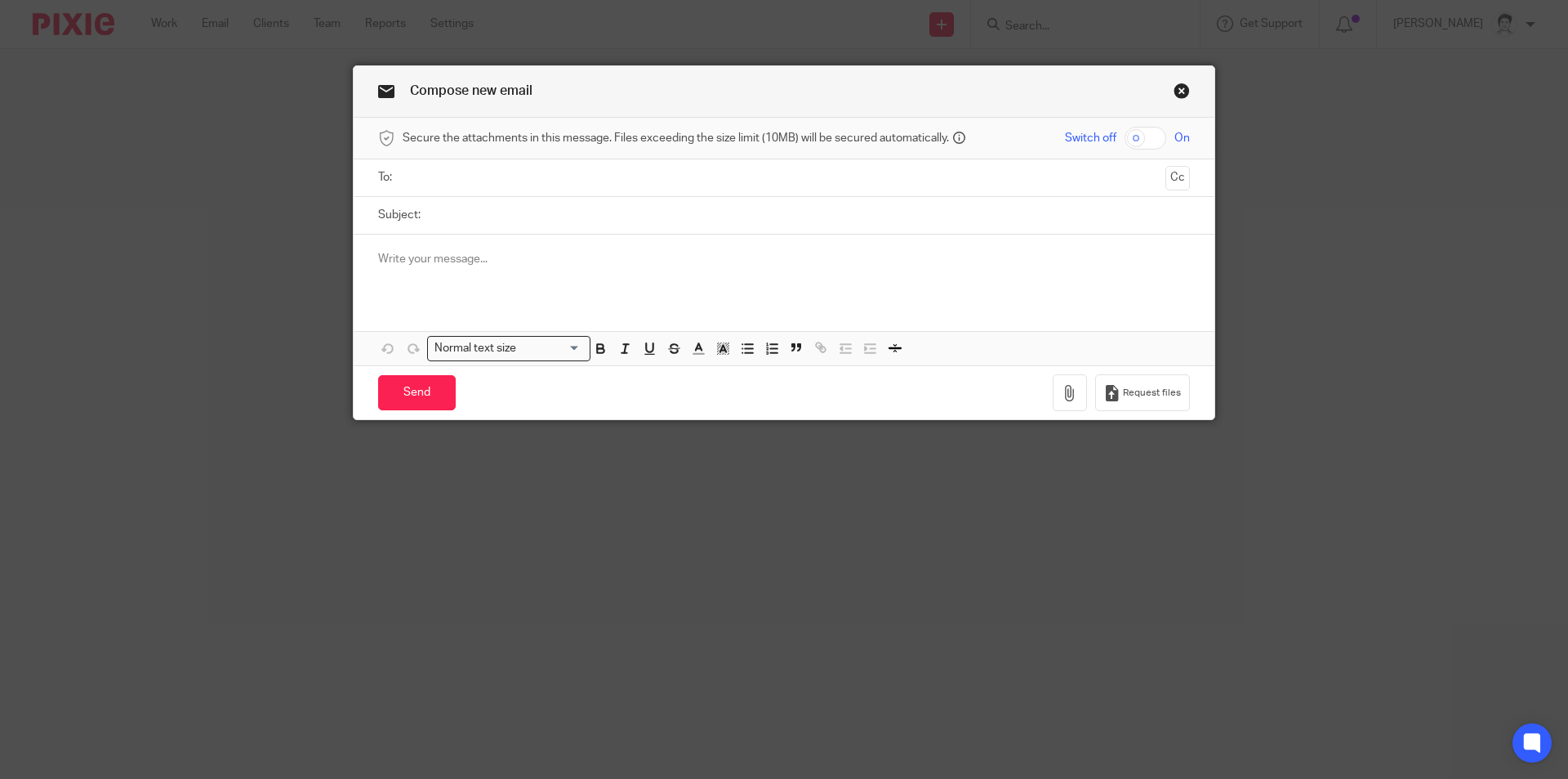
click at [474, 183] on input "text" at bounding box center [783, 177] width 750 height 19
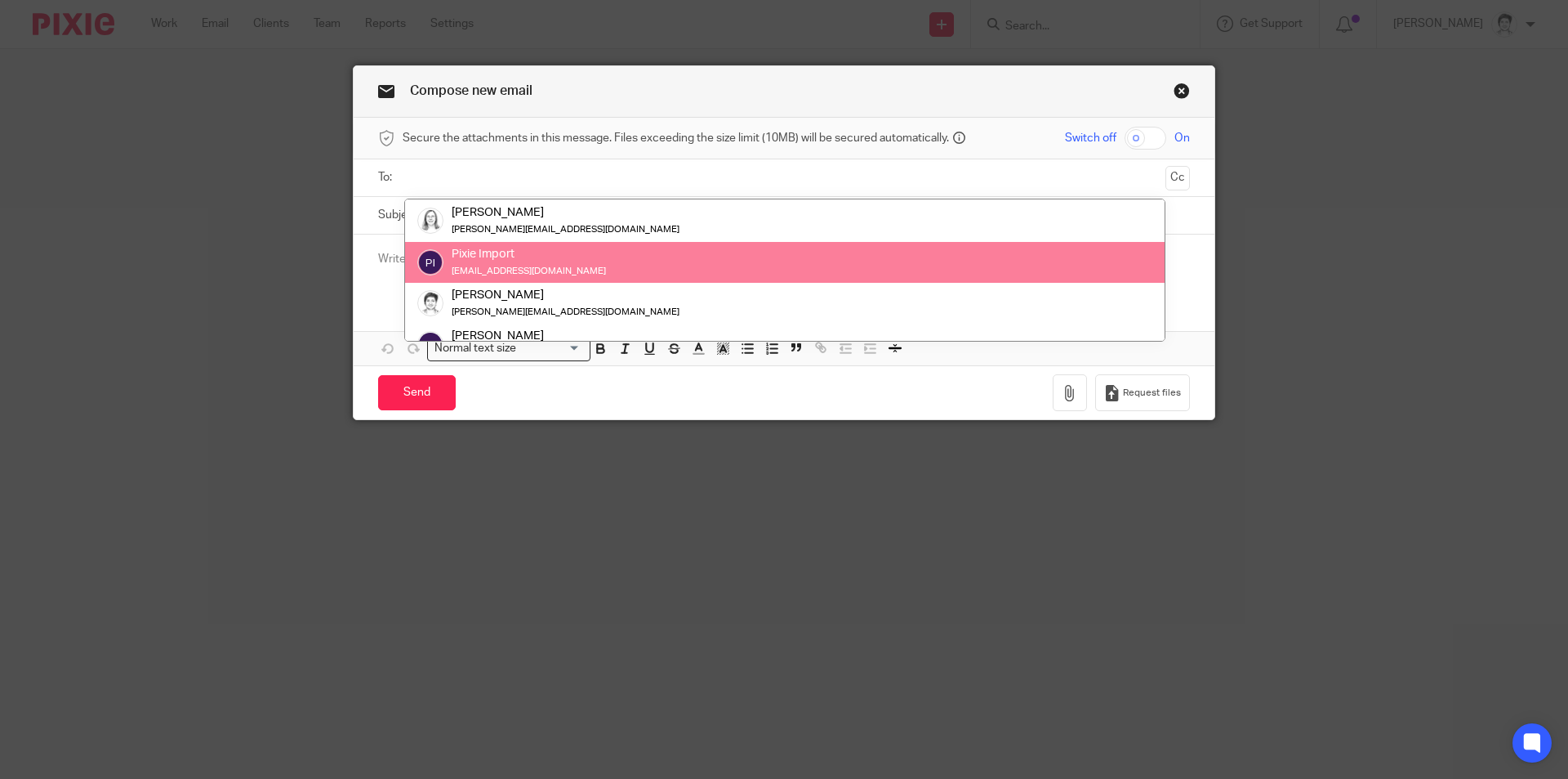
scroll to position [188, 0]
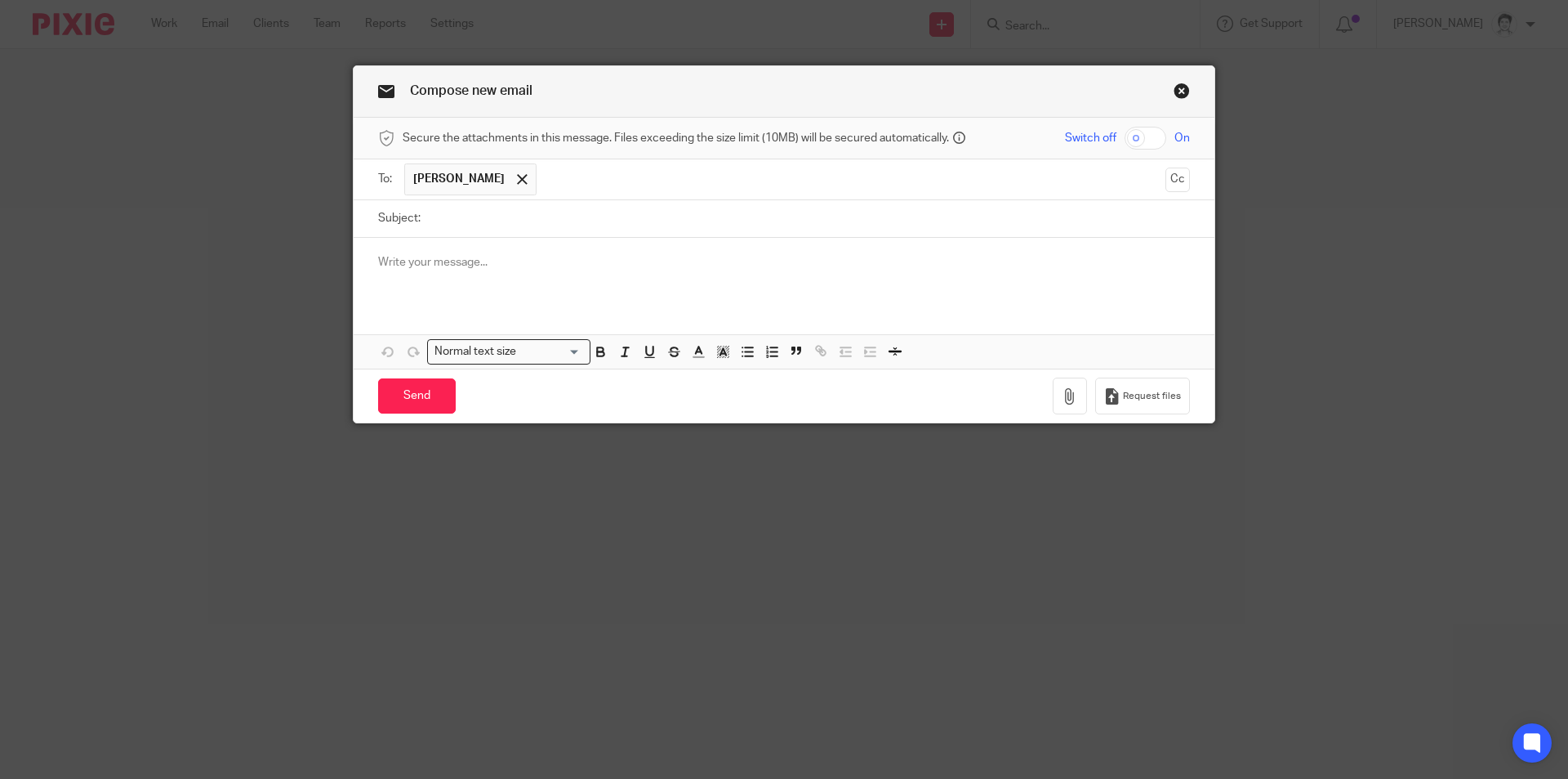
click at [460, 219] on input "Subject:" at bounding box center [809, 219] width 761 height 37
type input "re Nick Cogin"
click at [1174, 87] on link "Close this dialog window" at bounding box center [1182, 94] width 17 height 22
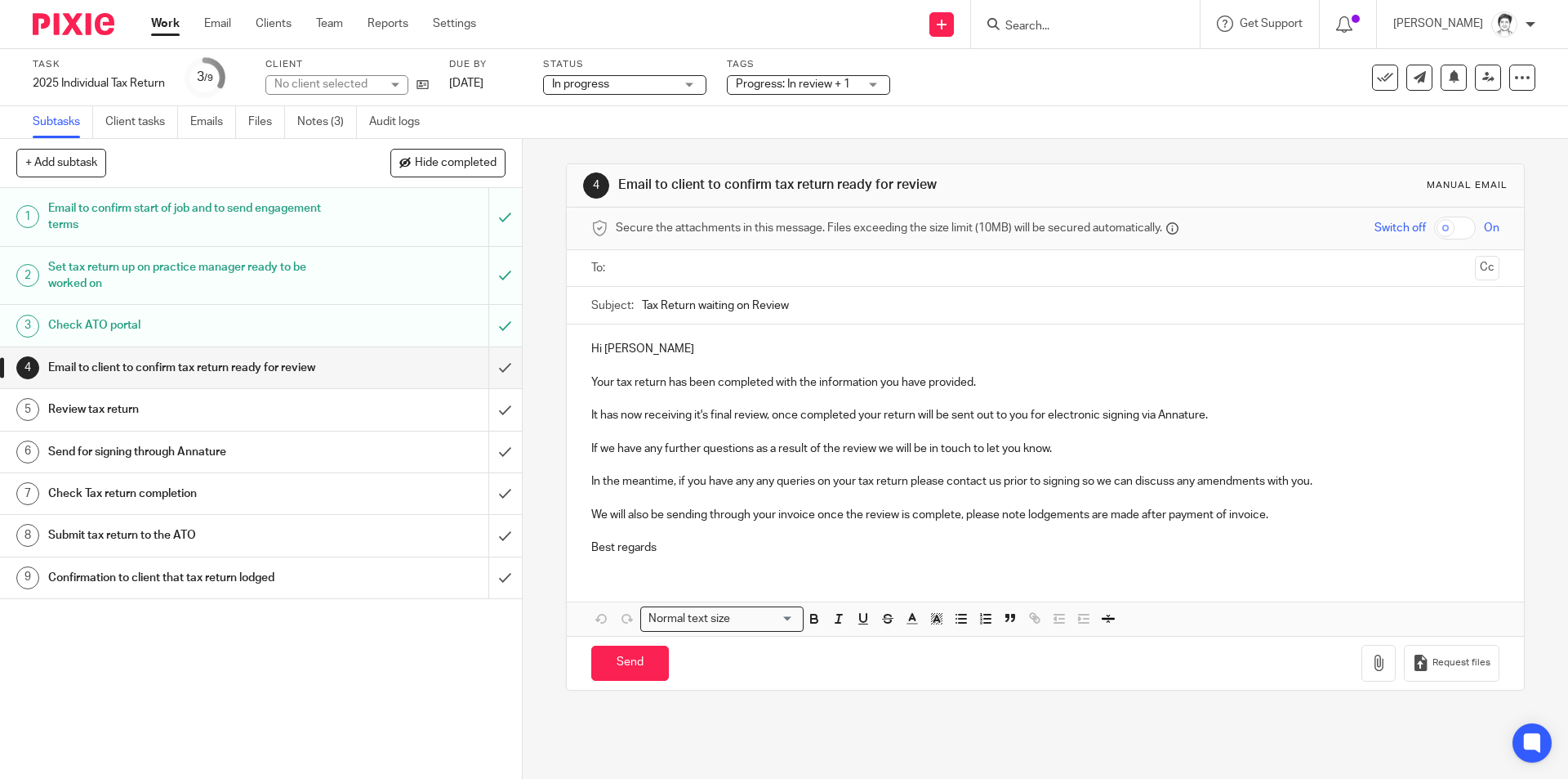
click at [313, 124] on link "Notes (3)" at bounding box center [327, 122] width 60 height 32
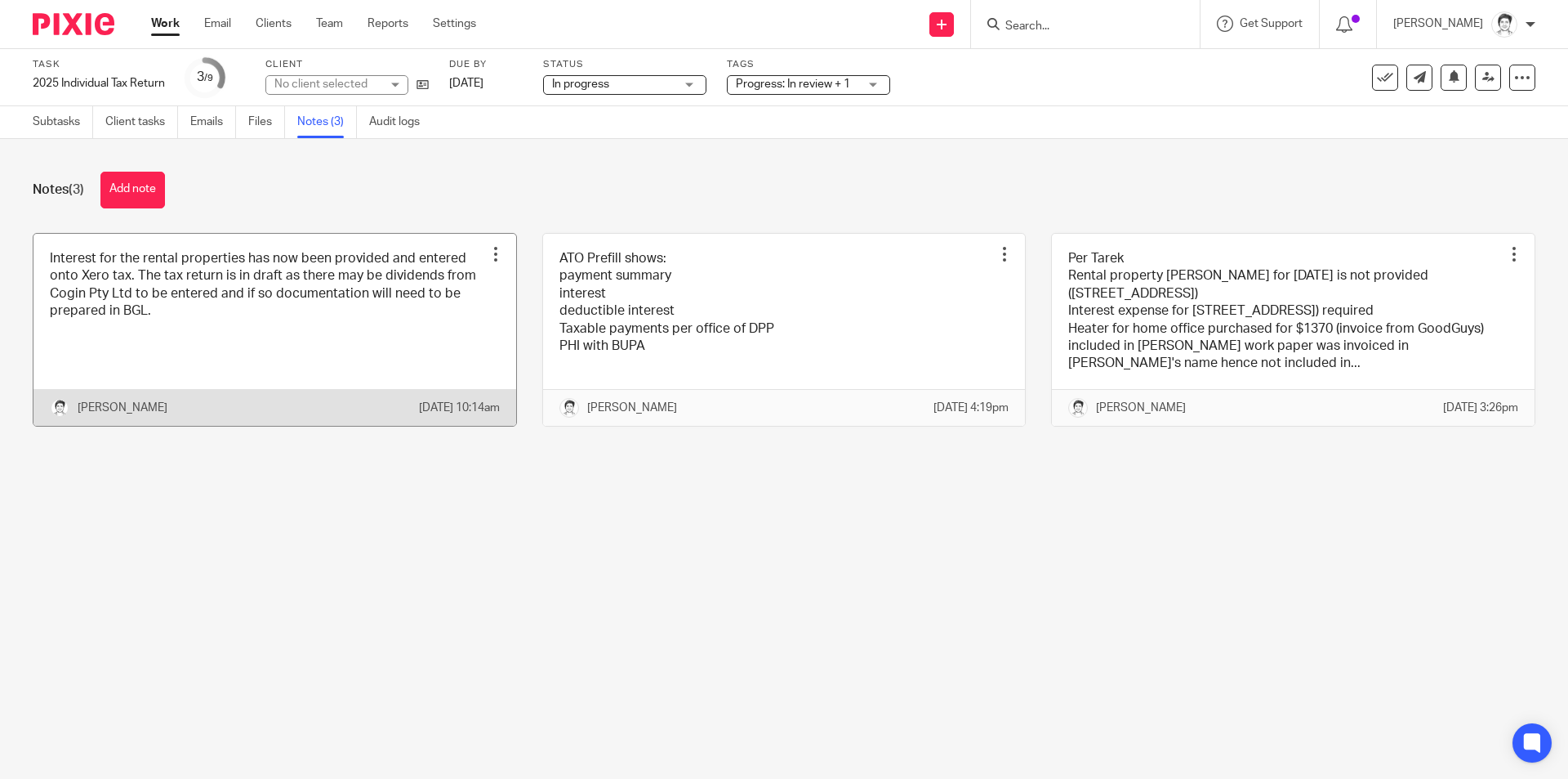
click at [157, 293] on link at bounding box center [274, 330] width 482 height 192
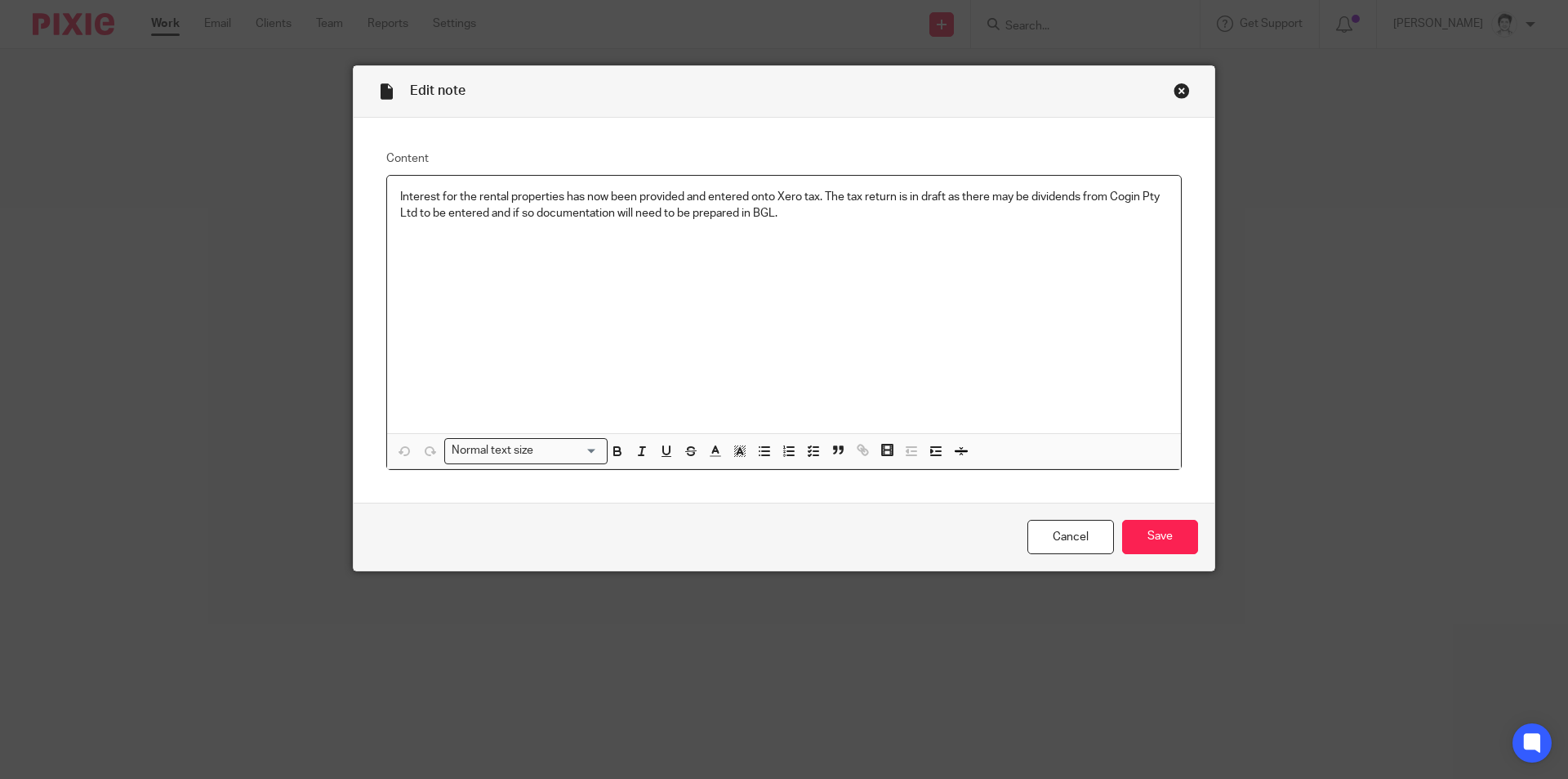
click at [825, 200] on p "Interest for the rental properties has now been provided and entered onto Xero …" at bounding box center [784, 206] width 768 height 34
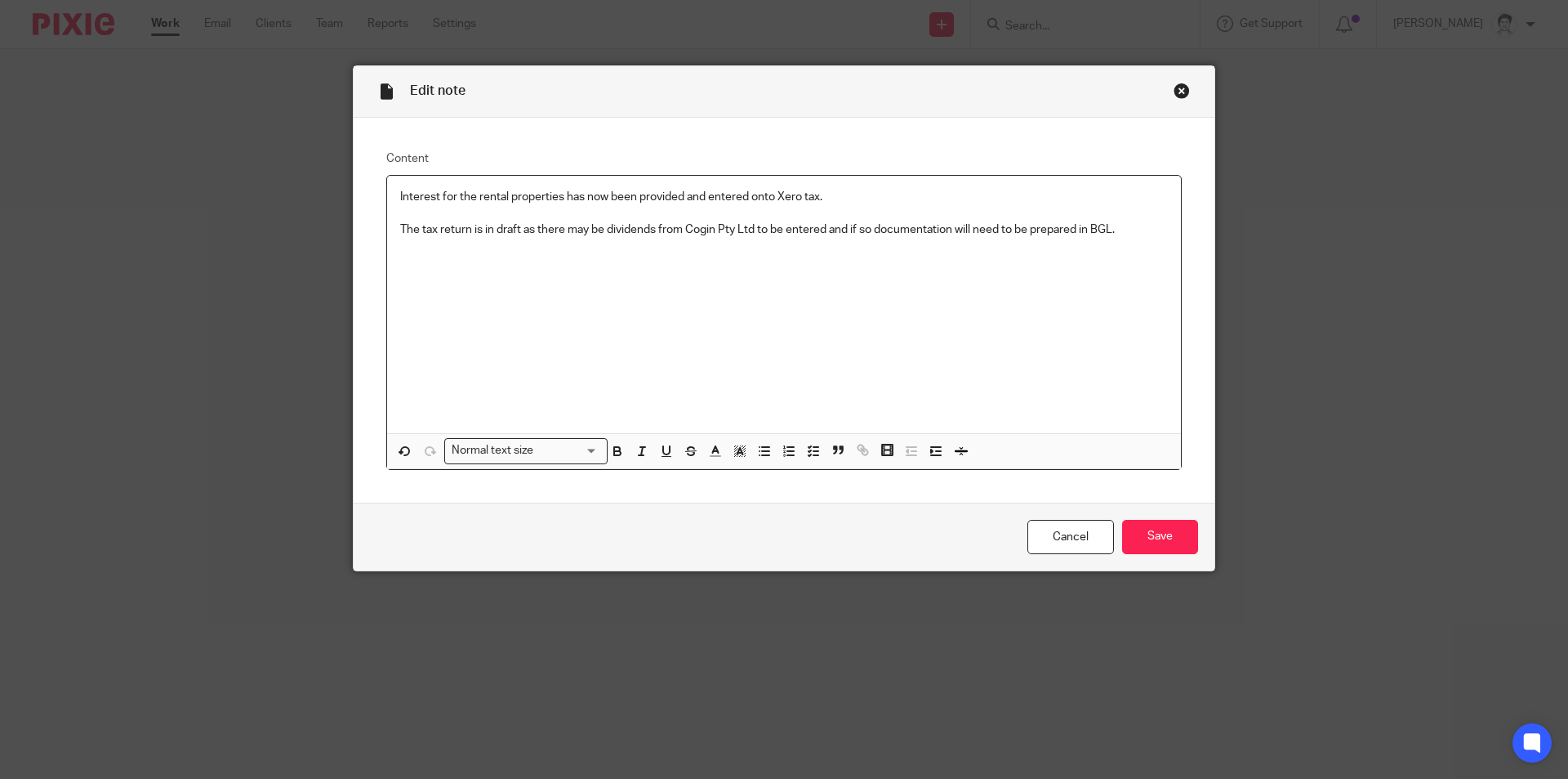
click at [842, 199] on p "Interest for the rental properties has now been provided and entered onto Xero …" at bounding box center [784, 197] width 768 height 17
click at [400, 237] on p "The tax return is in draft as there may be dividends from Cogin Pty Ltd to be e…" at bounding box center [784, 229] width 768 height 17
click at [848, 202] on p "Interest for the rental properties has now been provided and entered onto Xero …" at bounding box center [784, 197] width 768 height 17
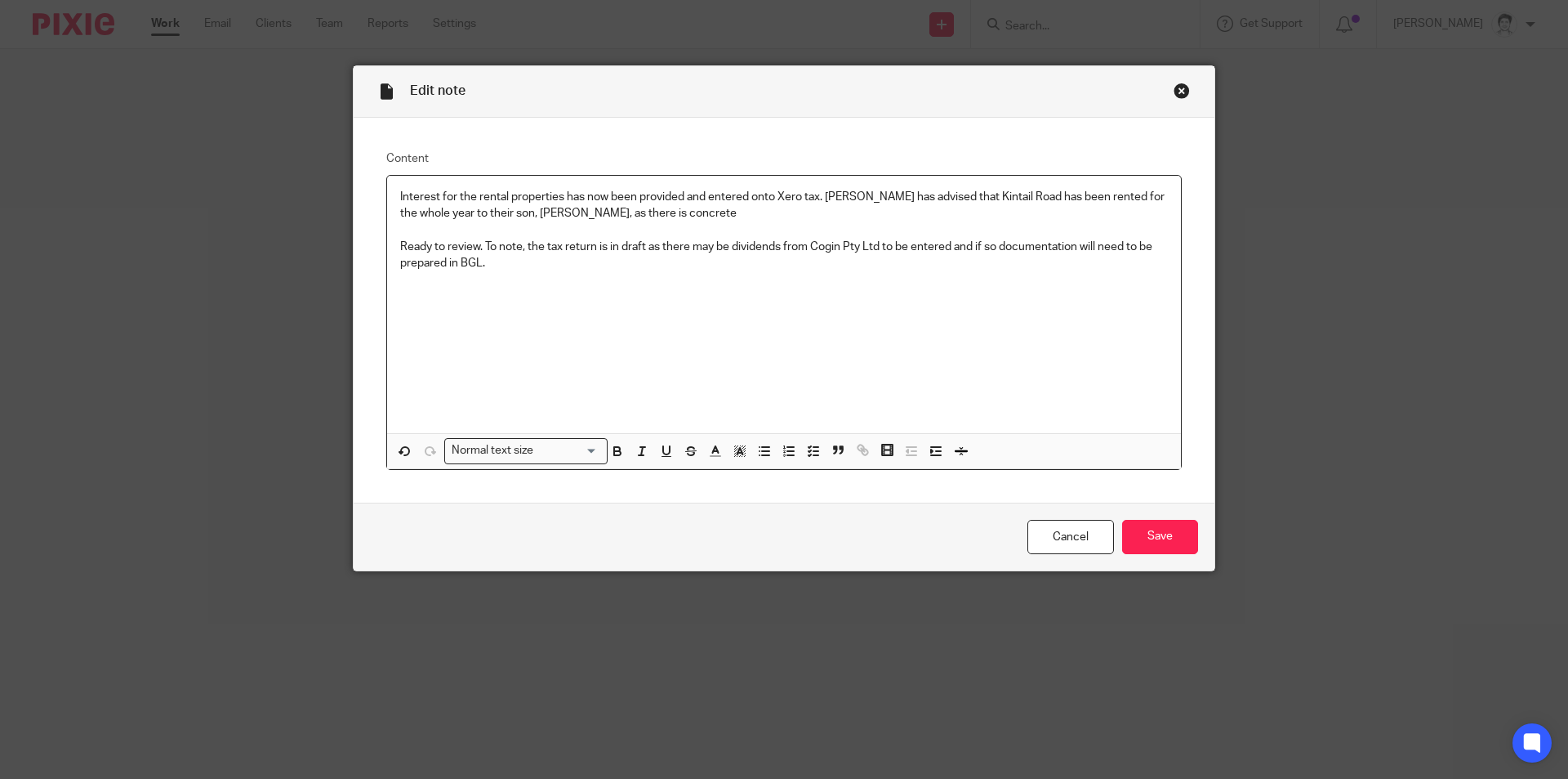
click at [653, 215] on p "Interest for the rental properties has now been provided and entered onto Xero …" at bounding box center [784, 206] width 768 height 34
drag, startPoint x: 560, startPoint y: 213, endPoint x: 755, endPoint y: 219, distance: 195.1
click at [755, 219] on p "Interest for the rental properties has now been provided and entered onto Xero …" at bounding box center [784, 206] width 768 height 34
drag, startPoint x: 563, startPoint y: 212, endPoint x: 582, endPoint y: 220, distance: 20.6
click at [580, 218] on p "Interest for the rental properties has now been provided and entered onto Xero …" at bounding box center [784, 206] width 768 height 34
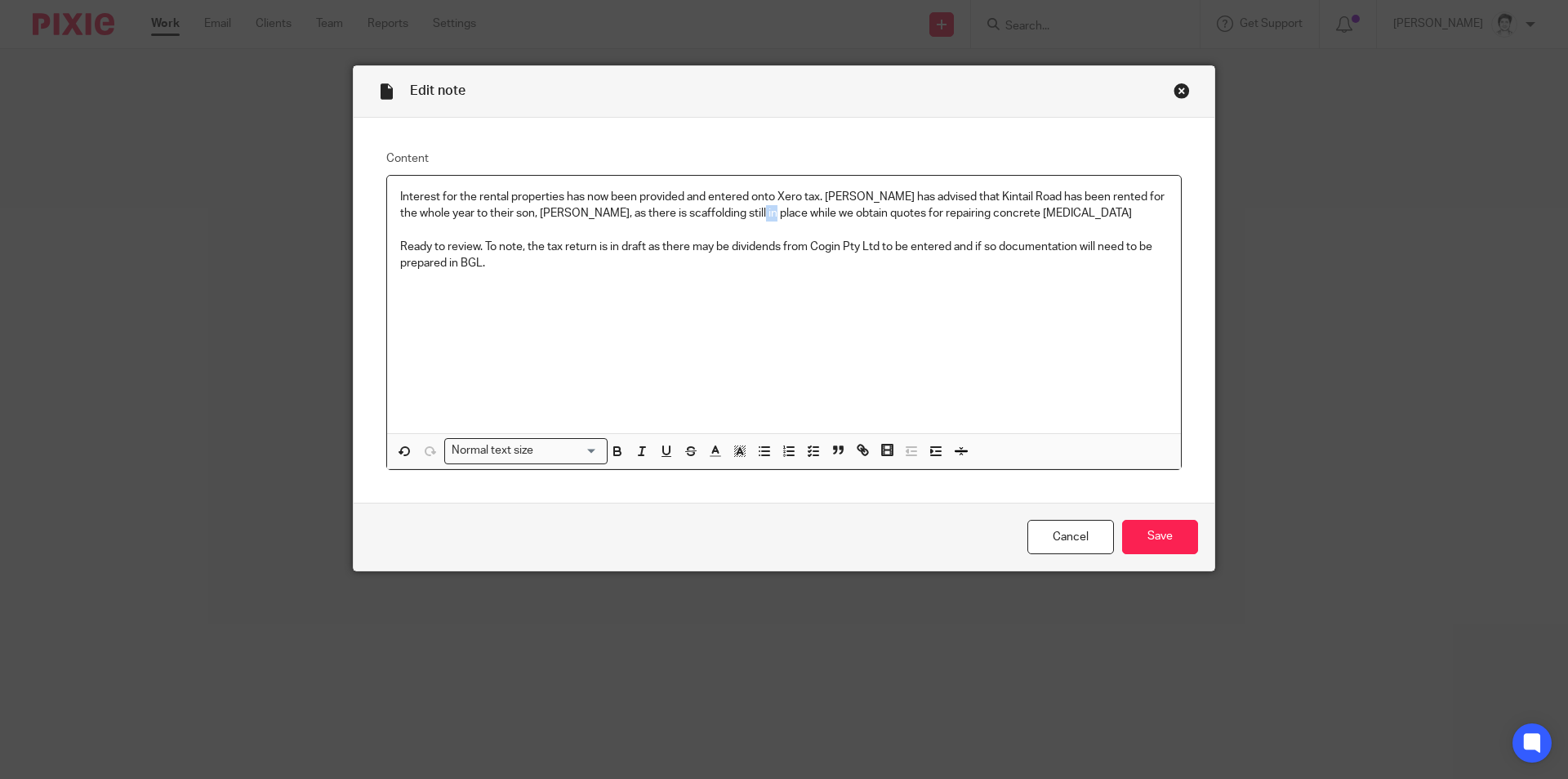
drag, startPoint x: 720, startPoint y: 214, endPoint x: 737, endPoint y: 221, distance: 18.4
click at [737, 221] on p "Interest for the rental properties has now been provided and entered onto Xero …" at bounding box center [784, 206] width 768 height 34
click at [982, 206] on p "Interest for the rental properties has now been provided and entered onto Xero …" at bounding box center [784, 206] width 768 height 34
click at [1176, 537] on input "Save" at bounding box center [1161, 537] width 76 height 35
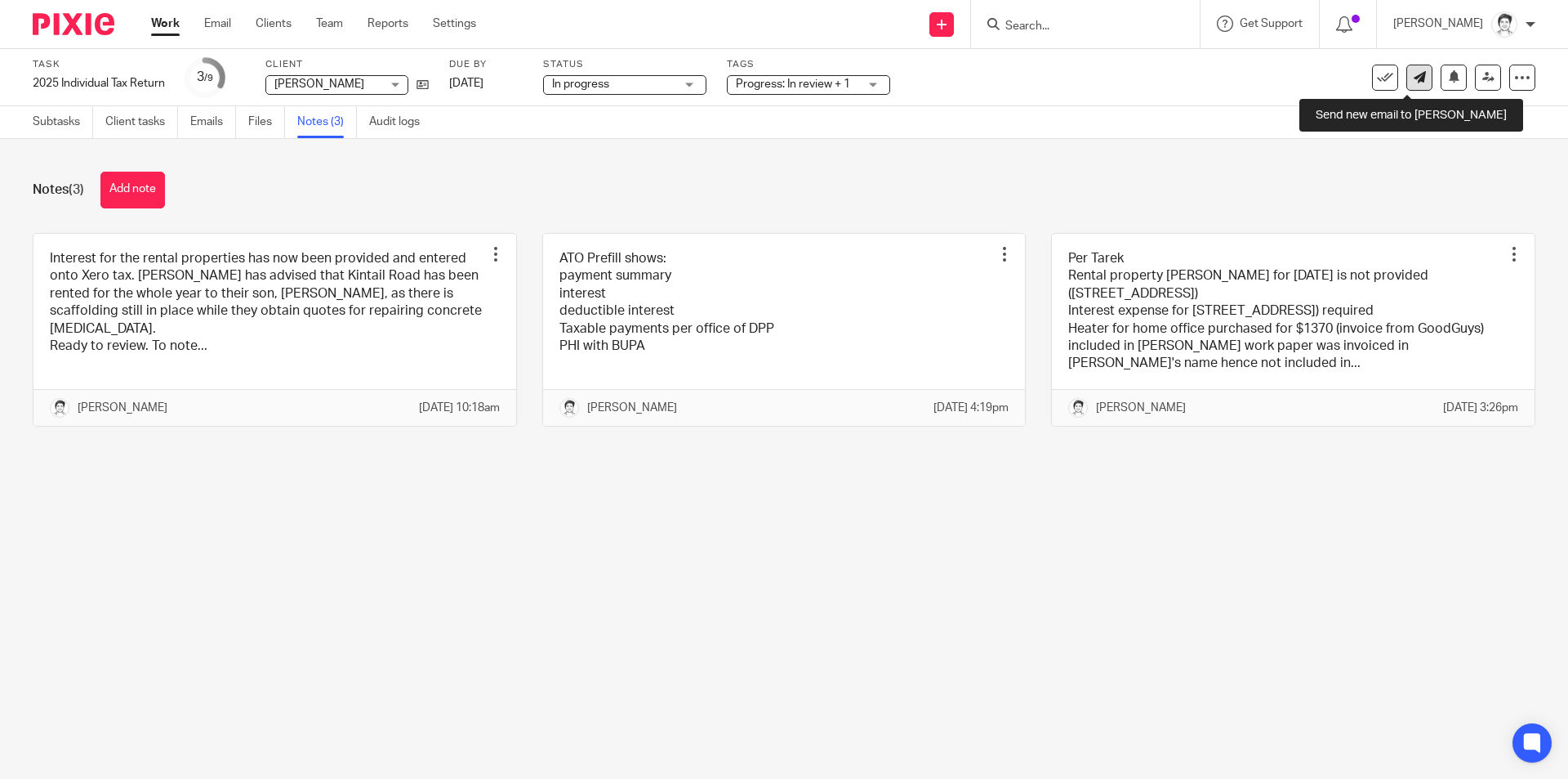
click at [1408, 88] on link at bounding box center [1420, 78] width 26 height 26
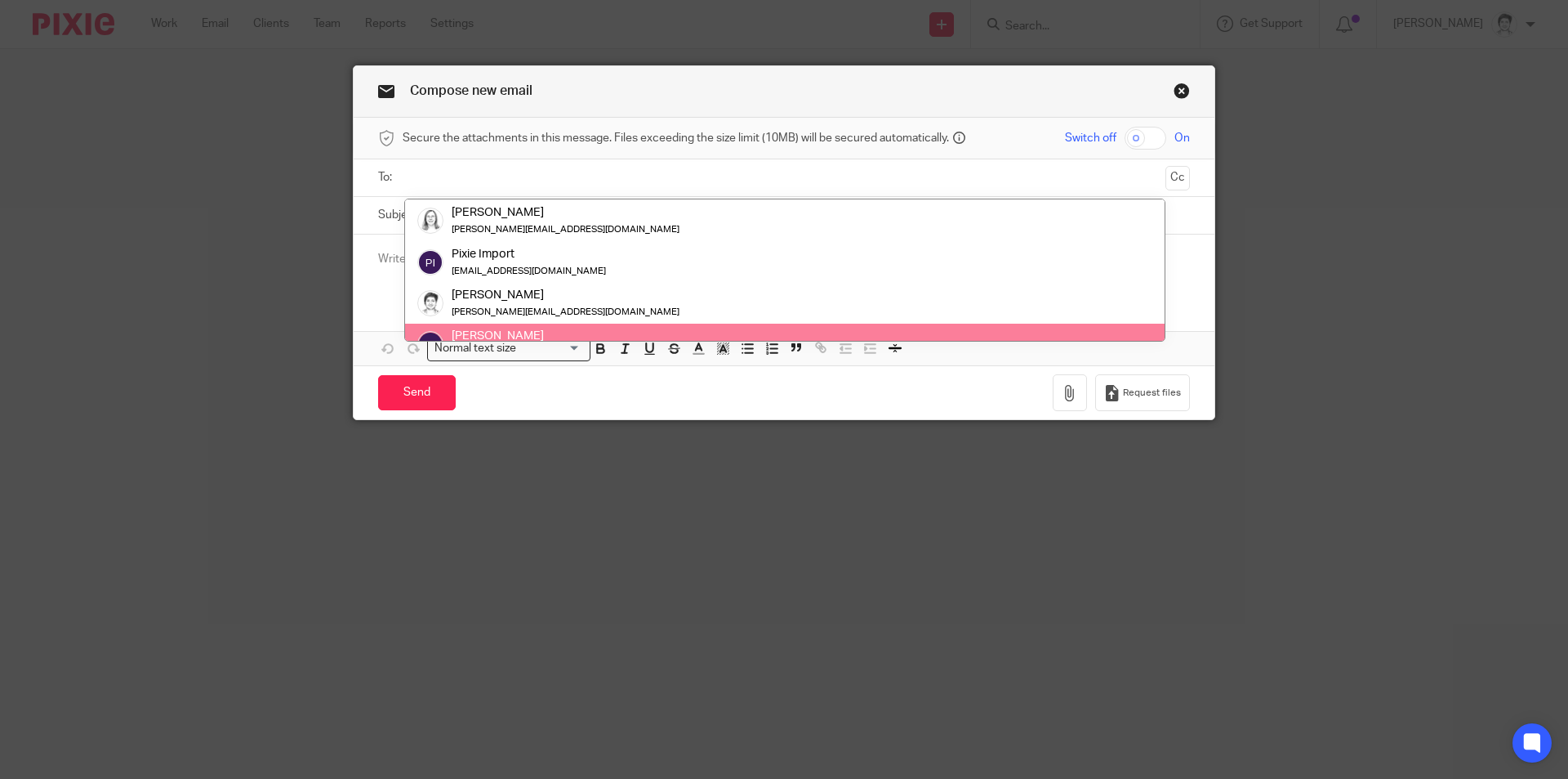
scroll to position [188, 0]
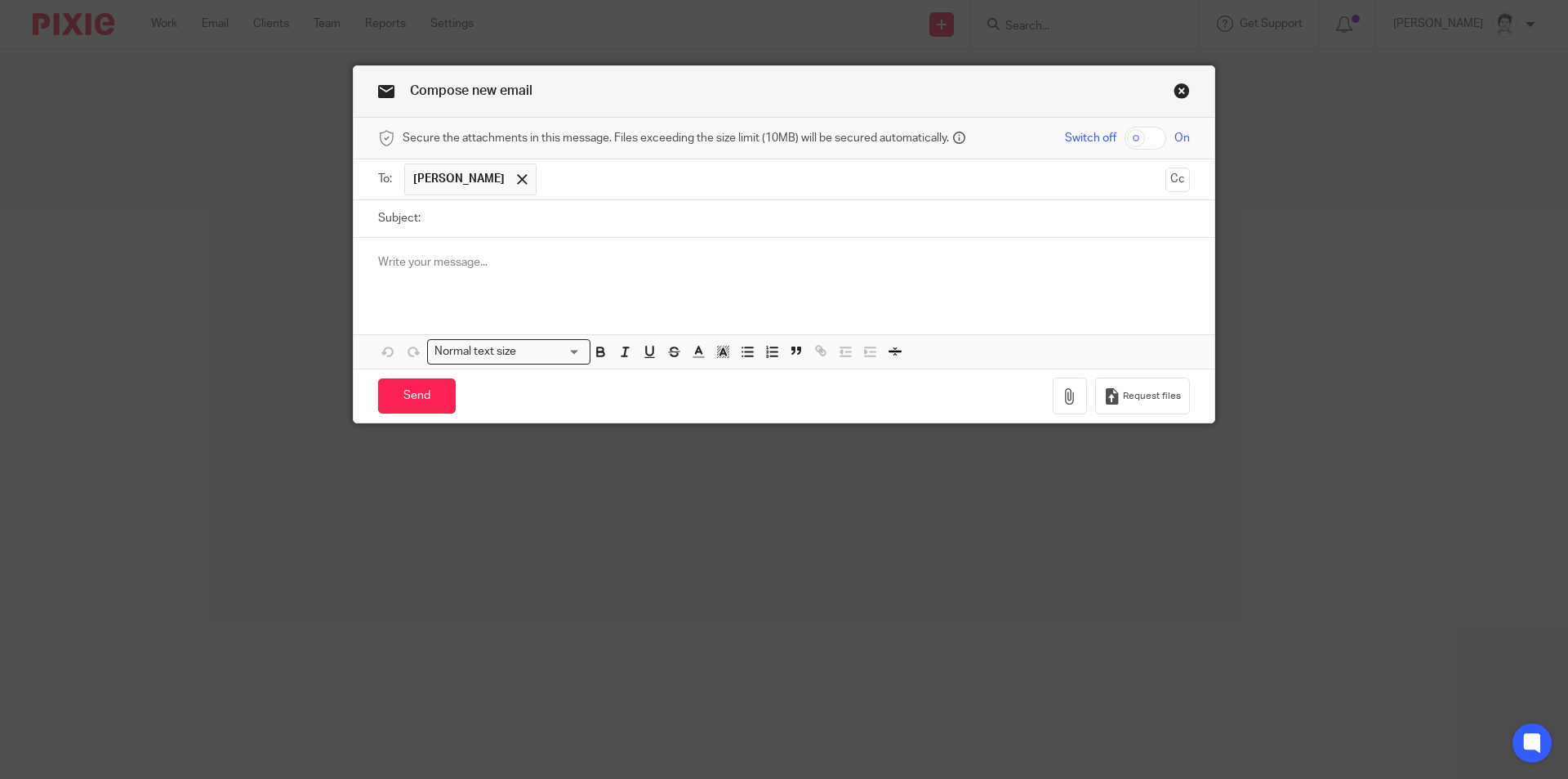
click at [464, 222] on input "Subject:" at bounding box center [809, 219] width 761 height 37
type input "re [PERSON_NAME] and [PERSON_NAME]"
click at [425, 272] on div at bounding box center [784, 270] width 861 height 64
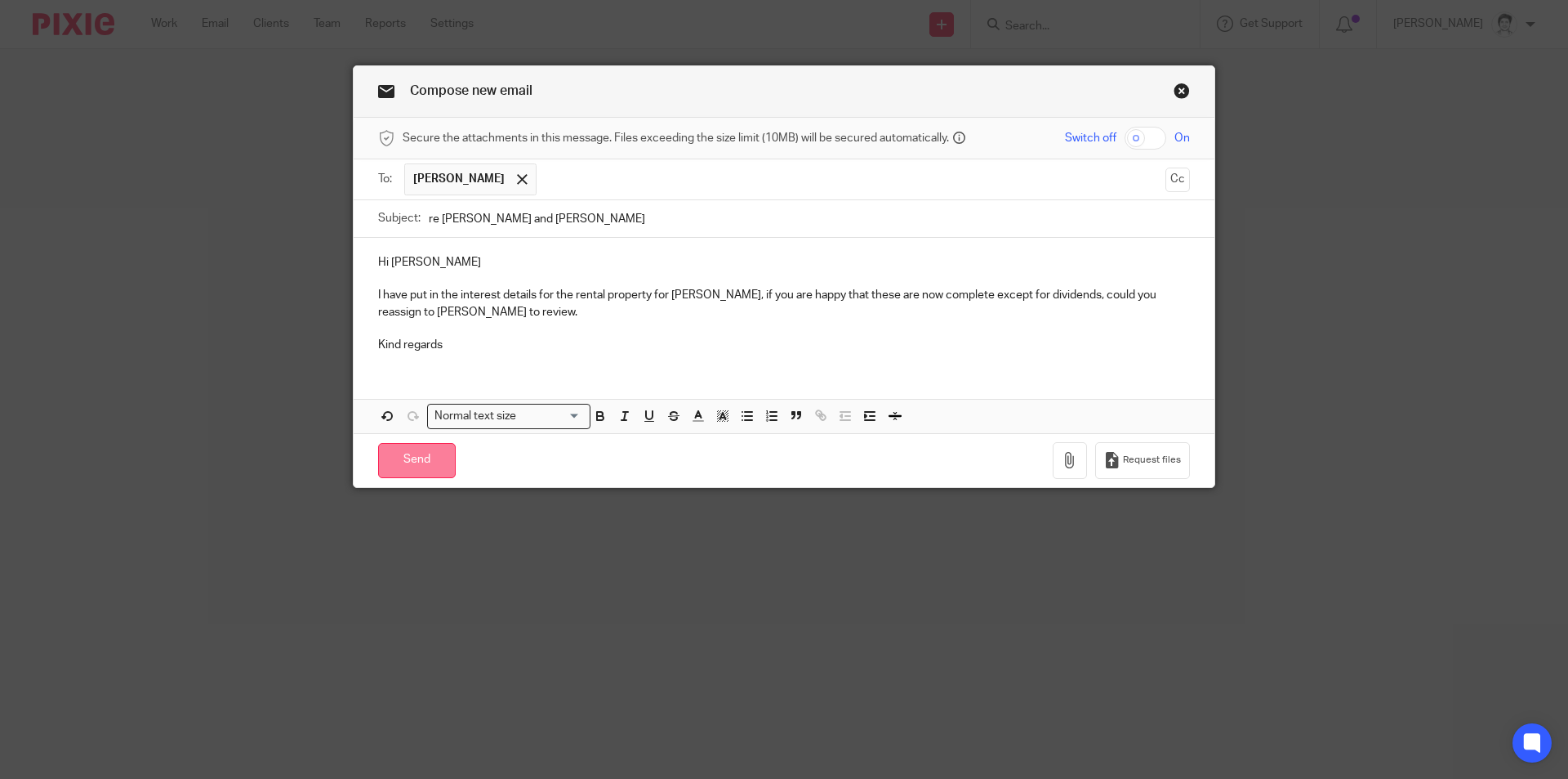
click at [399, 471] on input "Send" at bounding box center [417, 461] width 78 height 35
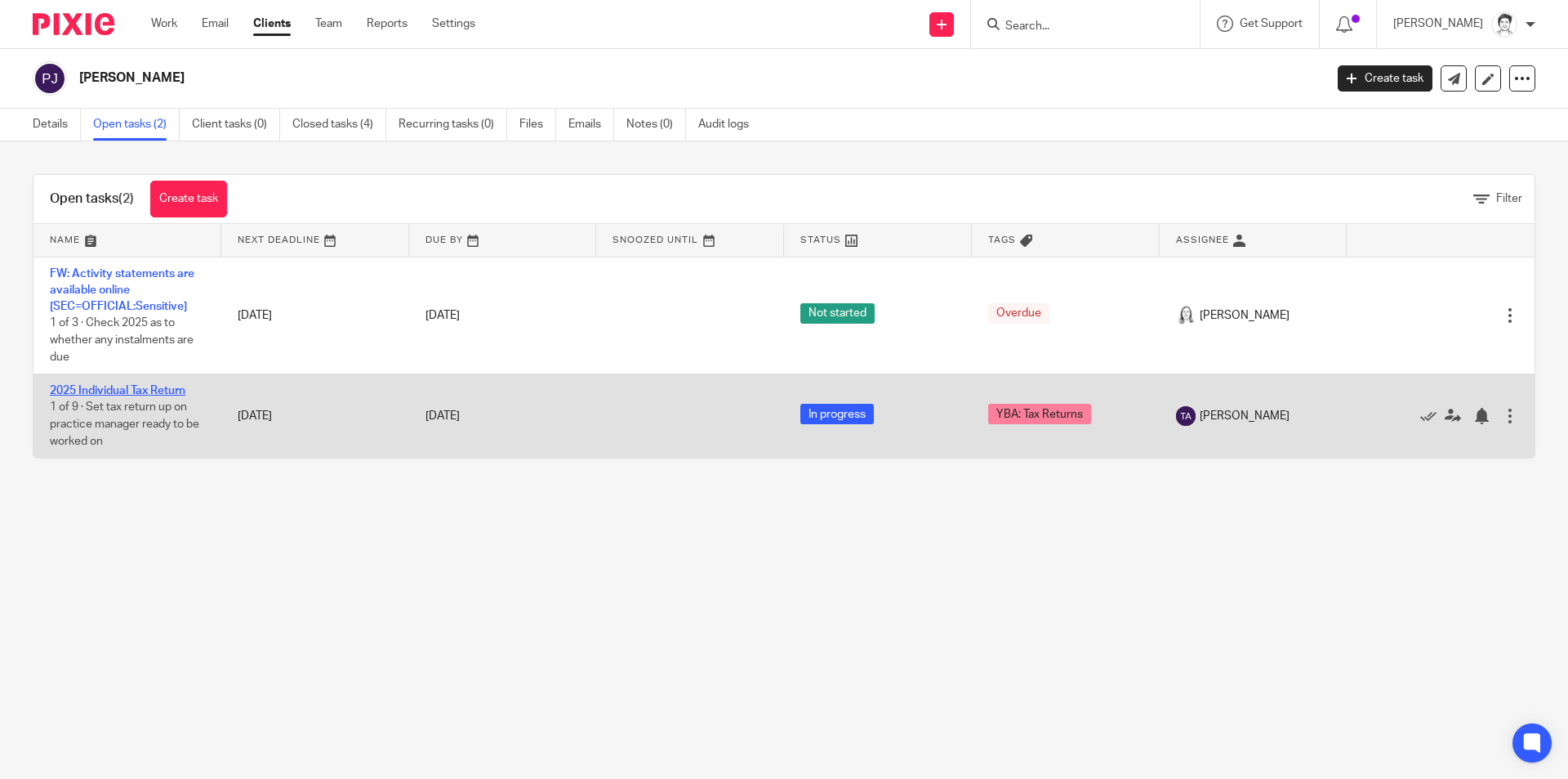
click at [124, 390] on link "2025 Individual Tax Return" at bounding box center [118, 390] width 136 height 11
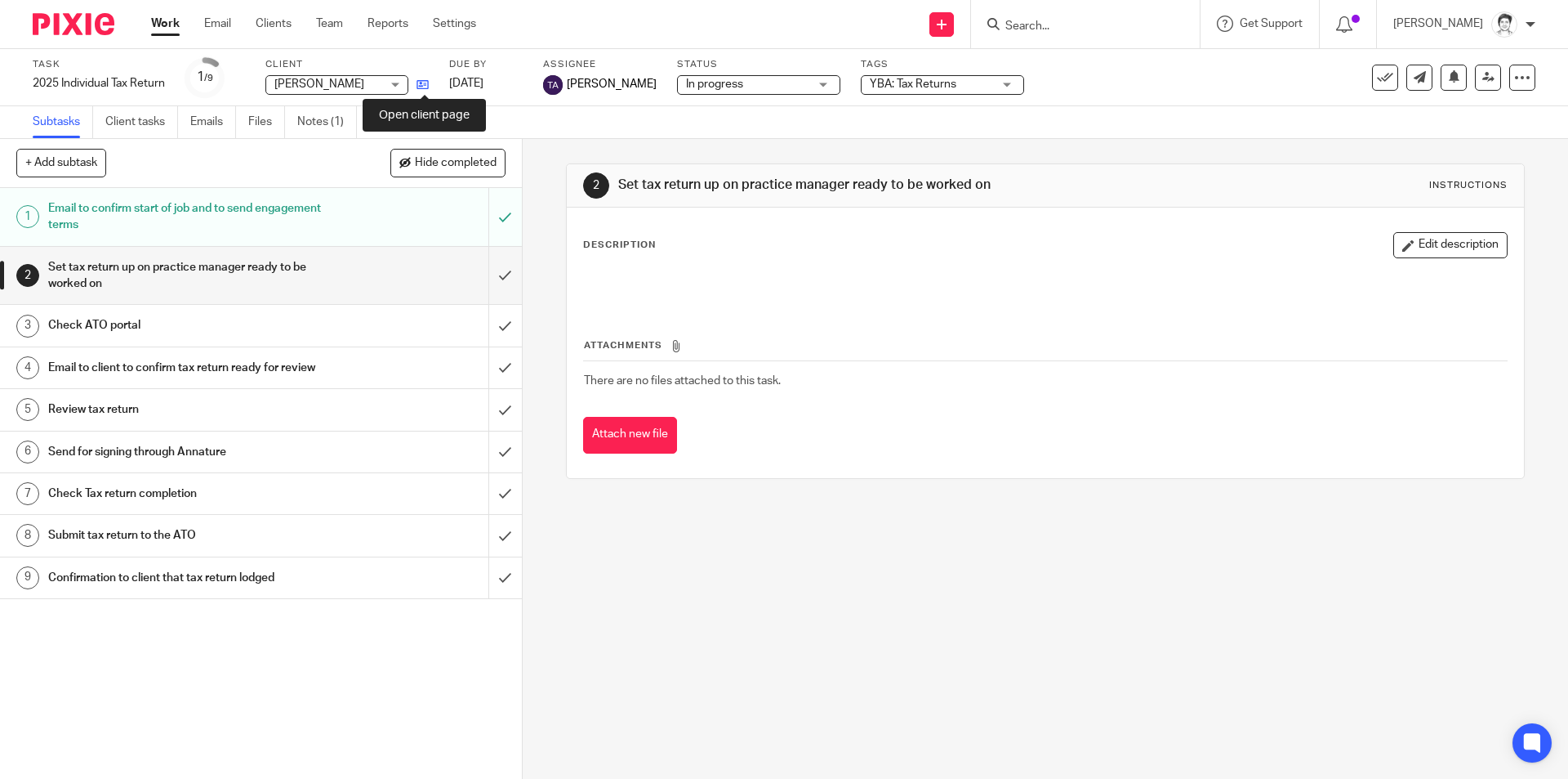
click at [421, 85] on icon at bounding box center [422, 85] width 12 height 12
click at [1034, 28] on input "Search" at bounding box center [1077, 26] width 147 height 15
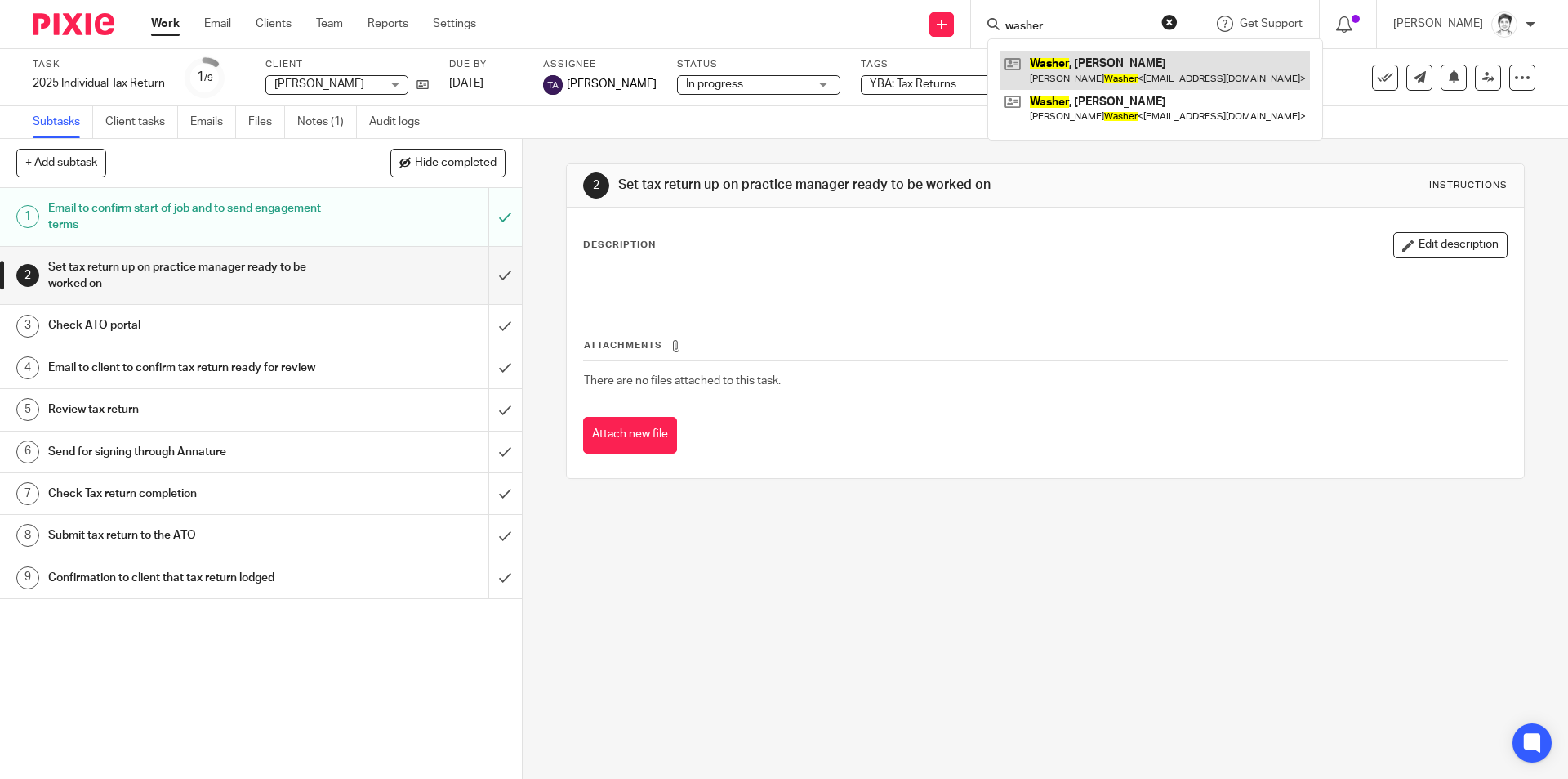
type input "washer"
click at [1057, 62] on link at bounding box center [1155, 70] width 310 height 38
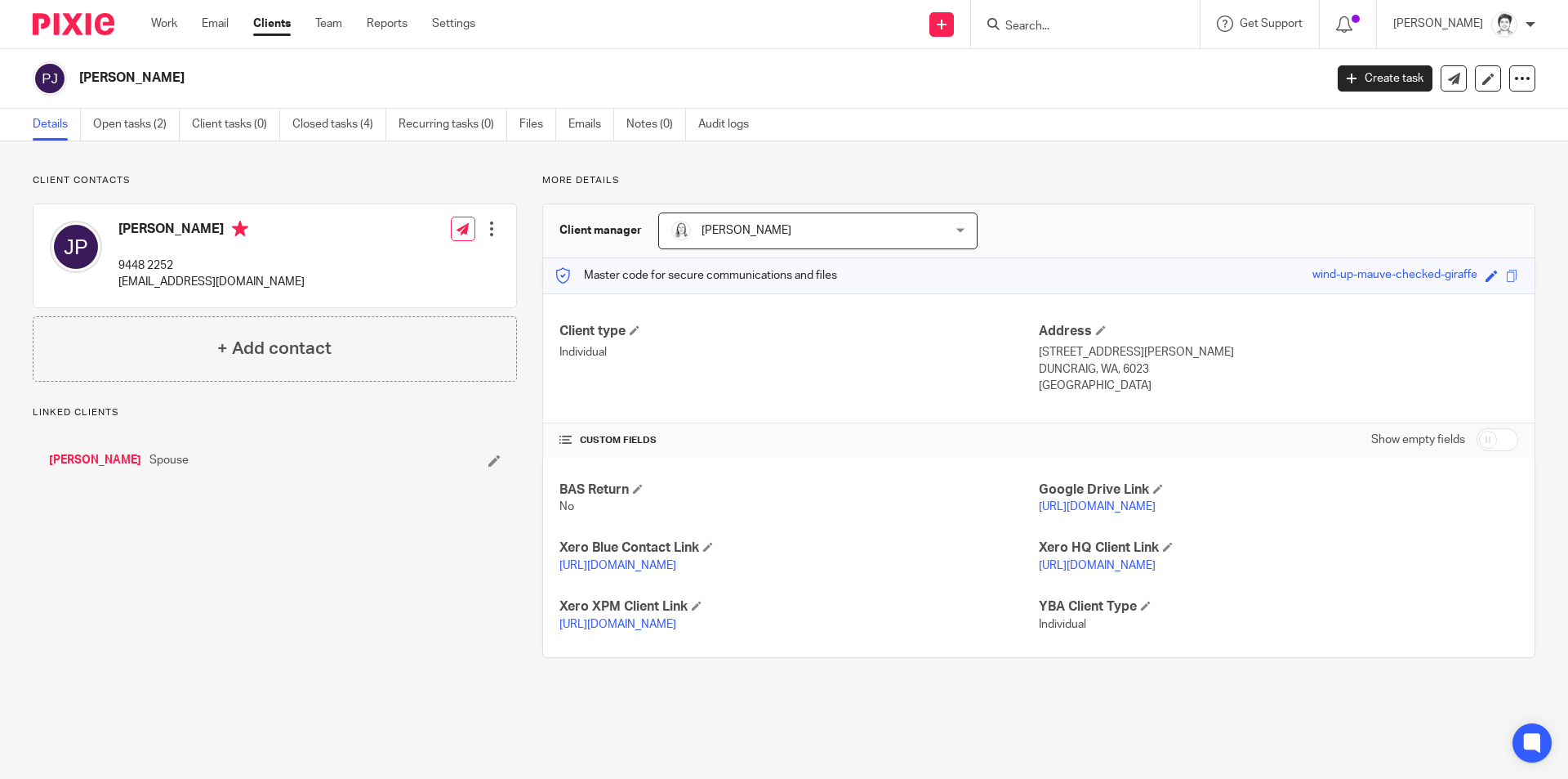
drag, startPoint x: 0, startPoint y: 0, endPoint x: 116, endPoint y: 464, distance: 478.3
click at [116, 459] on link "[PERSON_NAME]" at bounding box center [95, 460] width 93 height 17
click at [124, 126] on link "Open tasks (1)" at bounding box center [137, 124] width 86 height 32
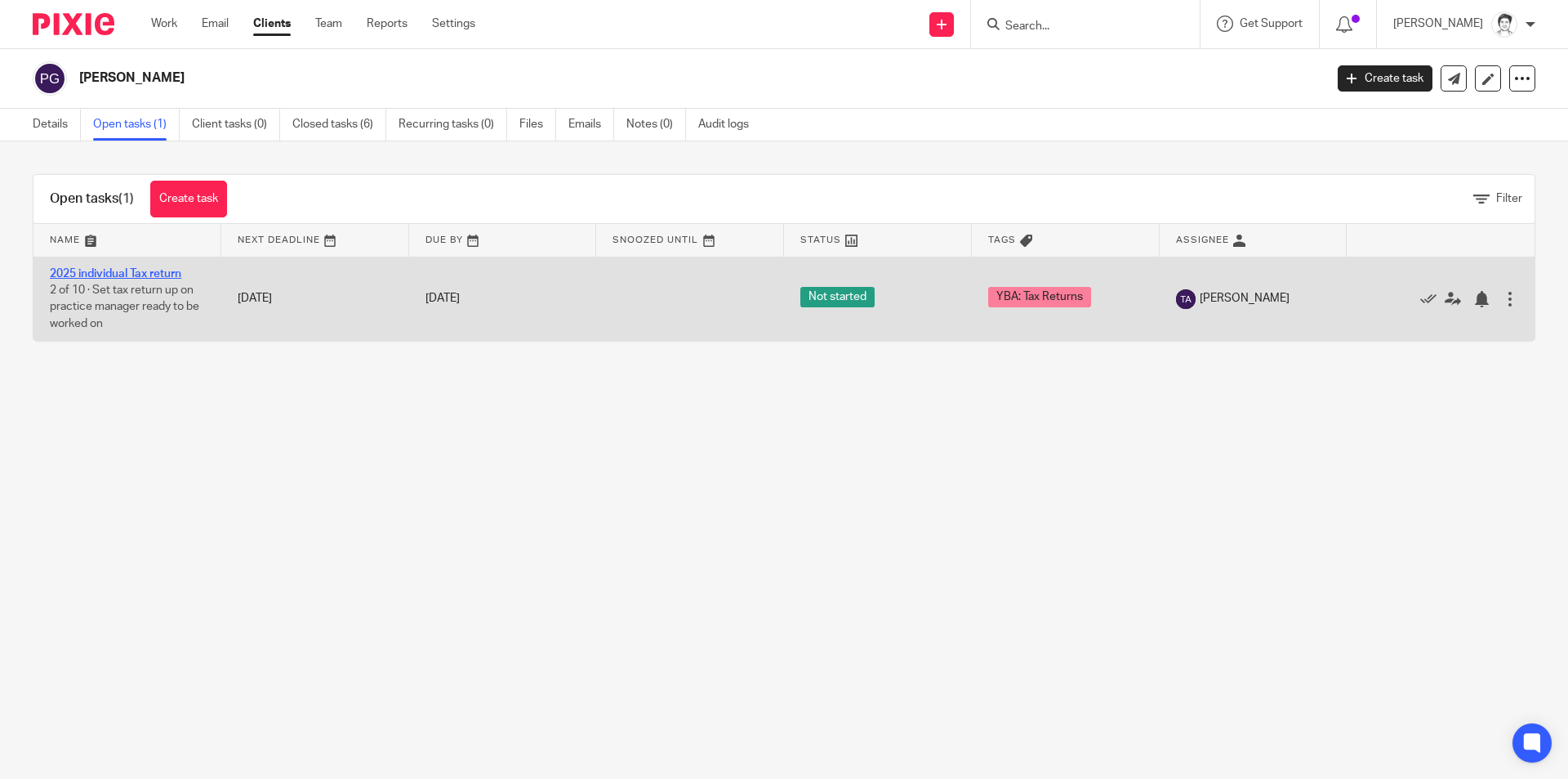
click at [159, 273] on link "2025 individual Tax return" at bounding box center [116, 273] width 131 height 11
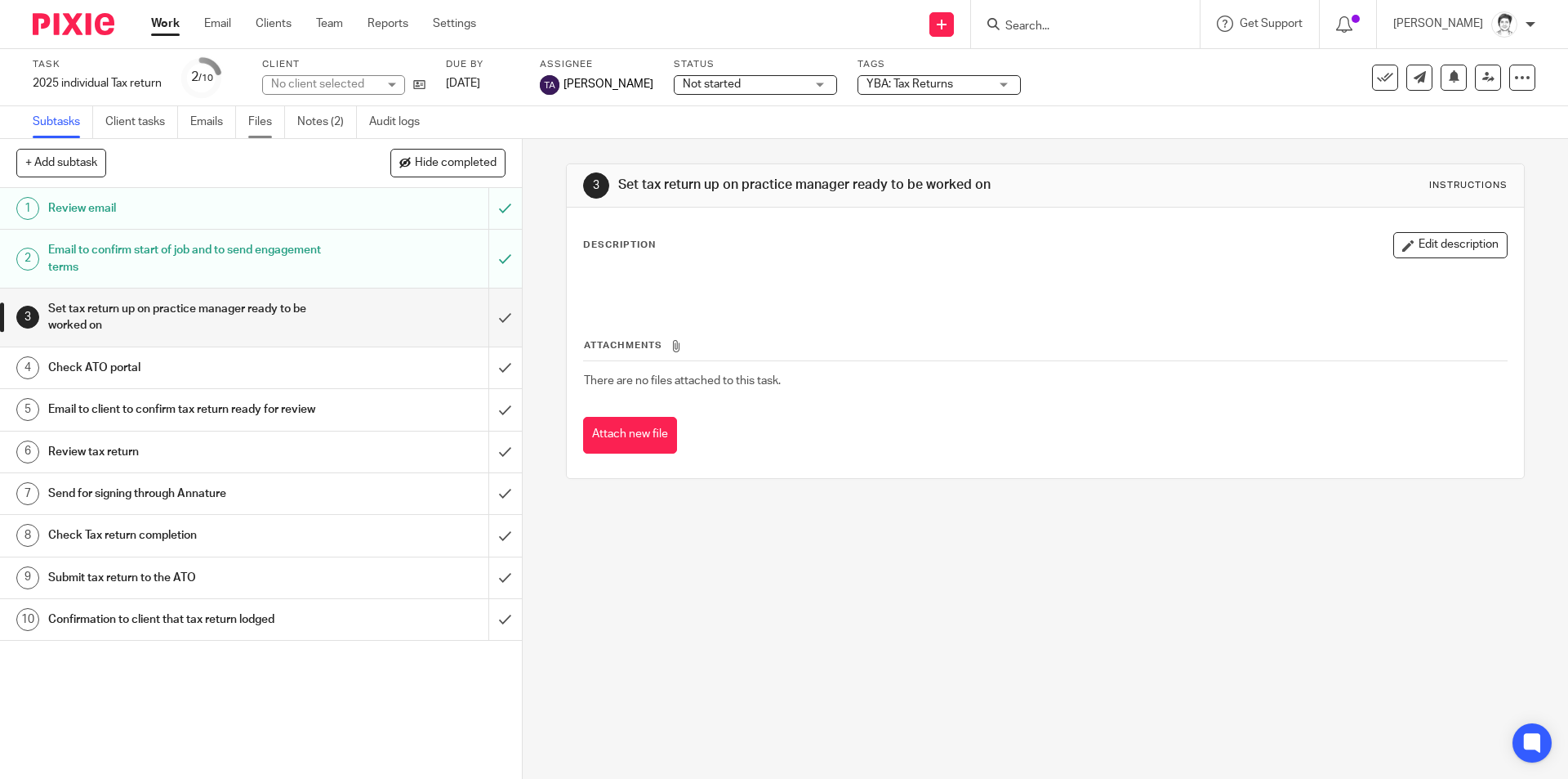
click at [273, 124] on link "Files" at bounding box center [267, 122] width 37 height 32
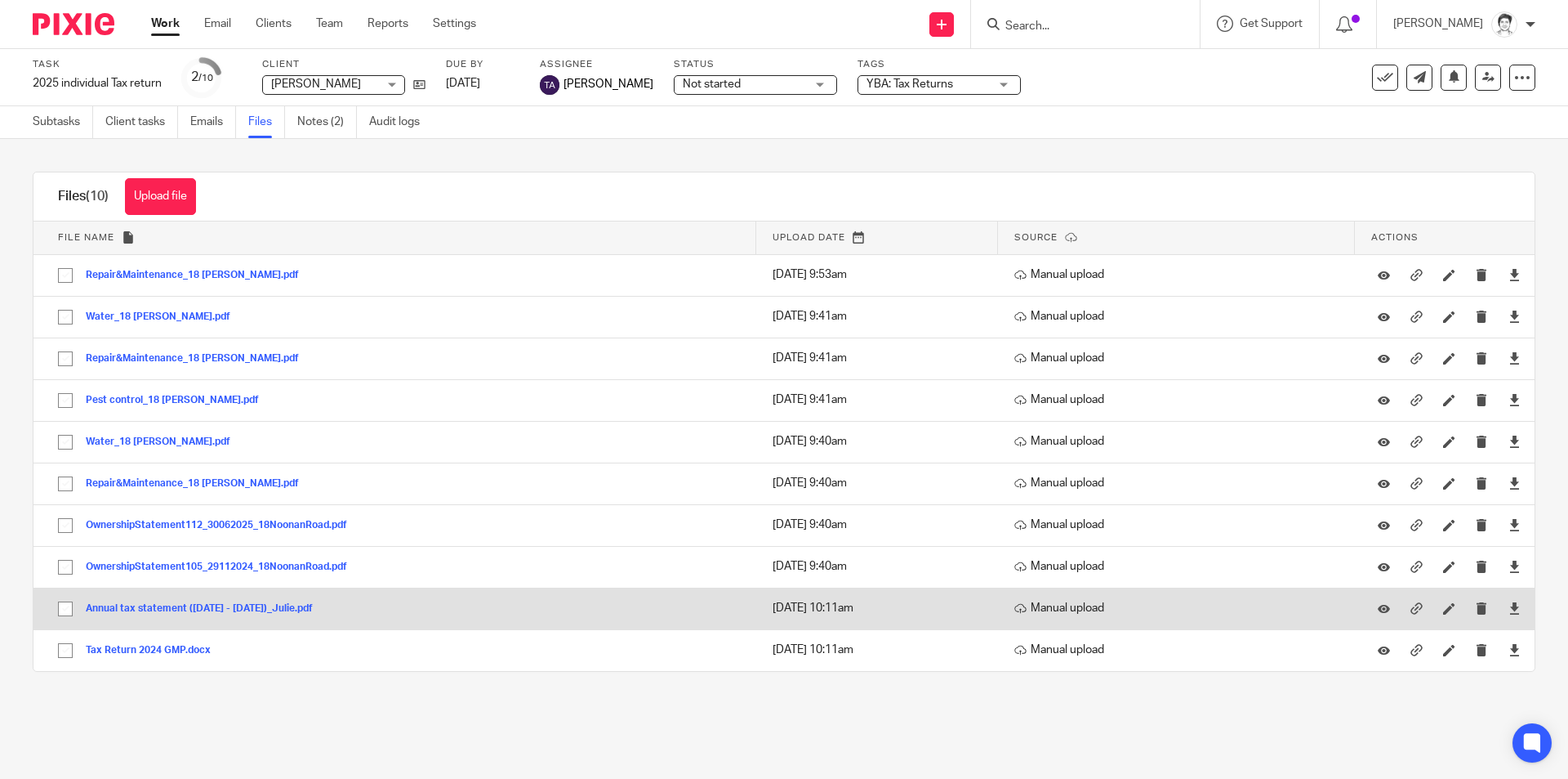
click at [162, 612] on button "Annual tax statement ([DATE] - [DATE])_Julie.pdf" at bounding box center [205, 609] width 239 height 11
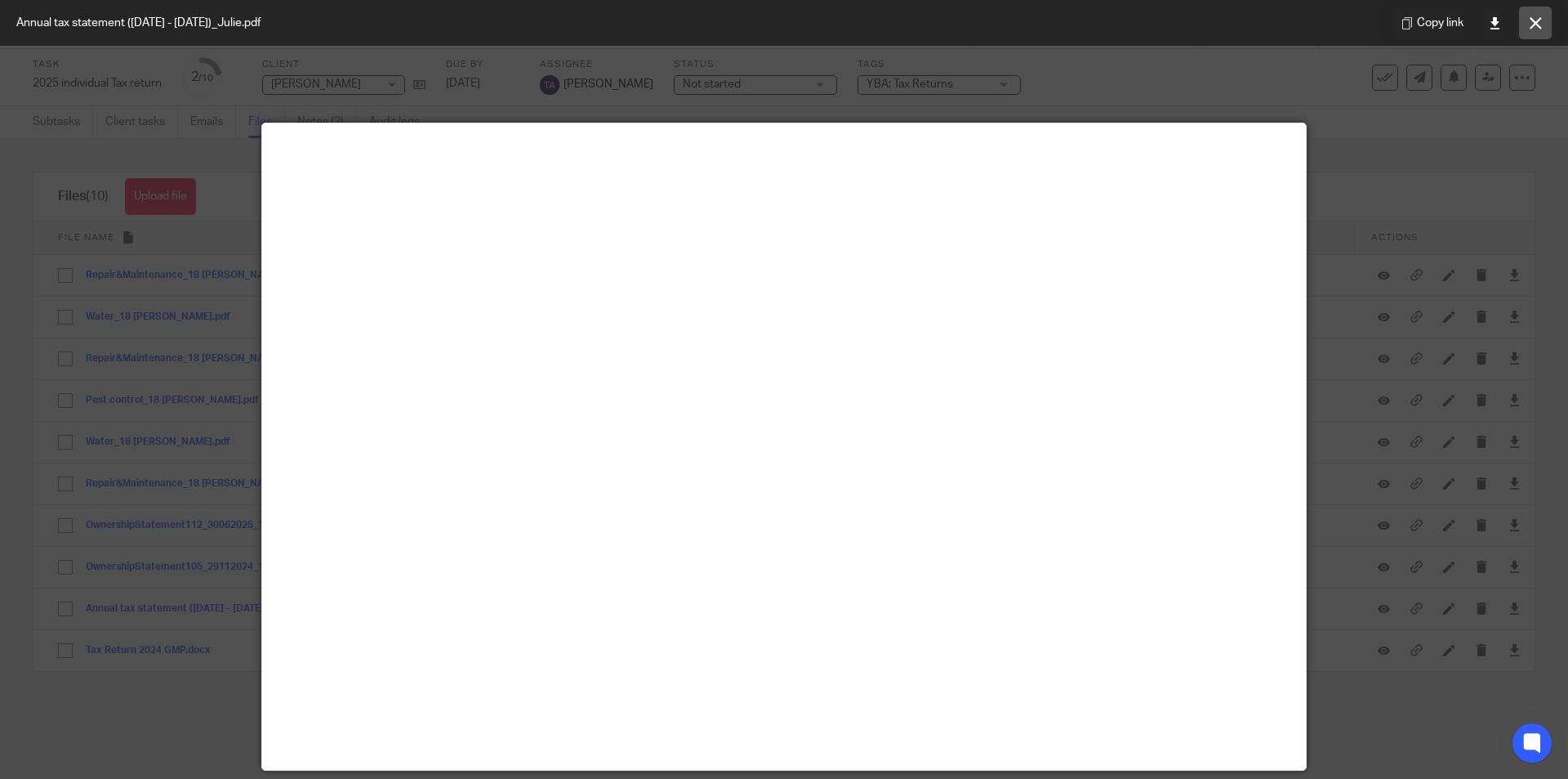
click at [1543, 30] on button at bounding box center [1535, 22] width 33 height 33
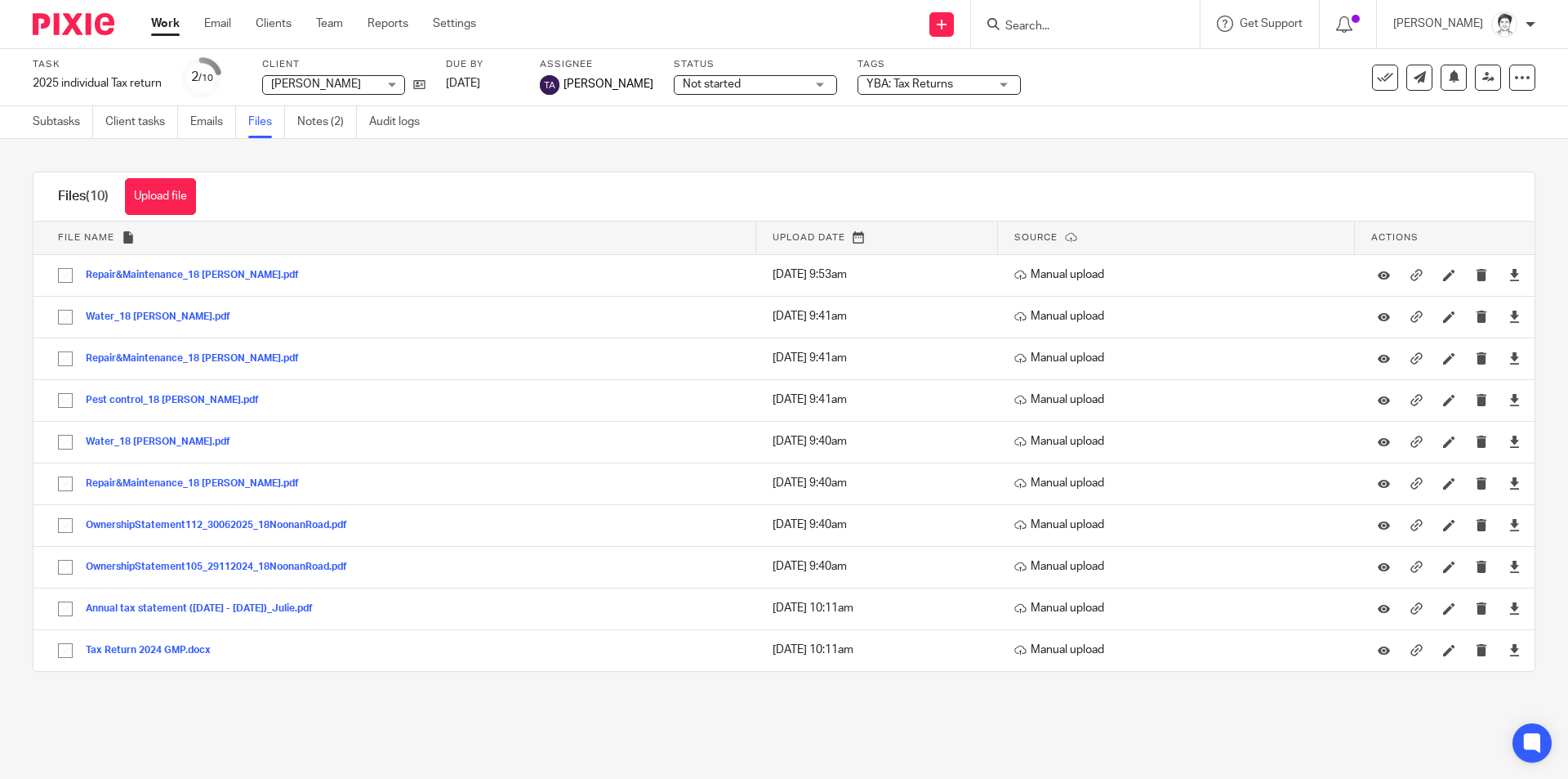
click at [1064, 19] on input "Search" at bounding box center [1077, 26] width 147 height 15
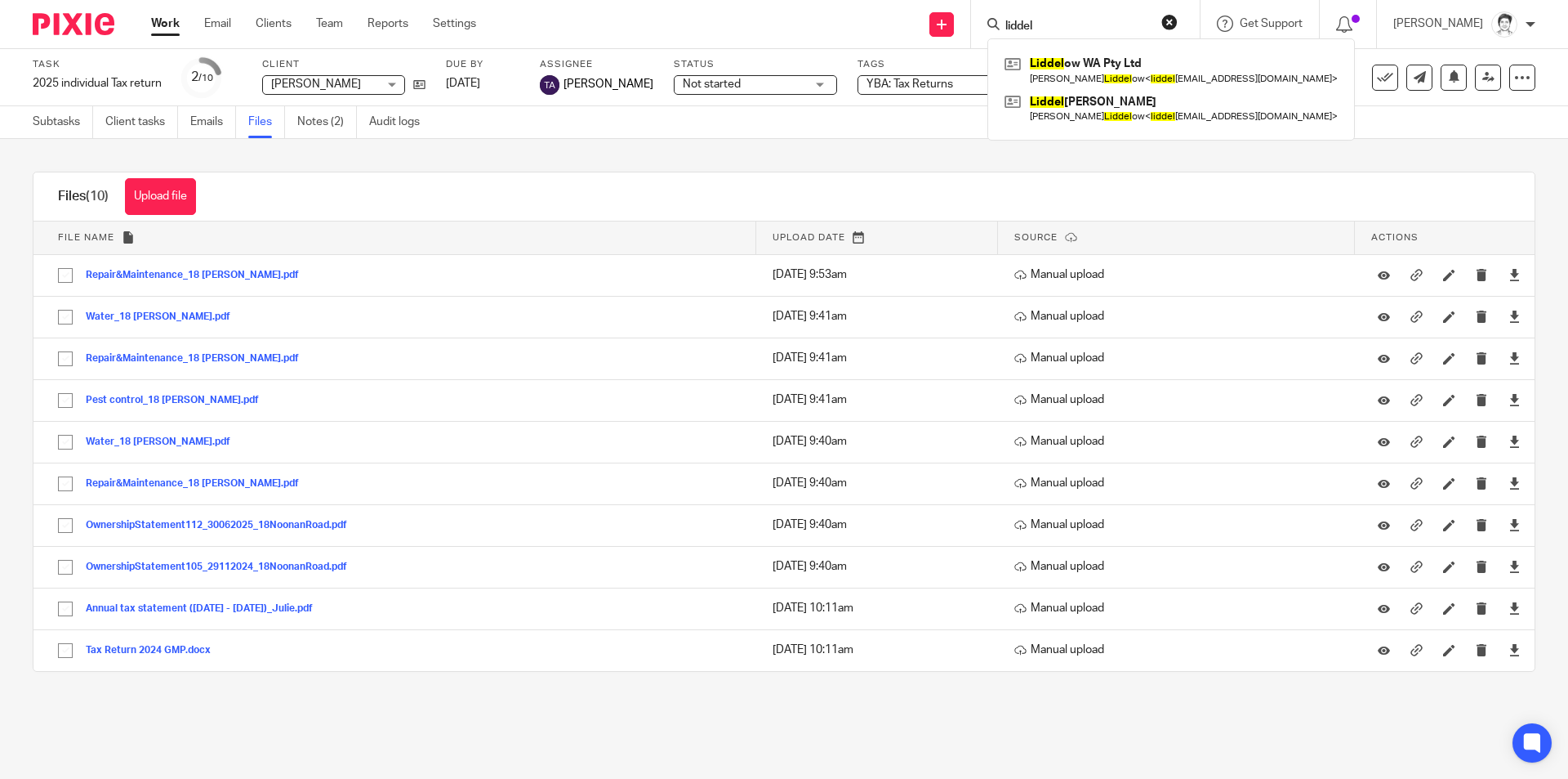
click at [1058, 19] on input "liddel" at bounding box center [1077, 26] width 147 height 15
drag, startPoint x: 1071, startPoint y: 20, endPoint x: 976, endPoint y: 34, distance: 96.0
click at [976, 34] on div "liddel Liddel ow WA Pty Ltd Geoff Liddel ow < liddel owsteel@bigpond.com > Lidd…" at bounding box center [1085, 24] width 228 height 49
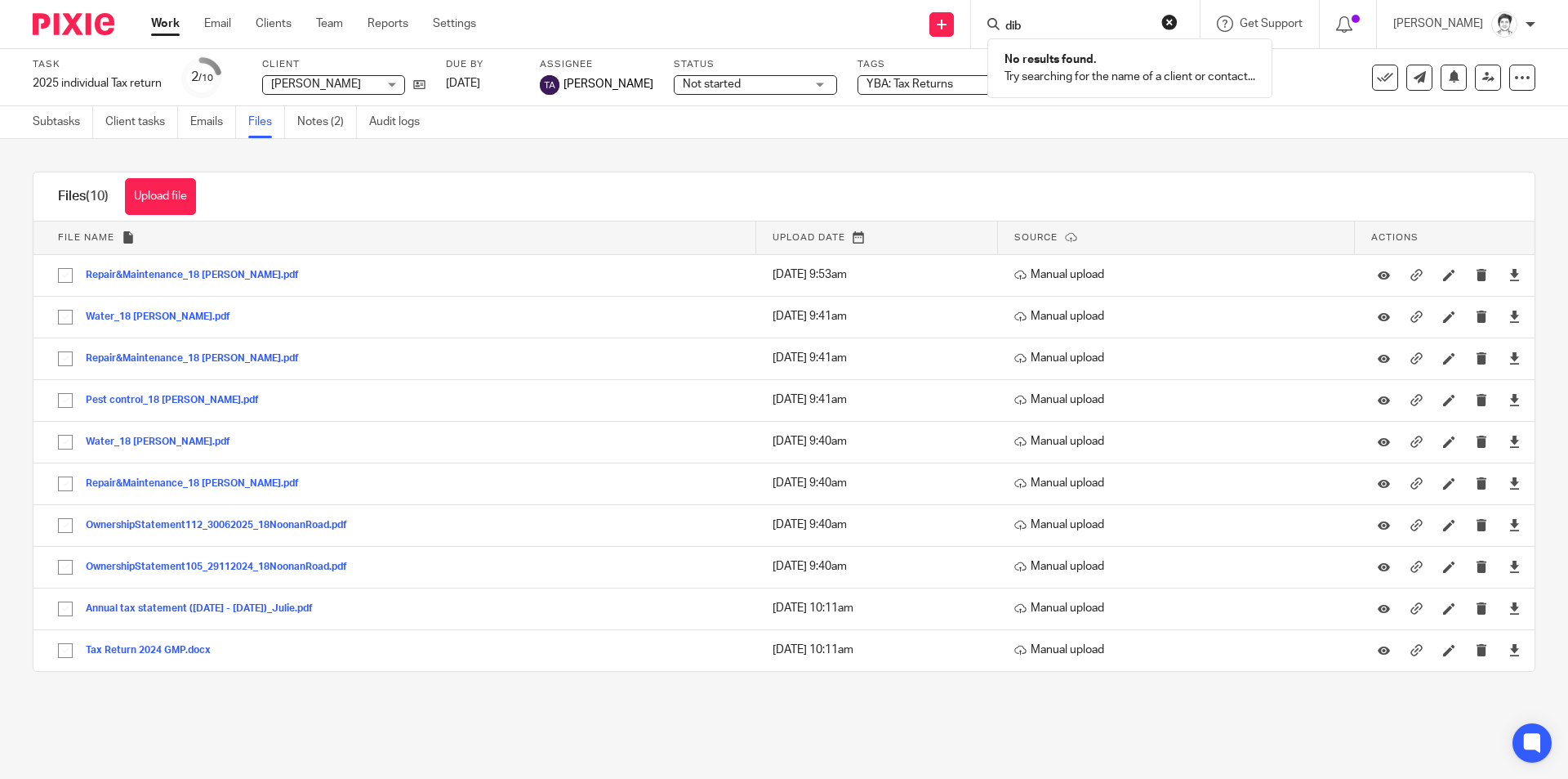
click at [1059, 34] on input "dib" at bounding box center [1077, 26] width 147 height 15
type input "d"
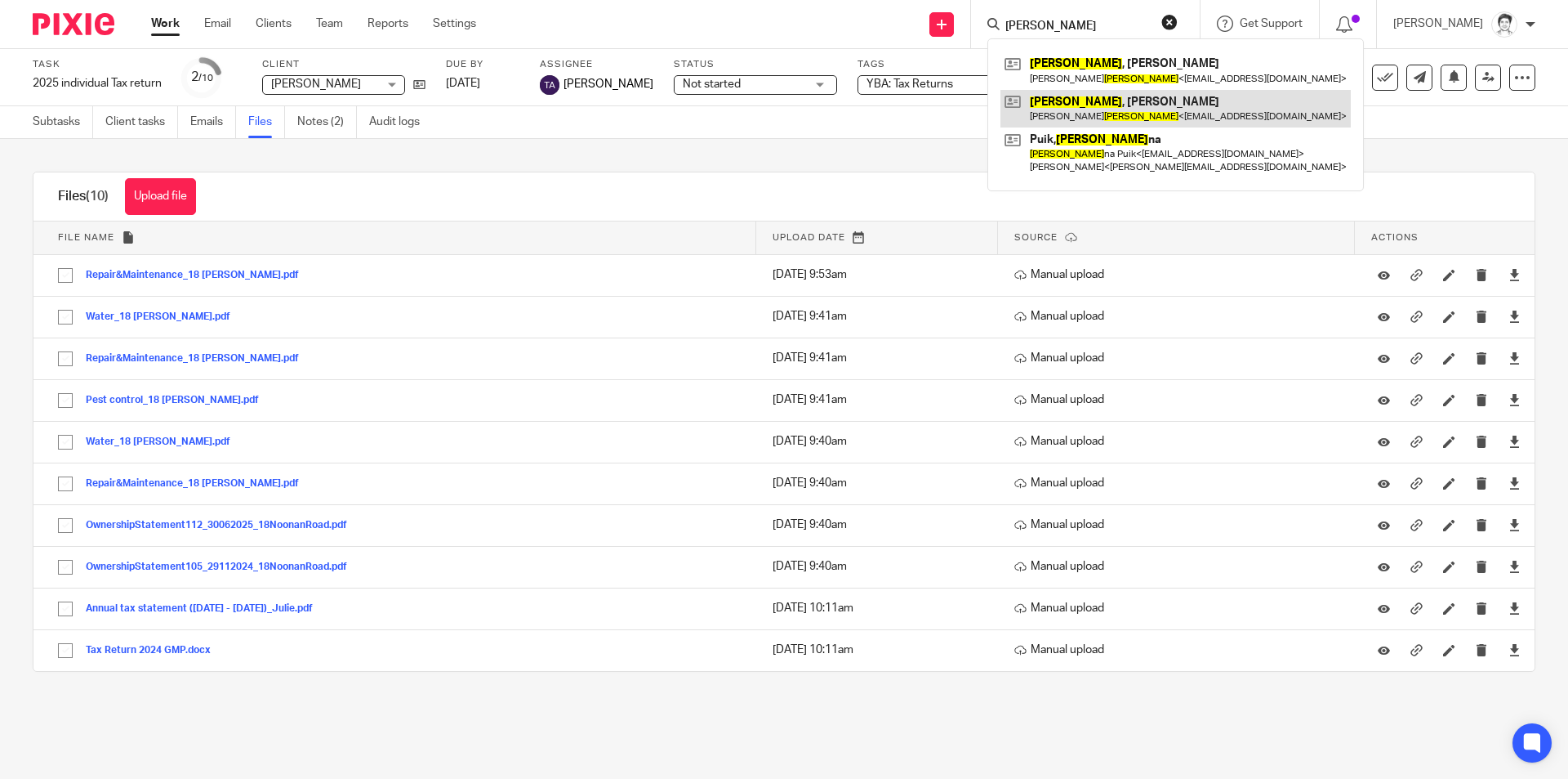
type input "johal"
click at [1111, 119] on link at bounding box center [1176, 109] width 350 height 38
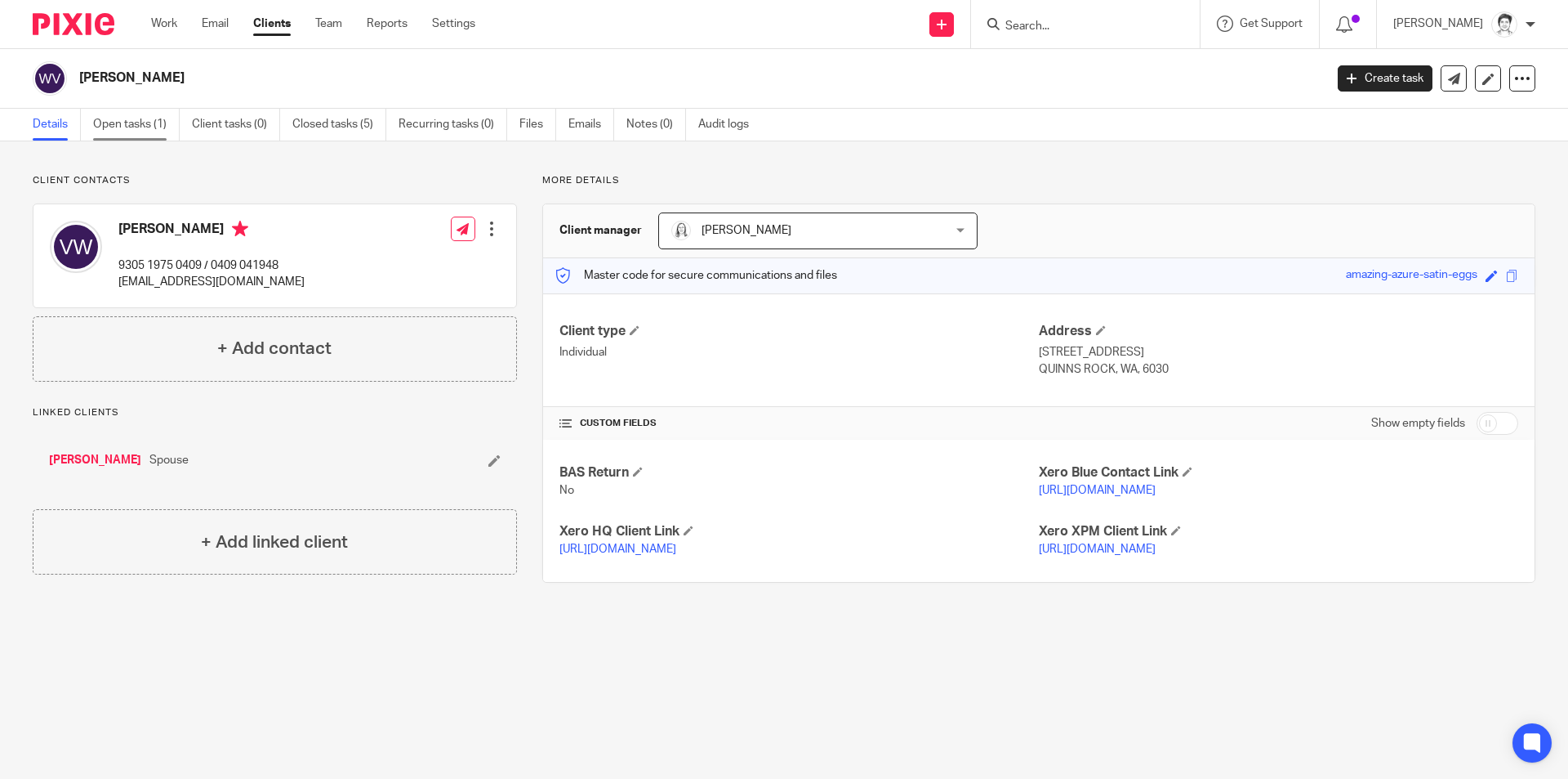
click at [116, 128] on link "Open tasks (1)" at bounding box center [137, 124] width 86 height 32
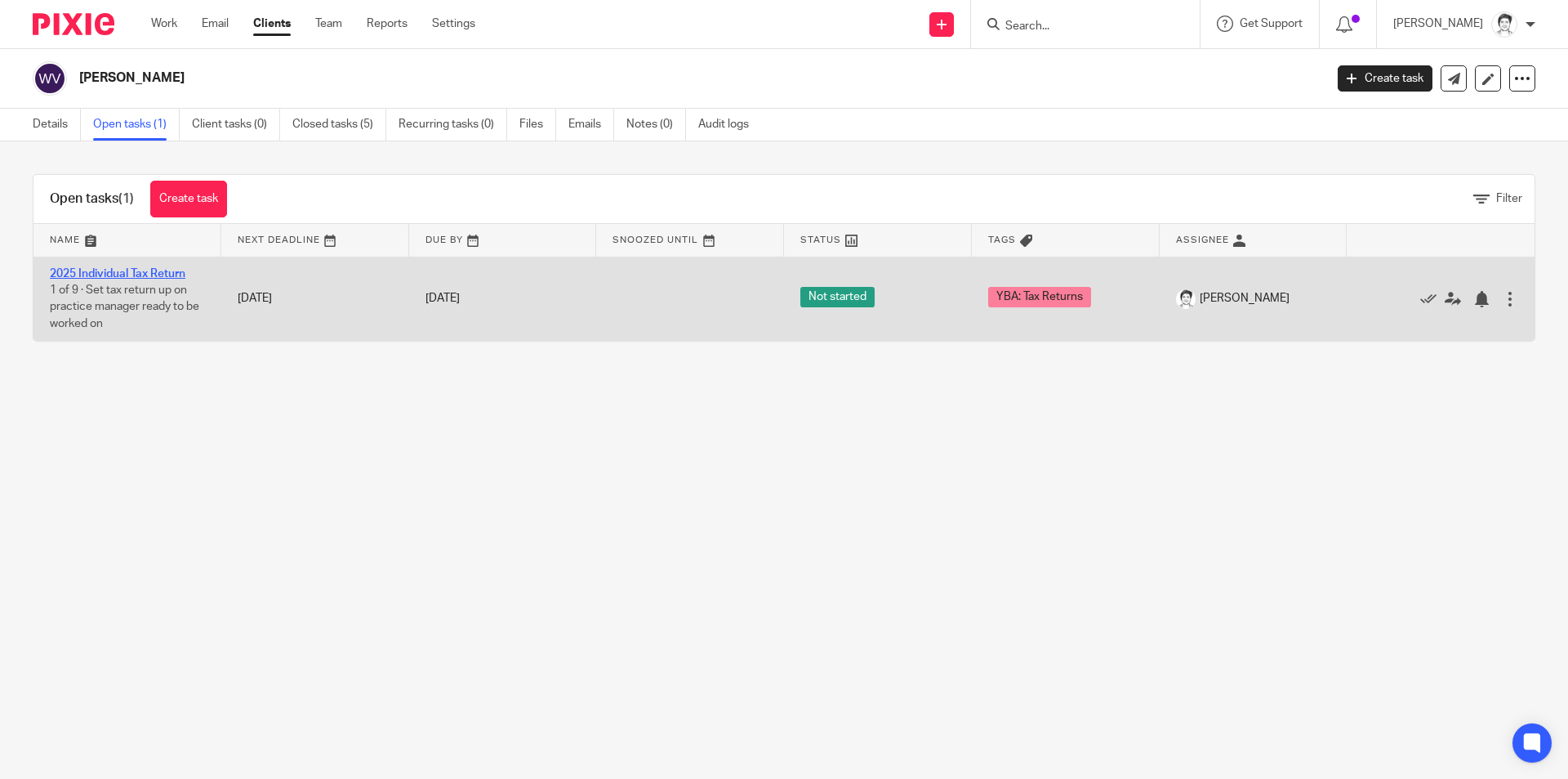
click at [156, 272] on link "2025 Individual Tax Return" at bounding box center [118, 273] width 136 height 11
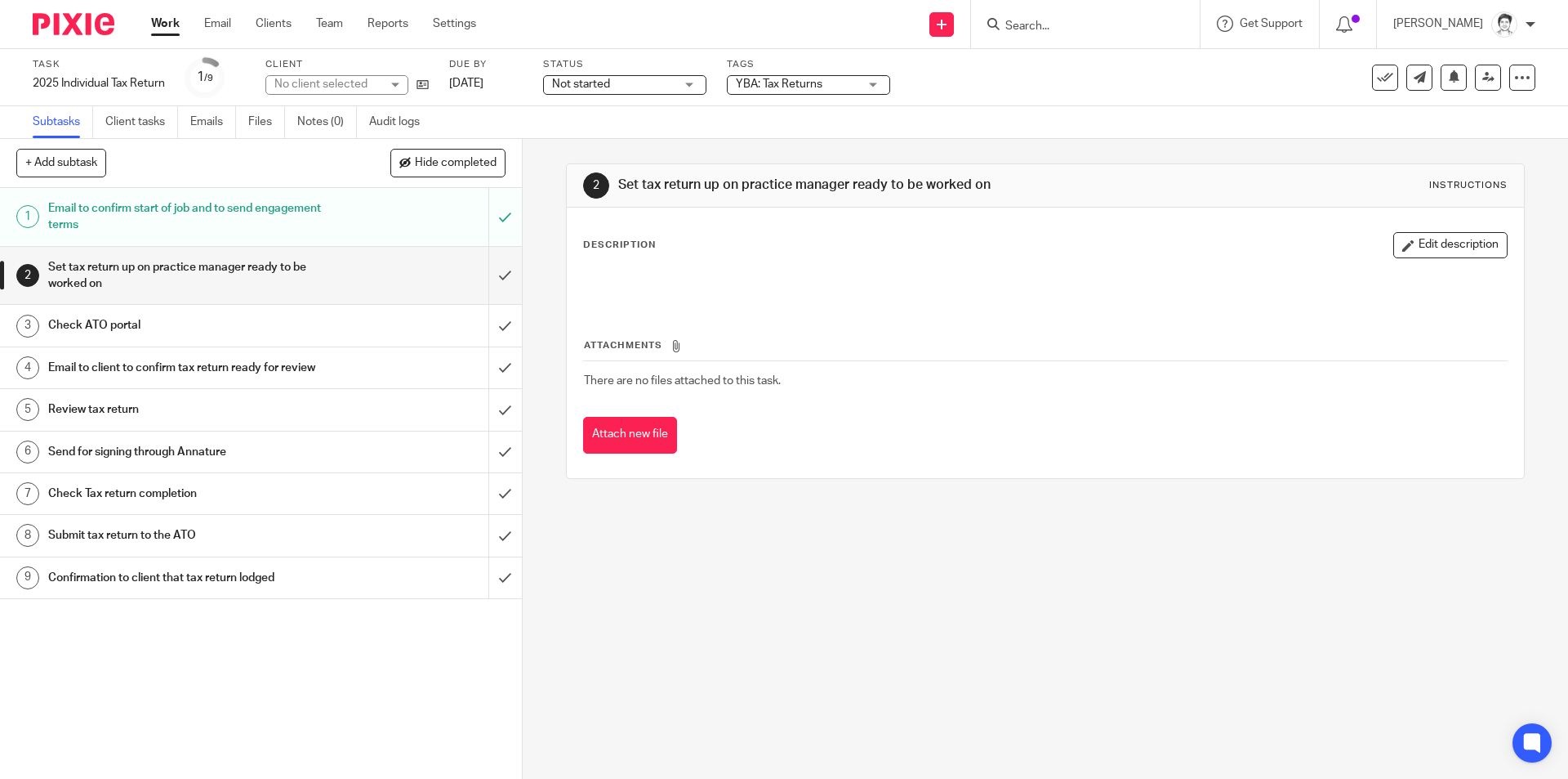
click at [257, 127] on link "Files" at bounding box center [267, 122] width 37 height 32
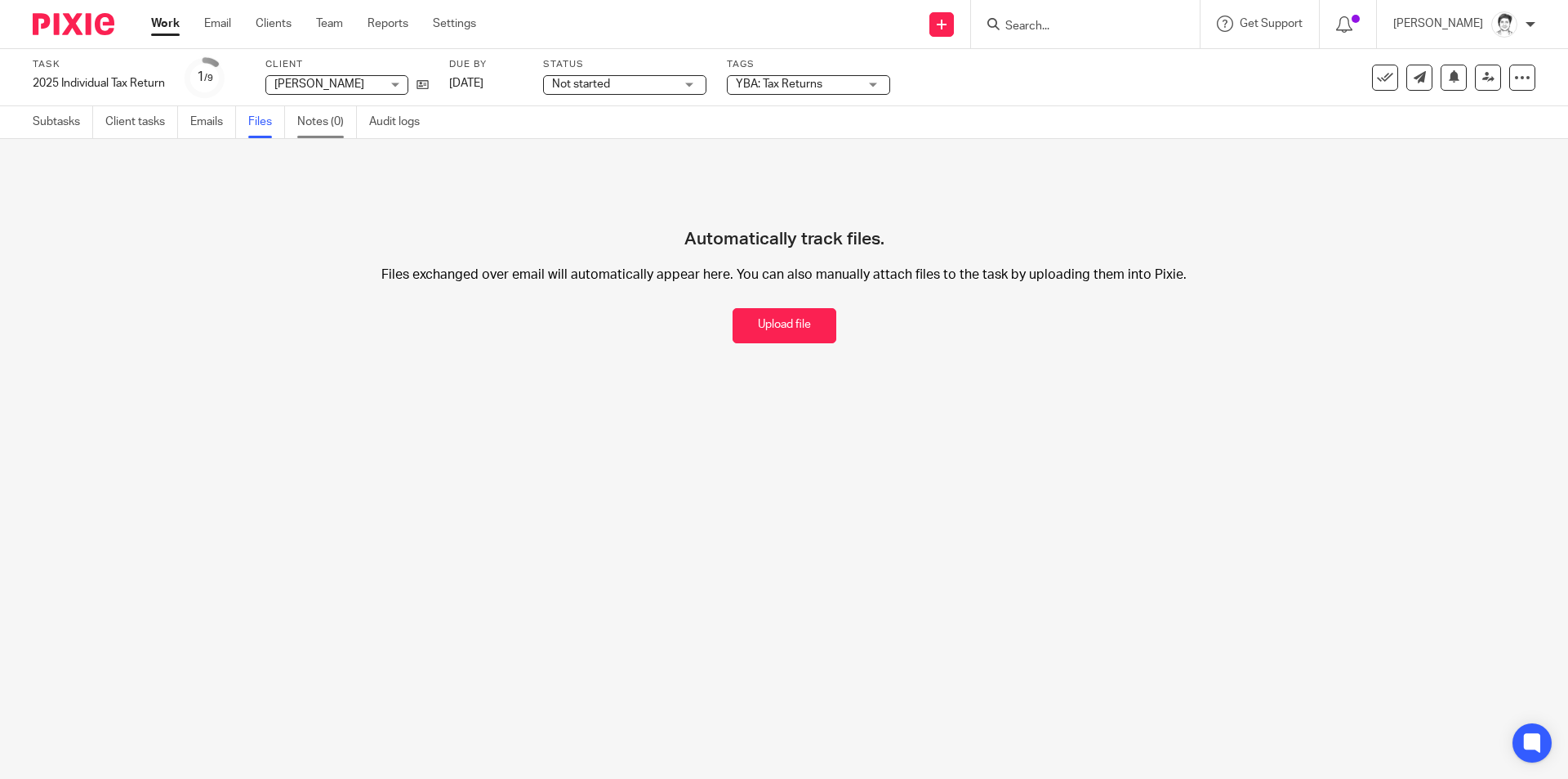
click at [301, 122] on link "Notes (0)" at bounding box center [327, 122] width 60 height 32
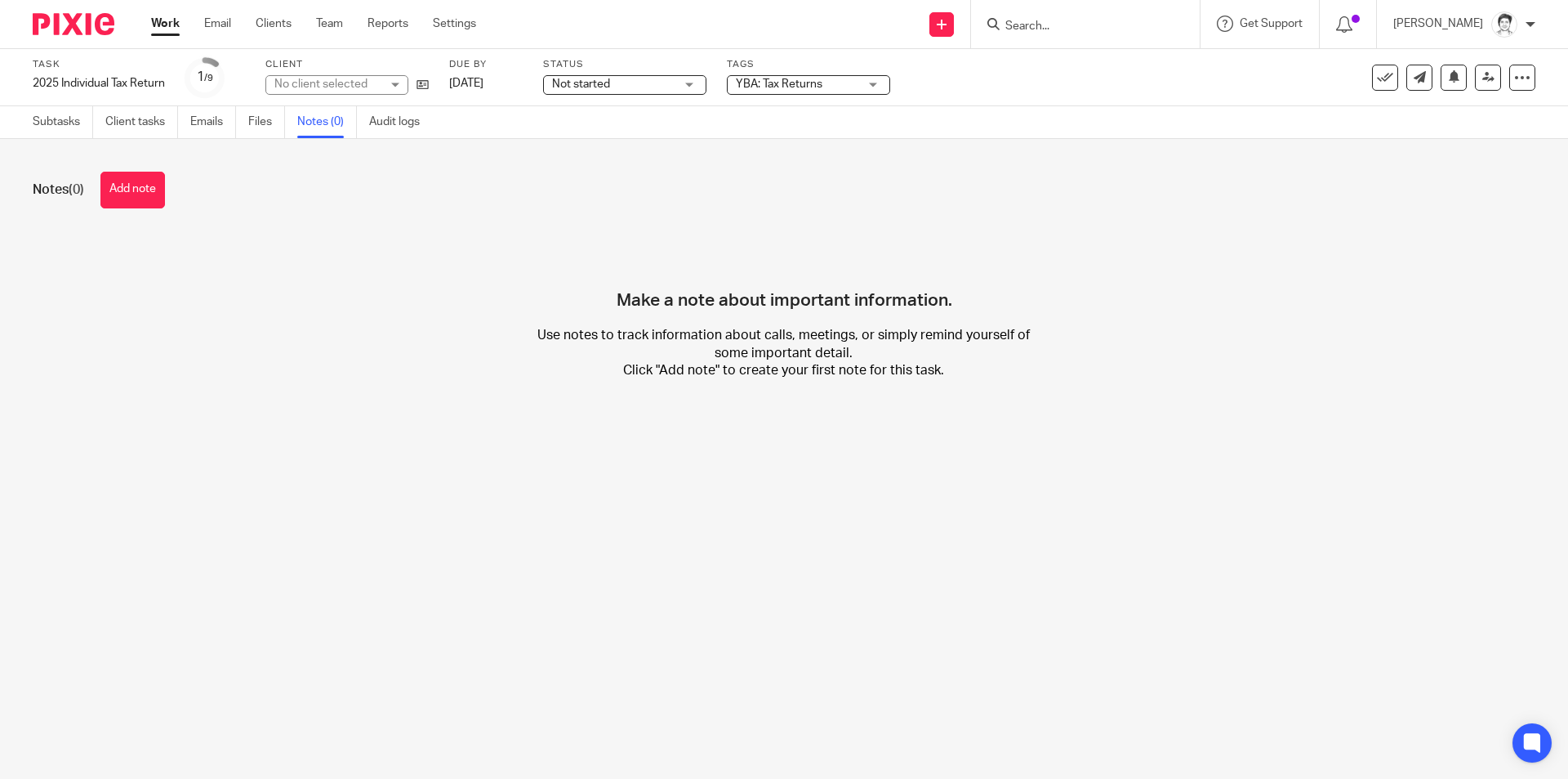
click at [138, 188] on button "Add note" at bounding box center [132, 191] width 64 height 37
click at [0, 0] on div at bounding box center [0, 0] width 0 height 0
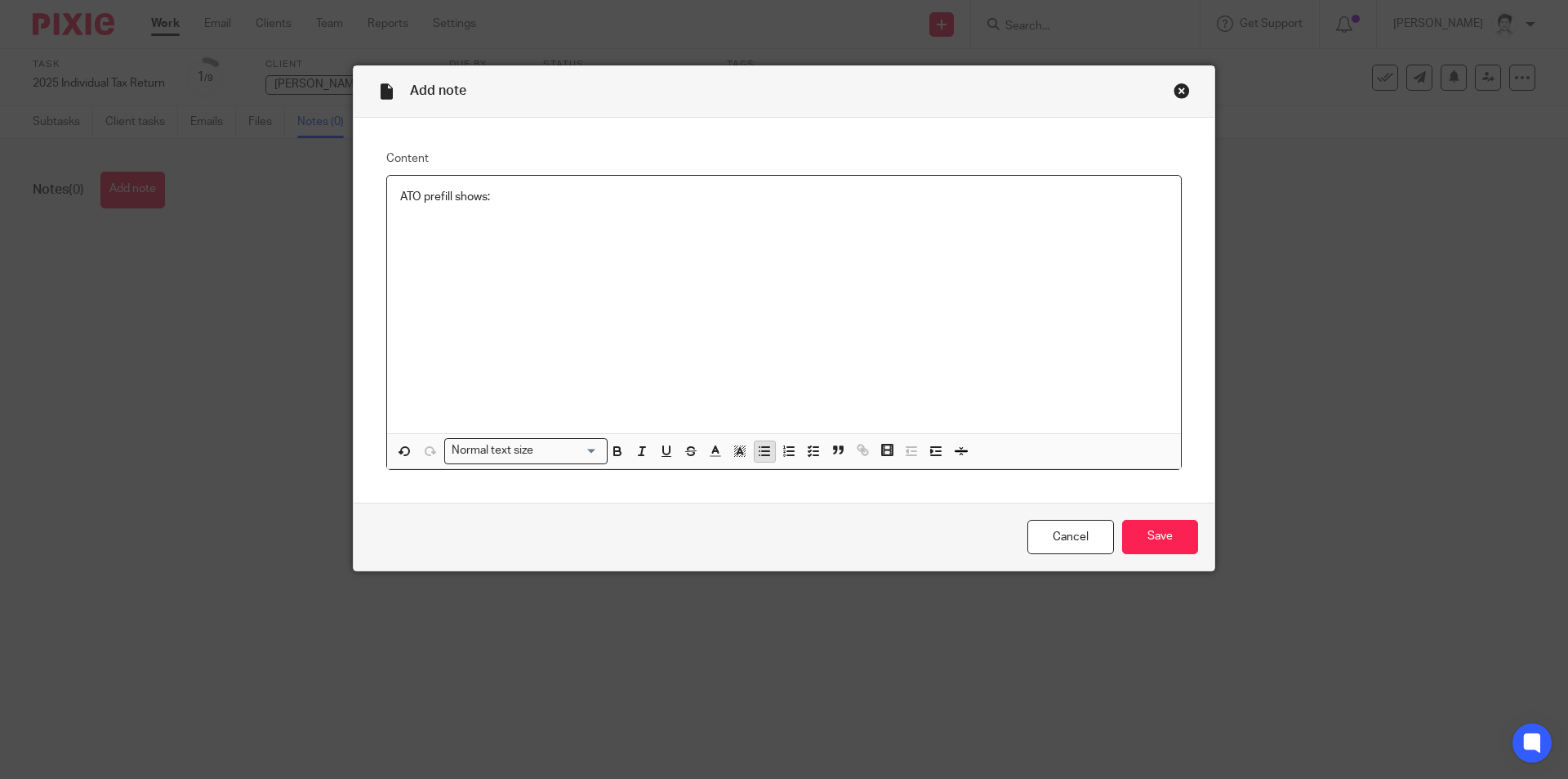
click at [758, 454] on icon "button" at bounding box center [765, 451] width 15 height 15
click at [464, 236] on p at bounding box center [801, 229] width 735 height 17
click at [1155, 540] on input "Save" at bounding box center [1161, 537] width 76 height 35
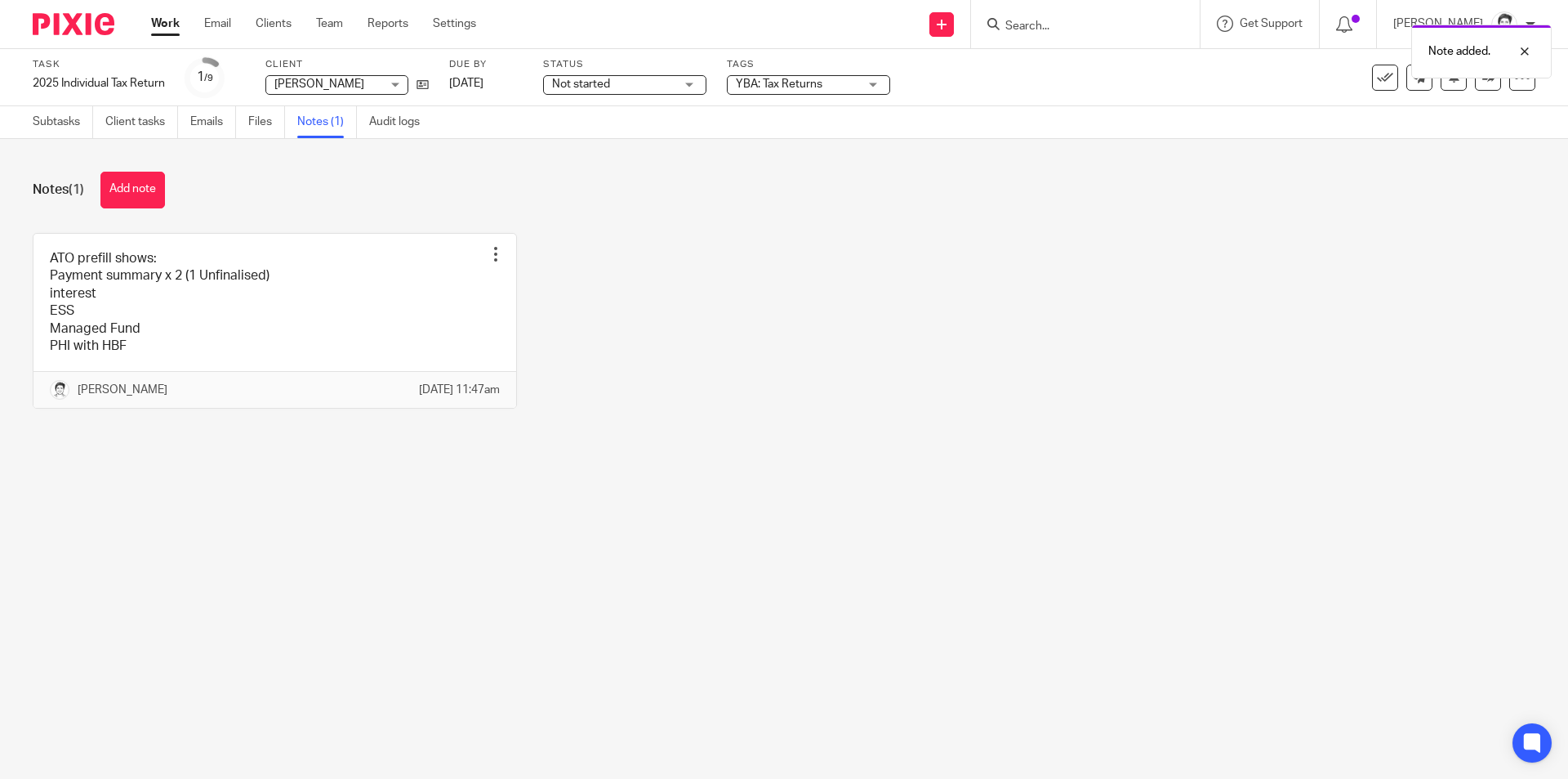
click at [1031, 24] on div "Note added." at bounding box center [1168, 48] width 768 height 62
click at [1034, 26] on div "Note added." at bounding box center [1168, 48] width 768 height 62
click at [1033, 29] on div "Note added." at bounding box center [1168, 48] width 768 height 62
click at [1036, 33] on div "Note added." at bounding box center [1168, 48] width 768 height 62
click at [1036, 36] on div "Note added." at bounding box center [1168, 48] width 768 height 62
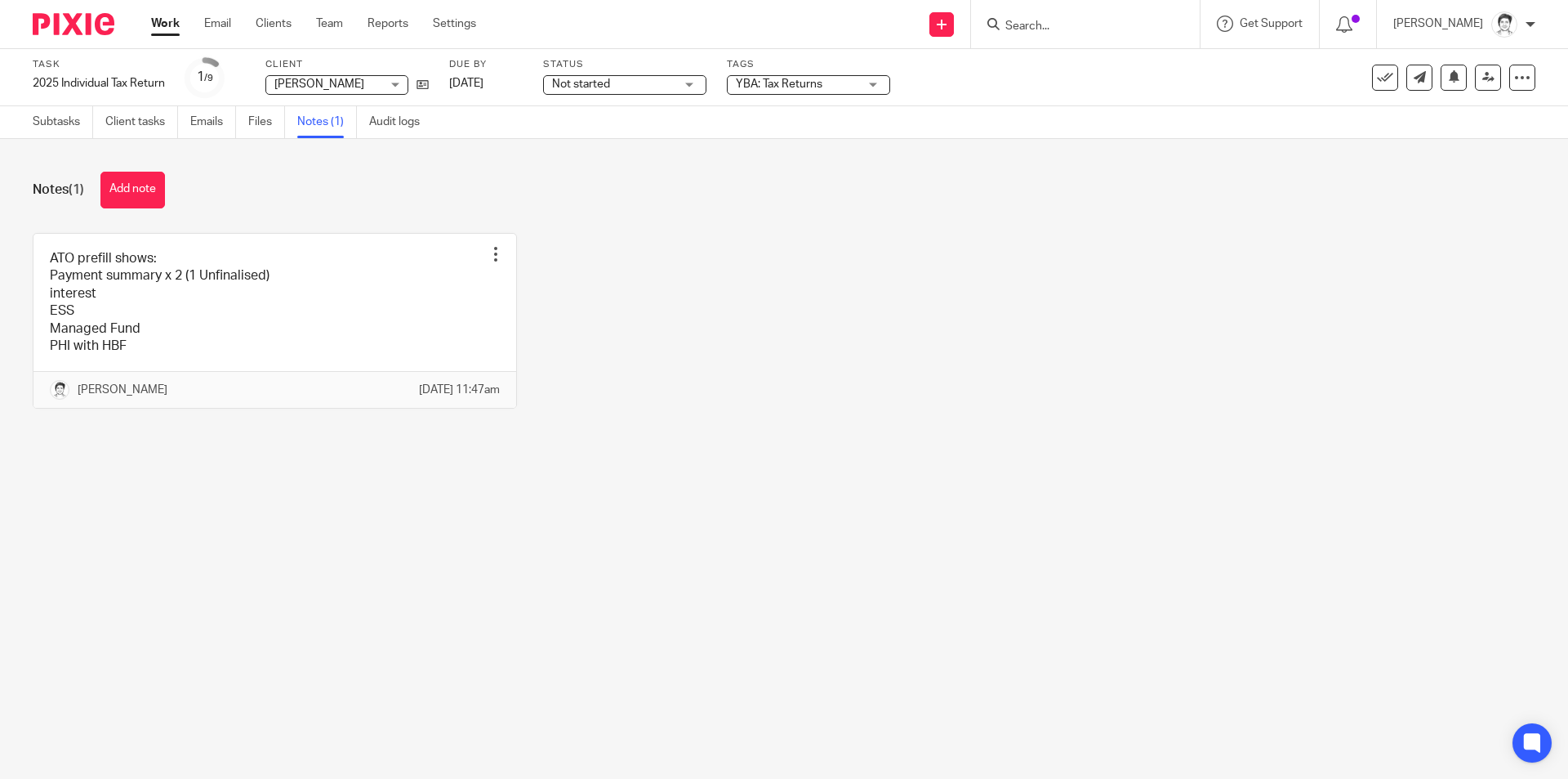
click at [1027, 27] on input "Search" at bounding box center [1077, 26] width 147 height 15
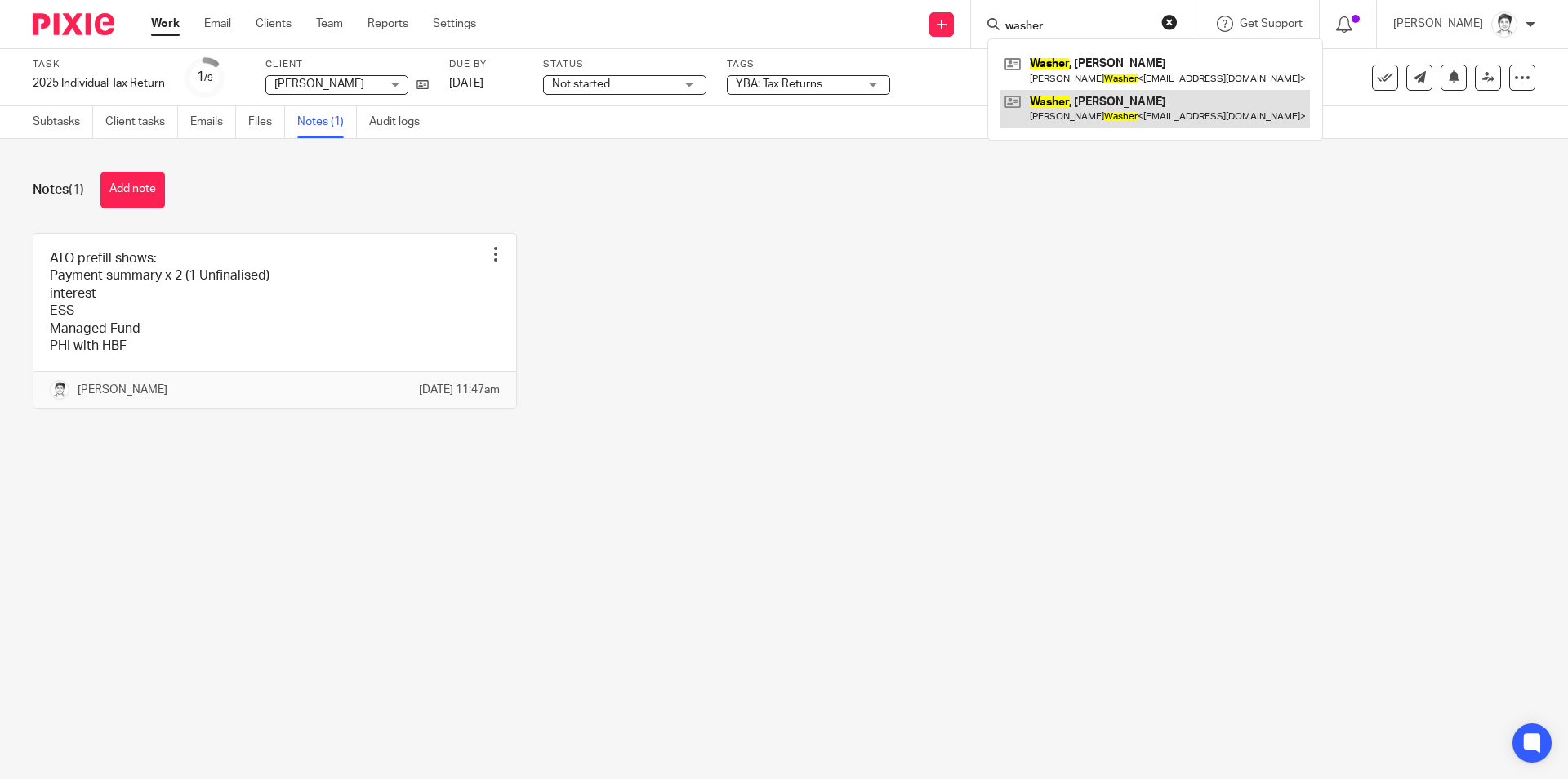
type input "washer"
click at [1117, 120] on link at bounding box center [1155, 109] width 310 height 38
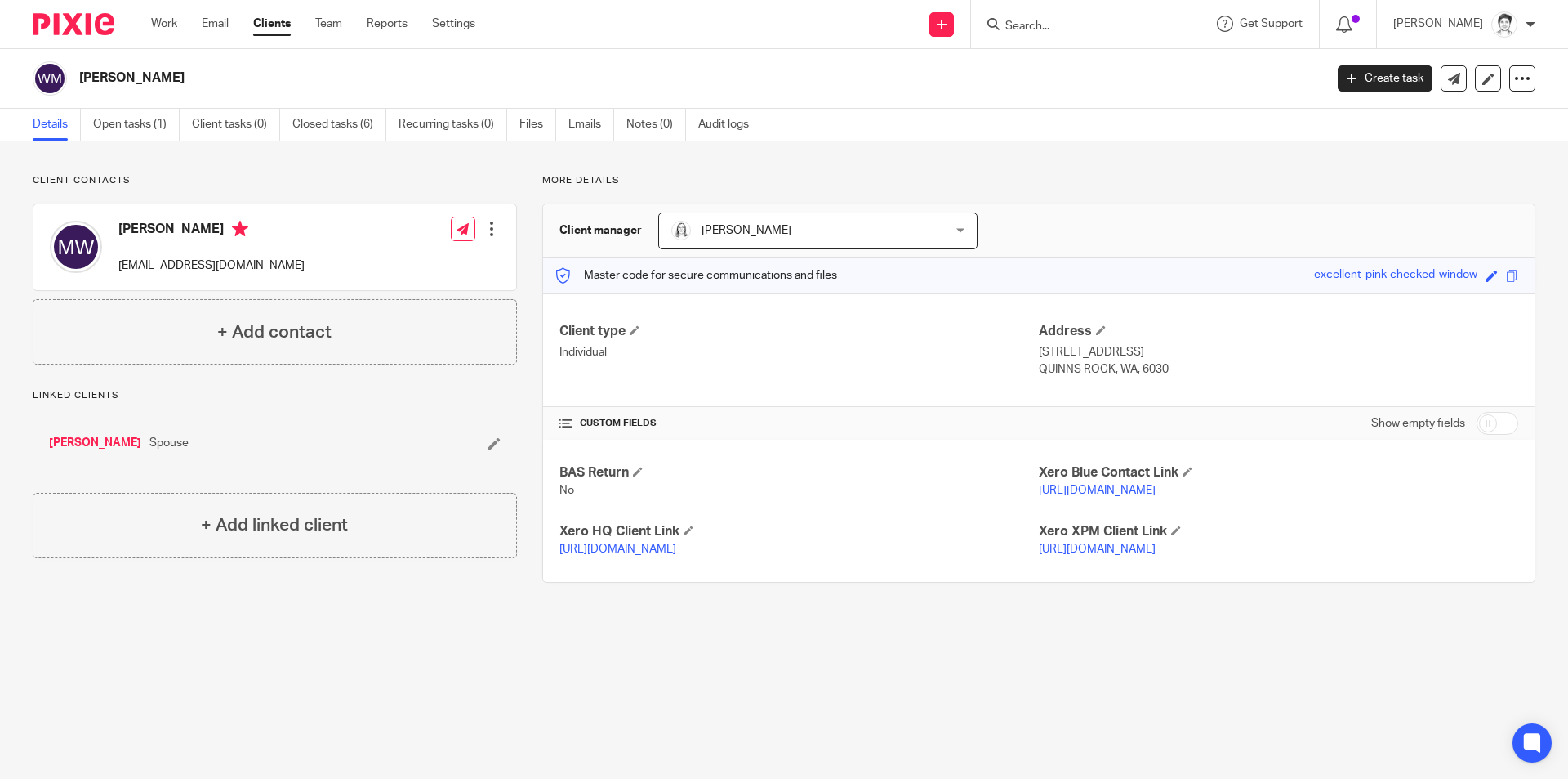
drag, startPoint x: 138, startPoint y: 124, endPoint x: 285, endPoint y: 182, distance: 158.0
click at [136, 124] on link "Open tasks (1)" at bounding box center [137, 124] width 86 height 32
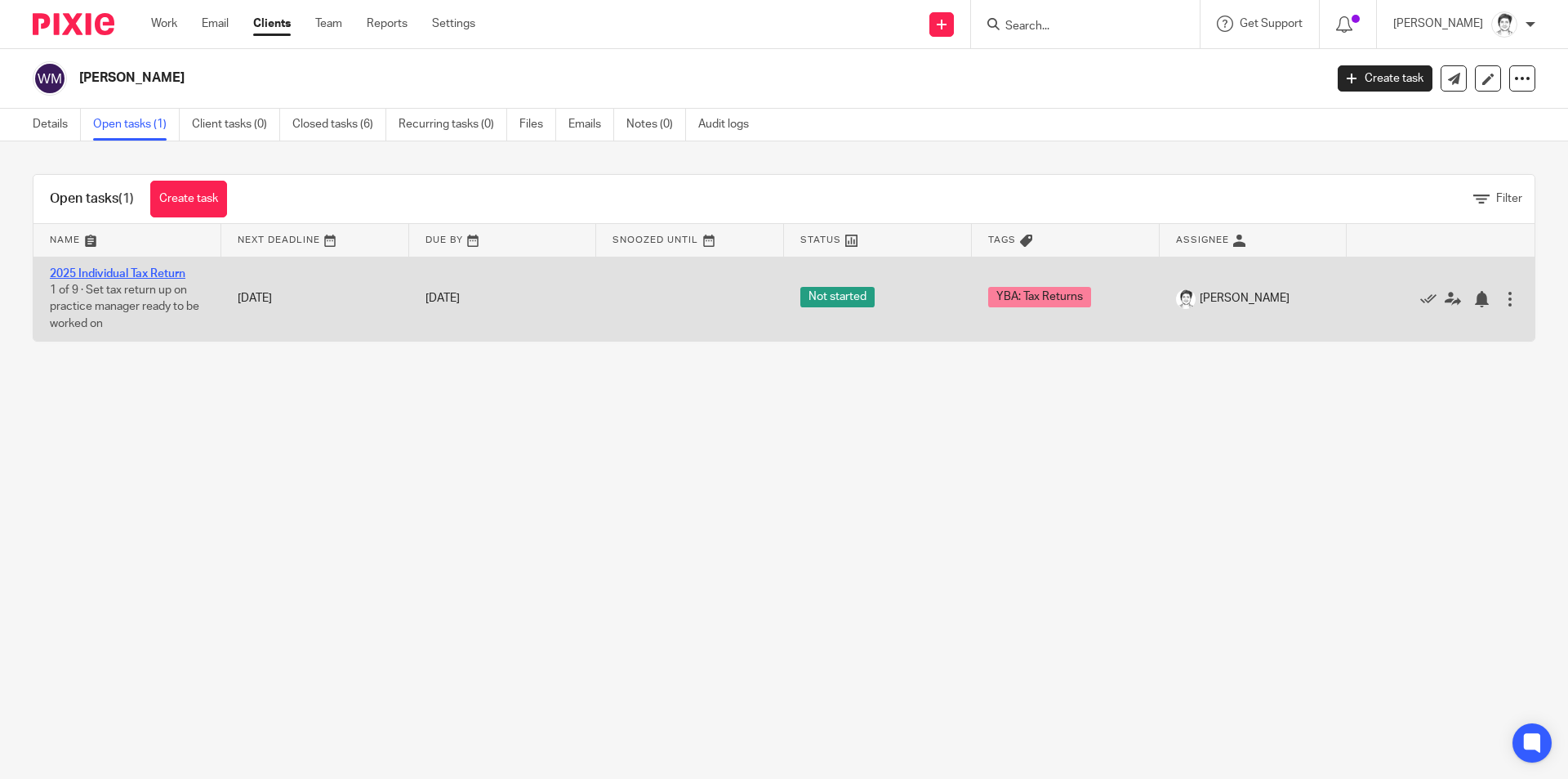
click at [134, 272] on link "2025 Individual Tax Return" at bounding box center [118, 273] width 136 height 11
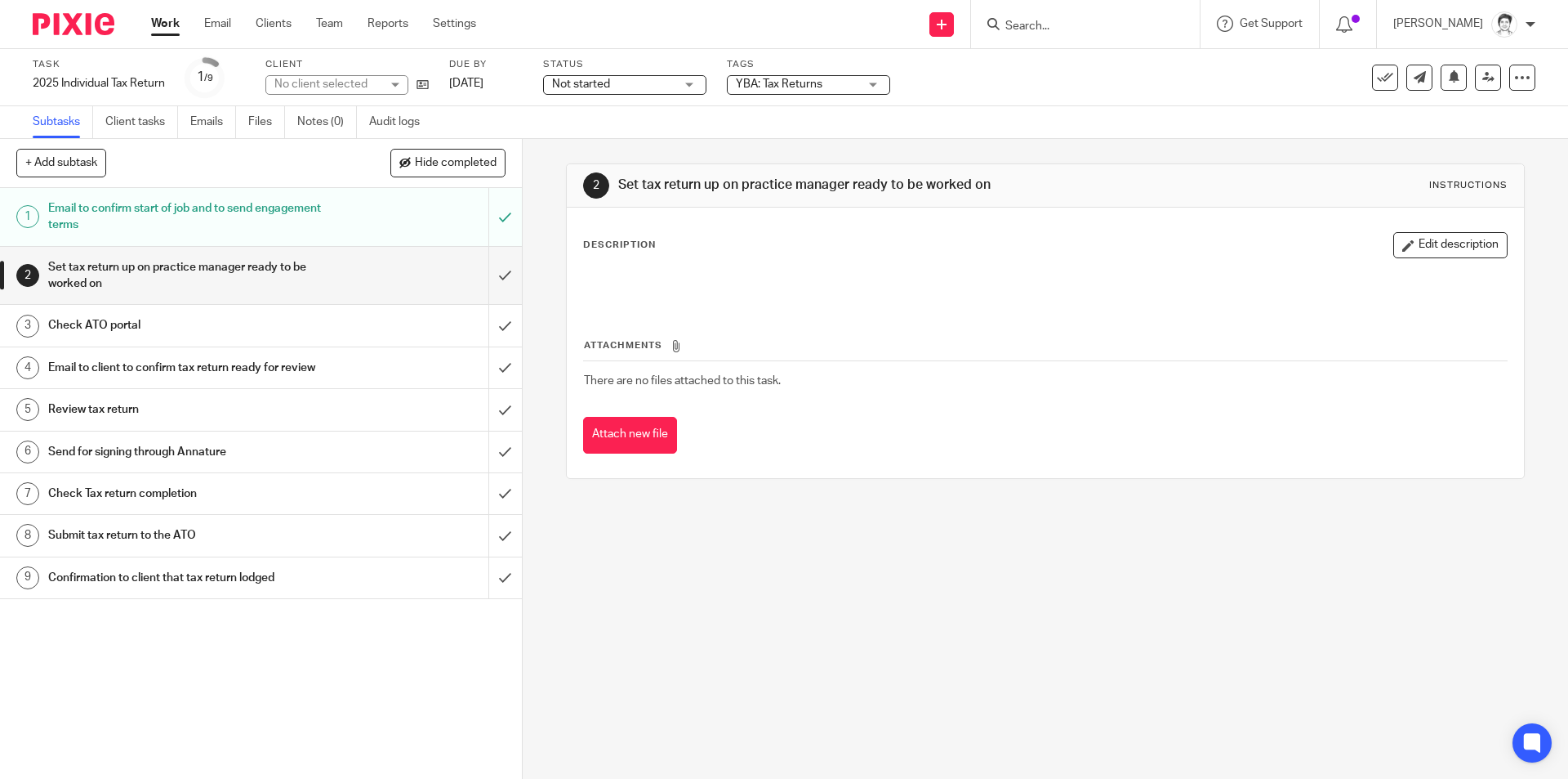
click at [270, 131] on link "Files" at bounding box center [267, 122] width 37 height 32
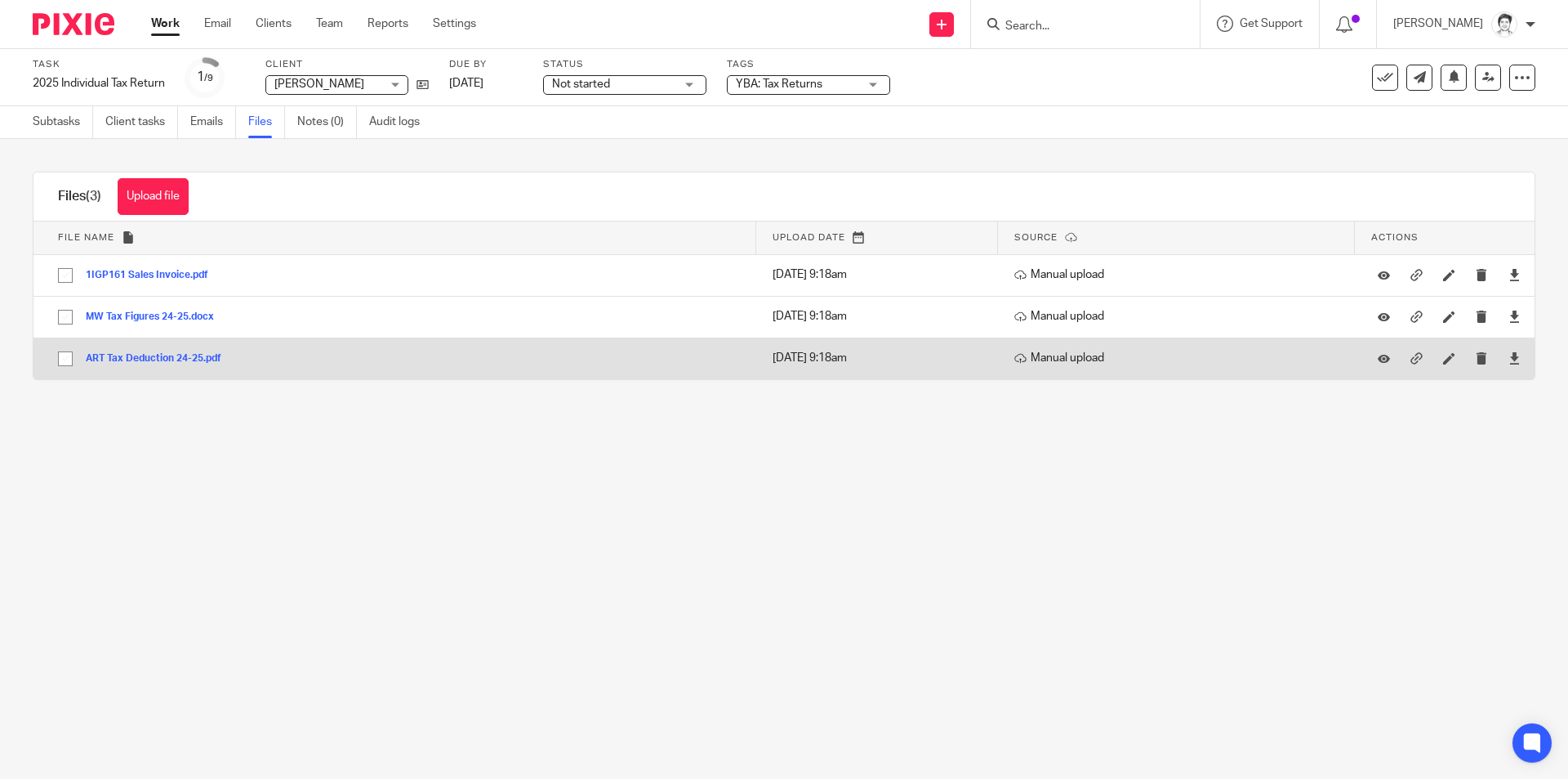
click at [140, 358] on button "ART Tax Deduction 24-25.pdf" at bounding box center [160, 358] width 148 height 11
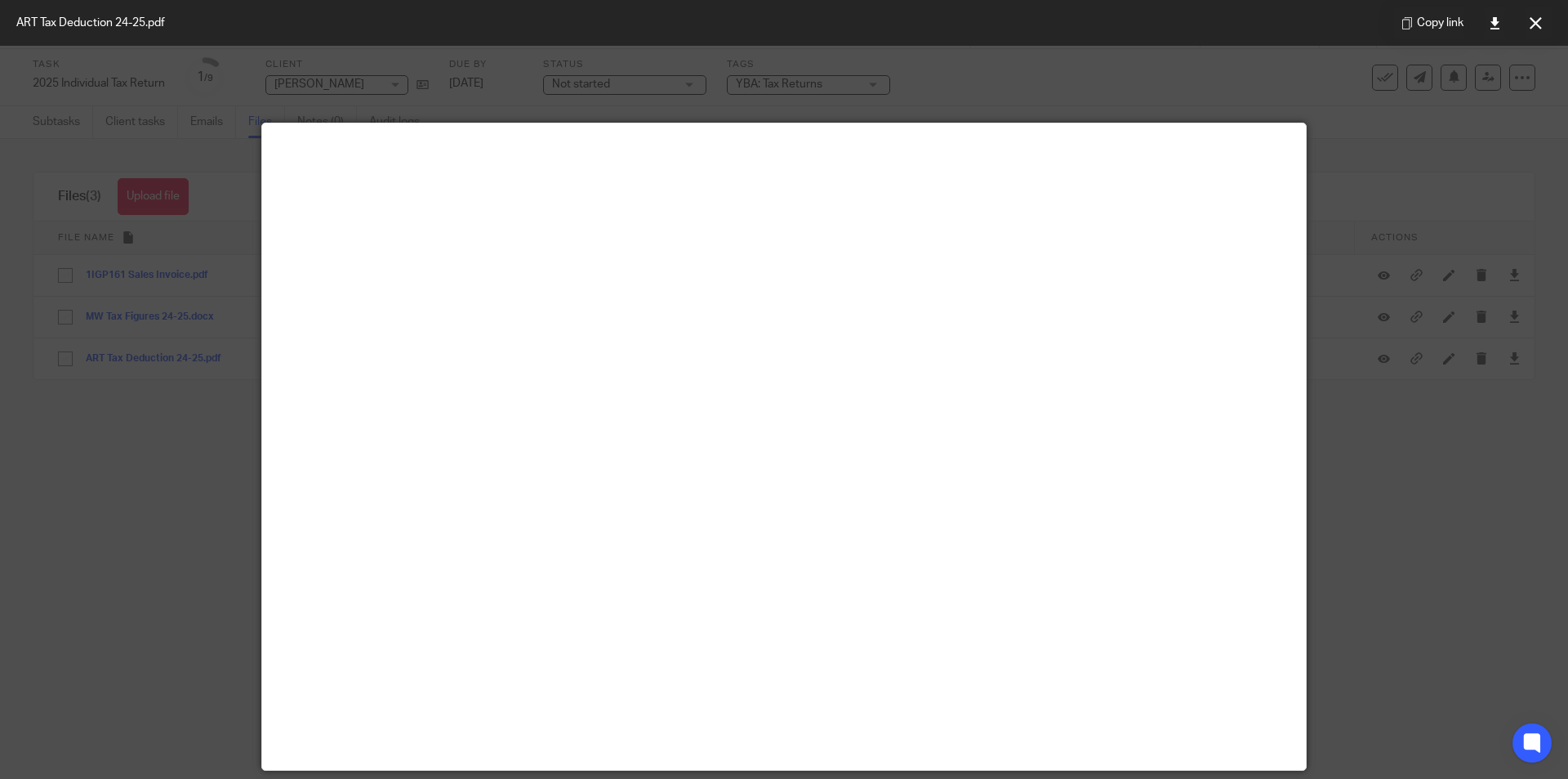
drag, startPoint x: 1541, startPoint y: 24, endPoint x: 1475, endPoint y: 41, distance: 68.2
click at [1541, 24] on icon at bounding box center [1536, 23] width 12 height 12
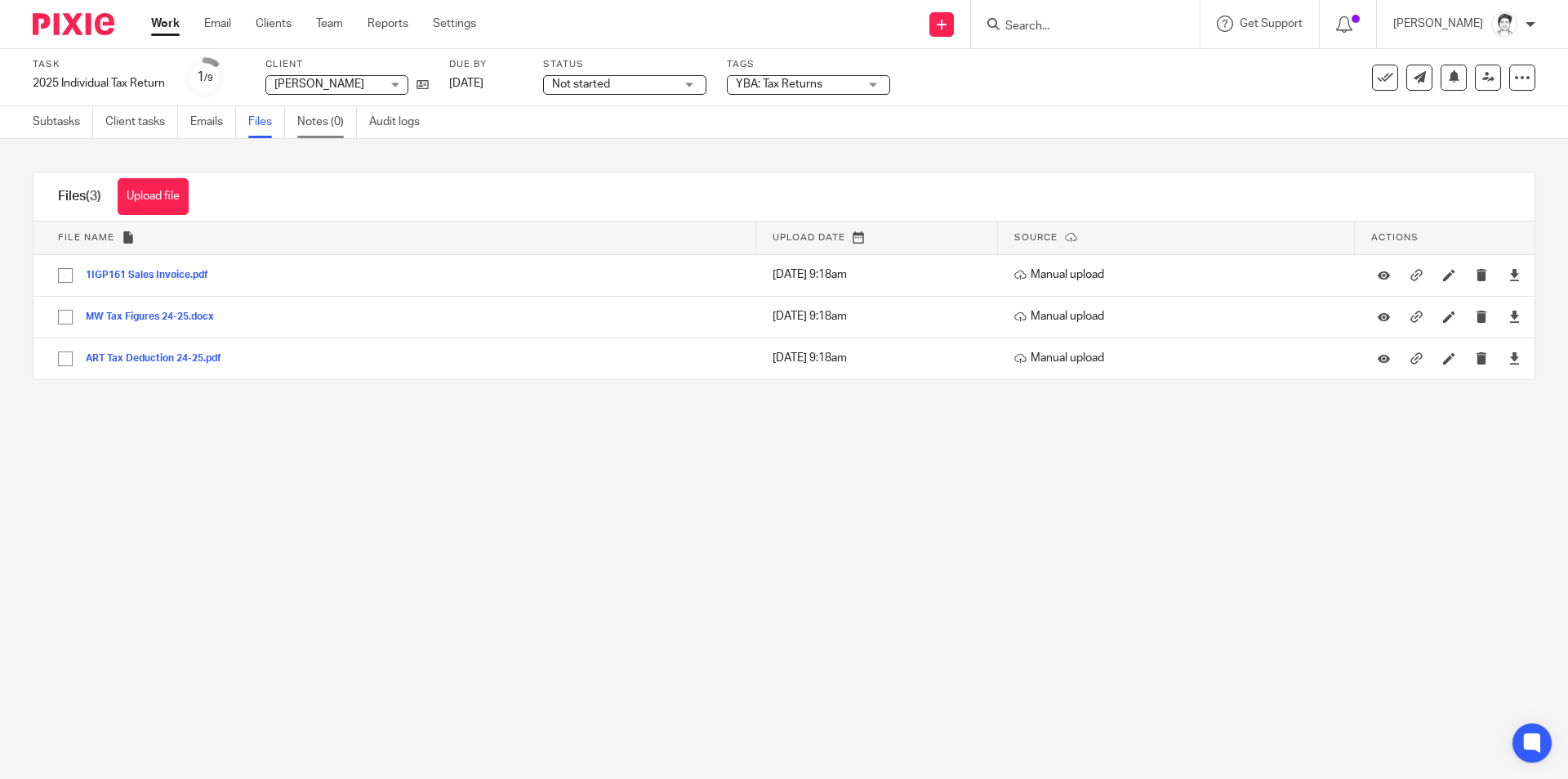
click at [314, 122] on link "Notes (0)" at bounding box center [327, 122] width 60 height 32
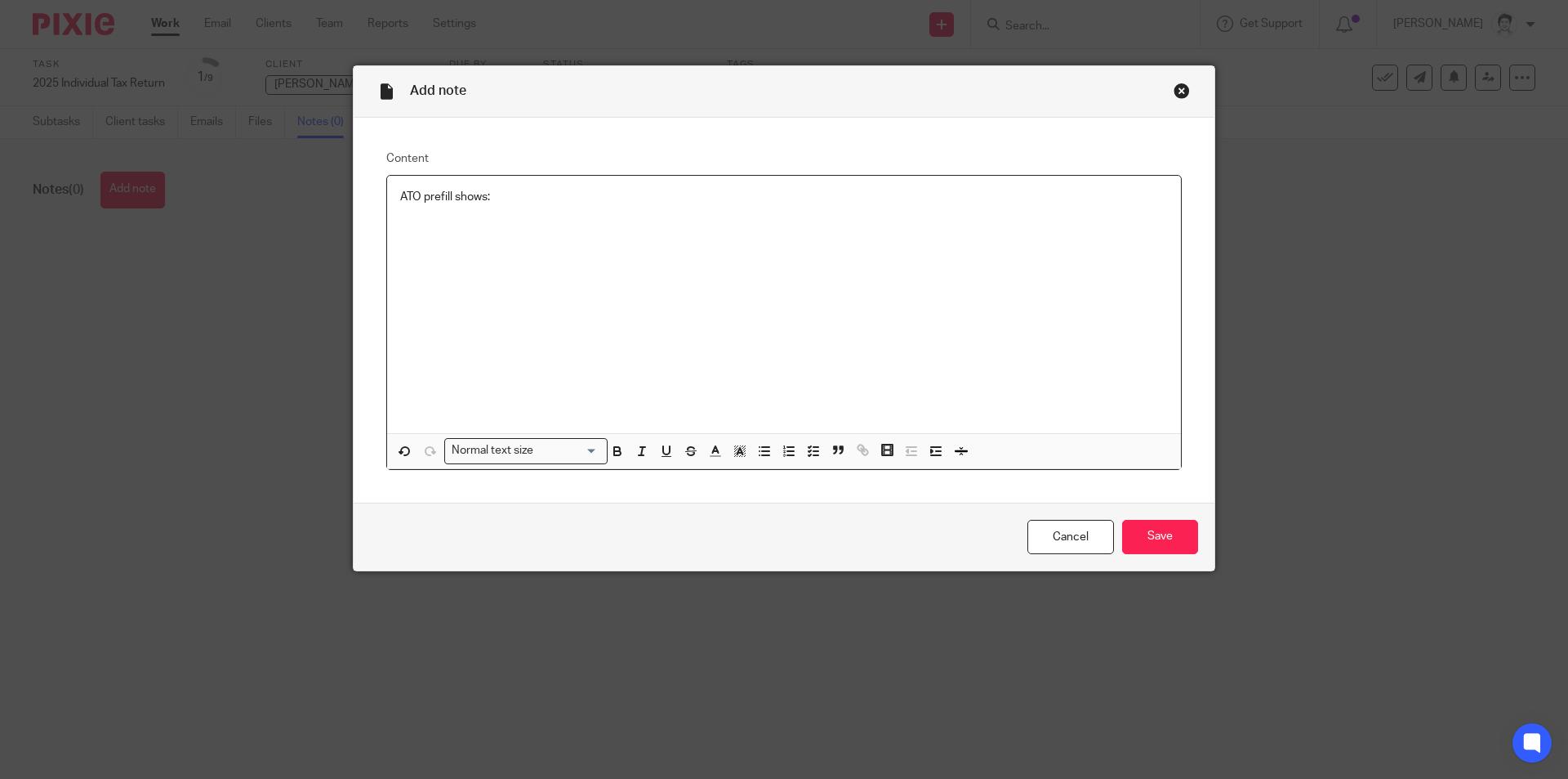
click at [415, 219] on p at bounding box center [784, 213] width 768 height 17
click at [755, 460] on button "button" at bounding box center [765, 451] width 20 height 20
click at [447, 231] on div "ATO prefill shows:" at bounding box center [784, 304] width 794 height 258
click at [467, 212] on p at bounding box center [801, 213] width 735 height 17
click at [480, 250] on p "TPAR" at bounding box center [801, 246] width 735 height 17
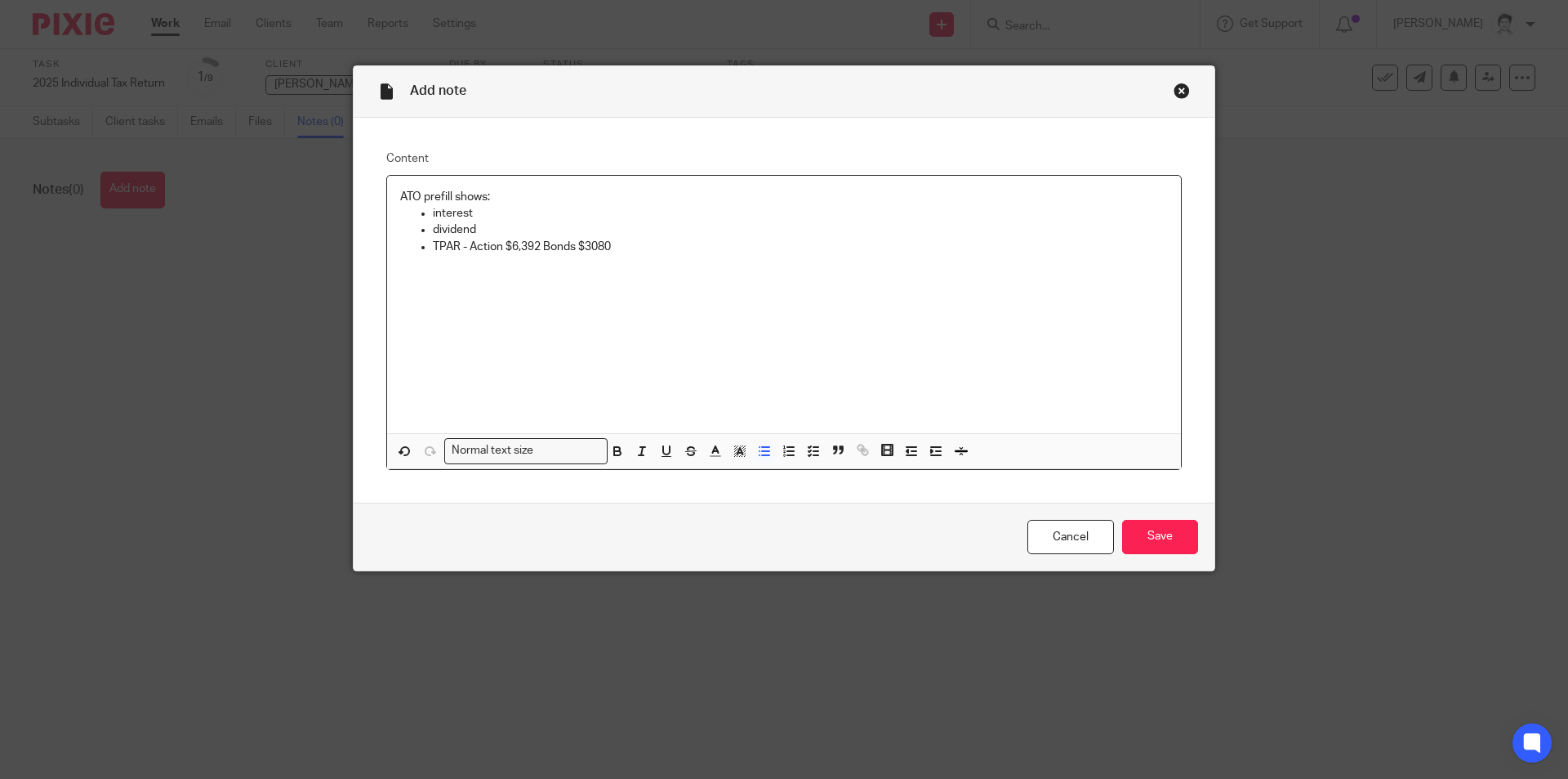
click at [591, 244] on p "TPAR - Action $6,392 Bonds $3080" at bounding box center [801, 246] width 735 height 17
click at [672, 251] on p "TPAR - Action $6,392 Bonds $3,080" at bounding box center [801, 246] width 735 height 17
click at [668, 248] on p "TPAR - Action $6,392 Bonds $3,080 Bonds $42487" at bounding box center [801, 246] width 735 height 17
click at [764, 260] on div "ATO prefill shows: interest dividend TPAR - Action $6,392 Bonds $3,080 Bonds $4…" at bounding box center [784, 304] width 794 height 258
click at [706, 251] on p "TPAR - Action $6,392 Bonds $3,080 Bonds $42,487 DTI 206" at bounding box center [801, 246] width 735 height 17
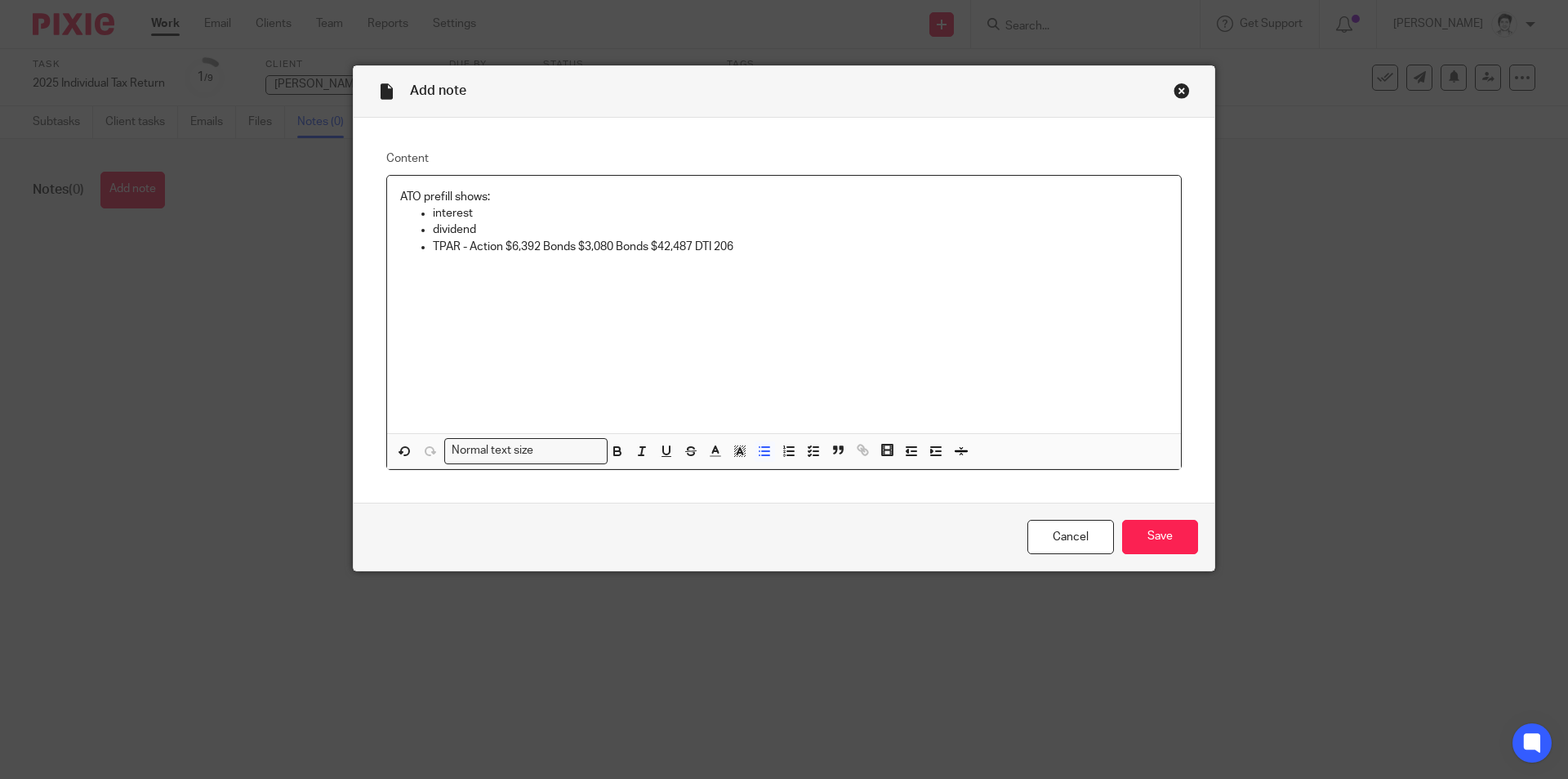
click at [699, 246] on p "TPAR - Action $6,392 Bonds $3,080 Bonds $42,487 DTI 206" at bounding box center [801, 246] width 735 height 17
click at [717, 243] on p "TPAR - Action $6,392 Bonds $3,080 Bonds $42,487 CTI 206" at bounding box center [801, 246] width 735 height 17
click at [713, 247] on p "TPAR - Action $6,392 Bonds $3,080 Bonds $42,487 CTI 206" at bounding box center [801, 246] width 735 height 17
click at [763, 250] on p "TPAR - Action $6,392 Bonds $3,080 Bonds $42,487 CTI $206" at bounding box center [801, 246] width 735 height 17
click at [838, 248] on p "TPAR - Action $6,392 Bonds $3,080 Bonds $42,487 CTI $206 Foxline $6,327" at bounding box center [801, 246] width 735 height 17
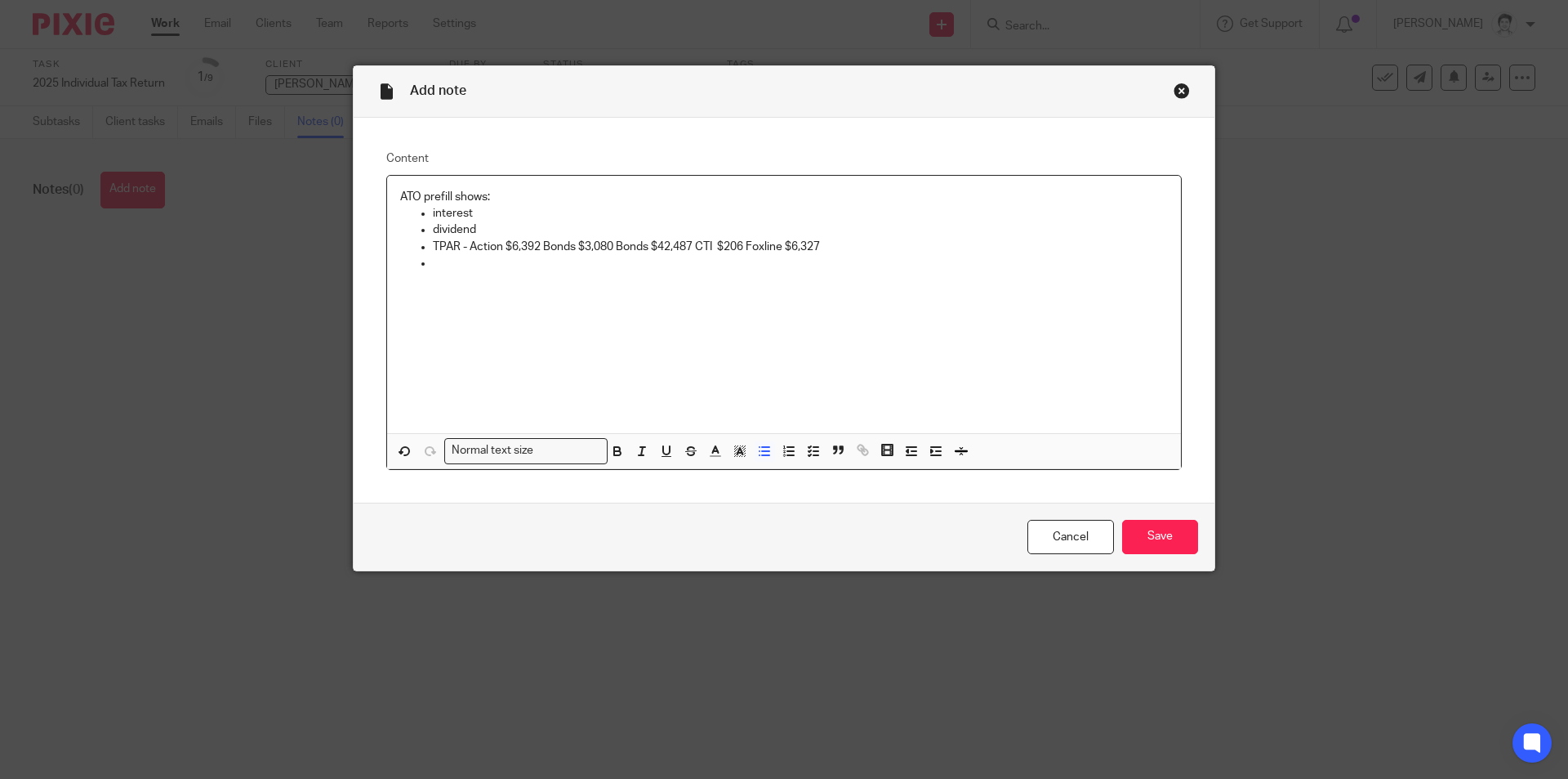
click at [855, 248] on p "TPAR - Action $6,392 Bonds $3,080 Bonds $42,487 CTI $206 Foxline $6,327" at bounding box center [801, 246] width 735 height 17
click at [445, 268] on p at bounding box center [801, 263] width 735 height 17
click at [1178, 547] on input "Save" at bounding box center [1161, 537] width 76 height 35
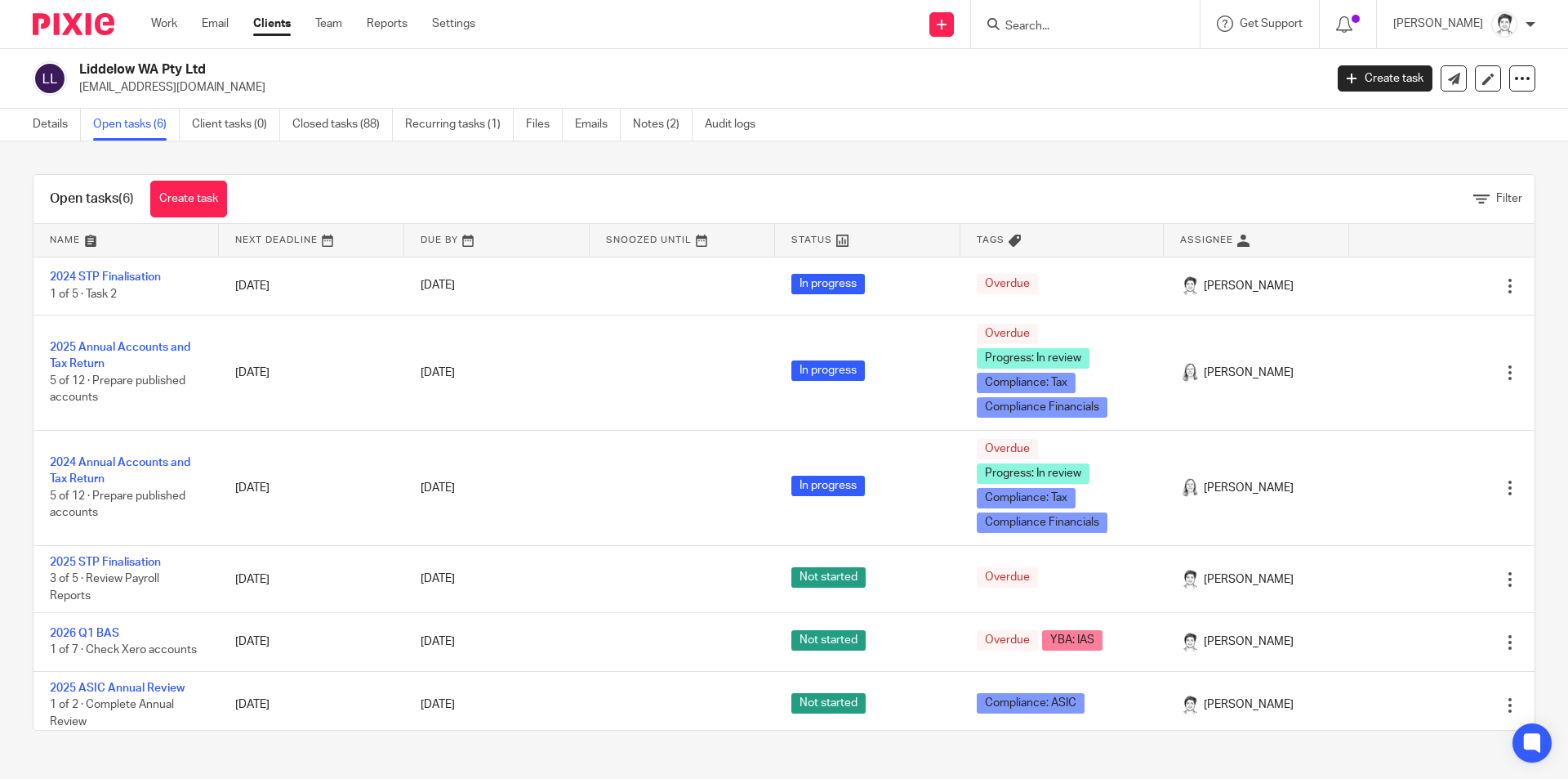
click at [1046, 39] on div at bounding box center [1085, 24] width 228 height 49
click at [1049, 34] on form at bounding box center [1090, 24] width 174 height 20
click at [1048, 26] on input "Search" at bounding box center [1077, 26] width 147 height 15
type input "h"
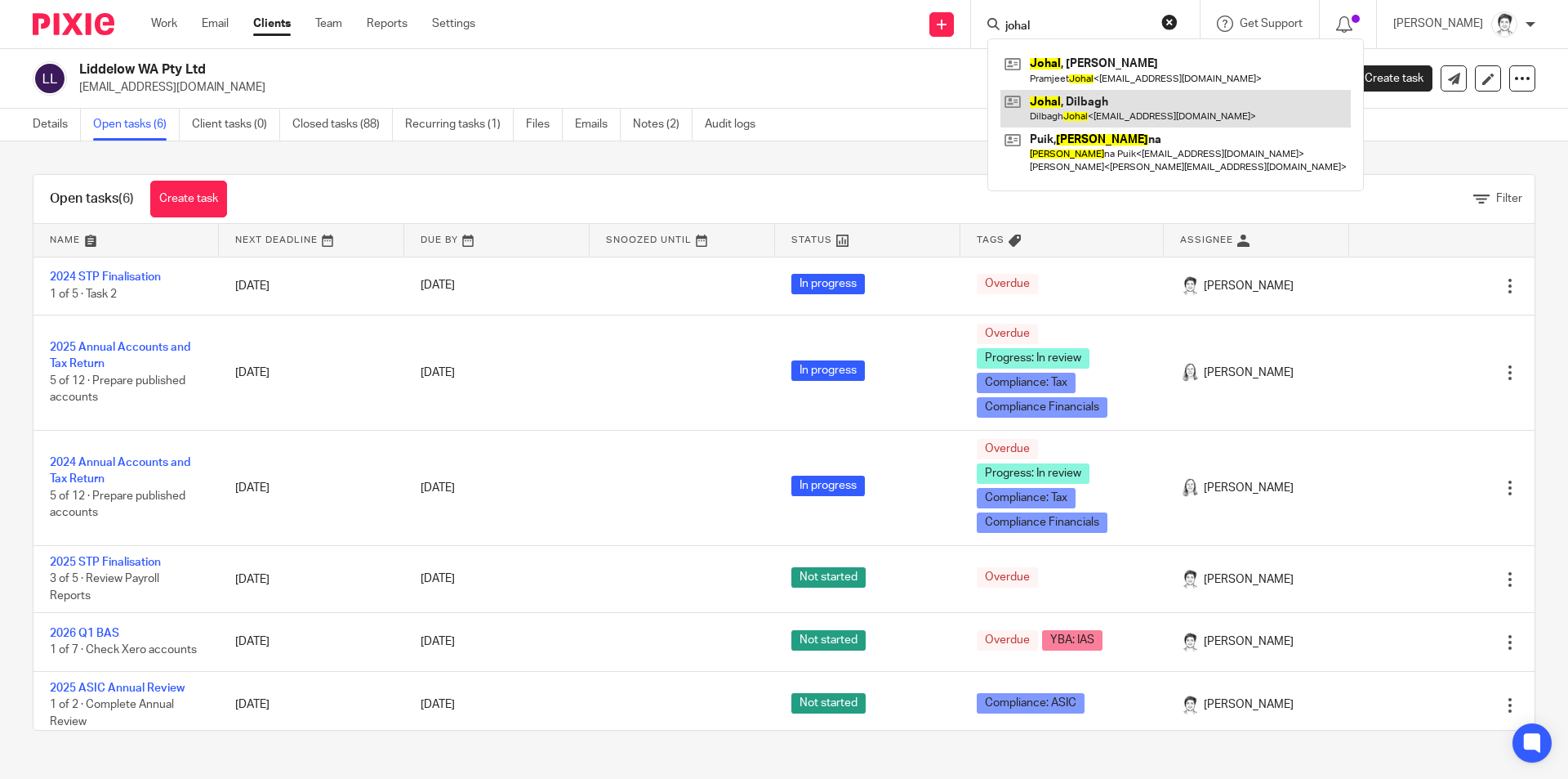
type input "johal"
drag, startPoint x: 1099, startPoint y: 115, endPoint x: 1113, endPoint y: 103, distance: 18.4
click at [1099, 114] on link at bounding box center [1176, 109] width 350 height 38
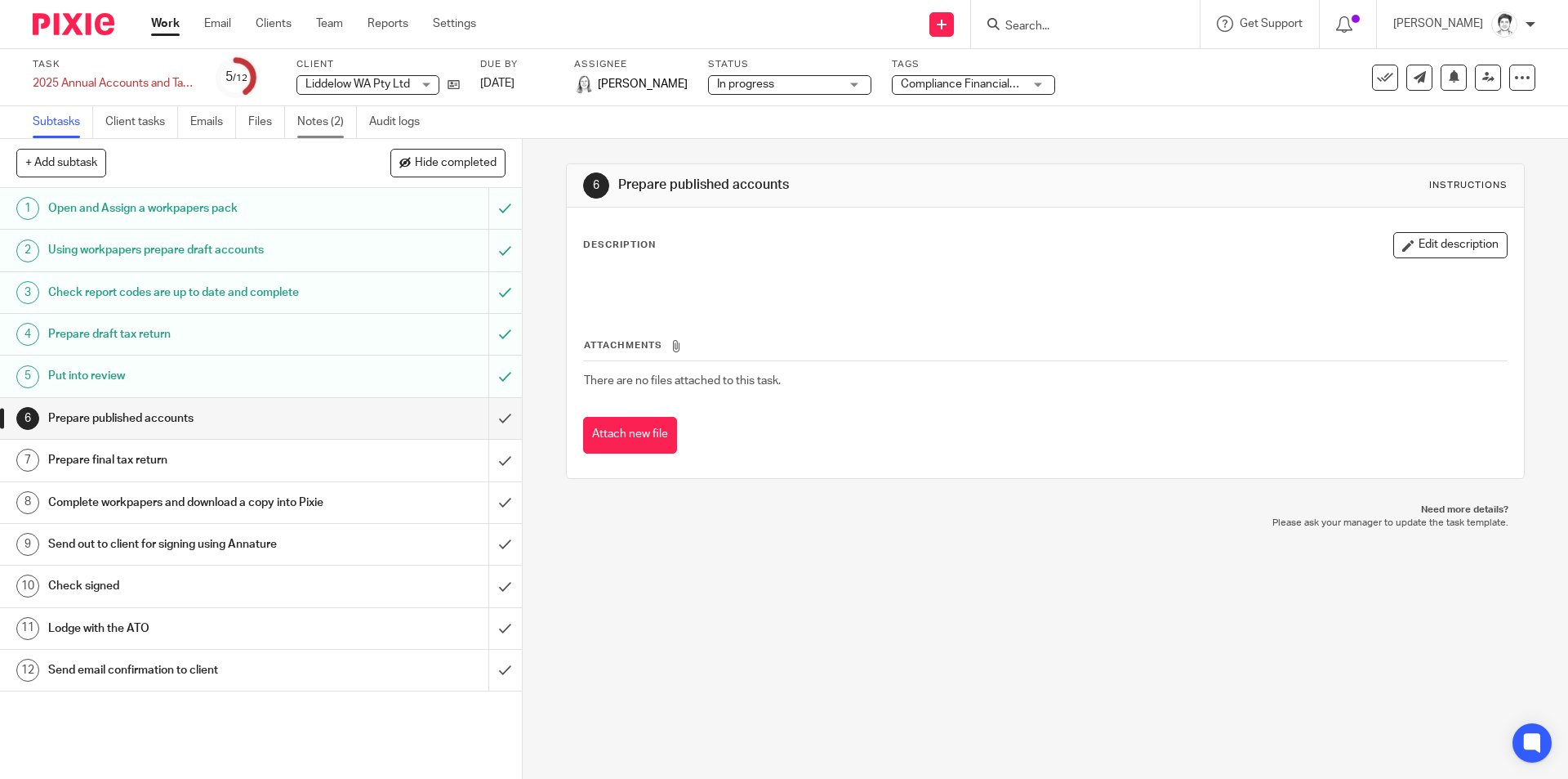
click at [304, 122] on link "Notes (2)" at bounding box center [327, 122] width 60 height 32
click at [317, 124] on link "Notes (3)" at bounding box center [327, 122] width 60 height 32
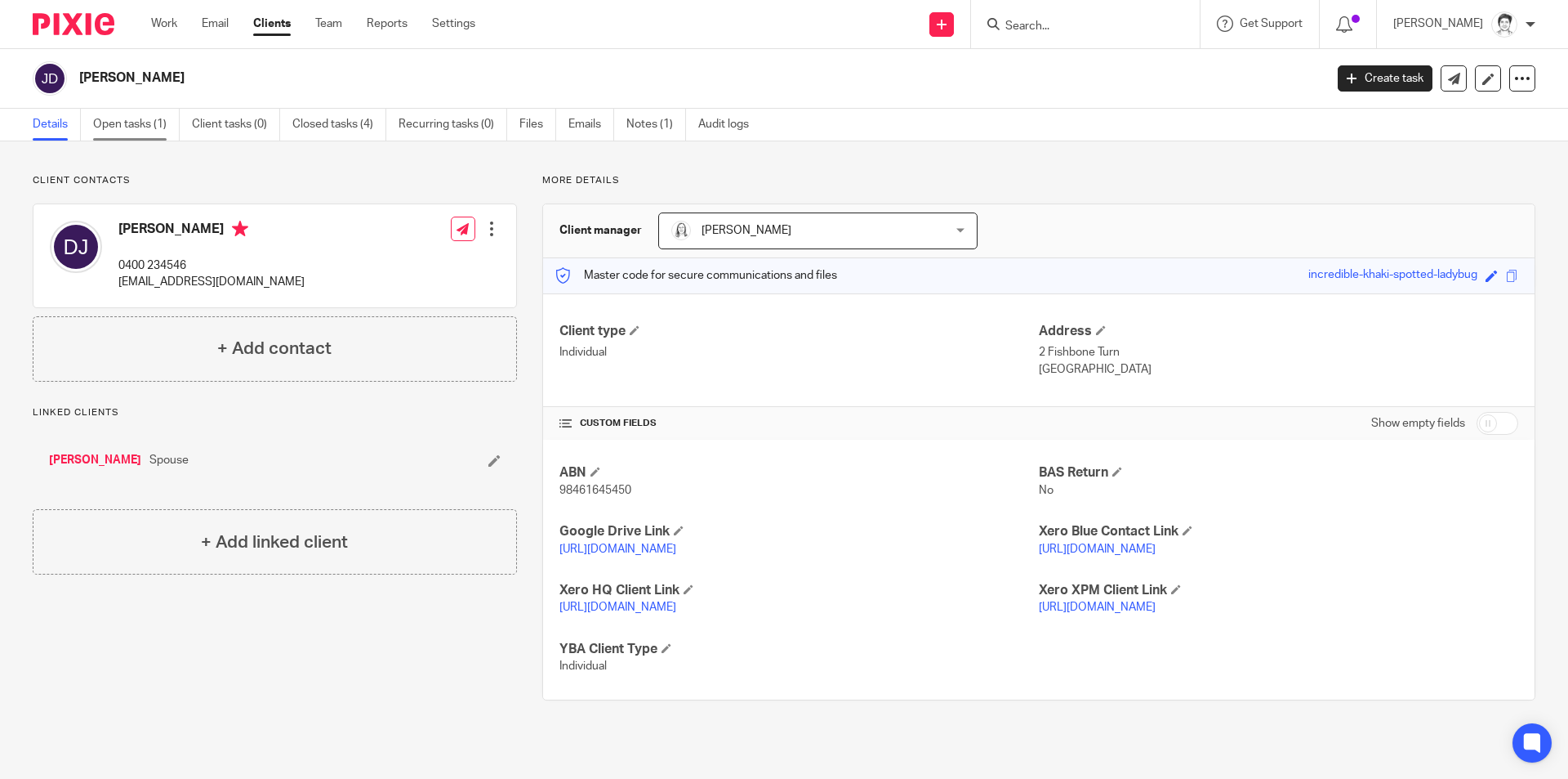
click at [129, 128] on link "Open tasks (1)" at bounding box center [137, 124] width 86 height 32
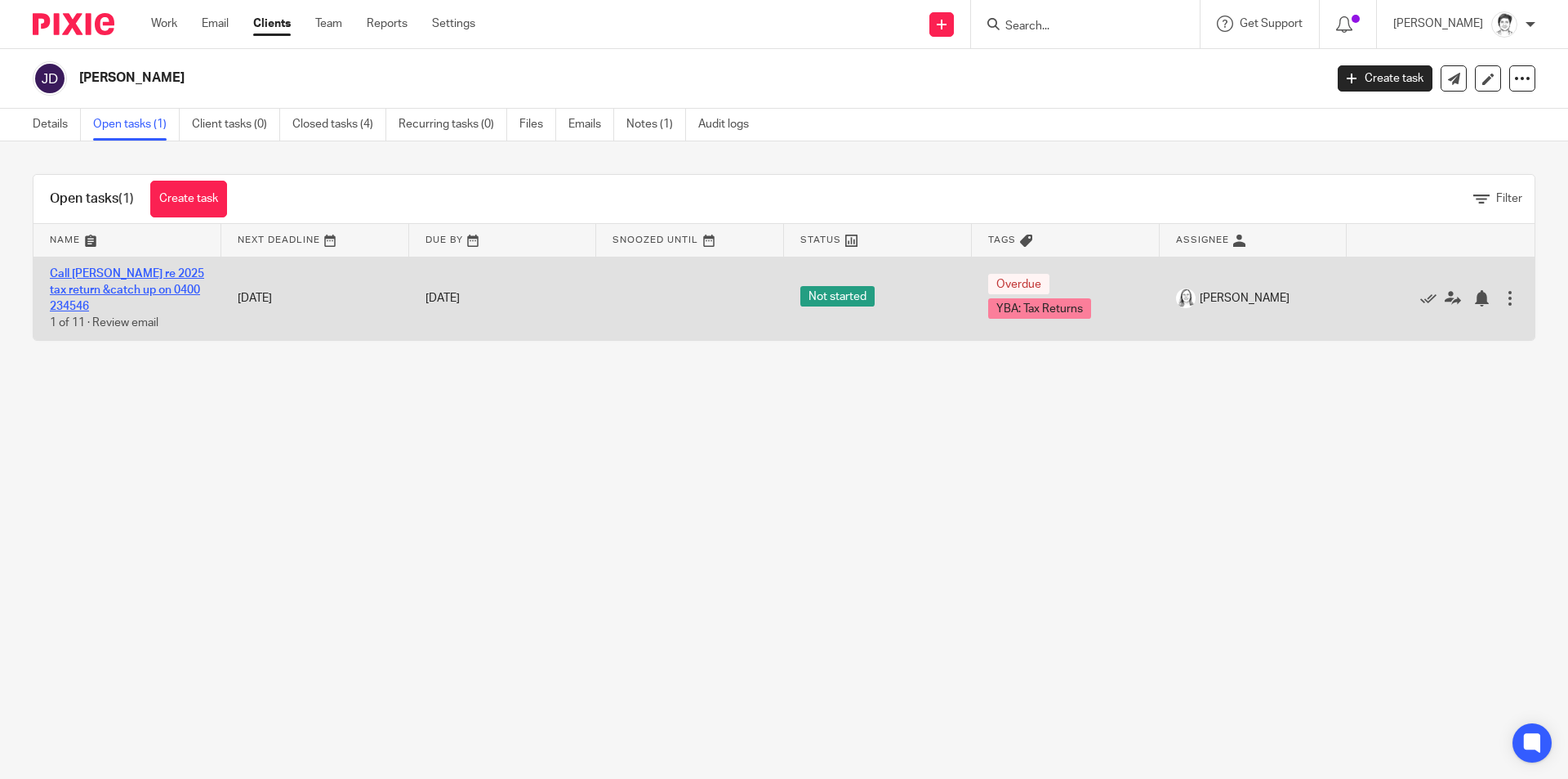
click at [122, 284] on link "Call [PERSON_NAME] re 2025 tax return &catch up on 0400 234546" at bounding box center [127, 290] width 154 height 45
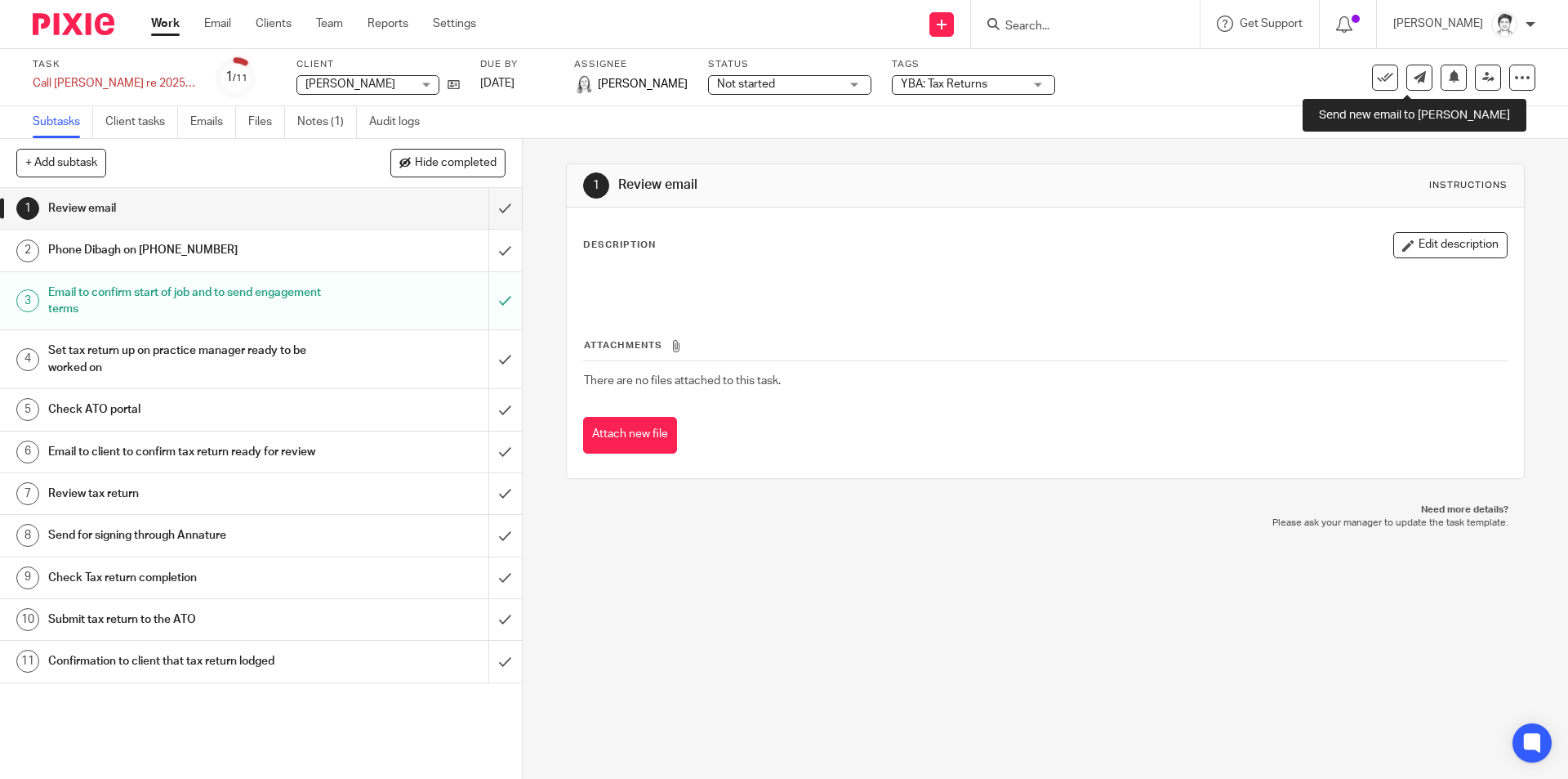
click at [1407, 86] on link at bounding box center [1420, 78] width 26 height 26
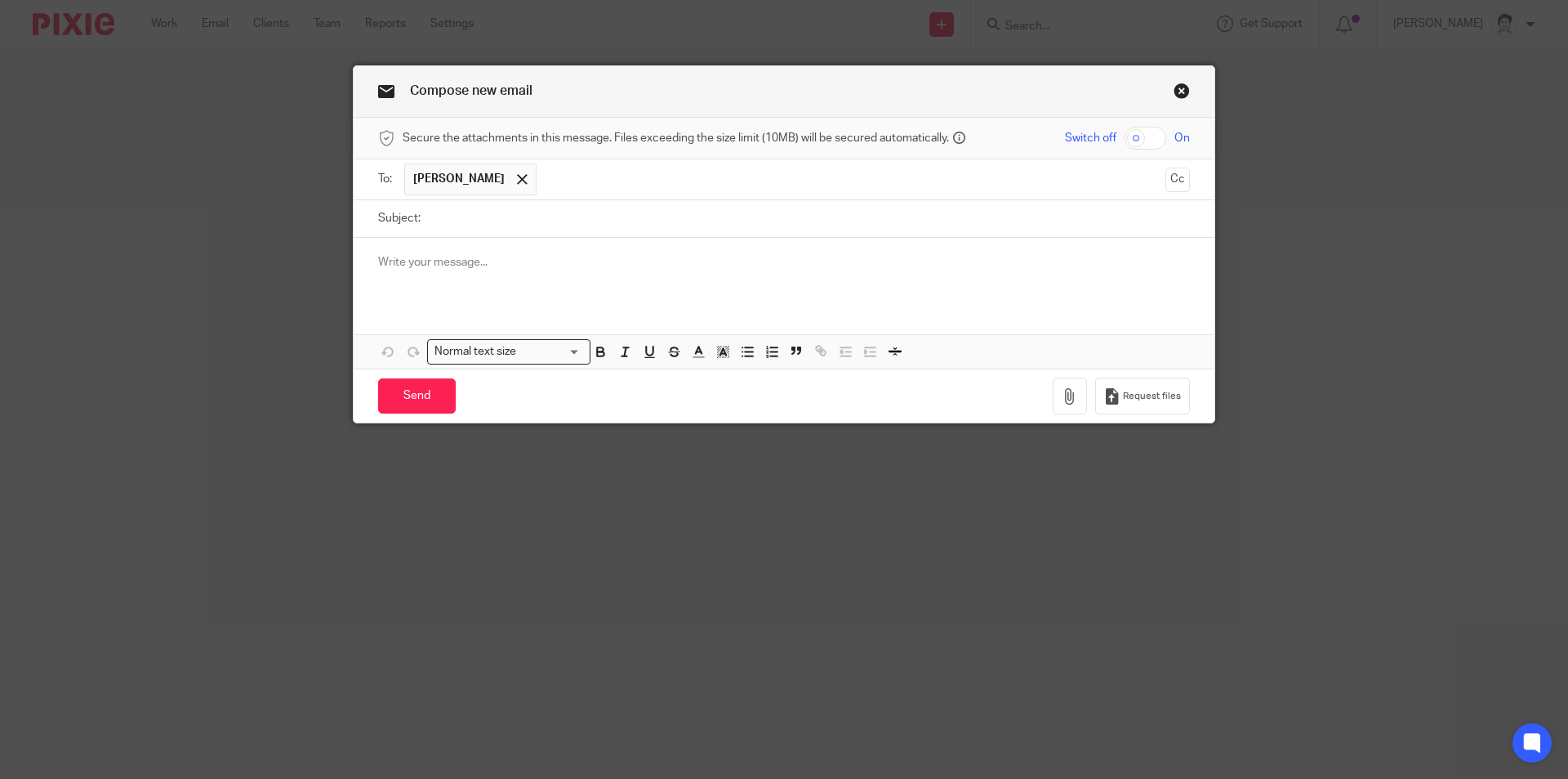
click at [516, 177] on ul "[PERSON_NAME]" at bounding box center [785, 179] width 761 height 40
click at [517, 181] on span at bounding box center [522, 179] width 11 height 11
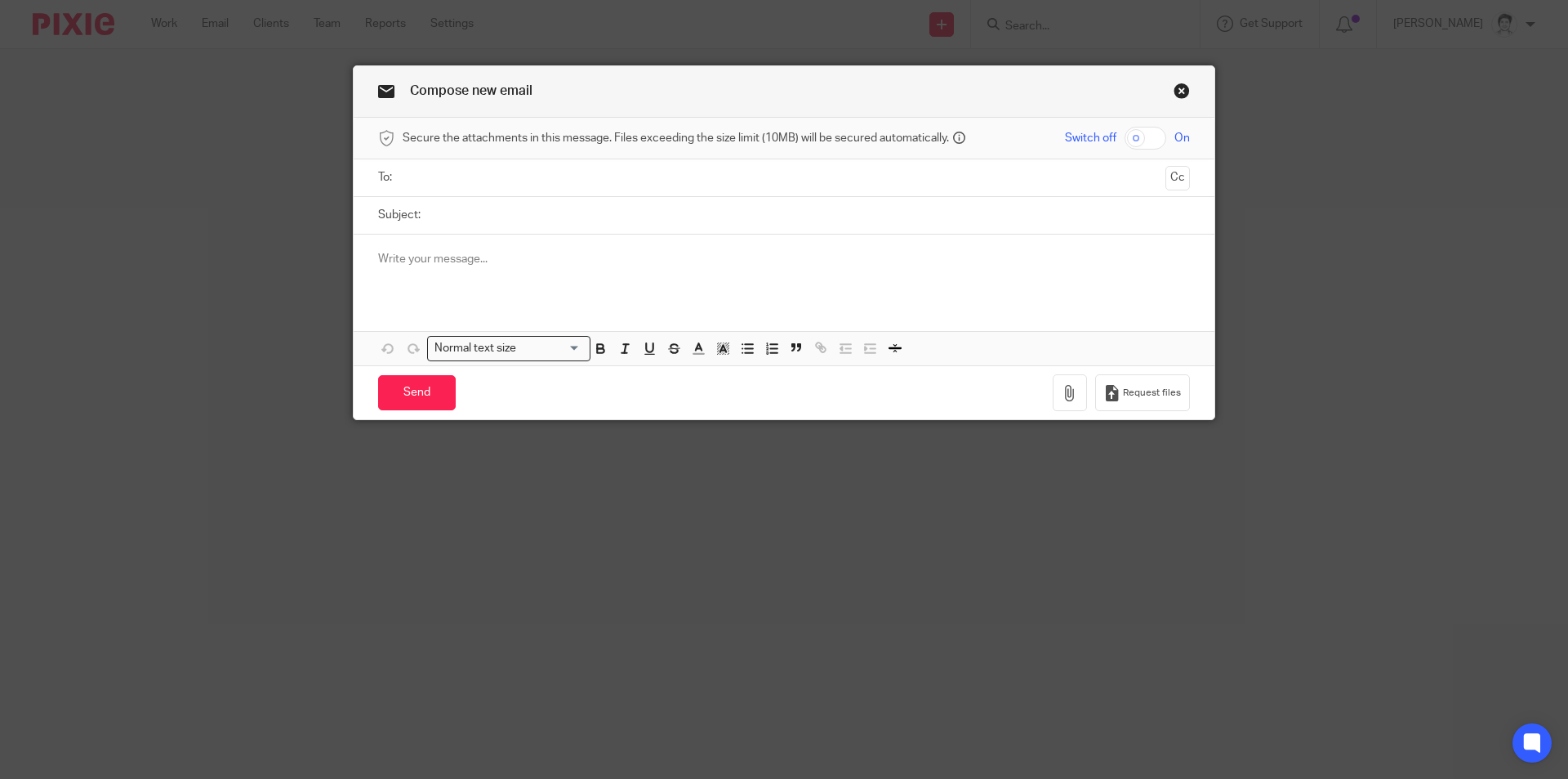
click at [492, 184] on input "text" at bounding box center [783, 177] width 750 height 19
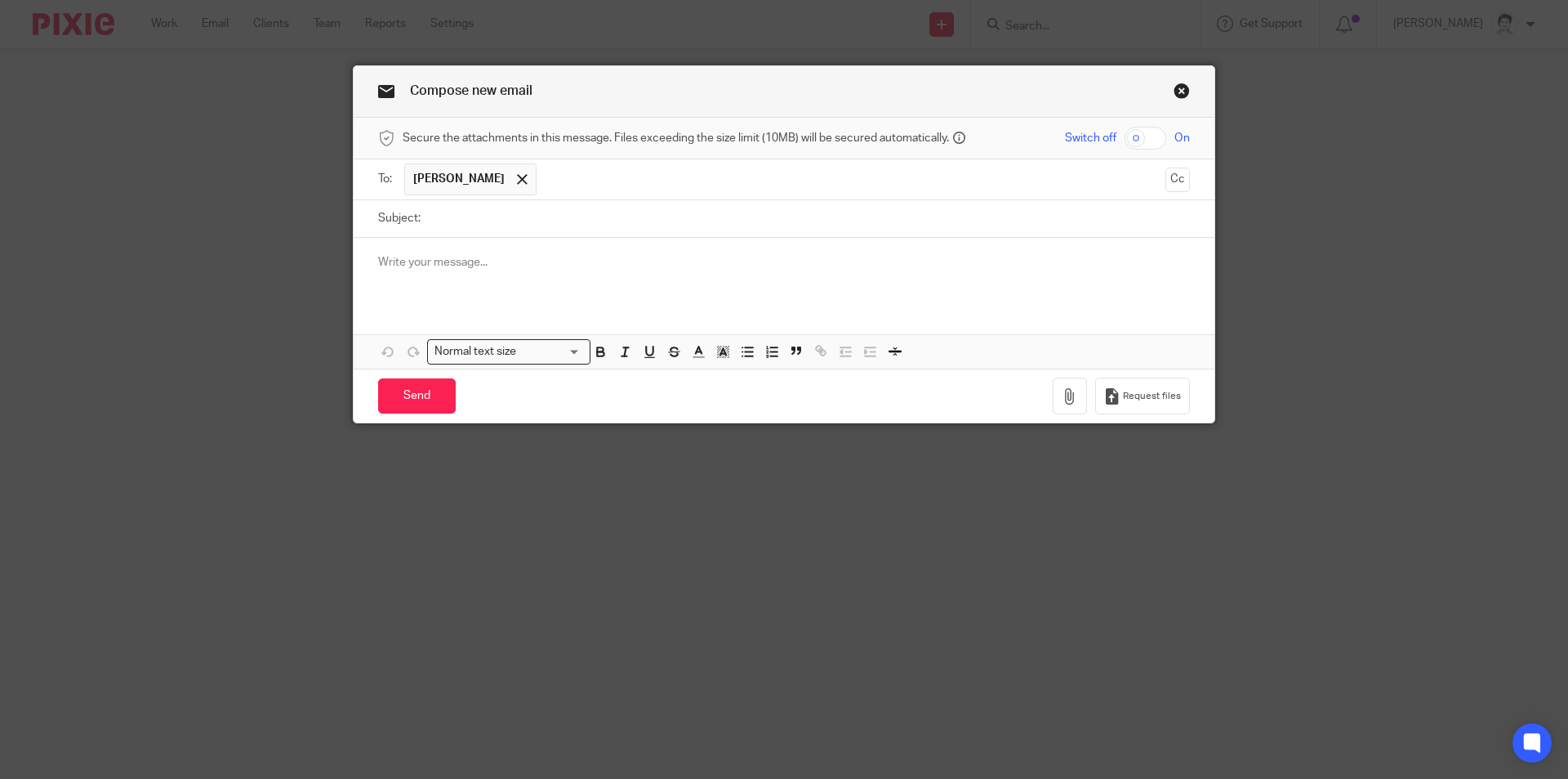
drag, startPoint x: 1178, startPoint y: 180, endPoint x: 1127, endPoint y: 187, distance: 51.5
click at [1175, 183] on button "Cc" at bounding box center [1178, 180] width 25 height 25
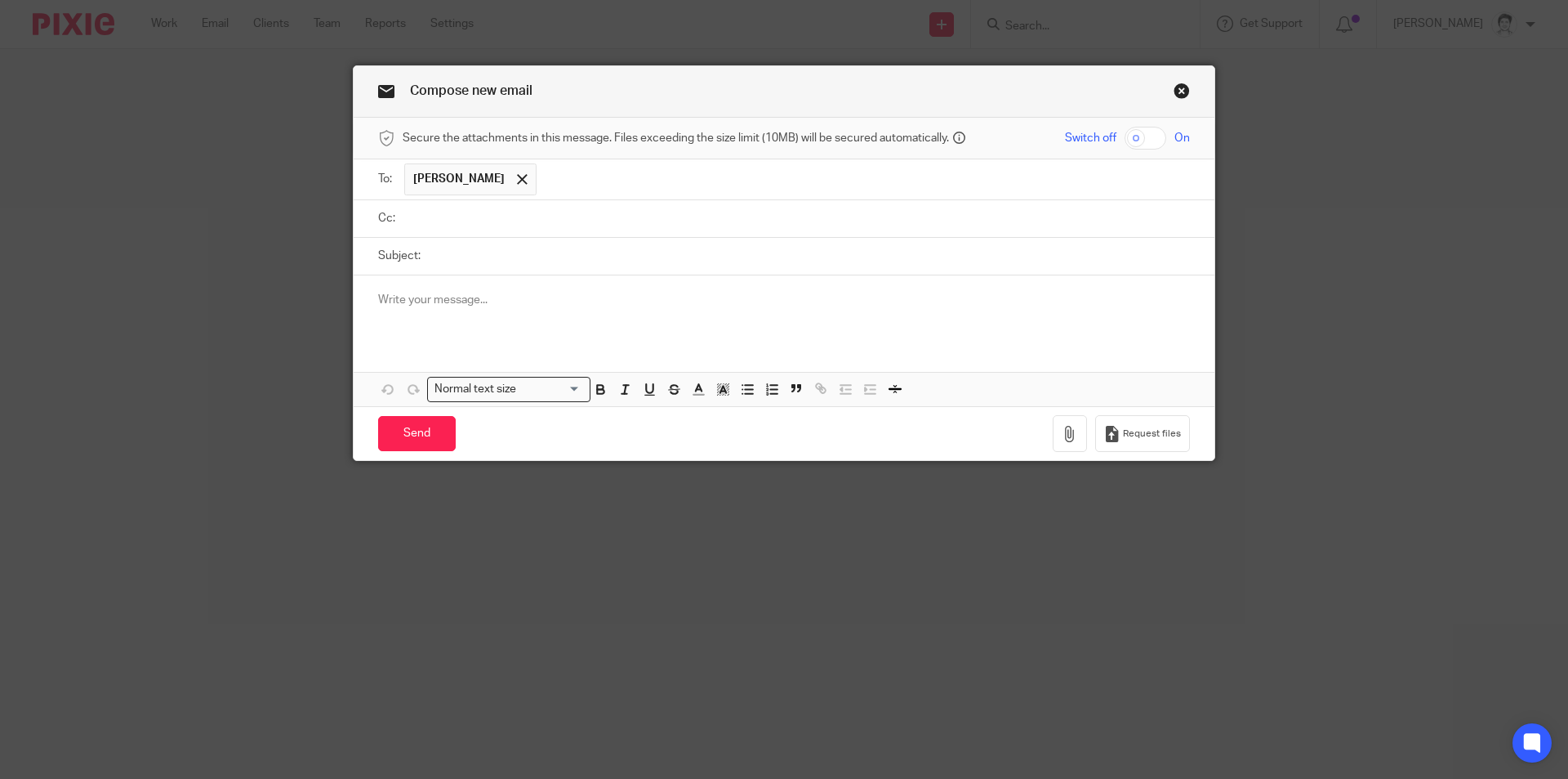
click at [476, 216] on input "text" at bounding box center [795, 218] width 775 height 19
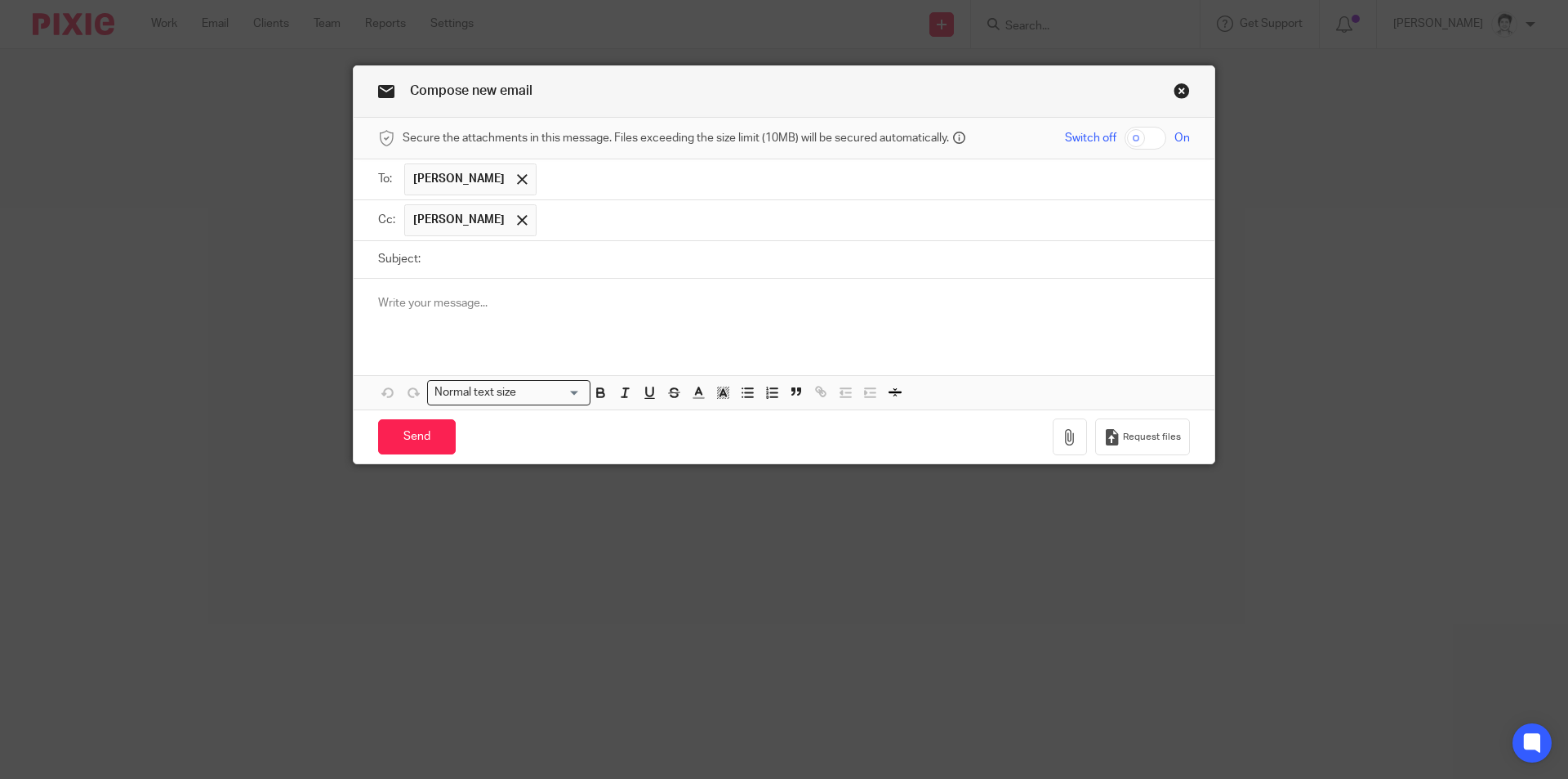
drag, startPoint x: 445, startPoint y: 254, endPoint x: 459, endPoint y: 259, distance: 14.9
click at [448, 260] on input "Subject:" at bounding box center [809, 259] width 761 height 37
type input "r"
type input "Dilbagh return phone call"
click at [428, 312] on div at bounding box center [784, 311] width 861 height 64
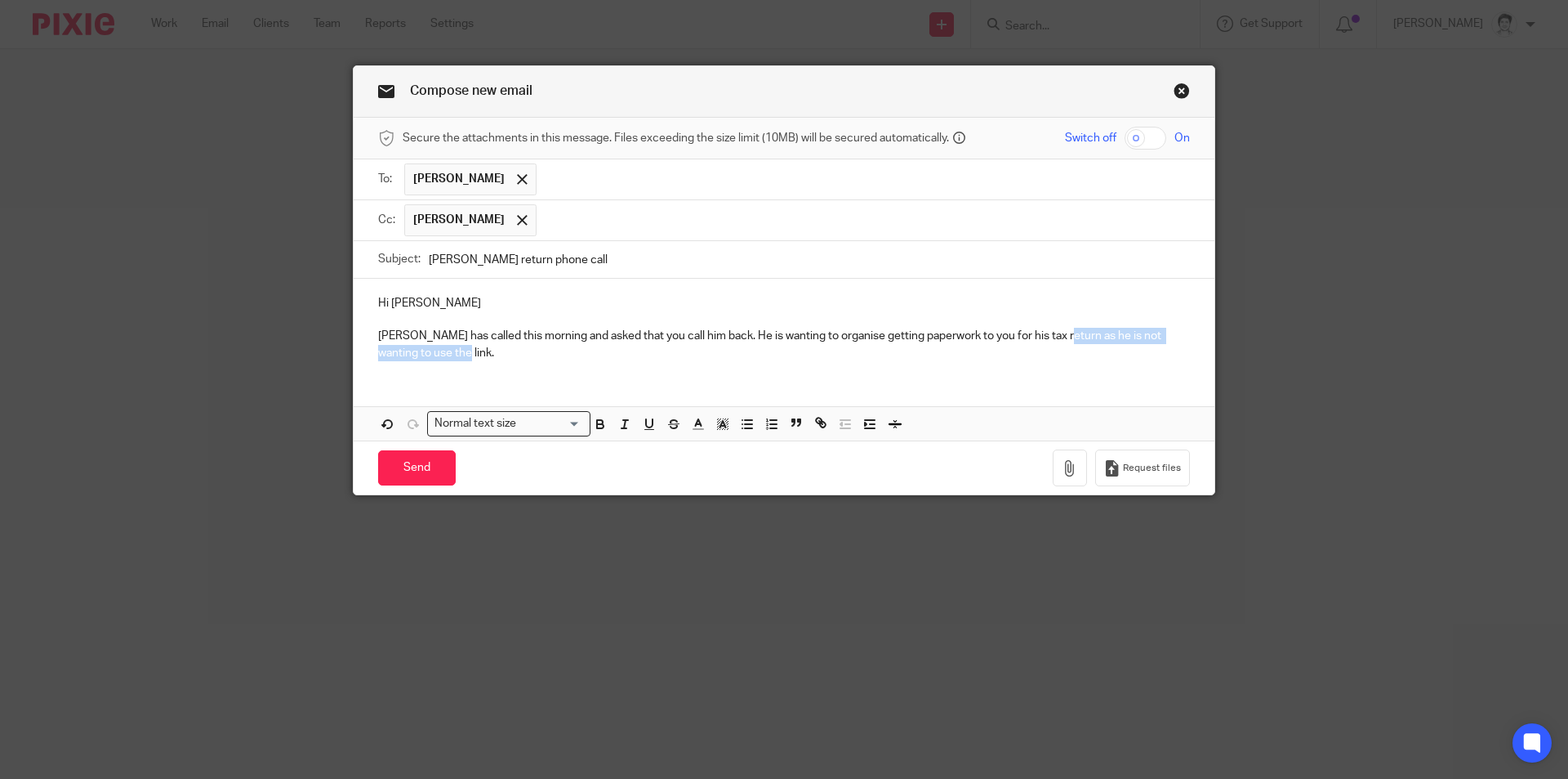
drag, startPoint x: 1058, startPoint y: 335, endPoint x: 1163, endPoint y: 371, distance: 111.0
click at [1163, 371] on div "Hi Eleanor Dilbagh has called this morning and asked that you call him back. He…" at bounding box center [784, 326] width 861 height 94
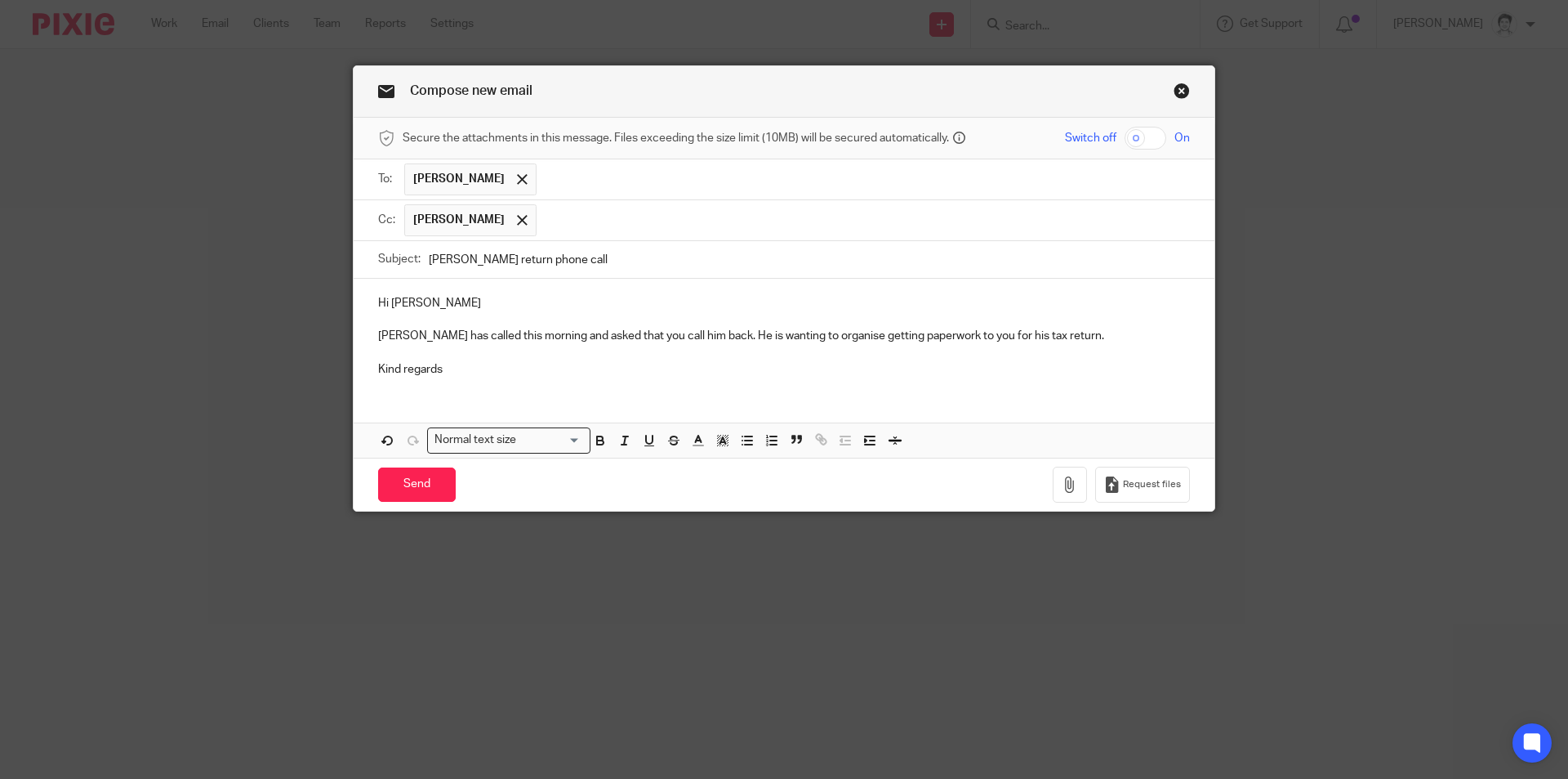
click at [705, 335] on p "Dilbagh has called this morning and asked that you call him back. He is wanting…" at bounding box center [784, 335] width 812 height 17
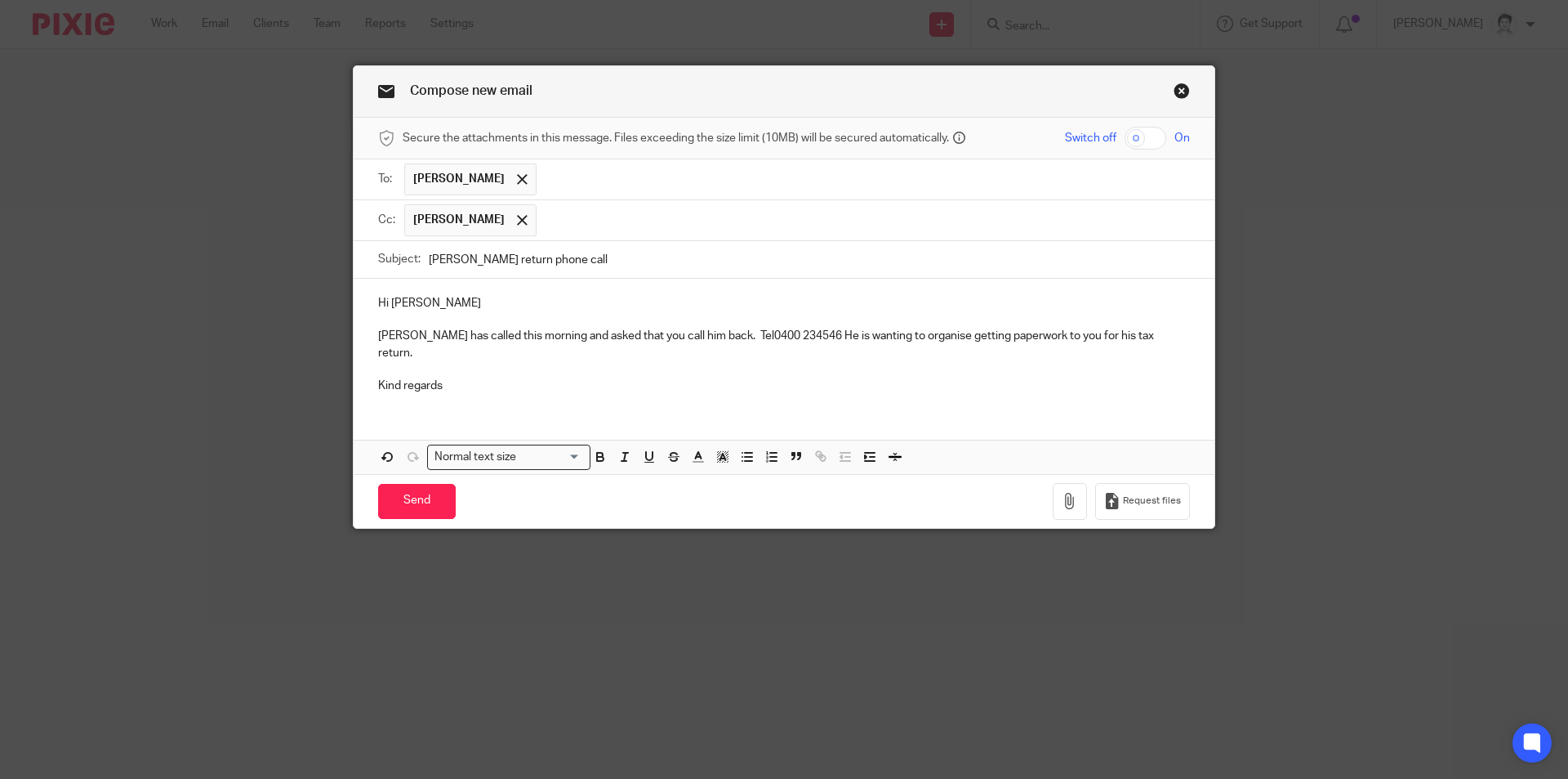
click at [724, 335] on p "Dilbagh has called this morning and asked that you call him back. Tel0400 23454…" at bounding box center [784, 344] width 812 height 34
click at [796, 337] on p "Dilbagh has called this morning and asked that you call him back. Tel 0400 2345…" at bounding box center [784, 344] width 812 height 34
click at [423, 492] on input "Send" at bounding box center [417, 501] width 78 height 35
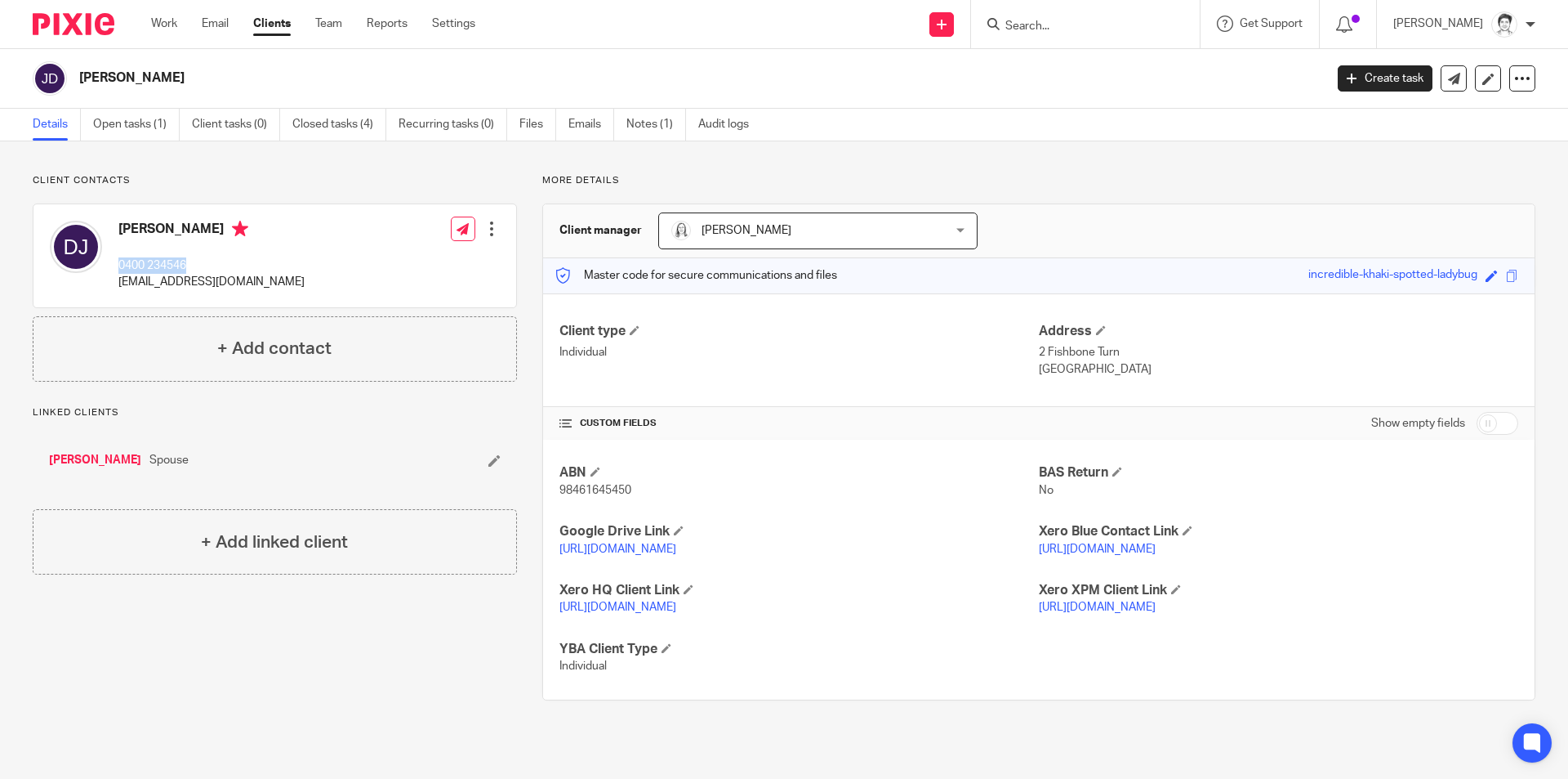
drag, startPoint x: 116, startPoint y: 260, endPoint x: 193, endPoint y: 266, distance: 77.2
click at [193, 266] on div "[PERSON_NAME] 0400 234546 [EMAIL_ADDRESS][DOMAIN_NAME]" at bounding box center [177, 256] width 255 height 86
copy p "0400 234546"
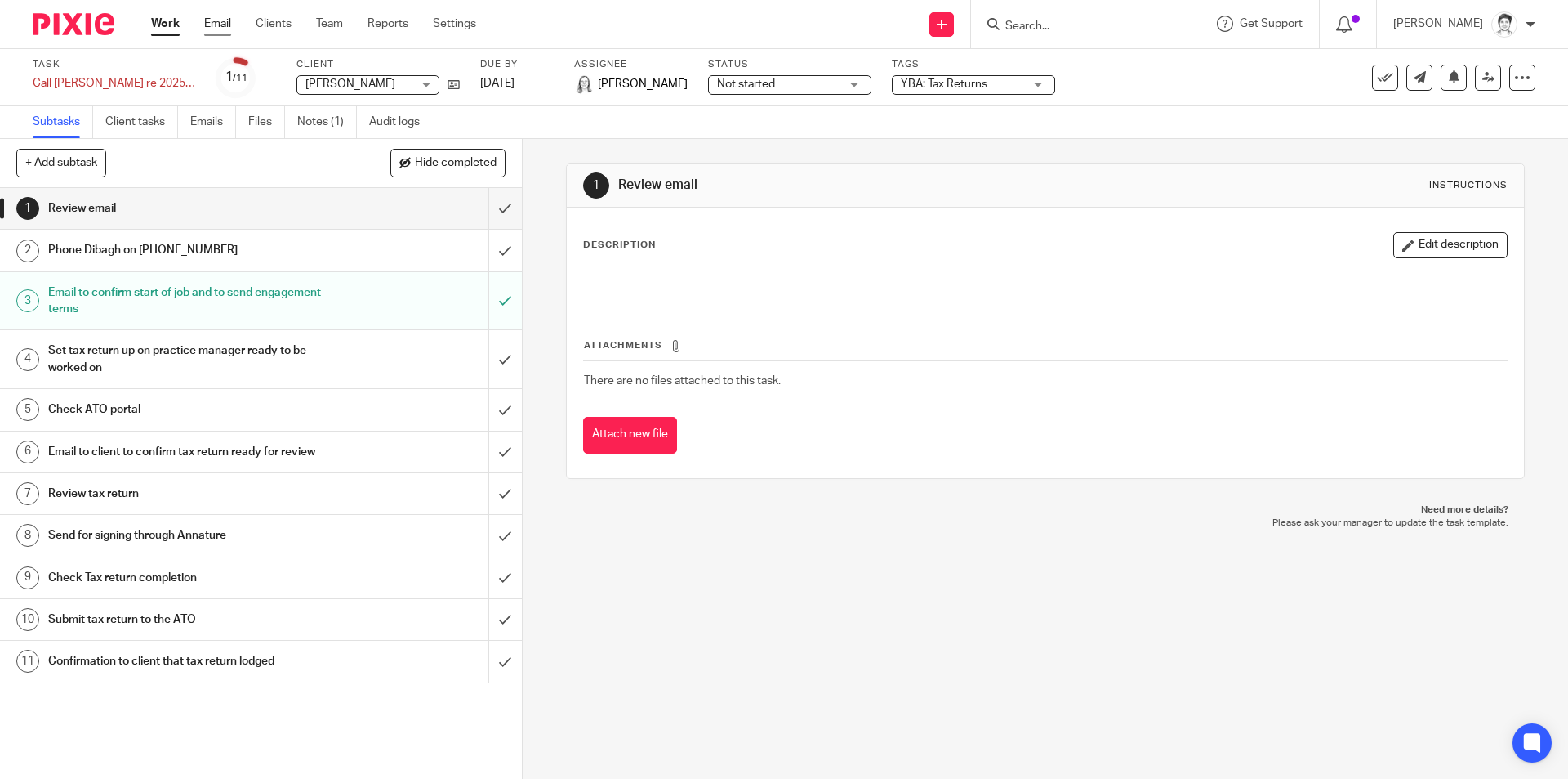
click at [216, 22] on link "Email" at bounding box center [218, 24] width 27 height 17
